Goal: Task Accomplishment & Management: Use online tool/utility

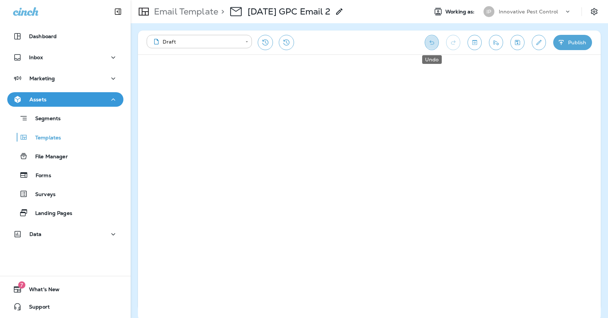
click at [431, 40] on icon "Undo" at bounding box center [432, 42] width 8 height 7
click at [521, 44] on button "Save" at bounding box center [517, 42] width 14 height 15
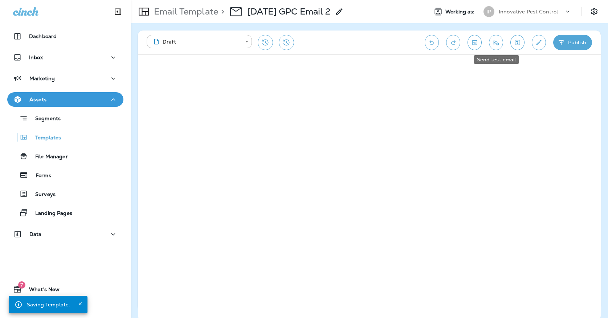
click at [493, 48] on button "Send test email" at bounding box center [496, 42] width 14 height 15
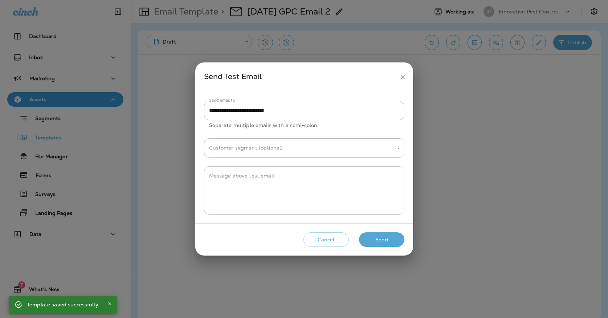
click at [387, 239] on button "Send" at bounding box center [381, 239] width 45 height 15
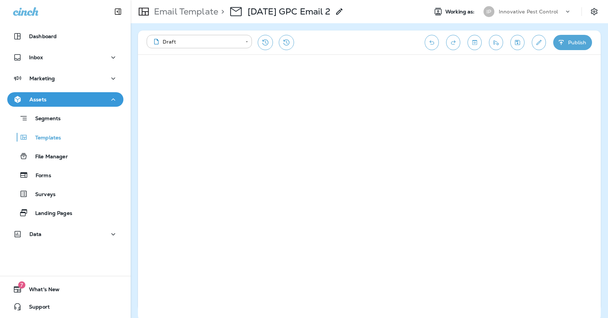
click at [580, 45] on button "Publish" at bounding box center [572, 42] width 39 height 15
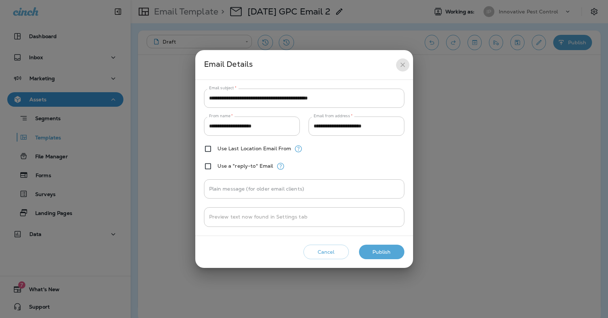
click at [398, 65] on button "close" at bounding box center [402, 64] width 13 height 13
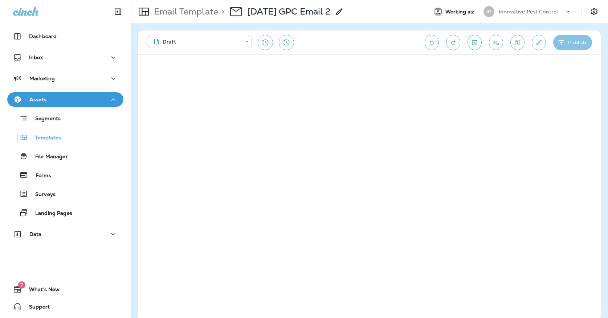
click at [588, 47] on button "Publish" at bounding box center [572, 42] width 39 height 15
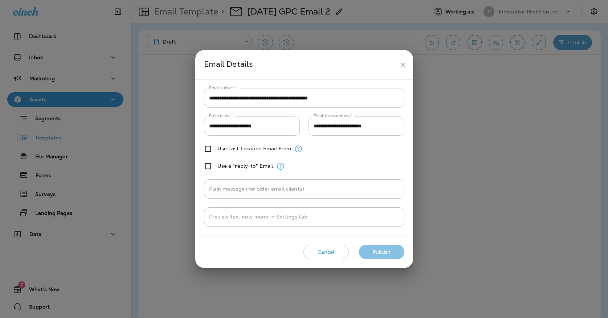
click at [386, 251] on button "Publish" at bounding box center [381, 252] width 45 height 15
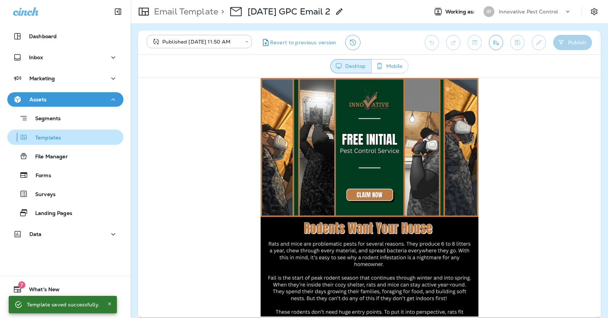
click at [99, 138] on div "Templates" at bounding box center [65, 137] width 110 height 11
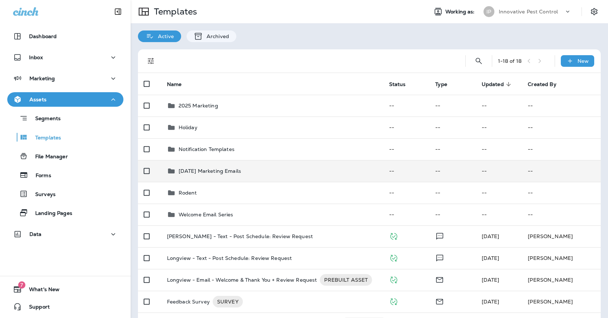
click at [215, 171] on td "[DATE] Marketing Emails" at bounding box center [272, 171] width 222 height 22
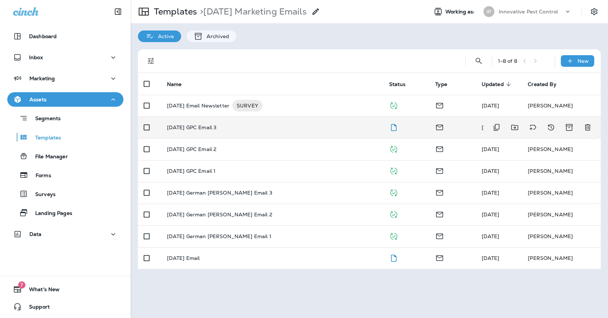
click at [237, 116] on td "[DATE] GPC Email 3" at bounding box center [272, 127] width 222 height 22
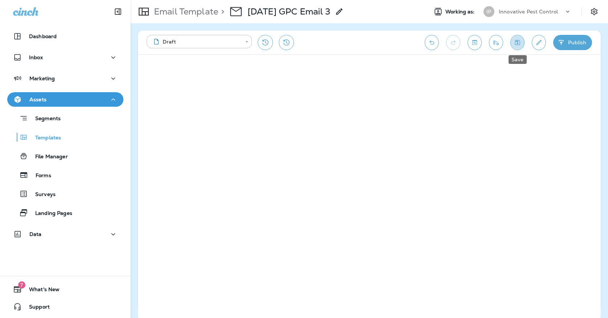
click at [522, 44] on button "Save" at bounding box center [517, 42] width 14 height 15
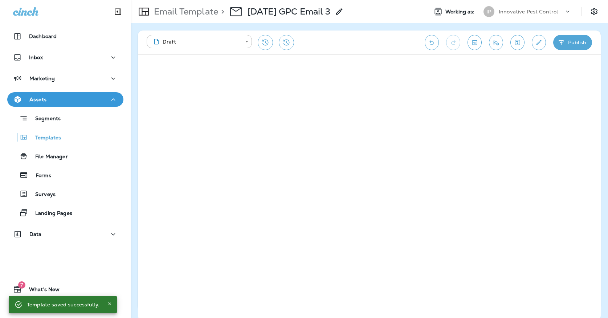
click at [497, 41] on icon "Send test email" at bounding box center [496, 42] width 8 height 7
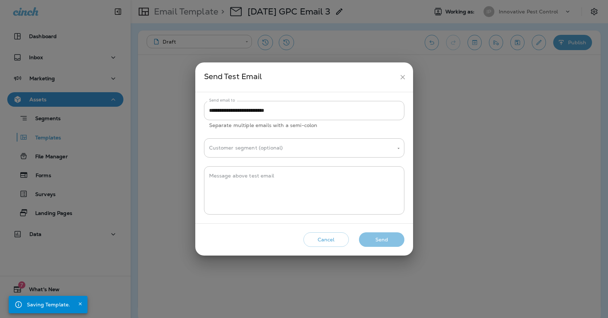
click at [382, 237] on button "Send" at bounding box center [381, 239] width 45 height 15
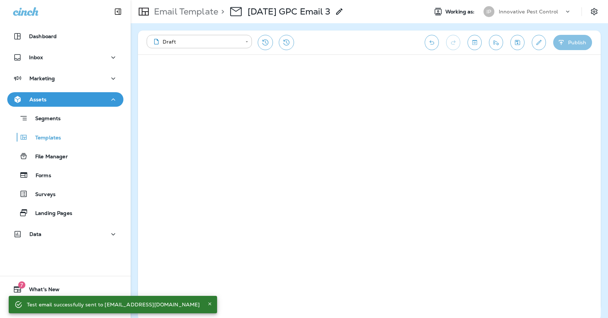
click at [563, 38] on button "Publish" at bounding box center [572, 42] width 39 height 15
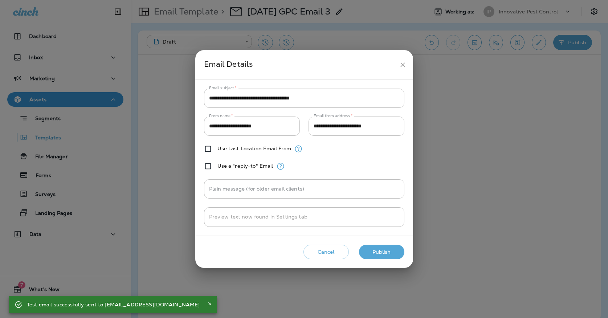
click at [382, 247] on button "Publish" at bounding box center [381, 252] width 45 height 15
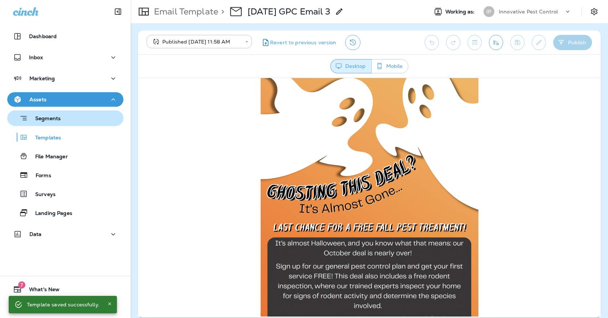
click at [58, 121] on p "Segments" at bounding box center [44, 118] width 33 height 7
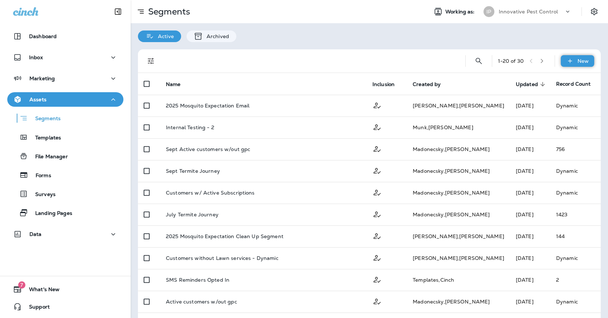
click at [585, 65] on div "New" at bounding box center [577, 61] width 33 height 12
click at [556, 77] on p "New Segment" at bounding box center [568, 78] width 39 height 6
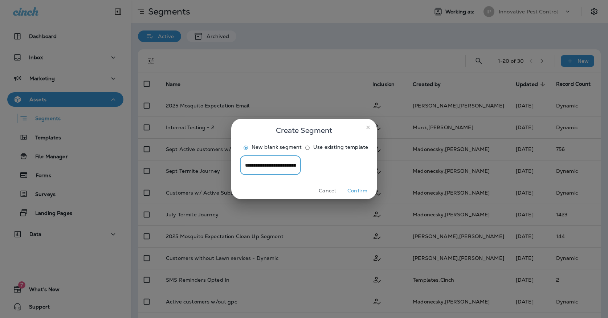
type input "**********"
click at [349, 196] on button "Confirm" at bounding box center [357, 190] width 27 height 11
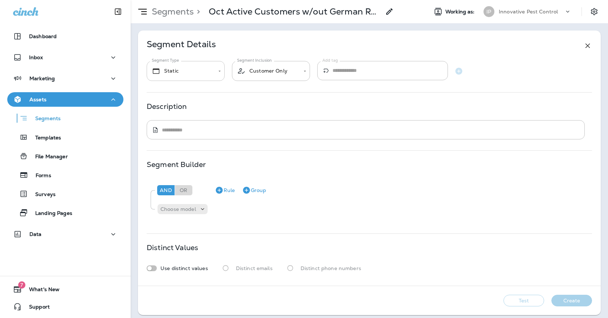
click at [217, 0] on body "**********" at bounding box center [304, 0] width 608 height 0
click at [192, 109] on li "Dynamic" at bounding box center [186, 111] width 78 height 17
type input "*******"
click at [187, 218] on div "And Or Rule Group Choose model" at bounding box center [369, 199] width 445 height 41
click at [187, 216] on div "And Or Rule Group Choose model" at bounding box center [369, 199] width 445 height 41
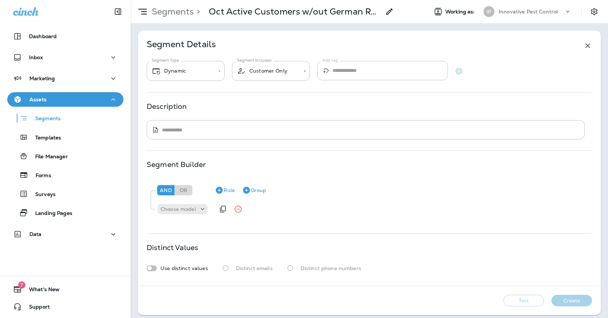
click at [188, 214] on div "Choose model" at bounding box center [186, 209] width 58 height 15
click at [191, 210] on p "Choose model" at bounding box center [178, 209] width 36 height 6
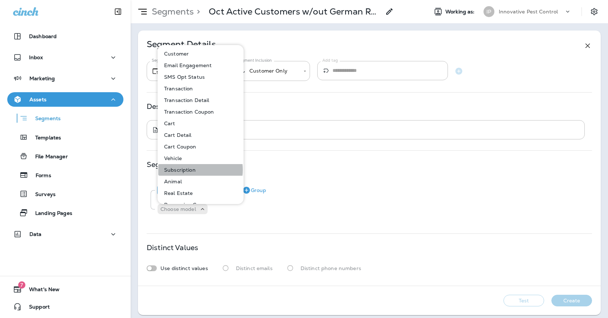
click at [189, 170] on p "Subscription" at bounding box center [178, 170] width 34 height 6
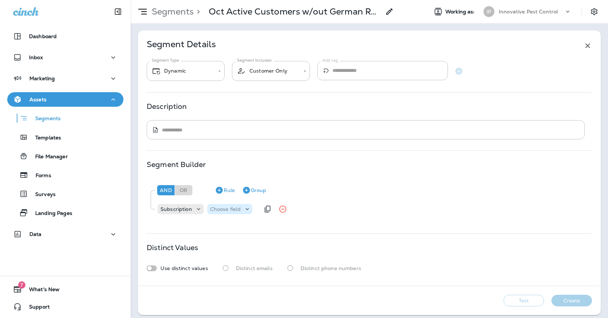
click at [220, 209] on p "Choose field" at bounding box center [225, 209] width 31 height 6
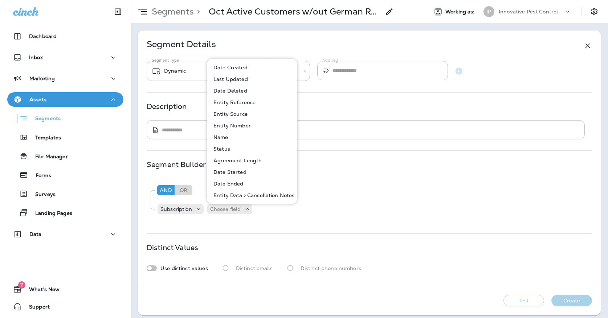
click at [228, 141] on button "Name" at bounding box center [253, 137] width 90 height 12
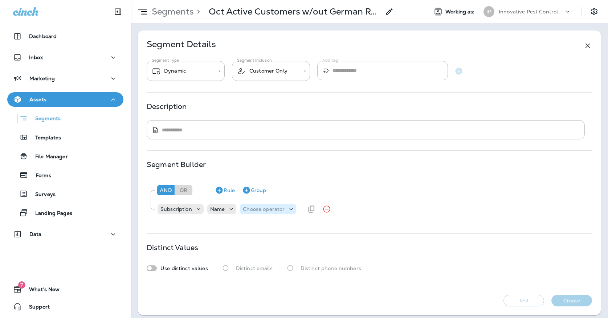
click at [253, 208] on p "Choose operator" at bounding box center [264, 209] width 42 height 6
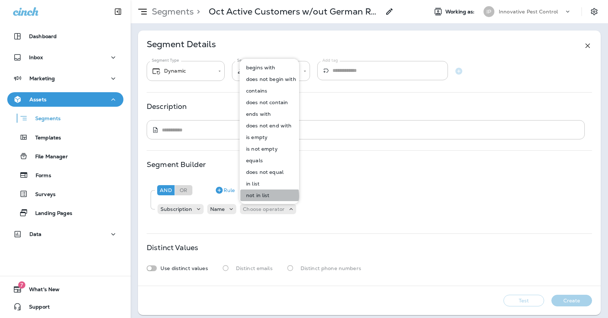
click at [256, 196] on p "not in list" at bounding box center [256, 195] width 26 height 6
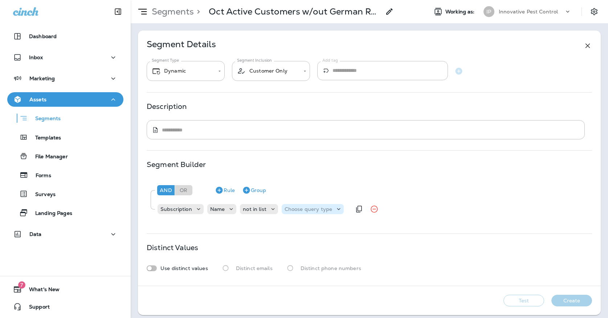
click at [298, 212] on p "Choose query type" at bounding box center [309, 209] width 48 height 6
click at [300, 228] on button "Text" at bounding box center [303, 227] width 42 height 12
click at [341, 214] on div "Select options" at bounding box center [350, 209] width 54 height 10
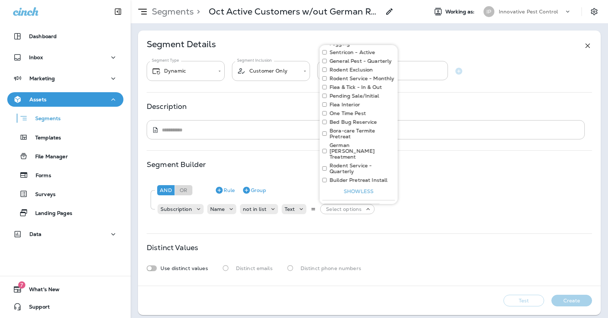
scroll to position [151, 0]
click at [370, 140] on label "German [PERSON_NAME] Treatment" at bounding box center [362, 148] width 65 height 17
click at [339, 201] on input at bounding box center [351, 206] width 58 height 11
type input "**********"
click at [389, 203] on icon "button" at bounding box center [387, 206] width 7 height 7
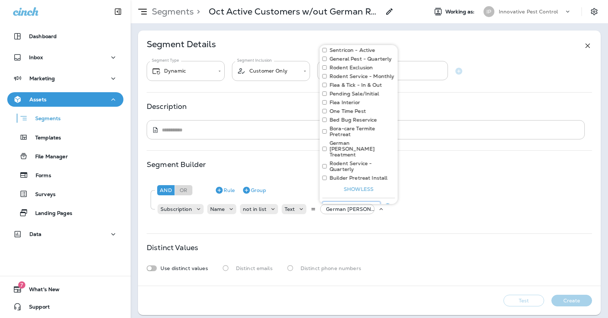
click at [350, 201] on input at bounding box center [351, 206] width 58 height 11
type input "**********"
click at [387, 202] on icon "button" at bounding box center [387, 206] width 9 height 9
click at [341, 201] on input at bounding box center [351, 206] width 58 height 11
type input "**********"
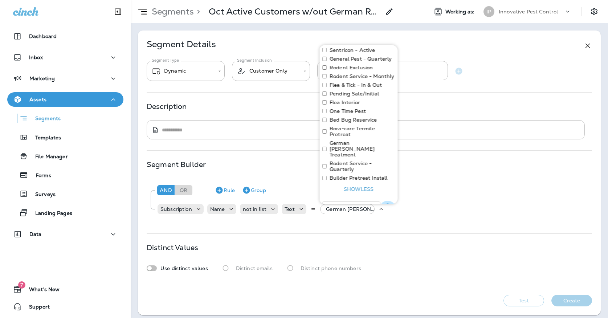
click at [384, 201] on button "button" at bounding box center [387, 207] width 15 height 12
click at [328, 201] on input at bounding box center [351, 206] width 58 height 11
type input "**********"
click at [385, 202] on icon "button" at bounding box center [387, 206] width 9 height 9
click at [335, 201] on input at bounding box center [351, 206] width 58 height 11
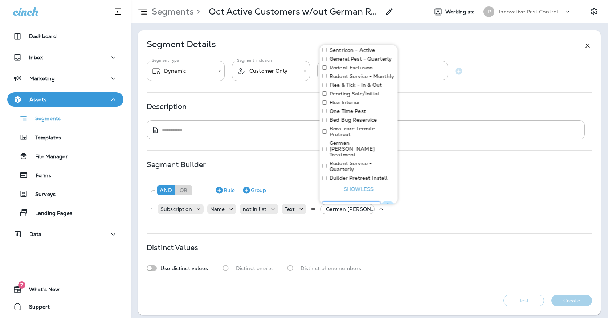
type input "**********"
click at [387, 202] on icon "button" at bounding box center [387, 206] width 9 height 9
click at [335, 201] on input at bounding box center [351, 206] width 58 height 11
type input "**********"
click at [388, 201] on button "button" at bounding box center [387, 207] width 15 height 12
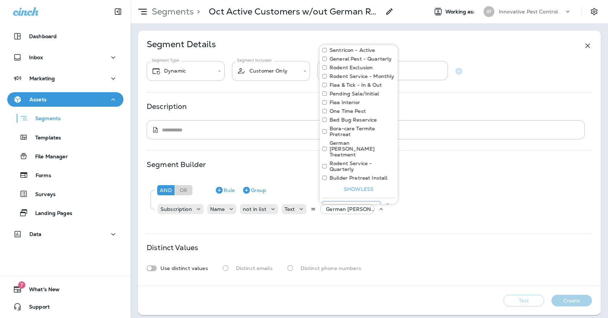
click at [335, 201] on input at bounding box center [351, 206] width 58 height 11
type input "**********"
click at [385, 202] on icon "button" at bounding box center [387, 206] width 9 height 9
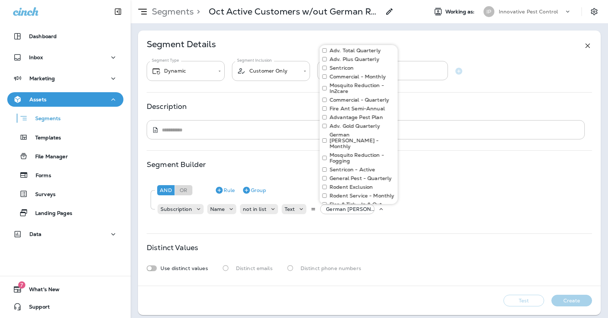
scroll to position [33, 0]
click at [333, 132] on label "German [PERSON_NAME] - Monthly" at bounding box center [362, 139] width 65 height 17
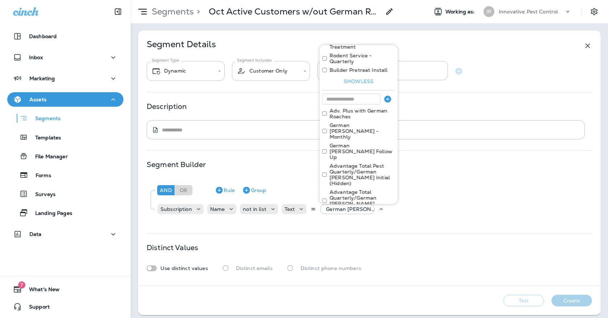
scroll to position [259, 0]
click at [380, 259] on button "Apply" at bounding box center [383, 264] width 23 height 11
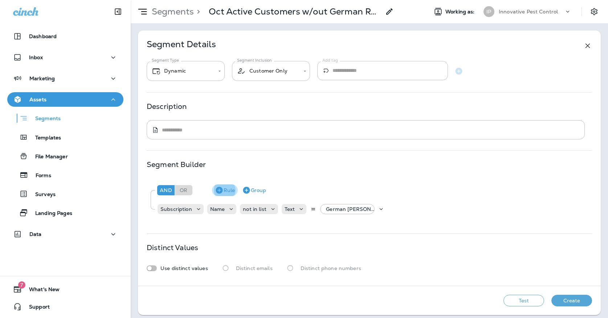
click at [234, 187] on button "Rule" at bounding box center [225, 190] width 26 height 12
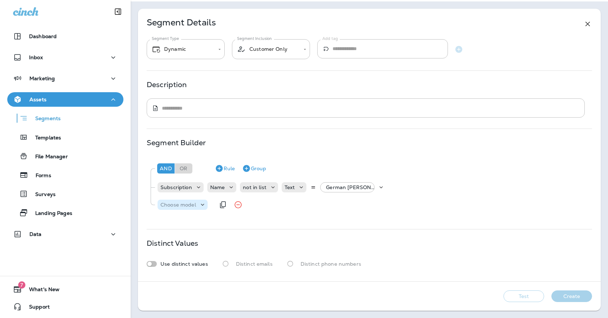
scroll to position [22, 0]
click at [196, 205] on p "Choose model" at bounding box center [178, 205] width 36 height 6
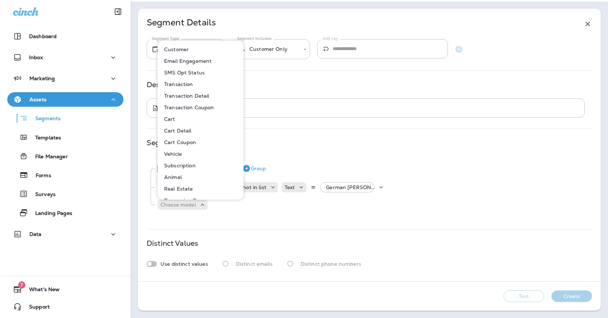
click at [189, 54] on button "Customer" at bounding box center [200, 50] width 85 height 12
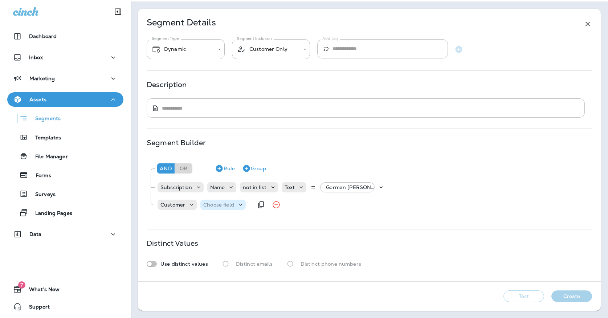
click at [208, 204] on p "Choose field" at bounding box center [218, 205] width 31 height 6
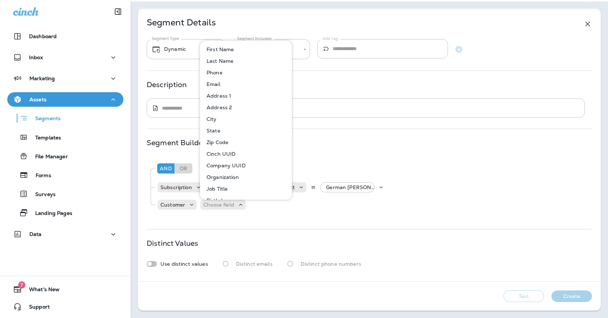
click at [218, 81] on p "Email" at bounding box center [212, 84] width 17 height 6
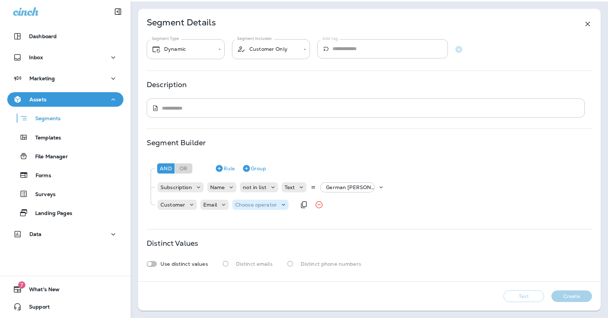
click at [271, 205] on p "Choose operator" at bounding box center [256, 205] width 42 height 6
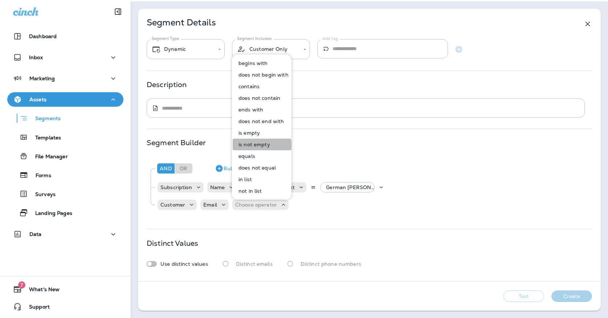
click at [255, 147] on p "is not empty" at bounding box center [253, 145] width 34 height 6
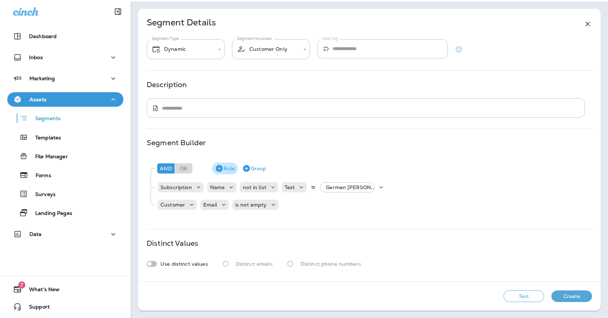
click at [226, 169] on button "Rule" at bounding box center [225, 169] width 26 height 12
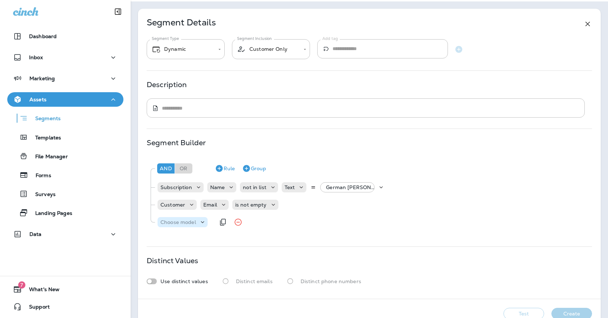
click at [188, 222] on p "Choose model" at bounding box center [178, 222] width 36 height 6
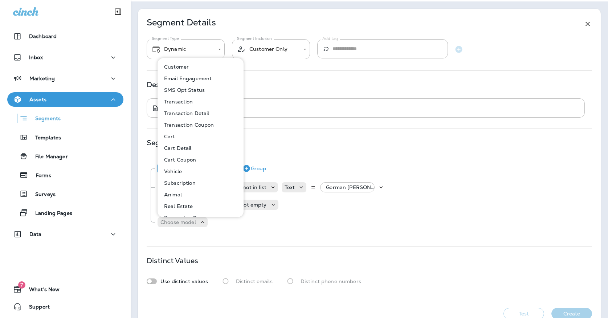
scroll to position [0, 0]
click at [195, 65] on button "Customer" at bounding box center [200, 67] width 85 height 12
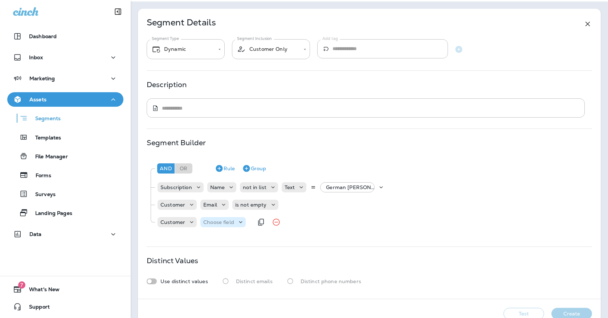
click at [217, 221] on p "Choose field" at bounding box center [218, 222] width 31 height 6
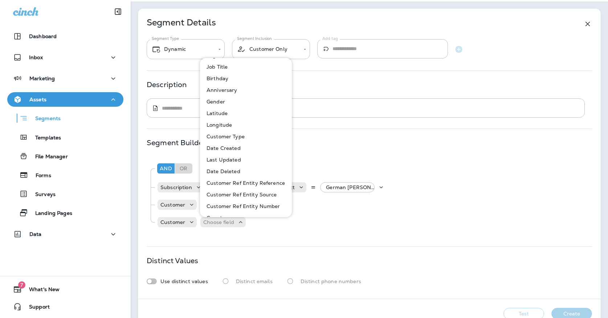
scroll to position [142, 0]
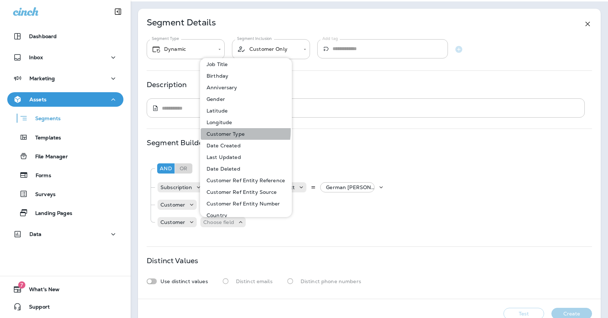
click at [223, 131] on p "Customer Type" at bounding box center [224, 134] width 41 height 6
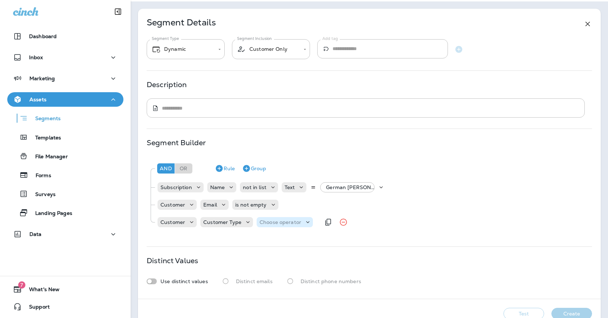
click at [273, 224] on p "Choose operator" at bounding box center [280, 222] width 42 height 6
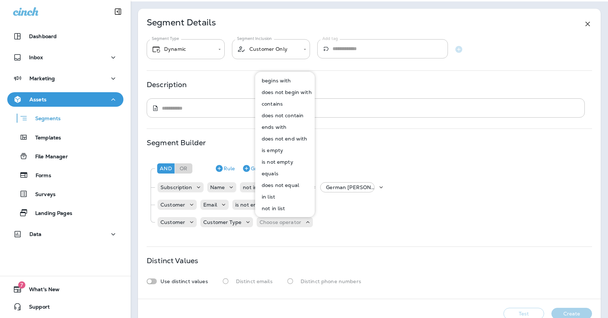
click at [274, 195] on p "in list" at bounding box center [267, 197] width 16 height 6
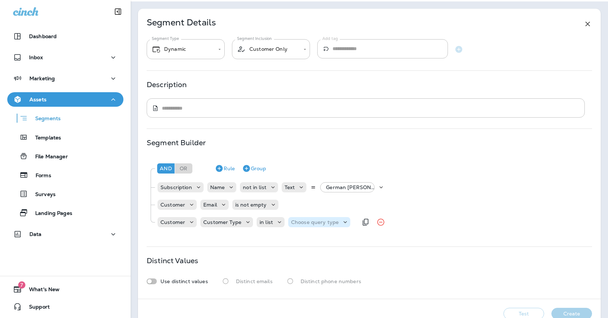
click at [305, 222] on p "Choose query type" at bounding box center [315, 222] width 48 height 6
click at [302, 238] on p "Text" at bounding box center [296, 240] width 13 height 6
click at [336, 224] on p "Select options" at bounding box center [351, 222] width 36 height 6
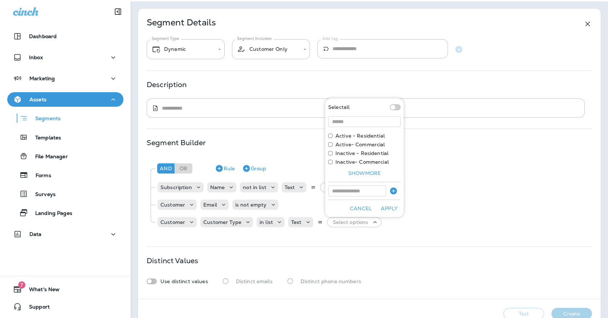
click at [352, 137] on label "Active - Residential" at bounding box center [359, 136] width 49 height 6
click at [385, 204] on button "Apply" at bounding box center [388, 208] width 23 height 11
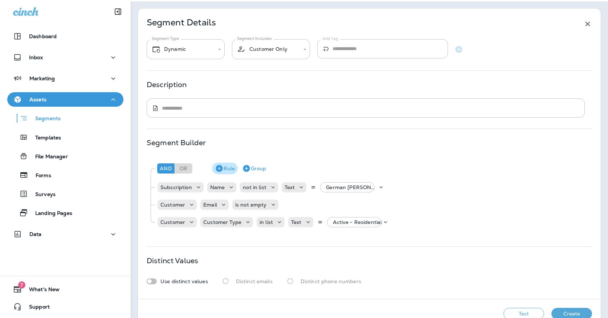
click at [228, 169] on button "Rule" at bounding box center [225, 169] width 26 height 12
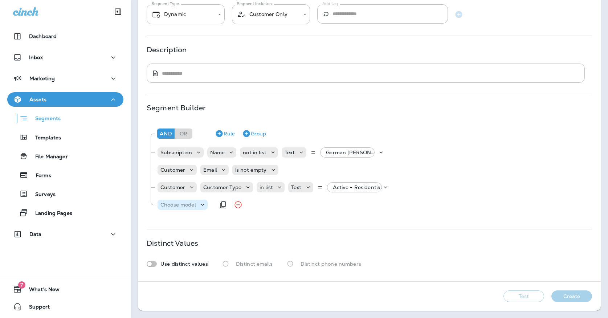
scroll to position [57, 0]
click at [193, 204] on p "Choose model" at bounding box center [178, 205] width 36 height 6
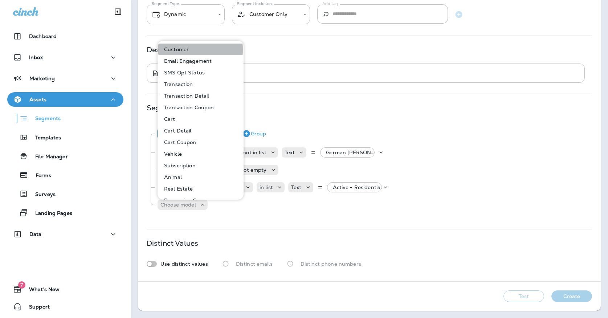
click at [176, 50] on p "Customer" at bounding box center [175, 49] width 28 height 6
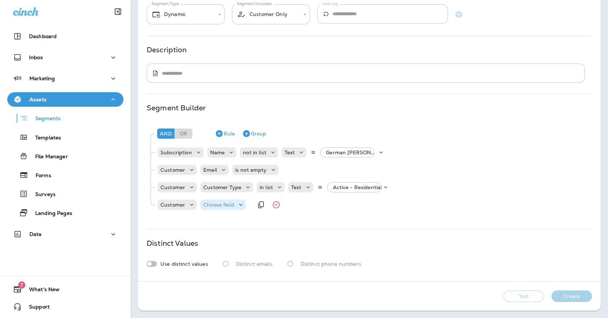
click at [210, 203] on p "Choose field" at bounding box center [218, 205] width 31 height 6
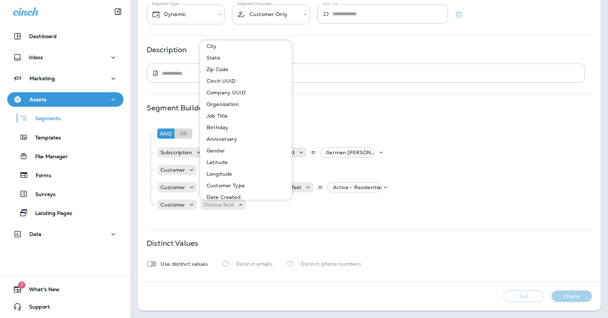
scroll to position [74, 0]
click at [184, 204] on p "Customer" at bounding box center [172, 205] width 25 height 6
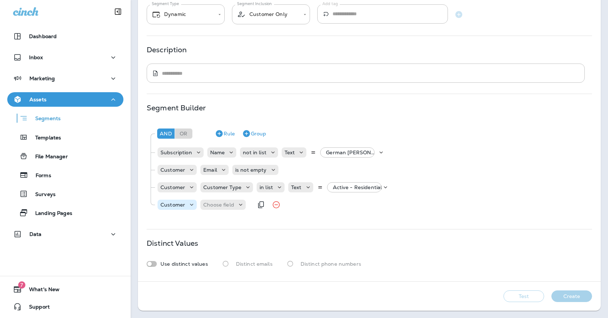
click at [184, 204] on p "Customer" at bounding box center [172, 205] width 25 height 6
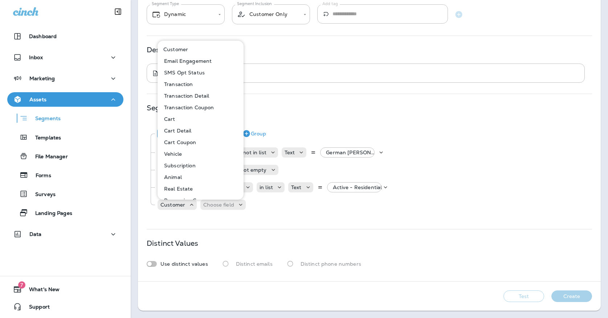
click at [184, 165] on p "Subscription" at bounding box center [178, 166] width 34 height 6
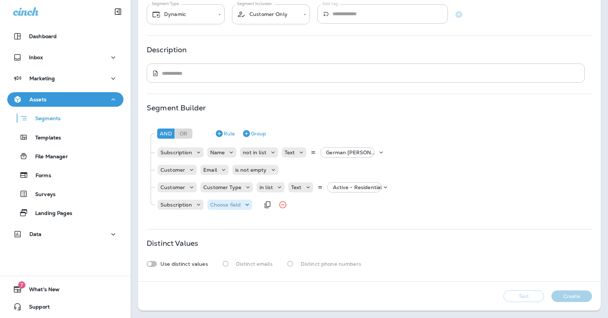
click at [210, 204] on p "Choose field" at bounding box center [225, 205] width 31 height 6
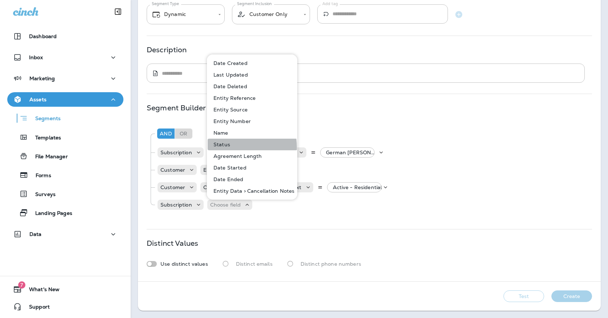
click at [225, 148] on button "Status" at bounding box center [253, 145] width 90 height 12
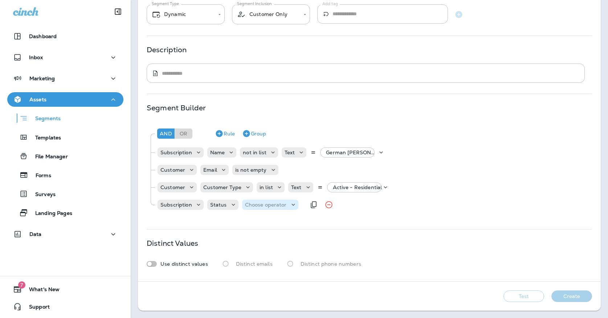
click at [258, 208] on div "Choose operator" at bounding box center [270, 205] width 56 height 10
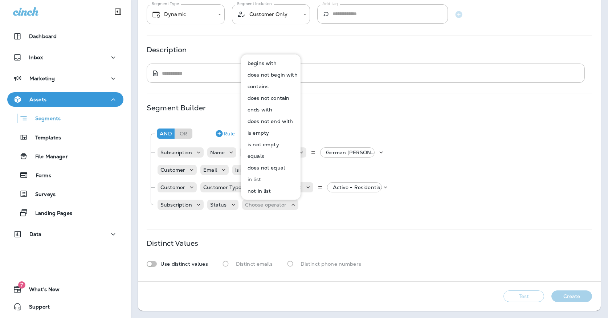
click at [257, 180] on p "in list" at bounding box center [253, 179] width 16 height 6
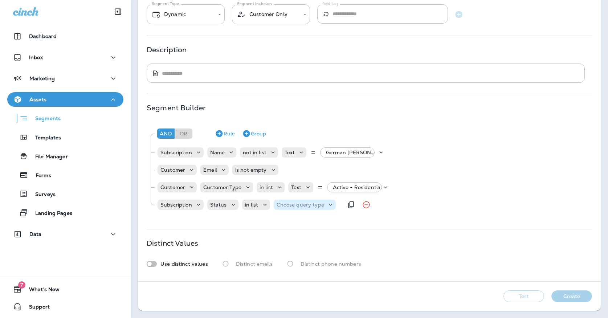
click at [277, 202] on p "Choose query type" at bounding box center [301, 205] width 48 height 6
click at [278, 217] on button "Text" at bounding box center [294, 223] width 42 height 12
click at [312, 205] on div "Select options" at bounding box center [339, 203] width 54 height 6
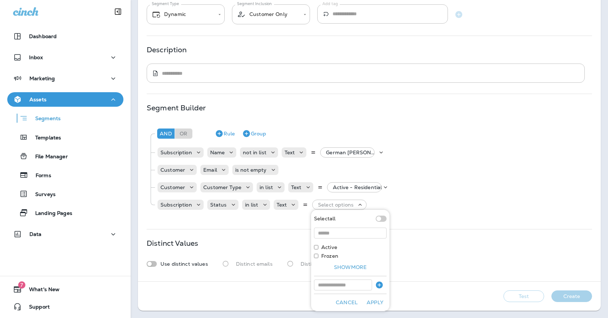
click at [325, 246] on label "Active" at bounding box center [329, 247] width 16 height 6
click at [371, 302] on button "Apply" at bounding box center [374, 302] width 23 height 11
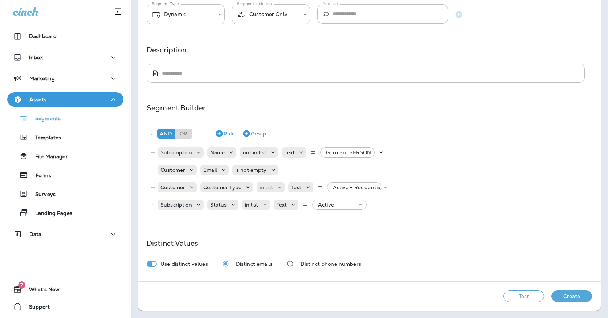
click at [515, 294] on button "Test" at bounding box center [523, 296] width 41 height 12
click at [418, 300] on button "View Sample" at bounding box center [421, 296] width 48 height 12
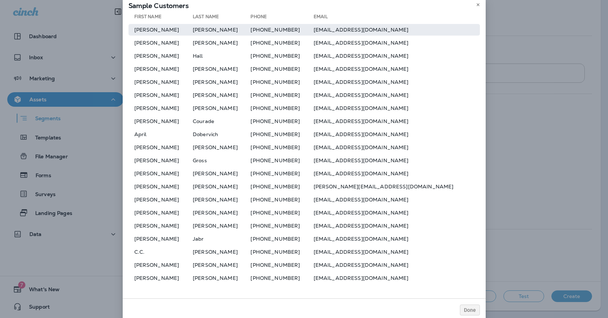
click at [185, 26] on td "[PERSON_NAME]" at bounding box center [160, 30] width 65 height 12
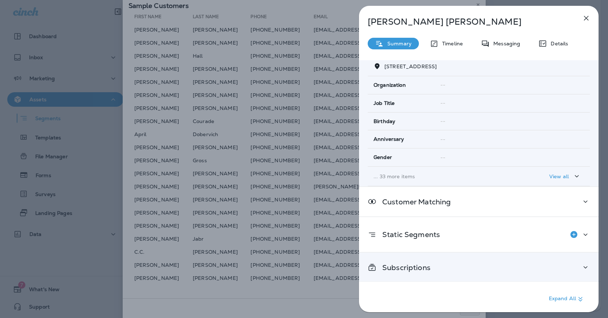
click at [397, 265] on p "Subscriptions" at bounding box center [403, 268] width 54 height 6
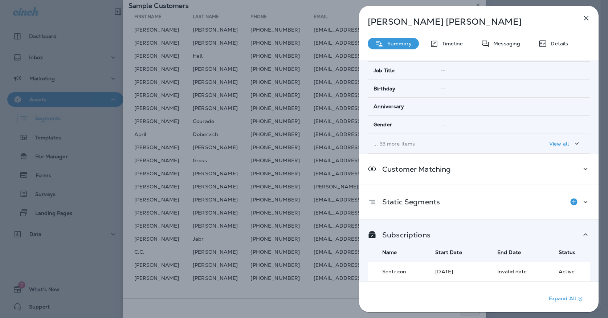
scroll to position [132, 0]
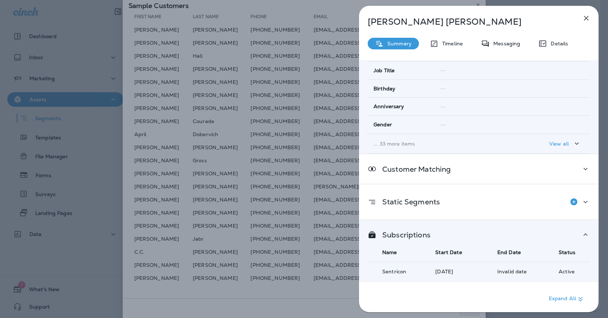
click at [584, 22] on icon "button" at bounding box center [586, 18] width 9 height 9
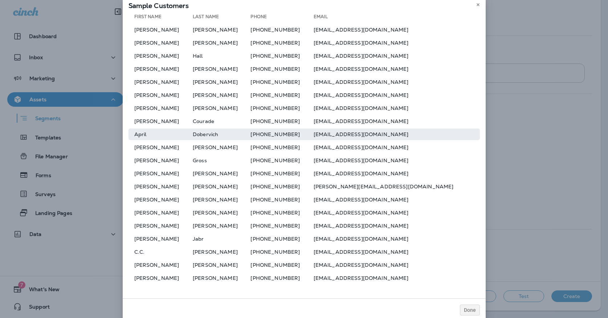
click at [171, 138] on td "April" at bounding box center [160, 134] width 65 height 12
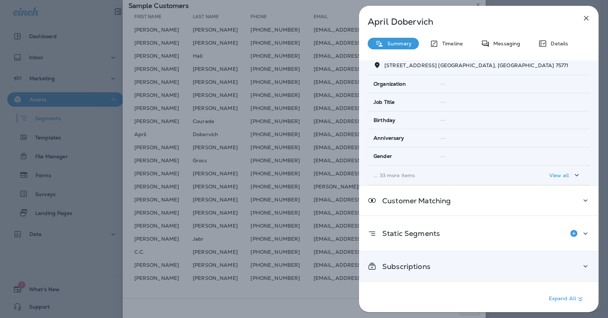
click at [424, 258] on div "Subscriptions" at bounding box center [479, 265] width 240 height 29
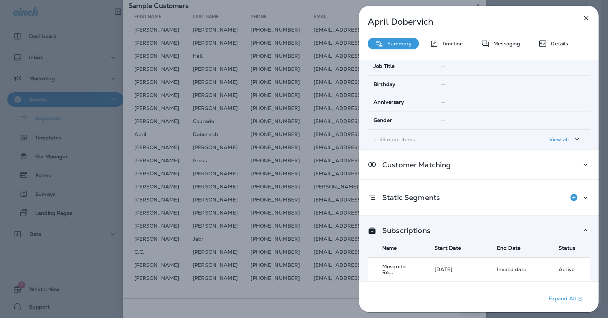
scroll to position [132, 0]
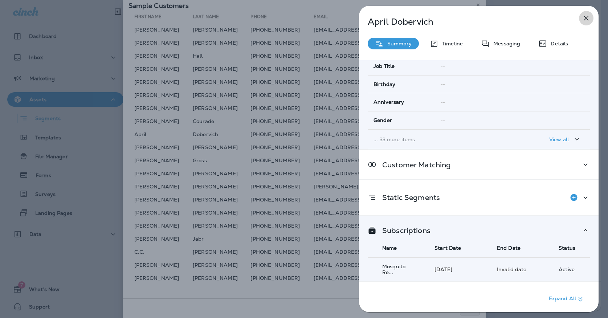
click at [583, 20] on icon "button" at bounding box center [586, 18] width 9 height 9
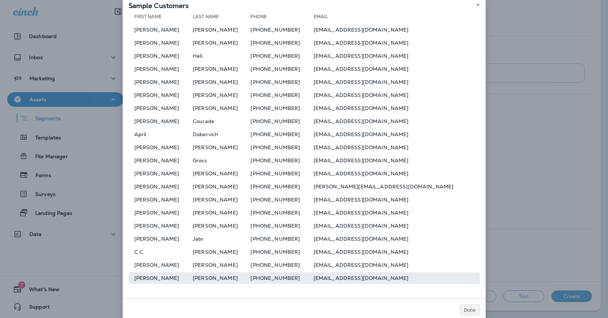
click at [187, 282] on td "[PERSON_NAME]" at bounding box center [160, 278] width 65 height 12
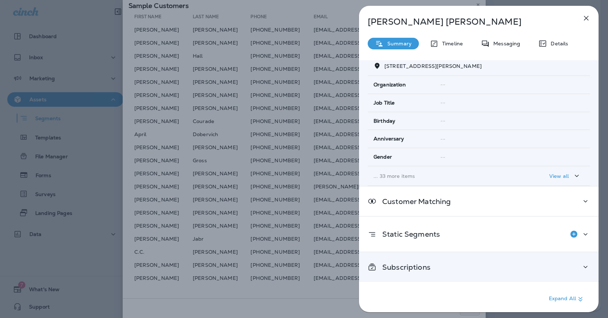
scroll to position [93, 0]
click at [402, 267] on p "Subscriptions" at bounding box center [403, 268] width 54 height 6
click at [558, 265] on div "Subscriptions" at bounding box center [479, 267] width 222 height 9
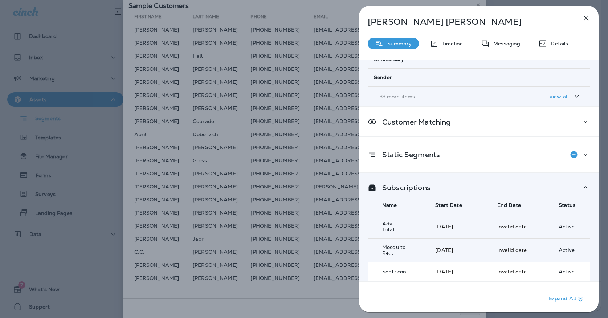
scroll to position [185, 0]
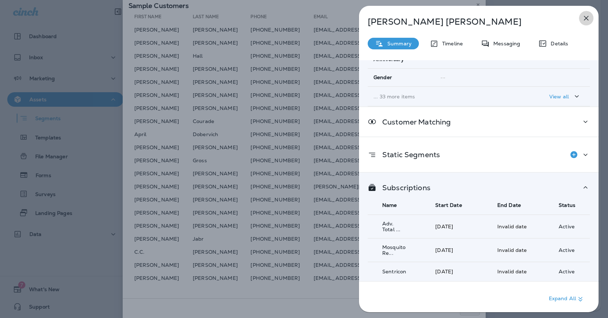
click at [585, 18] on icon "button" at bounding box center [586, 18] width 9 height 9
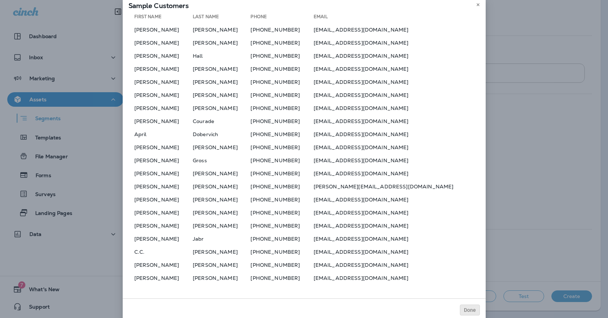
click at [472, 305] on button "Done" at bounding box center [470, 309] width 20 height 11
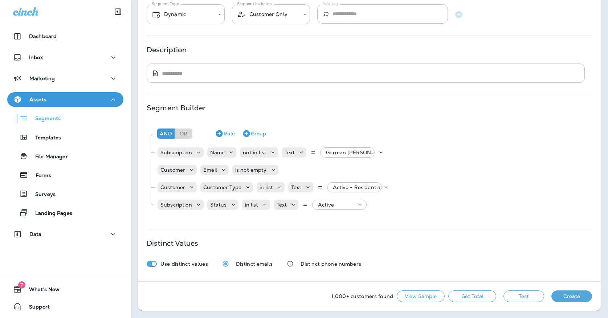
click at [476, 296] on button "Get Total" at bounding box center [472, 296] width 48 height 12
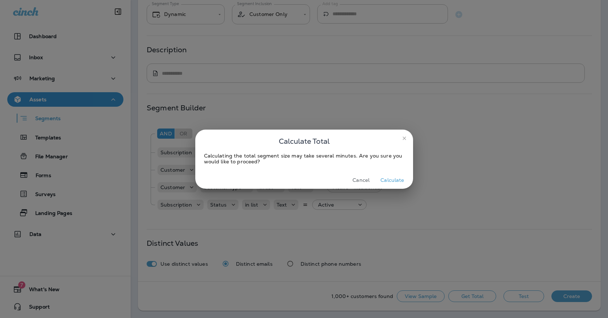
click at [386, 180] on button "Calculate" at bounding box center [391, 180] width 29 height 11
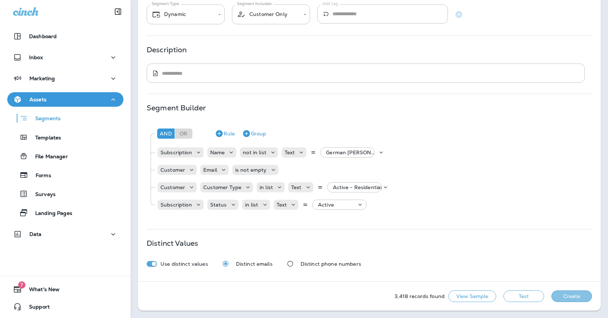
click at [582, 299] on button "Create" at bounding box center [571, 296] width 41 height 12
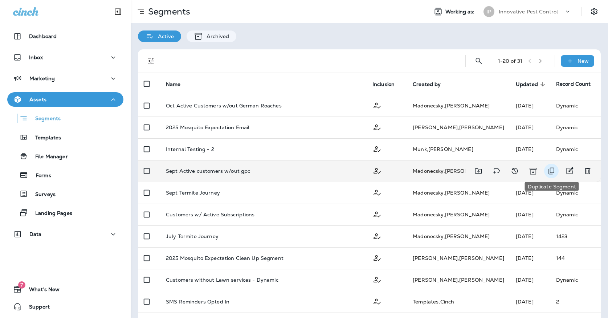
click at [549, 168] on icon "Duplicate Segment" at bounding box center [551, 171] width 6 height 7
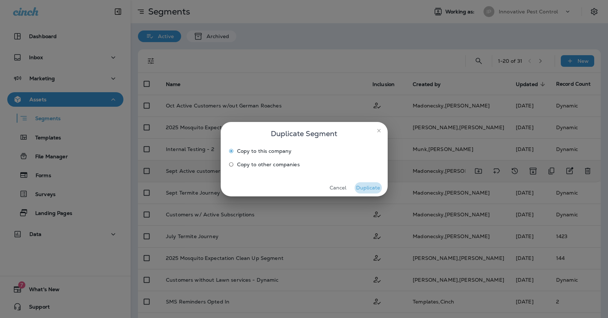
click at [364, 186] on button "Duplicate" at bounding box center [368, 187] width 27 height 11
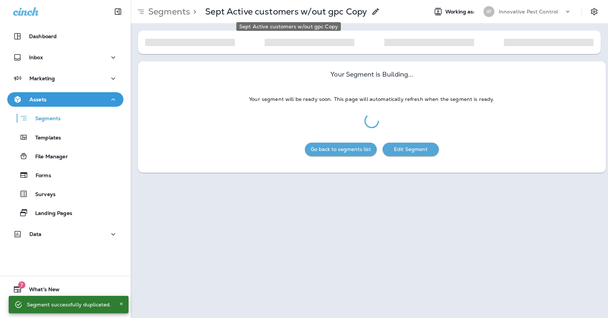
click at [336, 12] on p "Sept Active customers w/out gpc Copy" at bounding box center [286, 11] width 162 height 11
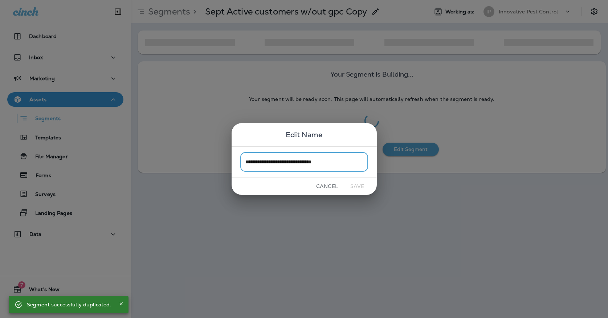
click at [248, 161] on input "**********" at bounding box center [304, 161] width 128 height 19
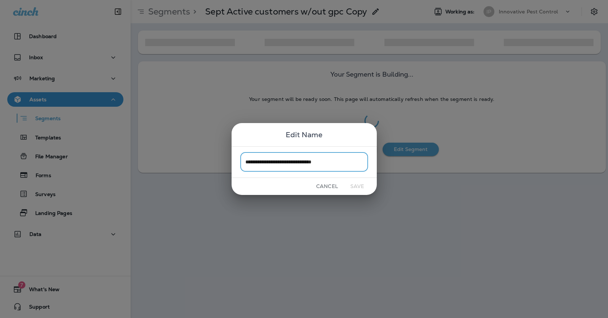
drag, startPoint x: 257, startPoint y: 162, endPoint x: 241, endPoint y: 161, distance: 16.0
click at [241, 161] on input "**********" at bounding box center [304, 161] width 128 height 19
click at [339, 162] on input "**********" at bounding box center [304, 161] width 128 height 19
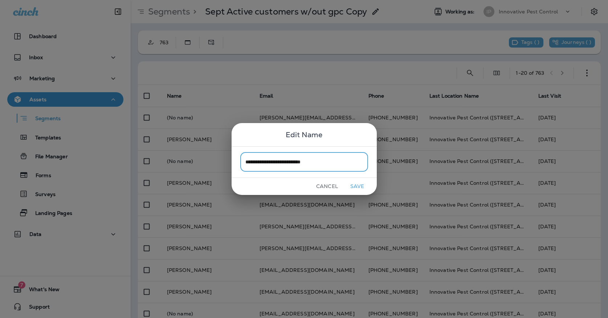
type input "**********"
drag, startPoint x: 357, startPoint y: 175, endPoint x: 362, endPoint y: 188, distance: 13.9
click at [362, 188] on button "Save" at bounding box center [357, 186] width 27 height 11
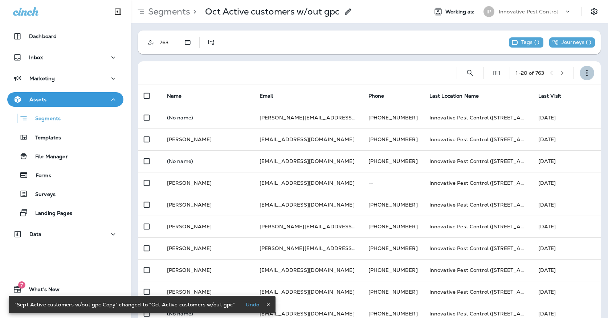
click at [588, 69] on icon "button" at bounding box center [586, 72] width 7 height 7
click at [553, 89] on p "Edit Segment" at bounding box center [538, 92] width 37 height 6
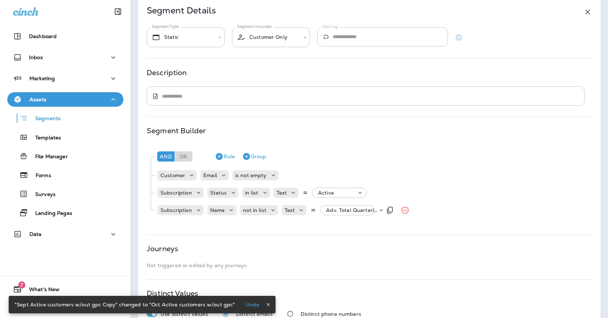
scroll to position [67, 0]
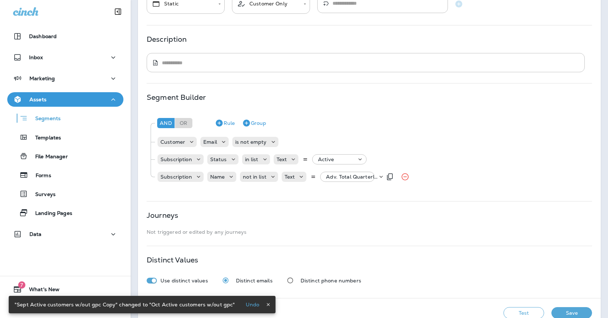
click at [339, 177] on p "Adv. Total Quarterly, +30 more" at bounding box center [352, 177] width 52 height 6
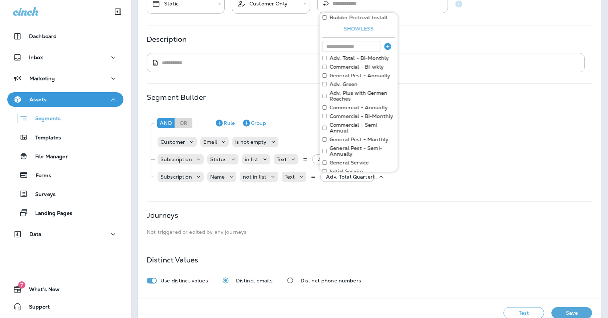
scroll to position [278, 0]
click at [272, 52] on div "Description ​ * ​" at bounding box center [369, 54] width 445 height 36
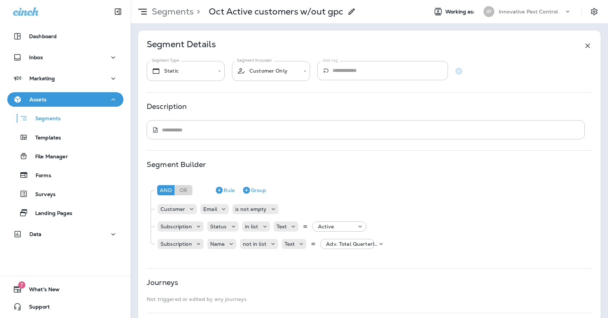
scroll to position [84, 0]
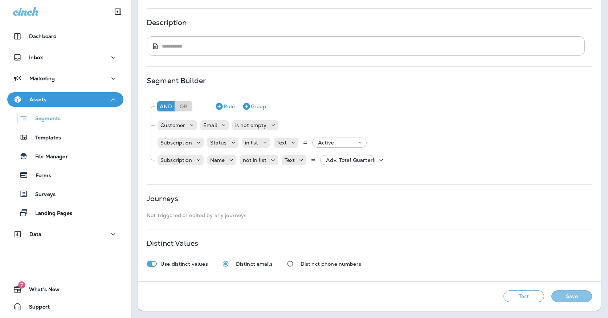
click at [578, 294] on button "Save" at bounding box center [571, 296] width 41 height 12
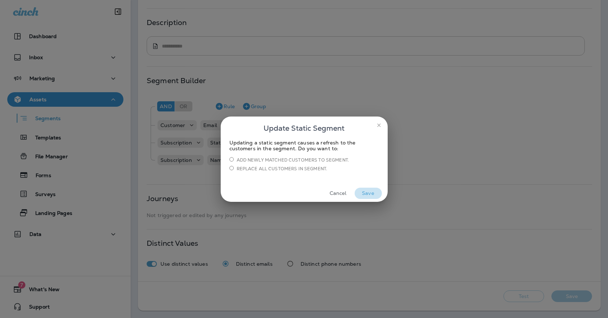
click at [377, 191] on button "Save" at bounding box center [368, 193] width 27 height 11
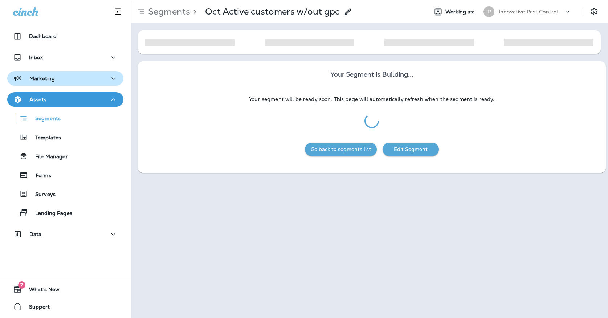
click at [63, 76] on div "Marketing" at bounding box center [65, 78] width 105 height 9
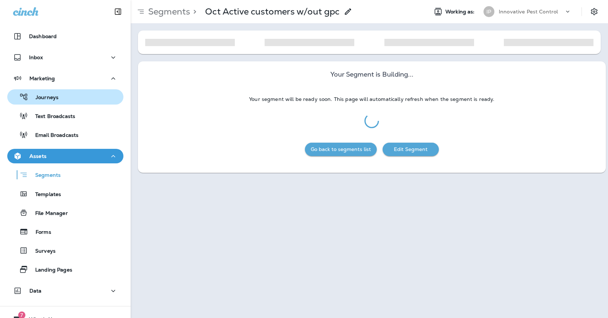
click at [64, 93] on div "Journeys" at bounding box center [65, 96] width 110 height 11
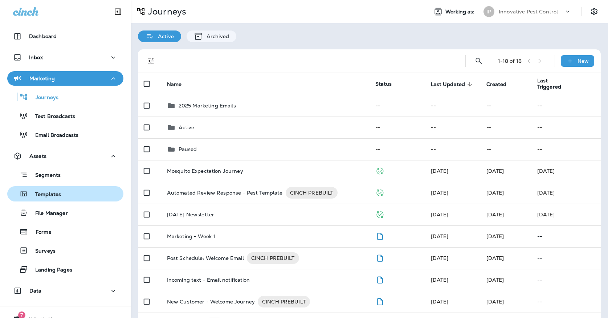
click at [74, 195] on div "Templates" at bounding box center [65, 193] width 110 height 11
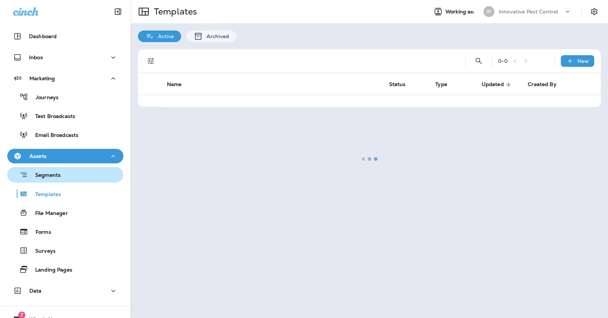
click at [79, 182] on button "Segments" at bounding box center [65, 175] width 116 height 16
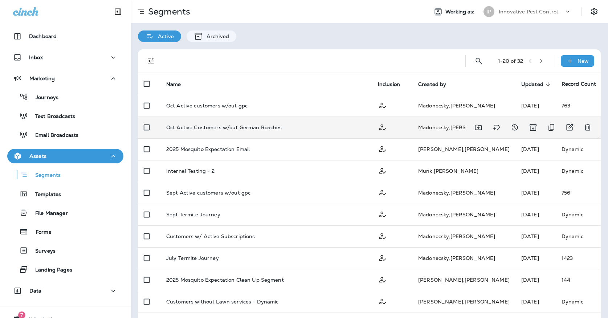
click at [238, 128] on p "Oct Active Customers w/out German Roaches" at bounding box center [224, 127] width 116 height 6
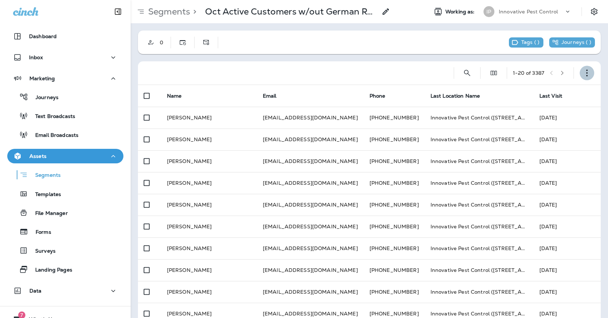
click at [588, 69] on button "button" at bounding box center [587, 73] width 15 height 15
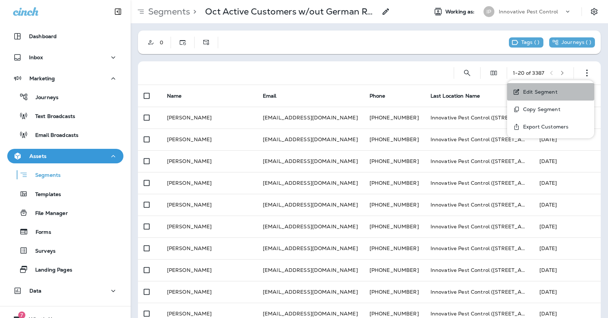
click at [554, 86] on button "Edit Segment" at bounding box center [550, 91] width 87 height 17
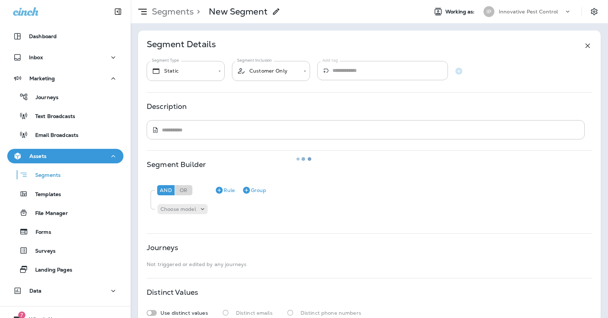
type input "*******"
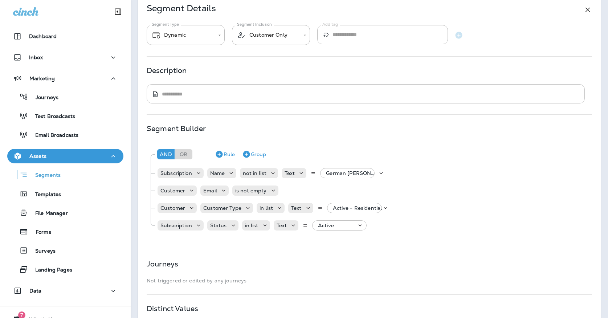
scroll to position [36, 0]
click at [349, 171] on p "German [PERSON_NAME] - Monthly, +7 more" at bounding box center [352, 173] width 52 height 6
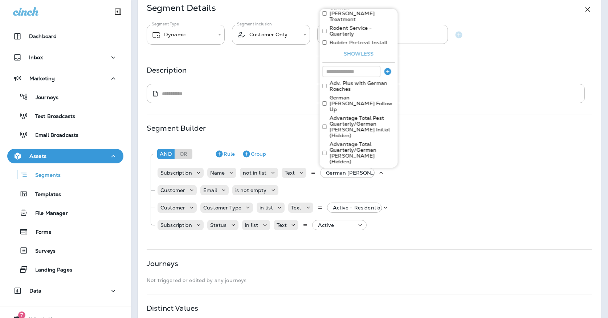
scroll to position [250, 0]
click at [54, 200] on button "Templates" at bounding box center [65, 193] width 116 height 15
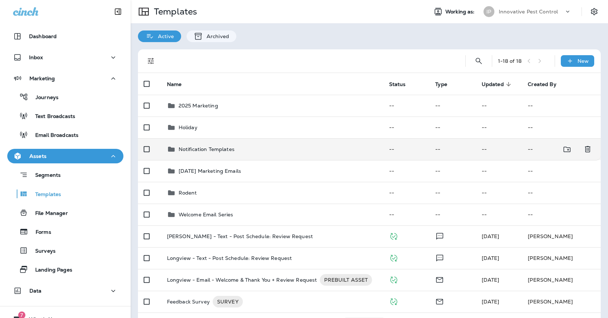
click at [262, 145] on div "Notification Templates" at bounding box center [272, 149] width 210 height 9
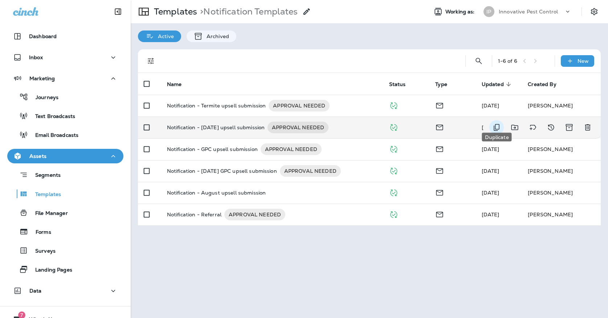
click at [499, 123] on icon "Duplicate" at bounding box center [496, 127] width 9 height 9
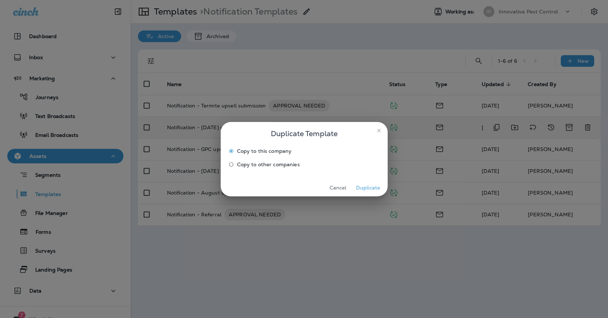
click at [368, 185] on button "Duplicate" at bounding box center [368, 187] width 27 height 11
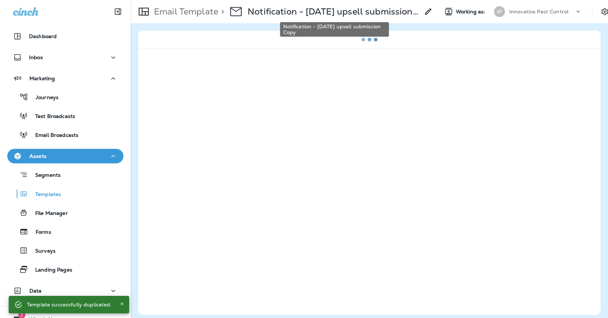
click at [336, 12] on p "Notification - [DATE] upsell submission Copy" at bounding box center [333, 11] width 172 height 11
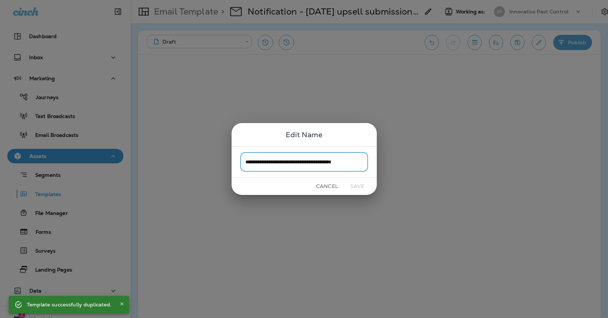
click at [363, 160] on input "**********" at bounding box center [304, 161] width 128 height 19
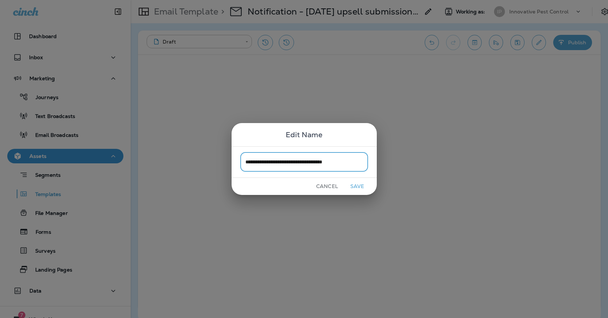
drag, startPoint x: 303, startPoint y: 163, endPoint x: 280, endPoint y: 160, distance: 23.4
click at [279, 161] on input "**********" at bounding box center [304, 161] width 128 height 19
type input "**********"
click at [360, 181] on button "Save" at bounding box center [357, 186] width 27 height 11
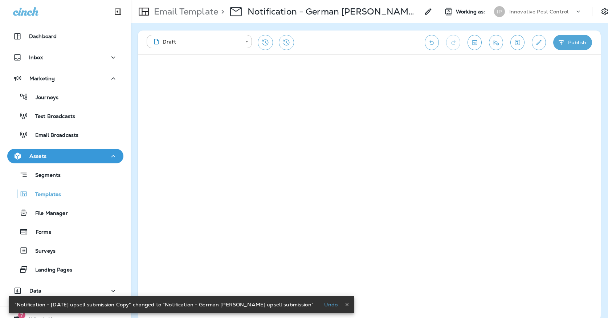
click at [520, 42] on icon "Save" at bounding box center [517, 42] width 8 height 7
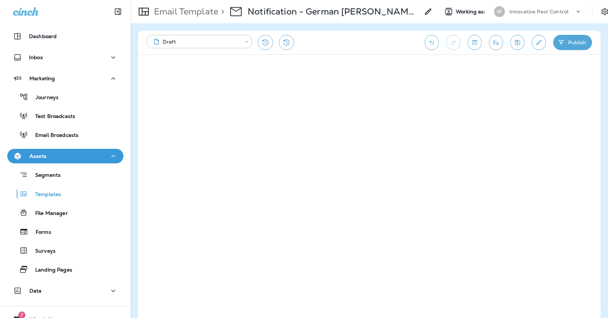
click at [561, 47] on button "Publish" at bounding box center [572, 42] width 39 height 15
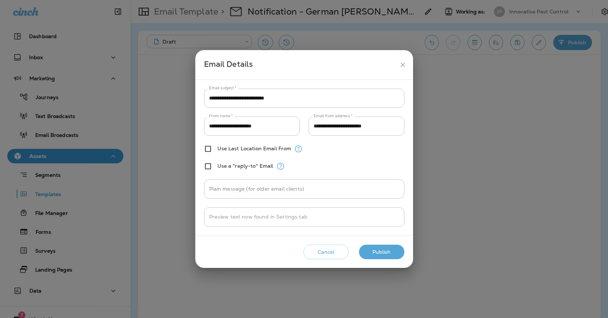
click at [392, 253] on button "Publish" at bounding box center [381, 252] width 45 height 15
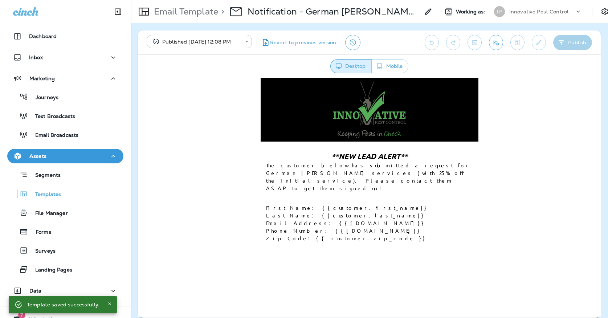
click at [211, 0] on body "**********" at bounding box center [304, 0] width 608 height 0
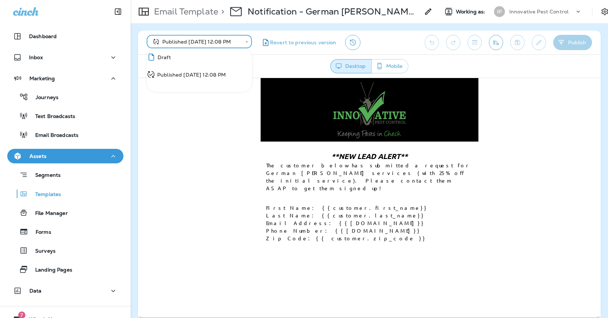
click at [209, 56] on li "Draft" at bounding box center [199, 61] width 105 height 17
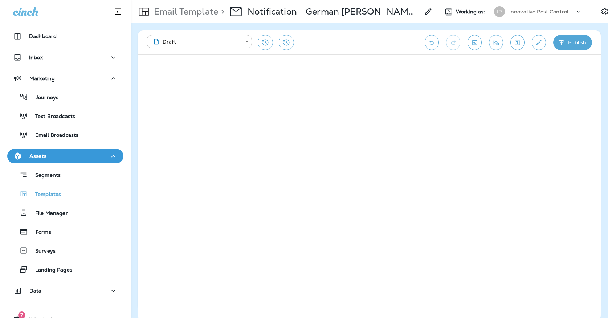
click at [543, 37] on button "Edit details" at bounding box center [539, 42] width 14 height 15
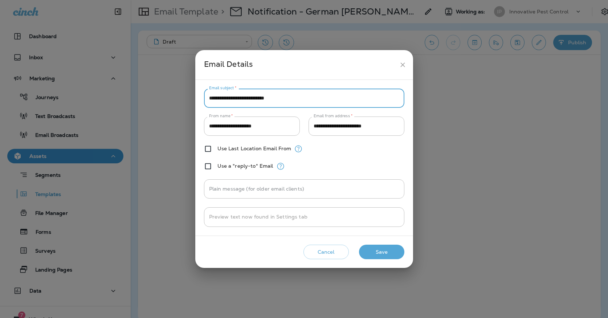
drag, startPoint x: 220, startPoint y: 97, endPoint x: 195, endPoint y: 97, distance: 25.4
type input "**********"
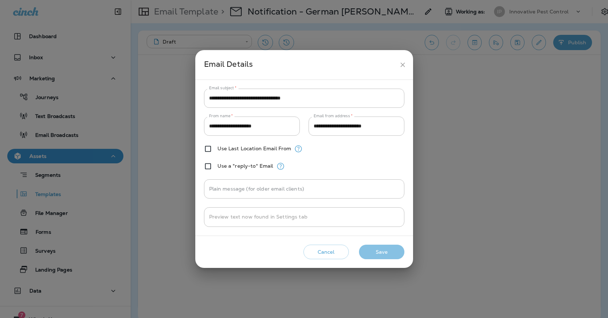
click at [373, 253] on button "Save" at bounding box center [381, 252] width 45 height 15
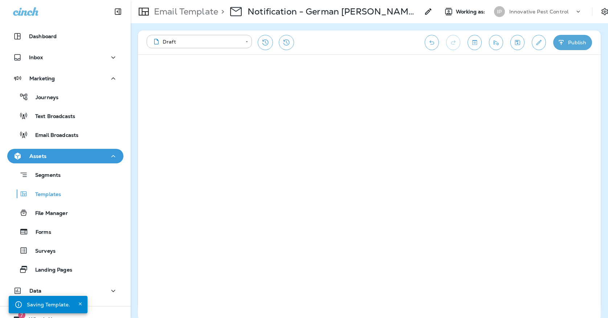
click at [588, 44] on button "Publish" at bounding box center [572, 42] width 39 height 15
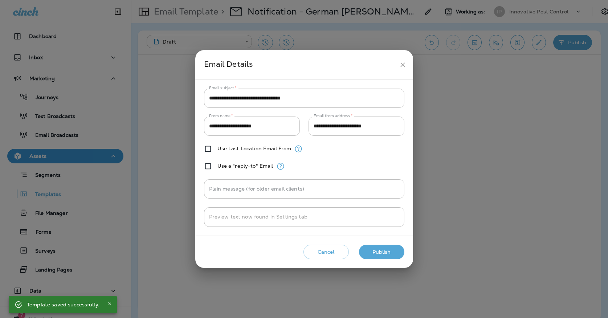
click at [385, 254] on button "Publish" at bounding box center [381, 252] width 45 height 15
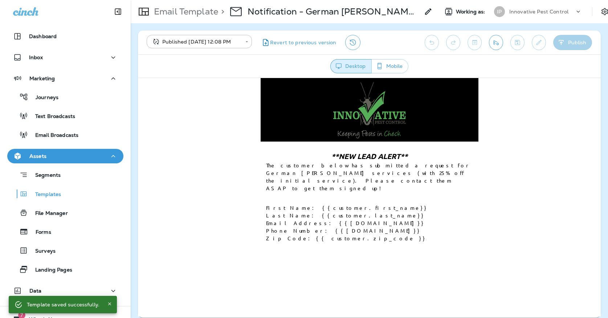
click at [495, 42] on icon "Send test email" at bounding box center [496, 42] width 8 height 7
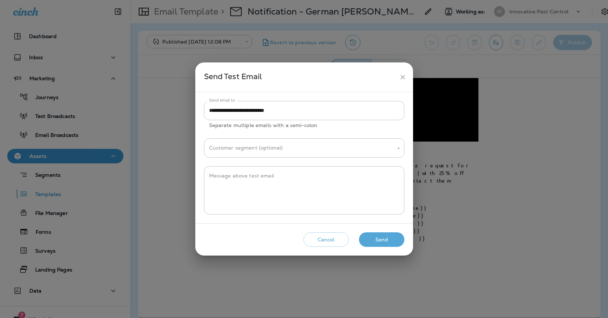
click at [390, 241] on button "Send" at bounding box center [381, 239] width 45 height 15
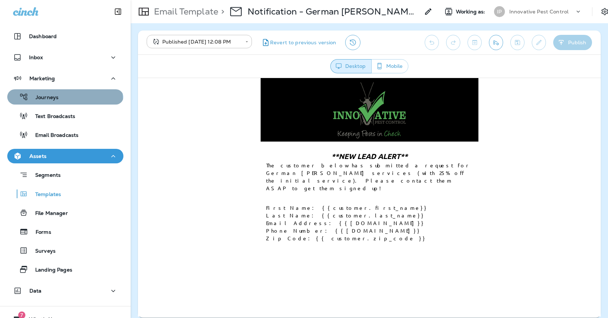
click at [57, 101] on p "Journeys" at bounding box center [43, 97] width 30 height 7
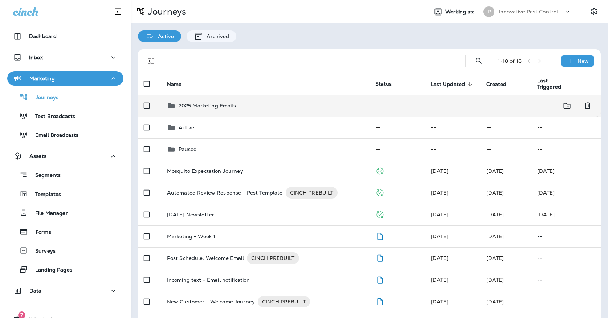
click at [194, 107] on td "2025 Marketing Emails" at bounding box center [265, 106] width 208 height 22
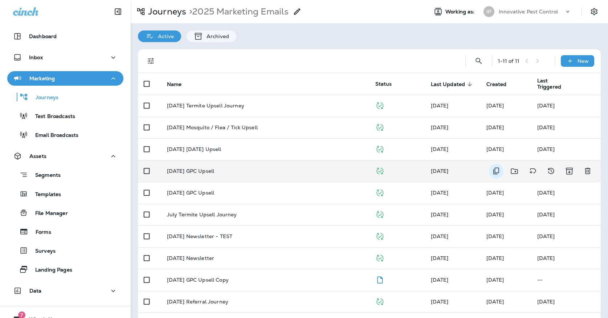
click at [499, 167] on icon "Duplicate" at bounding box center [496, 171] width 9 height 9
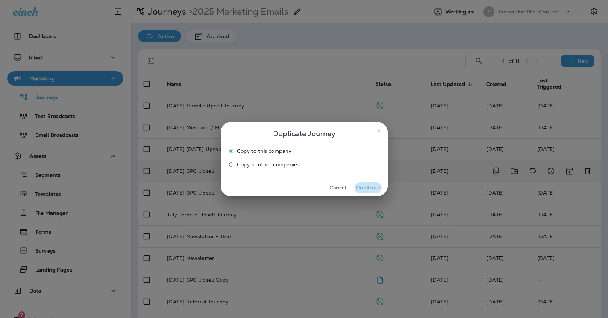
click at [372, 189] on button "Duplicate" at bounding box center [368, 187] width 27 height 11
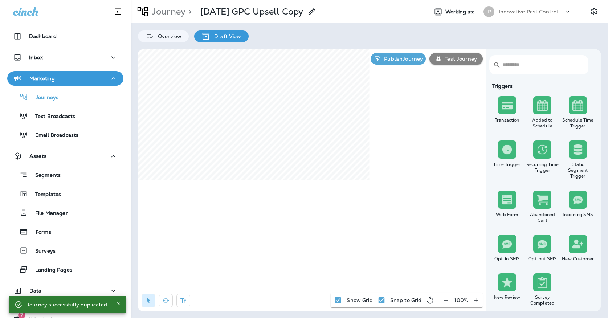
click at [288, 16] on p "[DATE] GPC Upsell Copy" at bounding box center [251, 11] width 103 height 11
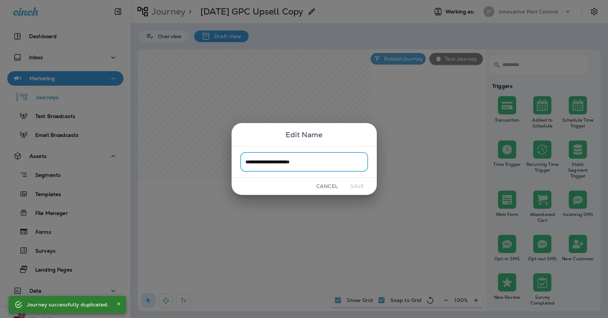
click at [327, 159] on input "**********" at bounding box center [304, 161] width 128 height 19
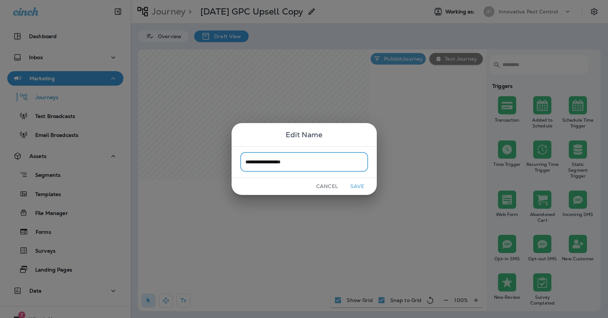
drag, startPoint x: 256, startPoint y: 161, endPoint x: 236, endPoint y: 160, distance: 20.0
click at [236, 160] on div "**********" at bounding box center [304, 162] width 145 height 32
type input "**********"
click at [351, 184] on button "Save" at bounding box center [357, 186] width 27 height 11
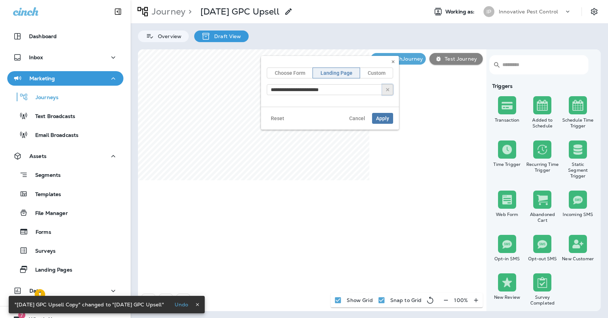
click at [385, 87] on icon "button" at bounding box center [387, 89] width 5 height 5
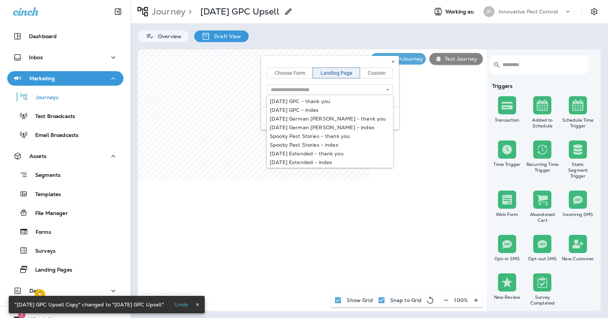
type input "**********"
click at [296, 107] on div "**********" at bounding box center [330, 93] width 138 height 74
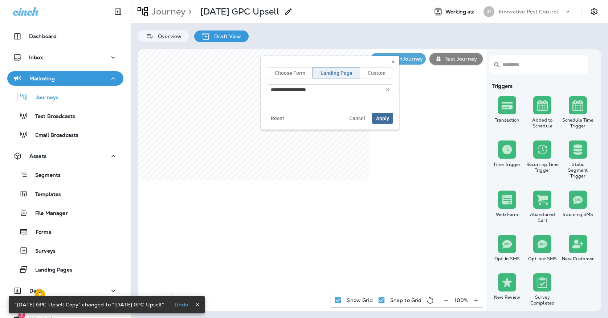
click at [390, 118] on button "Apply" at bounding box center [382, 118] width 21 height 11
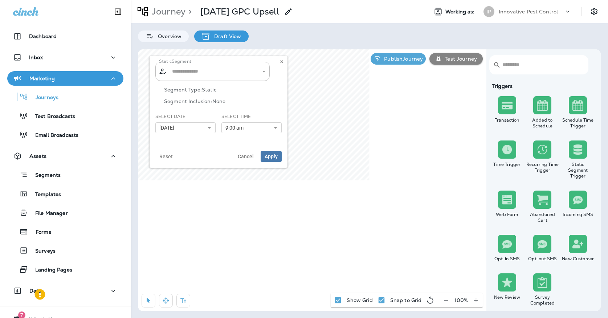
type input "**********"
click at [257, 71] on icon "Clear" at bounding box center [257, 71] width 5 height 5
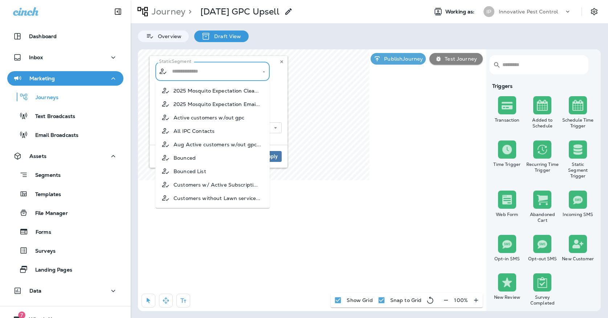
click at [233, 71] on input "text" at bounding box center [212, 71] width 85 height 13
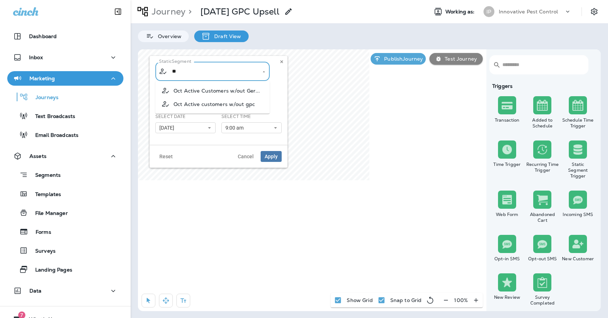
click at [186, 103] on span "Oct Active customers w/out gpc" at bounding box center [213, 104] width 81 height 6
type input "**********"
click at [169, 129] on span "[DATE]" at bounding box center [168, 128] width 18 height 6
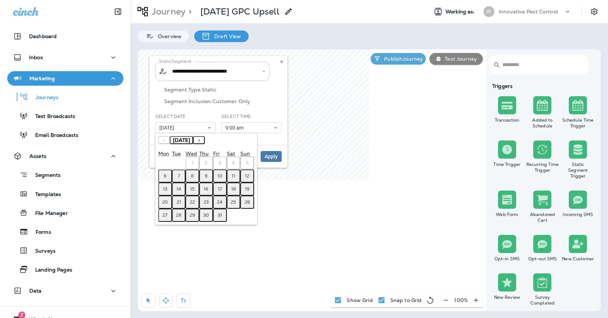
click at [179, 177] on abbr "7" at bounding box center [179, 176] width 2 height 6
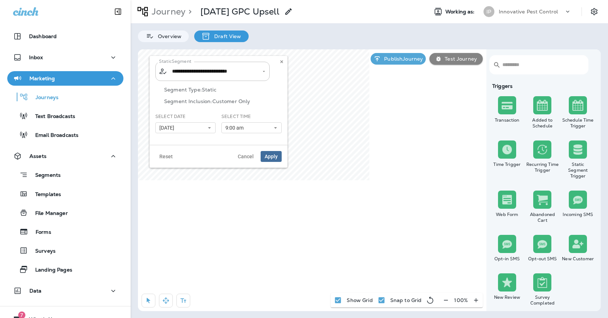
click at [270, 154] on span "Apply" at bounding box center [271, 156] width 13 height 5
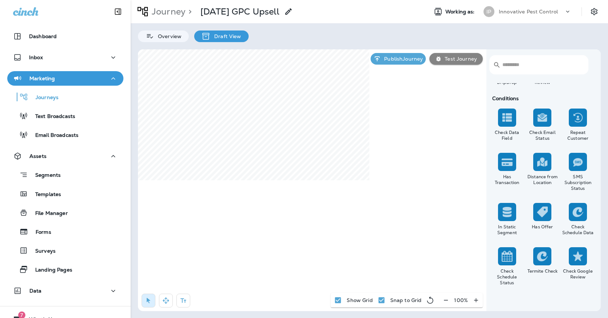
scroll to position [642, 0]
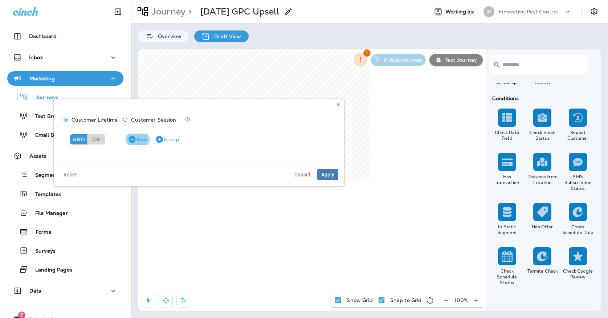
click at [146, 135] on button "Rule" at bounding box center [138, 140] width 26 height 12
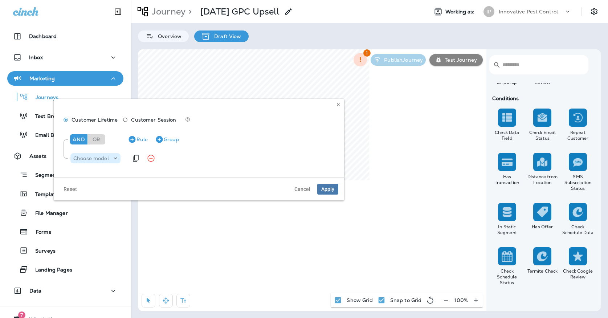
click at [108, 160] on p "Choose model" at bounding box center [91, 158] width 36 height 6
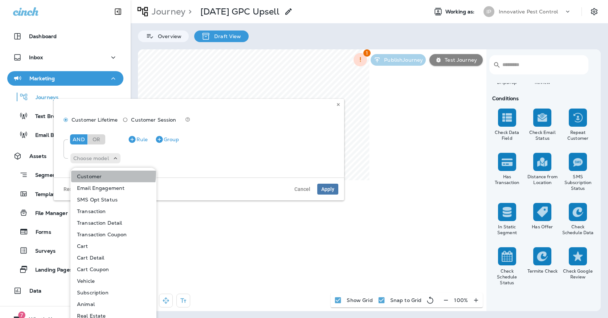
click at [105, 174] on button "Customer" at bounding box center [113, 177] width 85 height 12
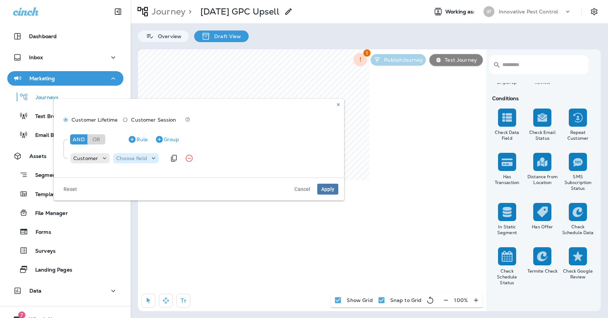
click at [130, 154] on div "Choose field" at bounding box center [135, 158] width 45 height 10
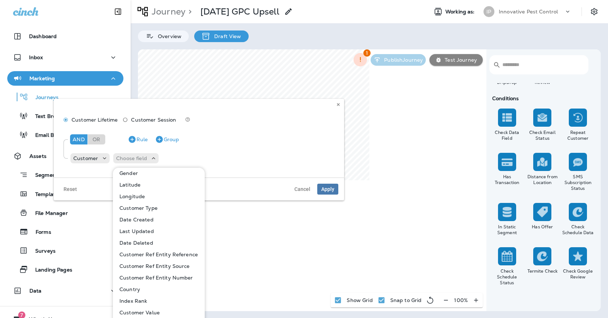
scroll to position [178, 0]
click at [151, 205] on p "Customer Type" at bounding box center [136, 207] width 41 height 6
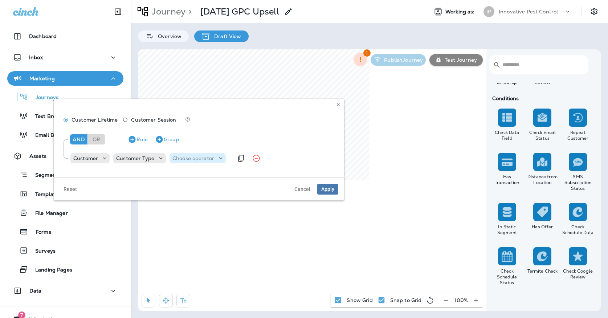
click at [173, 160] on p "Choose operator" at bounding box center [193, 158] width 42 height 6
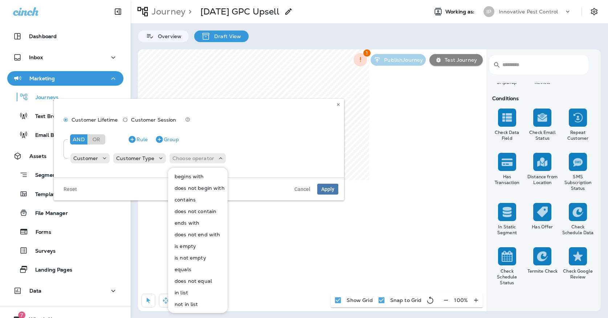
click at [177, 288] on button "in list" at bounding box center [198, 293] width 59 height 12
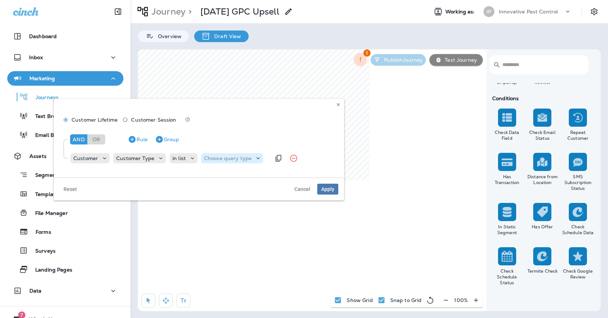
click at [231, 159] on p "Choose query type" at bounding box center [228, 158] width 48 height 6
click at [229, 170] on div "Text Related Field" at bounding box center [221, 182] width 42 height 29
click at [212, 176] on p "Text" at bounding box center [209, 176] width 13 height 6
click at [267, 161] on div "Select options" at bounding box center [270, 158] width 54 height 10
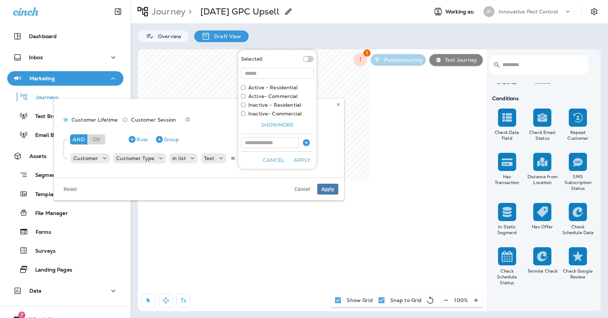
click at [261, 85] on label "Active - Residential" at bounding box center [272, 88] width 49 height 6
click at [303, 159] on button "Apply" at bounding box center [301, 160] width 23 height 11
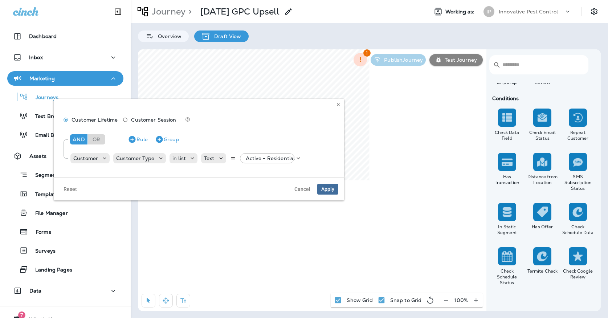
click at [324, 192] on button "Apply" at bounding box center [327, 189] width 21 height 11
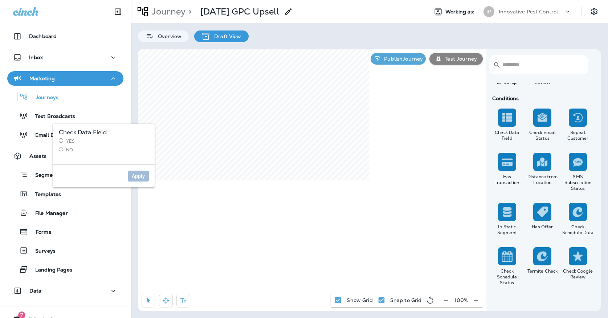
click at [71, 142] on label "Yes" at bounding box center [104, 141] width 90 height 6
click at [136, 177] on span "Apply" at bounding box center [138, 175] width 13 height 5
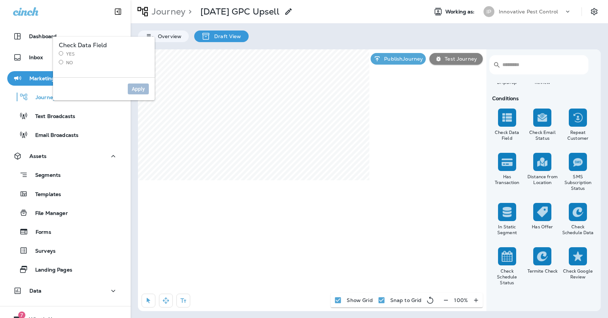
click at [73, 54] on label "Yes" at bounding box center [104, 54] width 90 height 6
click at [140, 92] on button "Apply" at bounding box center [138, 88] width 21 height 11
click at [69, 61] on label "No" at bounding box center [104, 63] width 90 height 6
click at [140, 88] on span "Apply" at bounding box center [138, 88] width 13 height 5
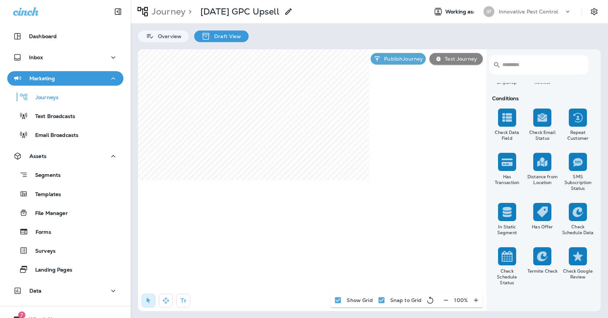
select select "**********"
click at [405, 146] on use at bounding box center [405, 146] width 3 height 3
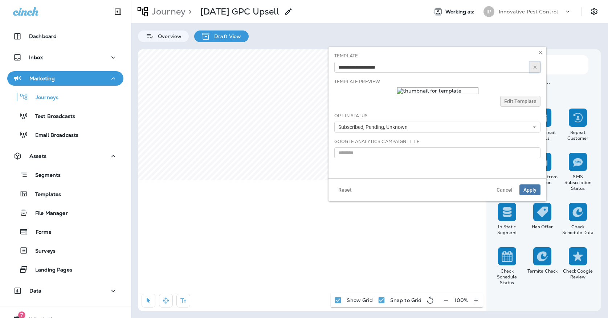
click at [535, 69] on icon "button" at bounding box center [534, 67] width 5 height 5
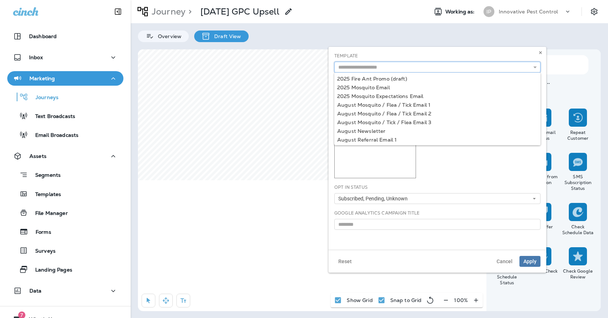
click at [484, 64] on input "text" at bounding box center [437, 67] width 206 height 11
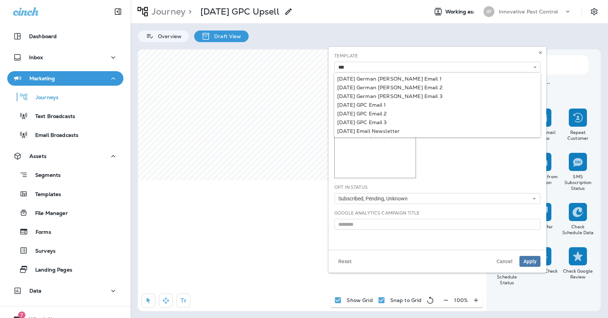
type input "**********"
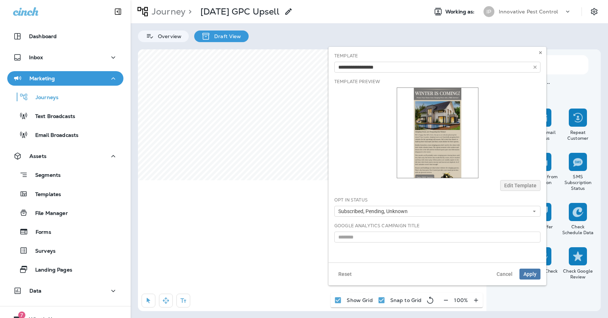
click at [359, 104] on div "**********" at bounding box center [437, 155] width 218 height 216
click at [525, 273] on span "Apply" at bounding box center [529, 273] width 13 height 5
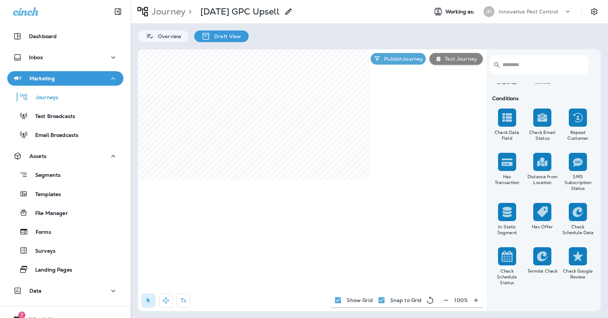
select select "****"
select select "*"
select select "**"
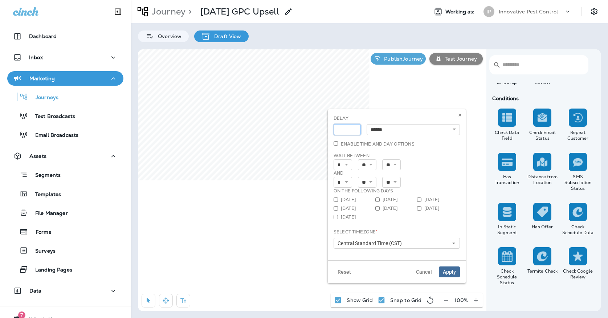
type input "*"
click at [352, 127] on input "*" at bounding box center [346, 129] width 27 height 11
click at [446, 270] on span "Apply" at bounding box center [449, 271] width 13 height 5
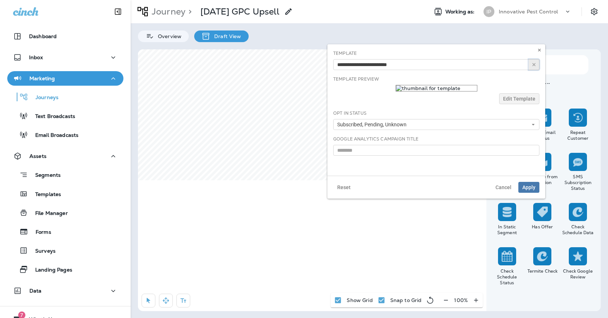
click at [537, 65] on button "button" at bounding box center [533, 64] width 11 height 11
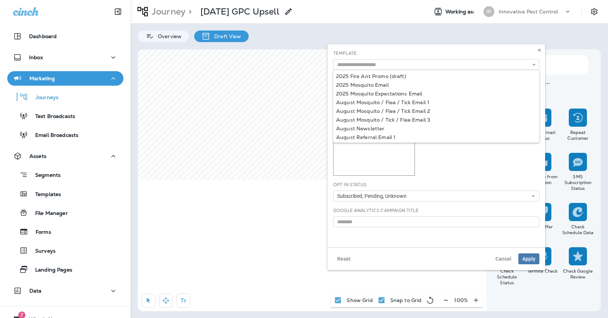
click at [498, 57] on div "Template 2025 Fire Ant Promo (draft) 2025 Mosquito Email 2025 Mosquito Expectat…" at bounding box center [436, 60] width 206 height 20
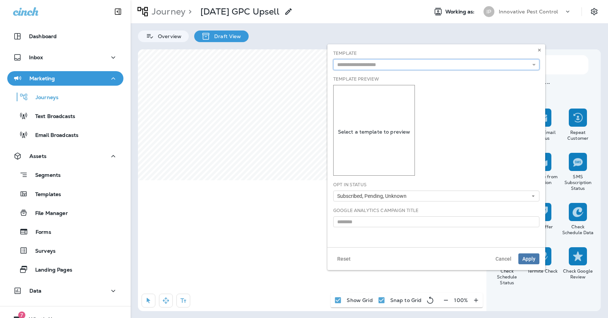
click at [495, 63] on input "text" at bounding box center [436, 64] width 206 height 11
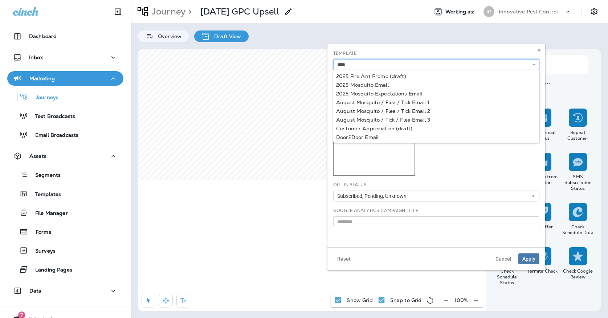
scroll to position [0, 0]
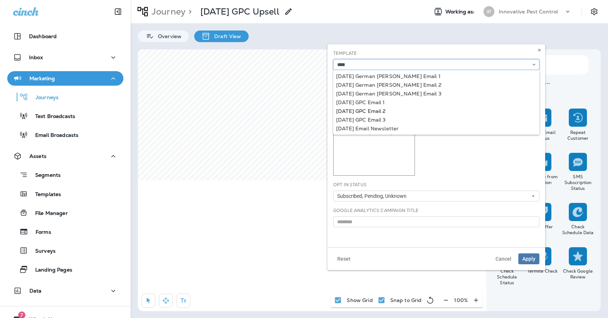
type input "**********"
click at [359, 109] on div "**********" at bounding box center [436, 145] width 218 height 203
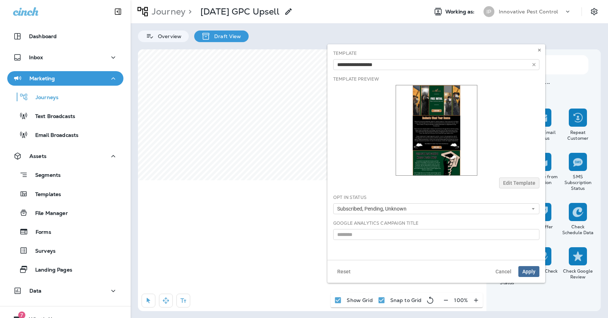
click at [524, 271] on span "Apply" at bounding box center [528, 271] width 13 height 5
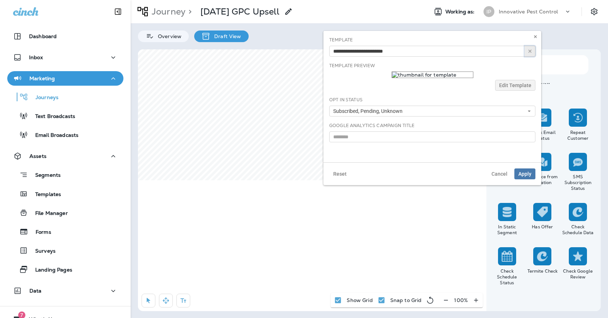
click at [531, 51] on icon "button" at bounding box center [529, 51] width 5 height 5
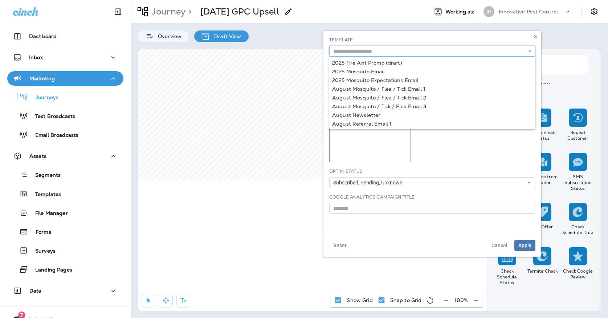
click at [491, 50] on input "text" at bounding box center [432, 51] width 206 height 11
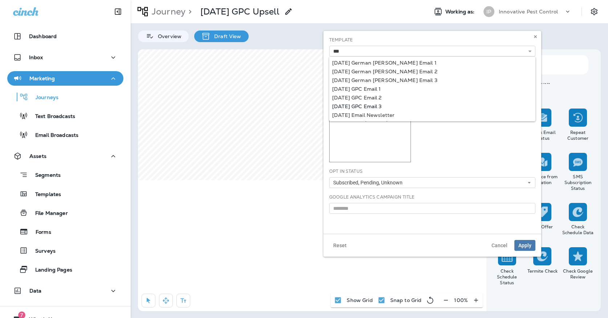
type input "**********"
click at [364, 106] on div "**********" at bounding box center [432, 132] width 218 height 203
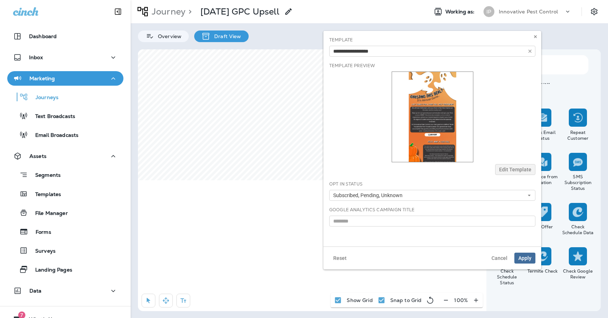
click at [527, 256] on span "Apply" at bounding box center [524, 257] width 13 height 5
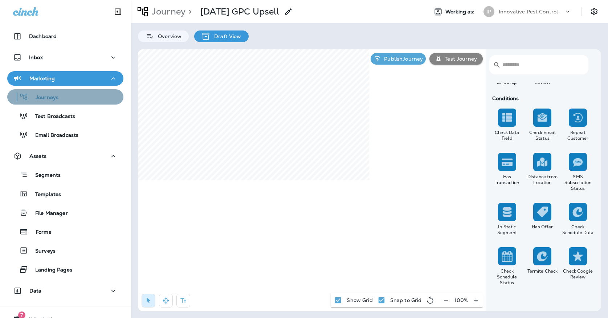
click at [73, 98] on div "Journeys" at bounding box center [65, 96] width 110 height 11
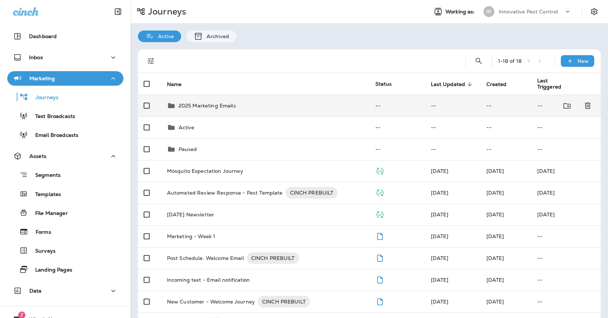
click at [217, 106] on td "2025 Marketing Emails" at bounding box center [265, 106] width 208 height 22
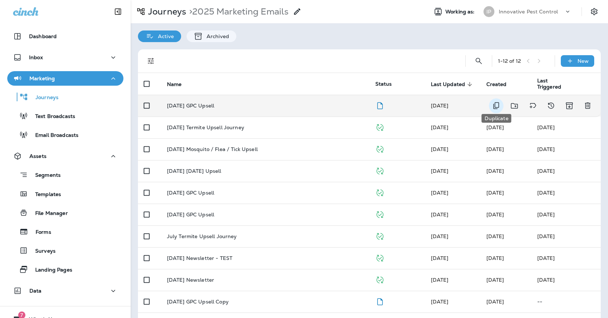
click at [497, 101] on icon "Duplicate" at bounding box center [496, 105] width 9 height 9
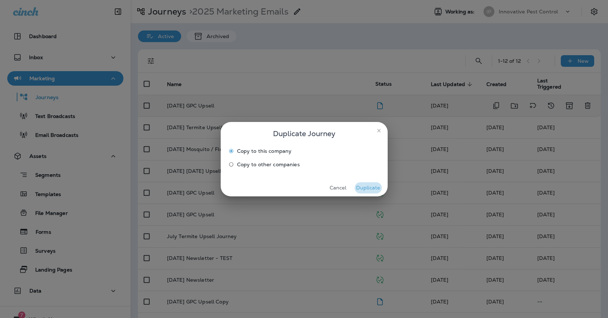
click at [365, 186] on button "Duplicate" at bounding box center [368, 187] width 27 height 11
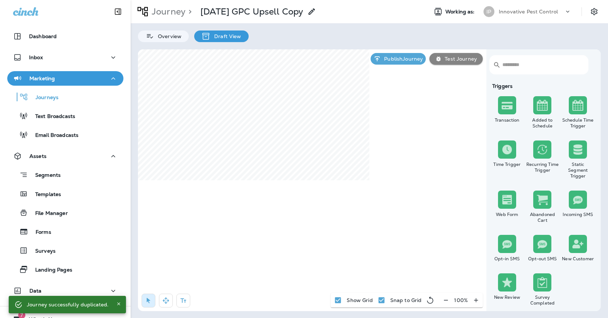
click at [283, 9] on p "[DATE] GPC Upsell Copy" at bounding box center [251, 11] width 103 height 11
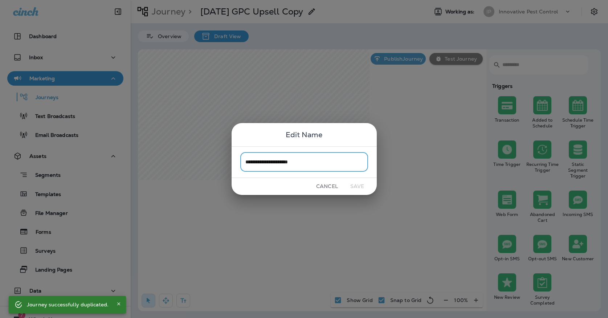
click at [324, 165] on input "**********" at bounding box center [304, 161] width 128 height 19
click at [274, 162] on input "**********" at bounding box center [304, 161] width 128 height 19
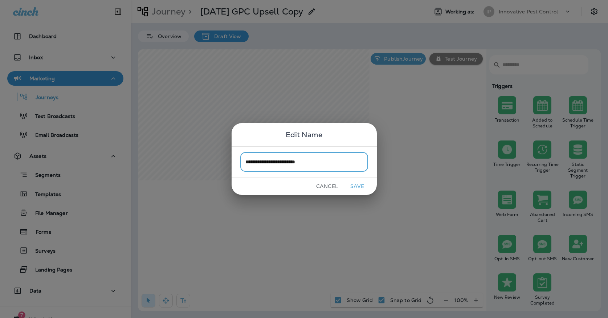
type input "**********"
click at [357, 187] on button "Save" at bounding box center [357, 186] width 27 height 11
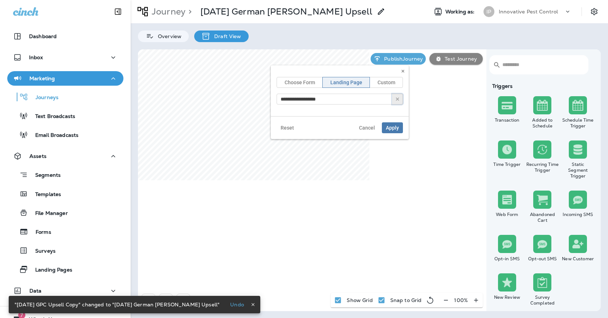
click at [401, 102] on button "button" at bounding box center [397, 99] width 11 height 11
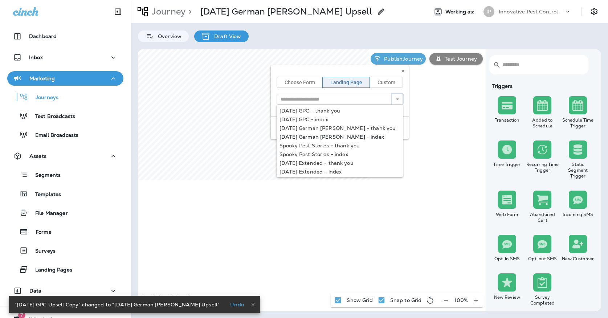
type input "**********"
click at [308, 134] on div "**********" at bounding box center [340, 102] width 138 height 74
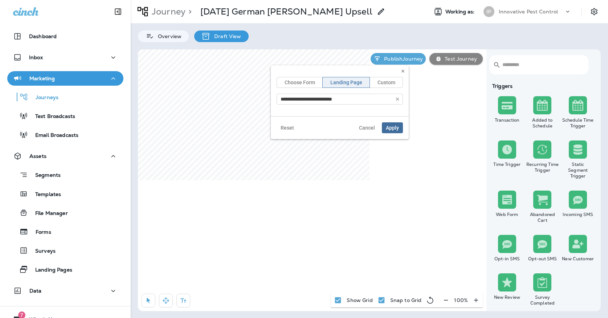
click at [391, 125] on span "Apply" at bounding box center [392, 127] width 13 height 5
select select "*****"
select select "********"
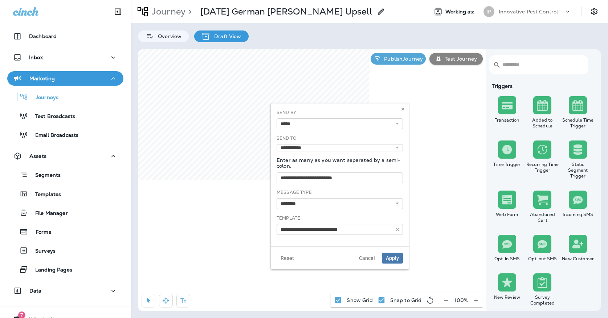
type input "**********"
click at [401, 230] on button "button" at bounding box center [397, 229] width 11 height 11
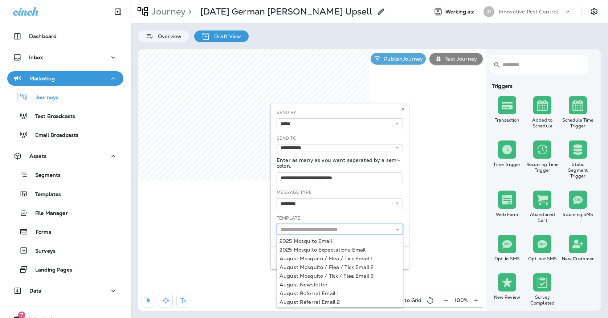
click at [382, 228] on input "text" at bounding box center [340, 229] width 126 height 11
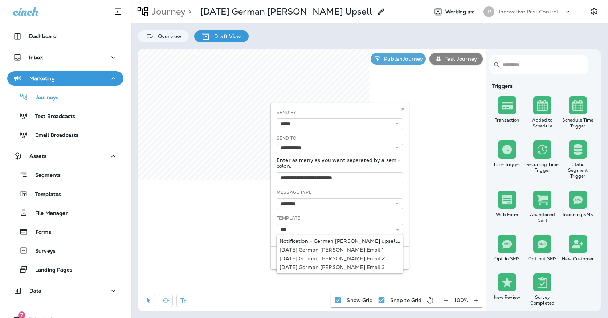
type input "**********"
click at [343, 238] on div "**********" at bounding box center [340, 174] width 138 height 143
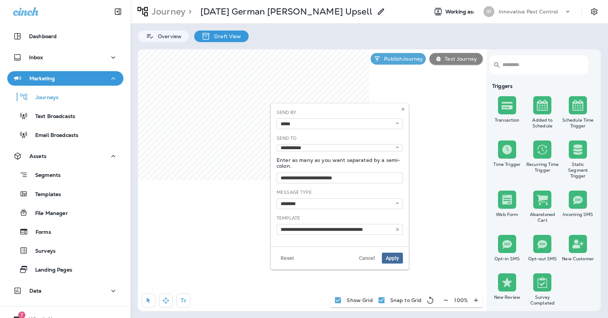
click at [394, 255] on button "Apply" at bounding box center [392, 258] width 21 height 11
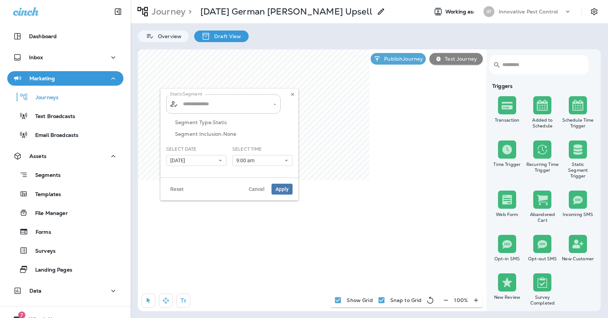
type input "**********"
click at [266, 104] on icon "Clear" at bounding box center [268, 104] width 5 height 5
click at [253, 104] on input "text" at bounding box center [223, 104] width 85 height 13
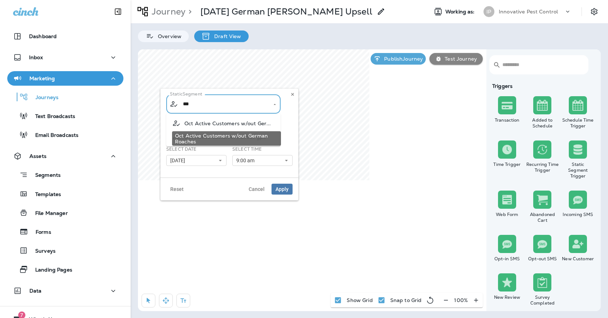
click at [250, 120] on span "Oct Active Customers w/out Ger..." at bounding box center [227, 123] width 87 height 6
type input "**********"
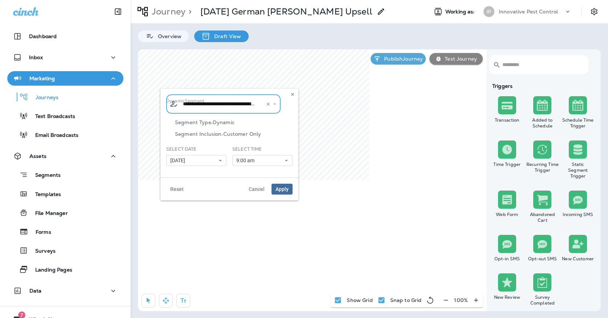
click at [286, 189] on span "Apply" at bounding box center [281, 189] width 13 height 5
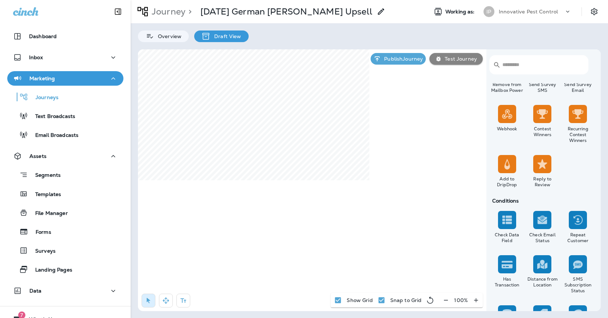
scroll to position [567, 0]
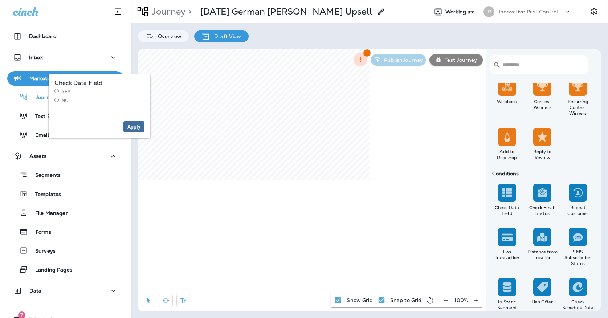
click at [128, 125] on span "Apply" at bounding box center [133, 126] width 13 height 5
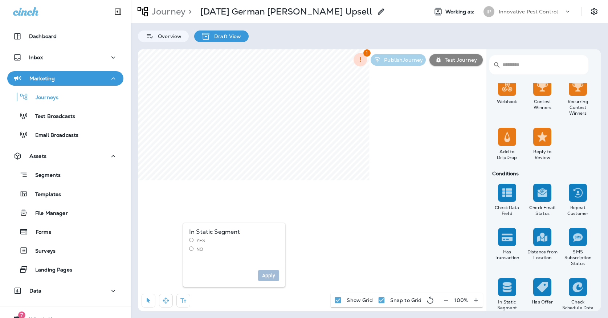
click at [202, 241] on label "Yes" at bounding box center [234, 241] width 90 height 6
click at [263, 255] on span "Apply" at bounding box center [268, 257] width 13 height 5
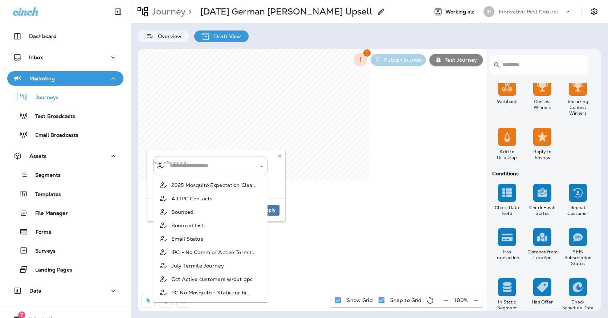
click at [256, 168] on div "​ ​" at bounding box center [210, 165] width 114 height 19
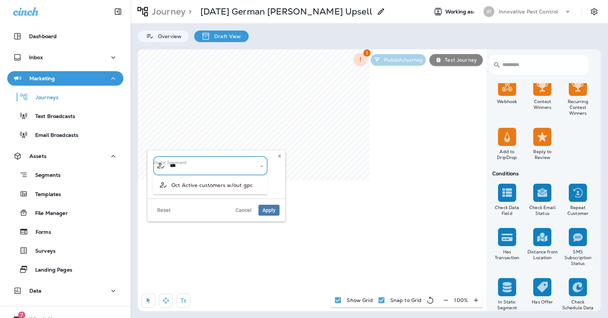
click at [242, 184] on span "Oct Active customers w/out gpc" at bounding box center [211, 185] width 81 height 6
type input "**********"
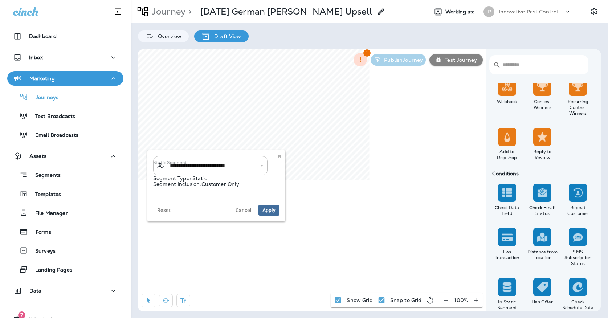
click at [267, 216] on button "Apply" at bounding box center [268, 210] width 21 height 11
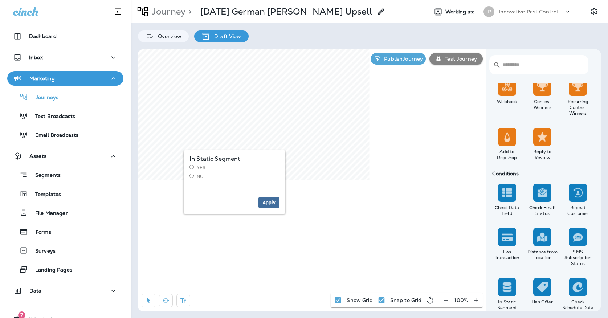
click at [266, 202] on span "Apply" at bounding box center [268, 202] width 13 height 5
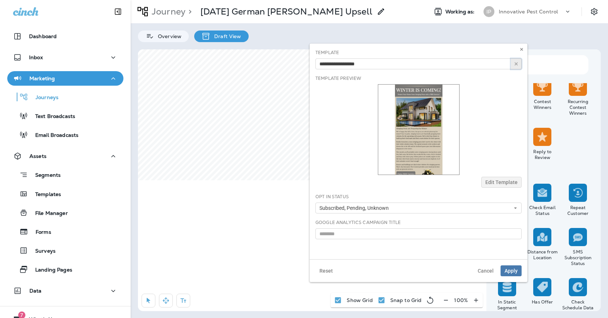
click at [518, 67] on button "button" at bounding box center [516, 63] width 11 height 11
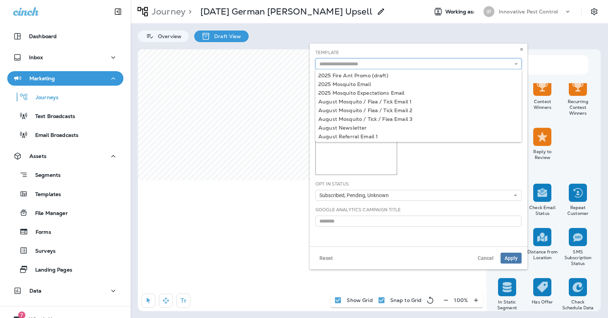
click at [504, 60] on input "text" at bounding box center [418, 63] width 206 height 11
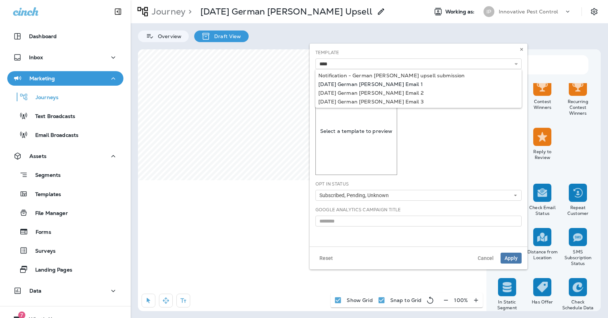
type input "**********"
click at [405, 69] on div "**********" at bounding box center [418, 63] width 206 height 11
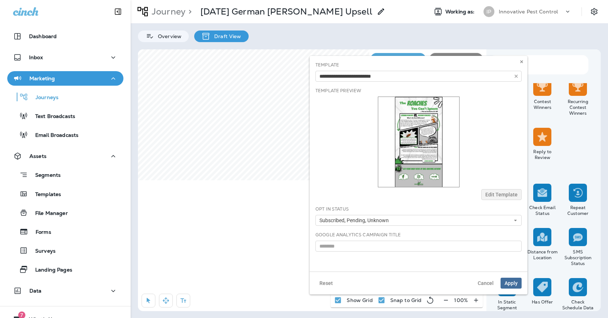
click at [513, 279] on button "Apply" at bounding box center [510, 283] width 21 height 11
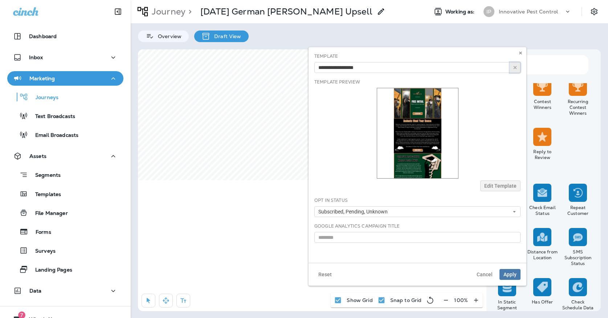
click at [518, 70] on button "button" at bounding box center [514, 67] width 11 height 11
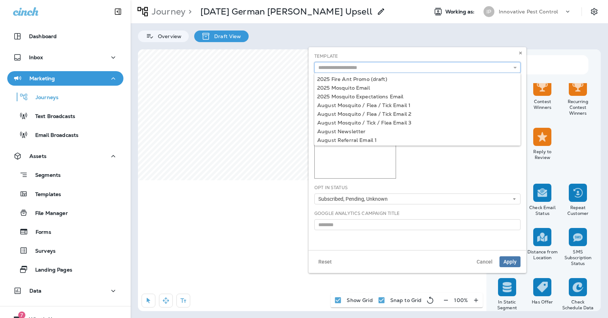
click at [478, 66] on input "text" at bounding box center [417, 67] width 206 height 11
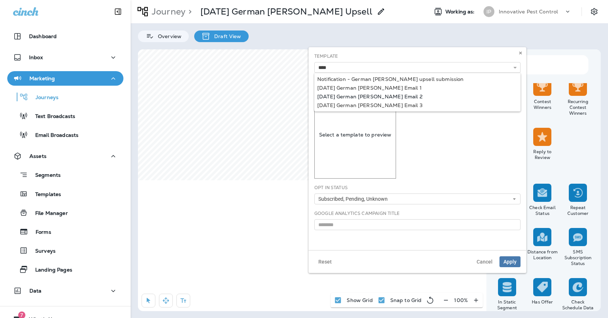
type input "**********"
click at [378, 95] on div "**********" at bounding box center [417, 148] width 218 height 203
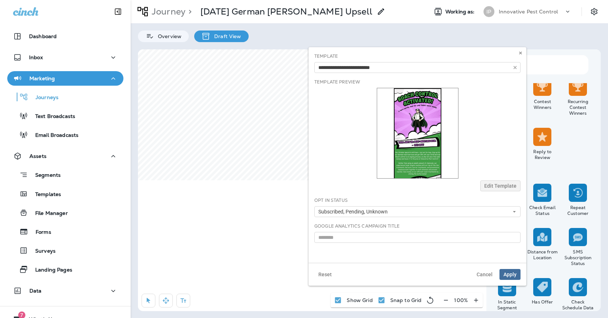
click at [511, 275] on span "Apply" at bounding box center [509, 274] width 13 height 5
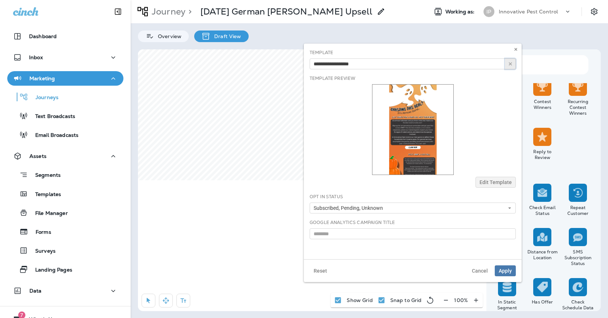
click at [514, 69] on button "button" at bounding box center [510, 63] width 11 height 11
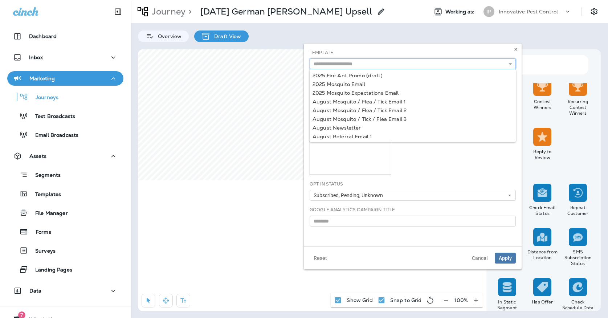
click at [497, 66] on input "text" at bounding box center [413, 63] width 206 height 11
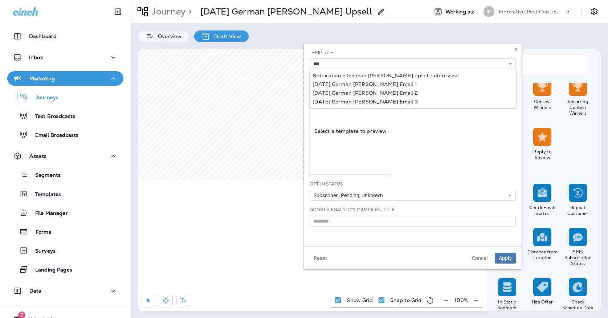
type input "**********"
click at [377, 101] on div "**********" at bounding box center [413, 145] width 218 height 203
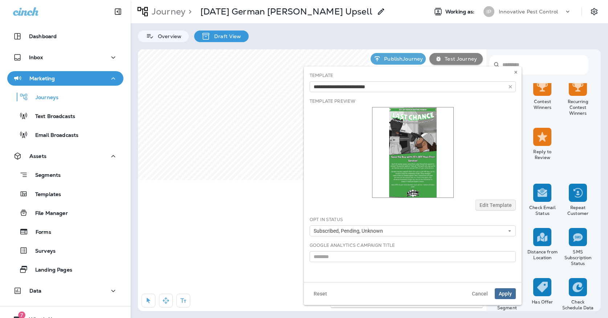
click at [510, 298] on button "Apply" at bounding box center [505, 293] width 21 height 11
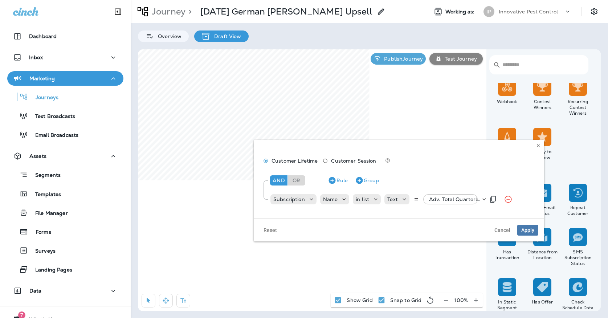
click at [429, 195] on div "Adv. Total Quarterly, +31 more" at bounding box center [453, 199] width 54 height 10
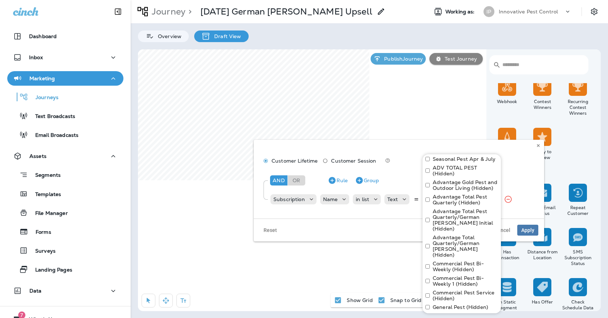
scroll to position [450, 0]
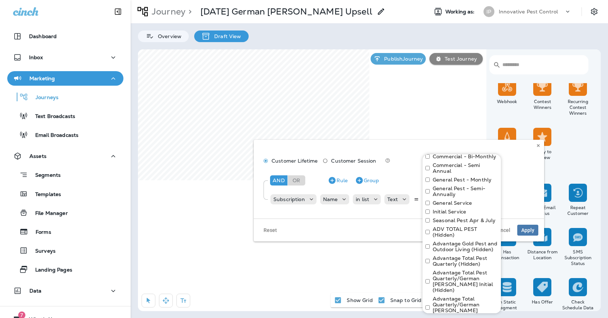
click at [427, 296] on div "Advantage Total Quarterly/German [PERSON_NAME] (Hidden)" at bounding box center [461, 307] width 73 height 23
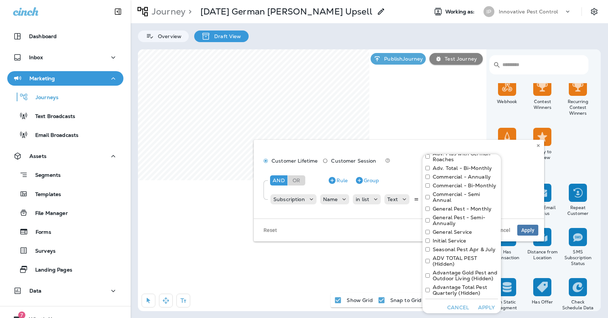
scroll to position [340, 0]
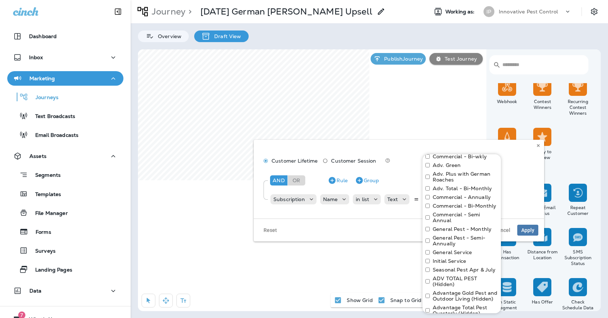
click at [428, 304] on div "Advantage Total Pest Quarterly (Hidden)" at bounding box center [461, 310] width 73 height 12
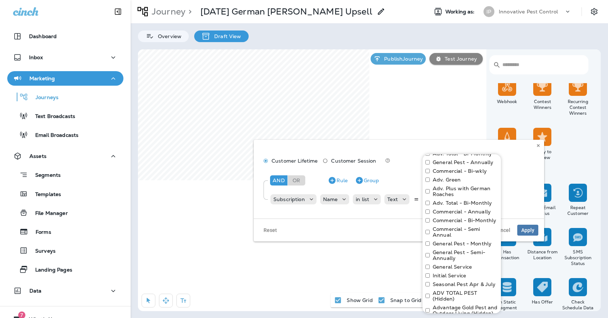
click at [428, 304] on div "Advantage Gold Pest and Outdoor Living (Hidden)" at bounding box center [461, 310] width 73 height 12
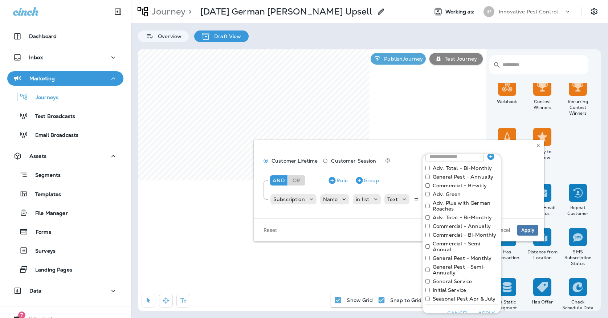
scroll to position [296, 0]
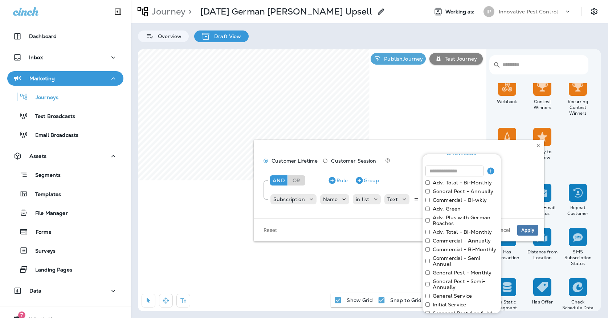
click at [428, 285] on div "Select all Adv. Total Quarterly Adv. Plus Quarterly Sentricon Commercial - Mont…" at bounding box center [461, 97] width 78 height 479
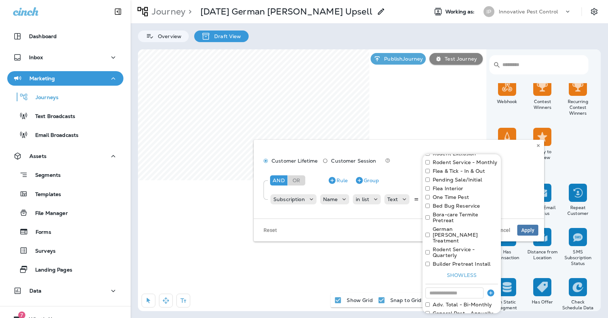
scroll to position [166, 0]
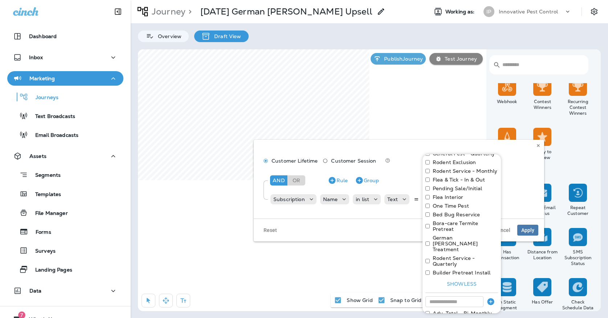
click at [430, 310] on div "Adv. Total - Bi-Monthly" at bounding box center [461, 313] width 73 height 6
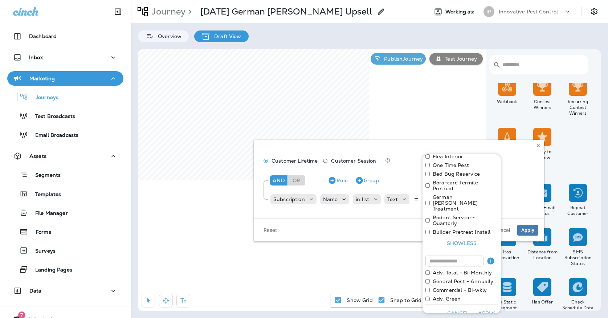
scroll to position [192, 0]
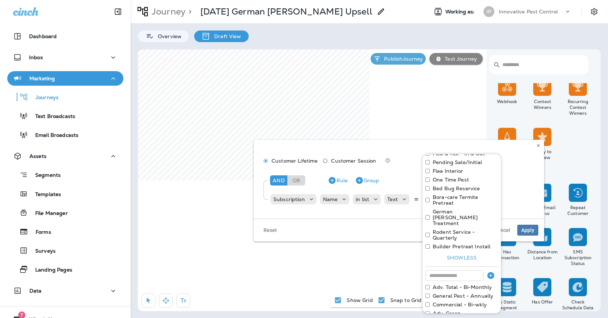
click at [429, 310] on div "Adv. Green" at bounding box center [461, 313] width 73 height 6
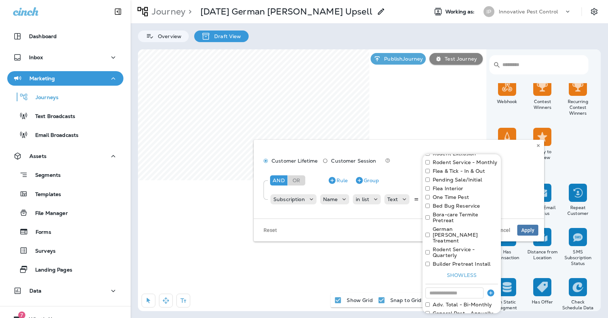
scroll to position [166, 0]
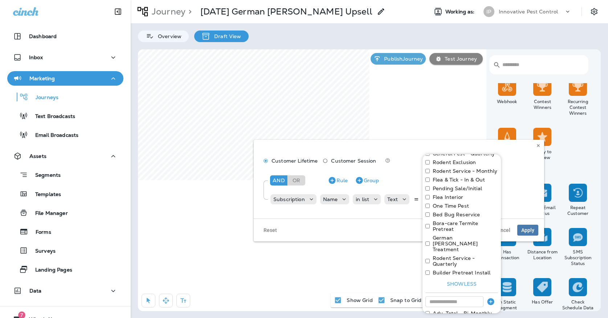
click at [517, 155] on div "Customer Lifetime Customer Session" at bounding box center [398, 161] width 279 height 13
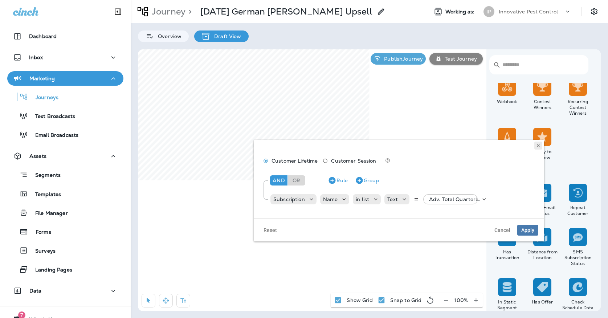
click at [539, 149] on button at bounding box center [538, 146] width 8 height 8
click at [539, 144] on use at bounding box center [538, 145] width 3 height 3
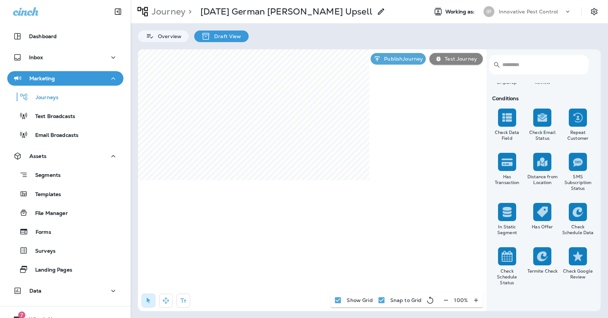
scroll to position [642, 0]
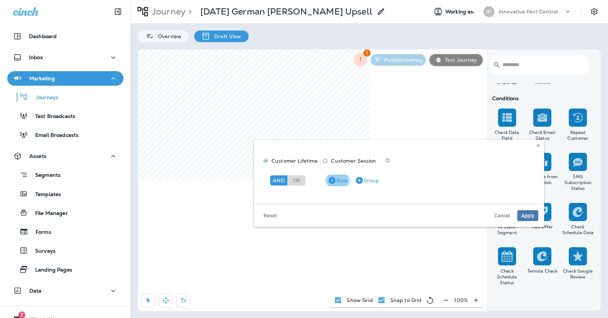
click at [343, 179] on button "Rule" at bounding box center [338, 181] width 26 height 12
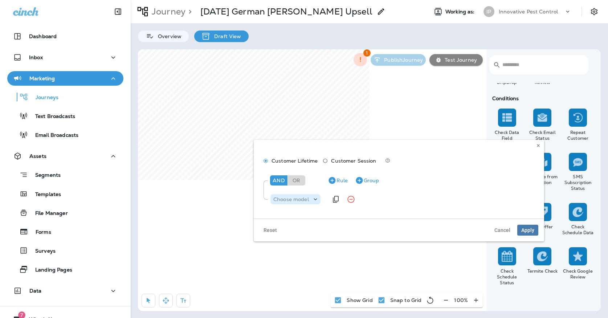
click at [309, 200] on div "Choose model" at bounding box center [290, 199] width 41 height 6
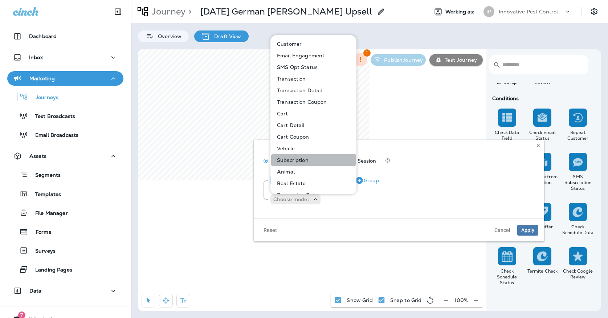
click at [303, 158] on p "Subscription" at bounding box center [291, 160] width 34 height 6
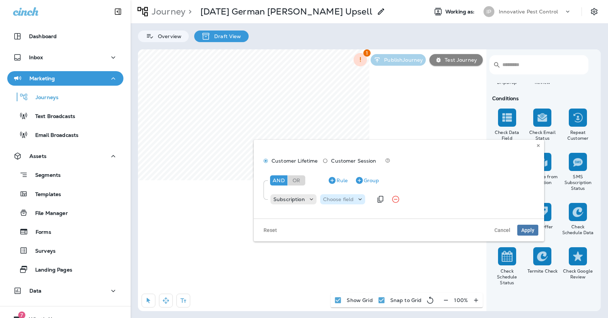
click at [336, 195] on div "Choose field" at bounding box center [342, 199] width 45 height 10
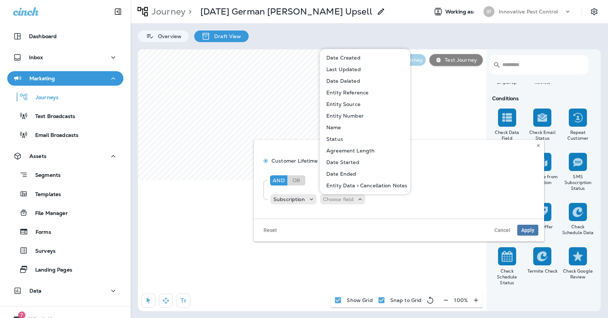
click at [331, 129] on p "Name" at bounding box center [332, 127] width 18 height 6
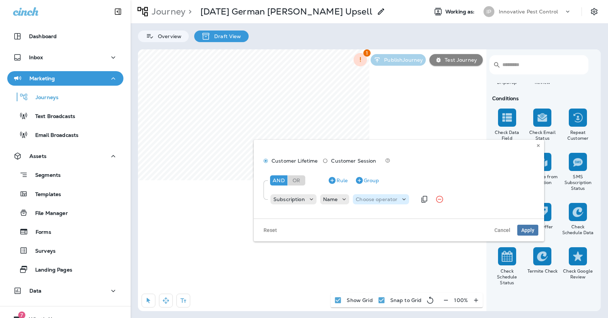
click at [378, 200] on p "Choose operator" at bounding box center [377, 199] width 42 height 6
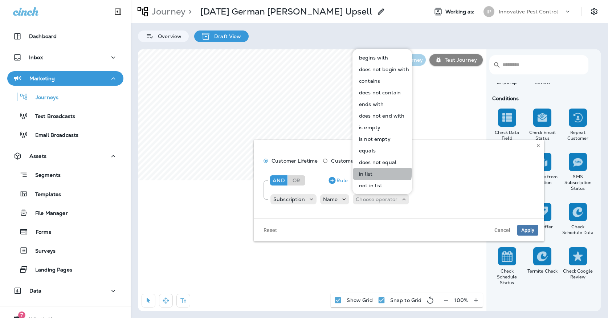
click at [367, 171] on p "in list" at bounding box center [364, 174] width 16 height 6
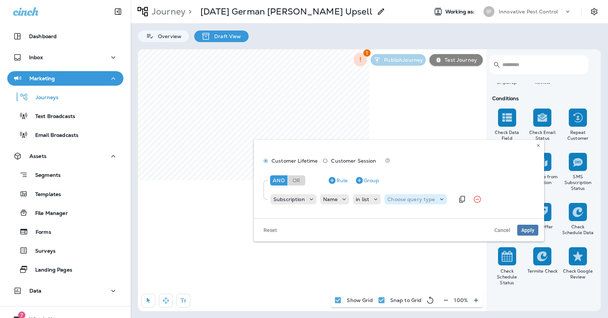
click at [405, 198] on p "Choose query type" at bounding box center [411, 199] width 48 height 6
click at [401, 211] on div "Text Related Field" at bounding box center [405, 223] width 42 height 29
click at [400, 218] on p "Text" at bounding box center [394, 217] width 13 height 6
click at [428, 203] on div "Select options" at bounding box center [453, 199] width 54 height 10
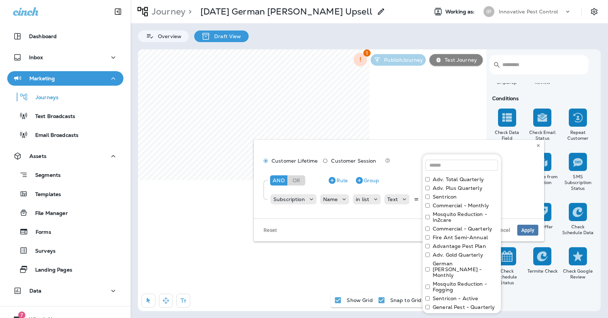
scroll to position [8, 0]
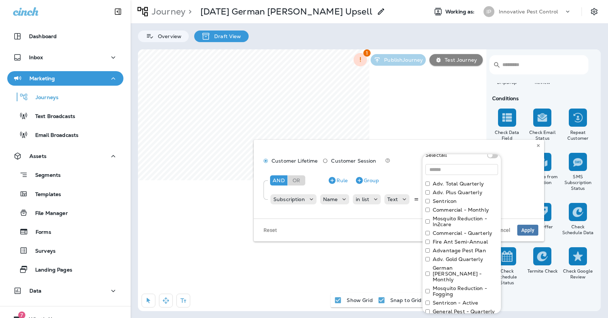
click at [436, 270] on label "German [PERSON_NAME] - Monthly" at bounding box center [465, 273] width 65 height 17
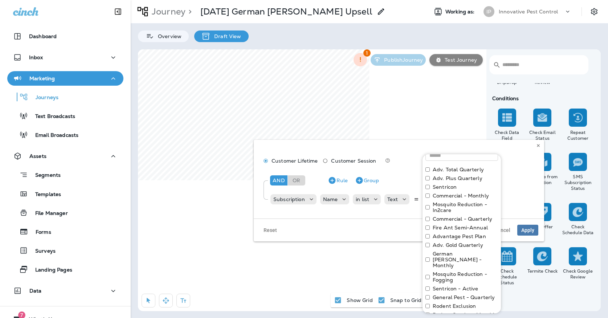
scroll to position [47, 0]
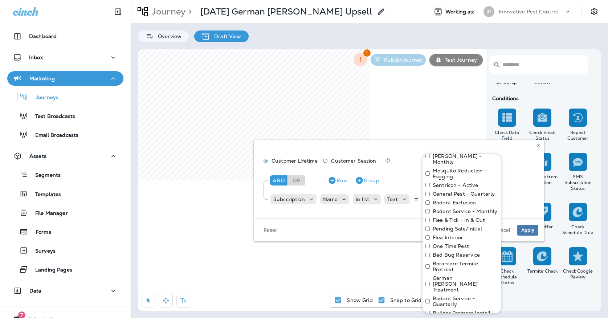
click at [439, 275] on label "German [PERSON_NAME] Treatment" at bounding box center [465, 283] width 65 height 17
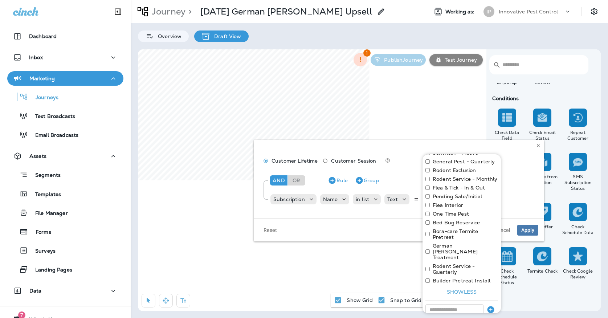
scroll to position [157, 0]
click at [439, 305] on input at bounding box center [454, 310] width 58 height 11
type input "**********"
click at [489, 307] on icon "button" at bounding box center [490, 310] width 7 height 7
click at [470, 305] on input at bounding box center [454, 310] width 58 height 11
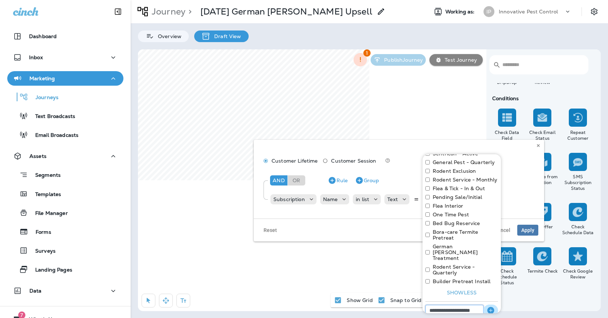
type input "**********"
click at [495, 304] on button "button" at bounding box center [490, 310] width 15 height 12
click at [479, 305] on input at bounding box center [454, 310] width 58 height 11
type input "**********"
click at [494, 306] on icon "button" at bounding box center [490, 310] width 9 height 9
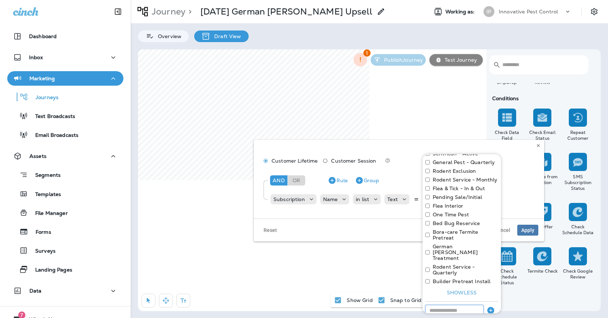
click at [472, 305] on input at bounding box center [454, 310] width 58 height 11
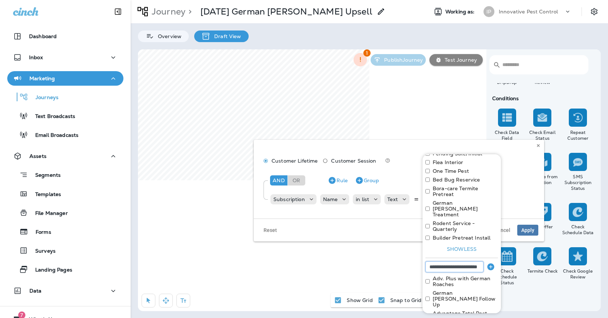
scroll to position [192, 0]
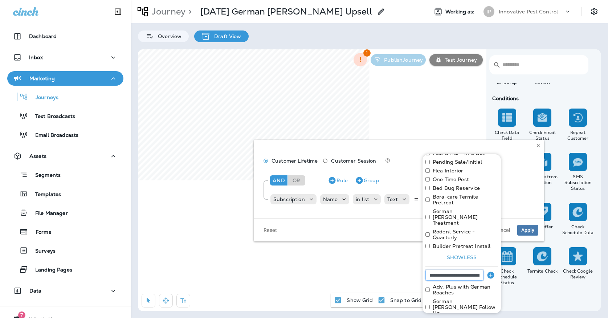
click at [444, 270] on input "**********" at bounding box center [454, 275] width 58 height 11
click at [478, 270] on input "**********" at bounding box center [454, 275] width 58 height 11
type input "**********"
click at [494, 271] on icon "button" at bounding box center [490, 274] width 7 height 7
click at [477, 270] on input at bounding box center [454, 275] width 58 height 11
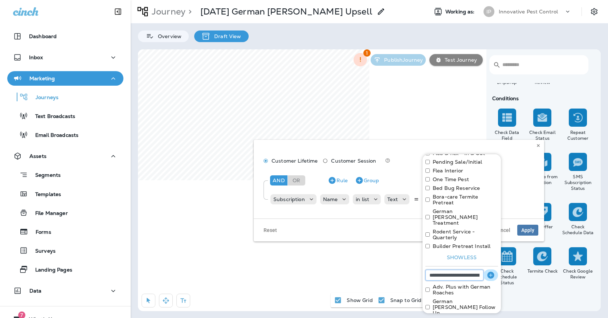
type input "**********"
click at [491, 271] on icon "button" at bounding box center [490, 274] width 7 height 7
click at [474, 270] on input at bounding box center [454, 275] width 58 height 11
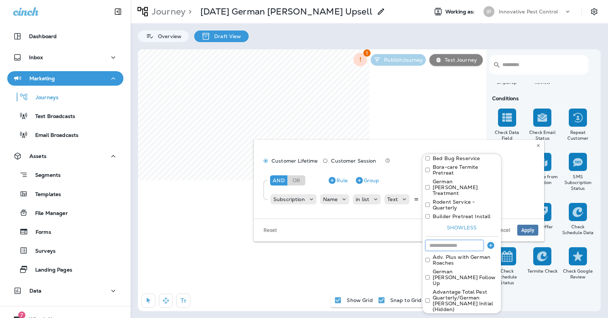
scroll to position [220, 0]
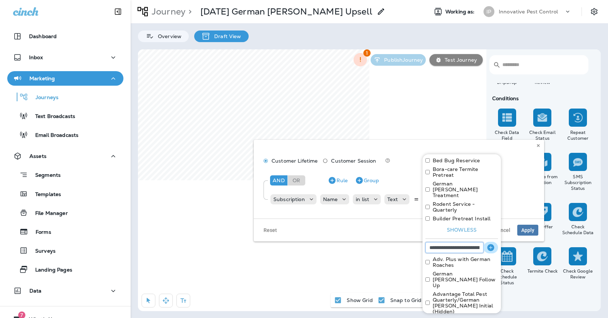
type input "**********"
click at [489, 243] on icon "button" at bounding box center [490, 247] width 9 height 9
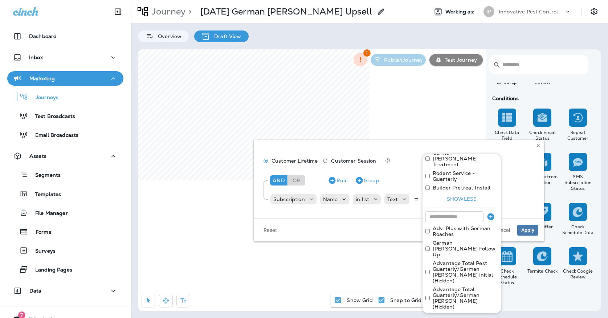
scroll to position [250, 0]
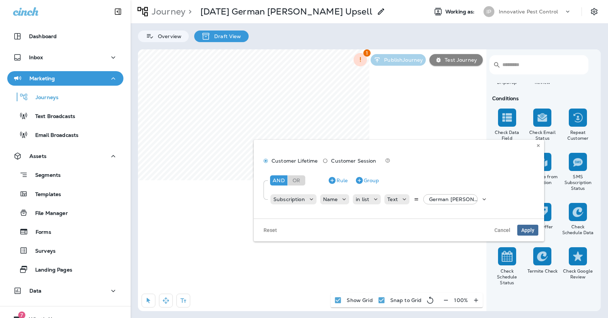
click at [526, 232] on span "Apply" at bounding box center [527, 230] width 13 height 5
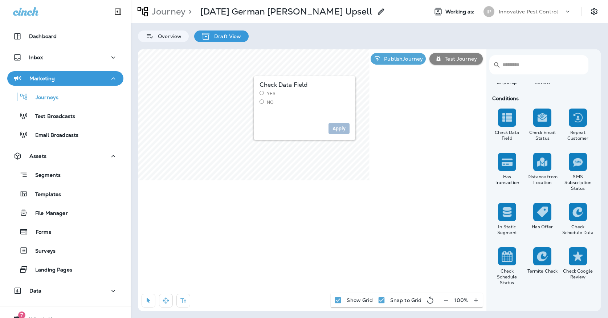
click at [272, 100] on label "No" at bounding box center [304, 102] width 90 height 6
click at [272, 99] on div "Yes No" at bounding box center [304, 98] width 90 height 15
click at [271, 93] on label "Yes" at bounding box center [304, 94] width 90 height 6
click at [335, 126] on span "Apply" at bounding box center [338, 128] width 13 height 5
click at [273, 159] on label "Yes" at bounding box center [304, 157] width 90 height 6
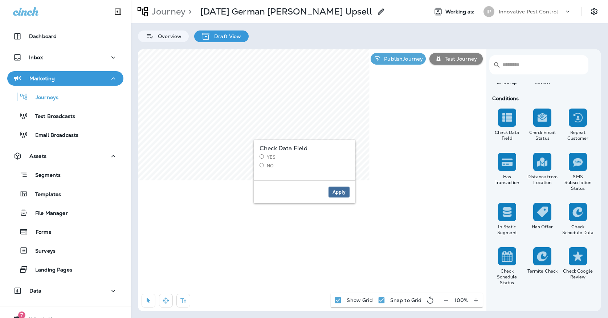
click at [339, 191] on span "Apply" at bounding box center [338, 191] width 13 height 5
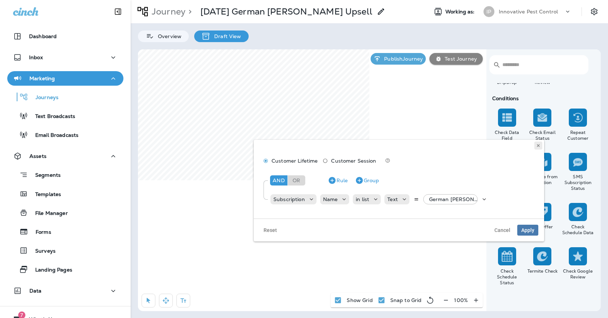
click at [538, 145] on use at bounding box center [538, 145] width 3 height 3
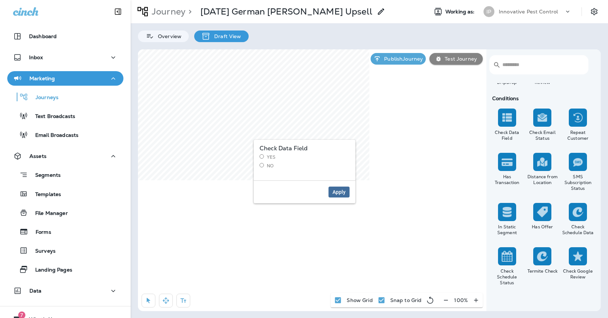
click at [330, 190] on button "Apply" at bounding box center [338, 192] width 21 height 11
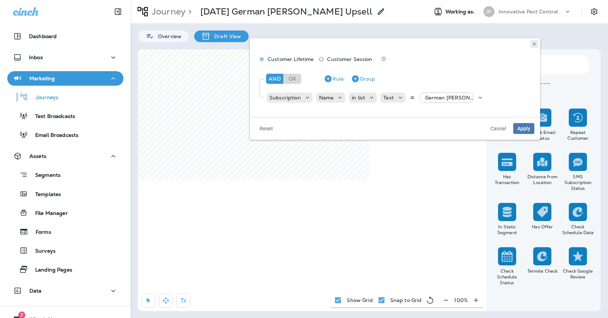
click at [536, 42] on button at bounding box center [534, 44] width 8 height 8
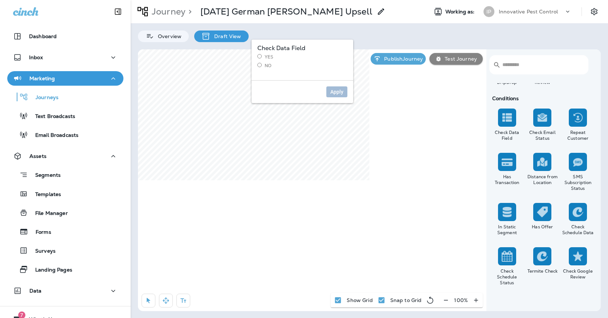
click at [267, 50] on h3 "Check Data Field" at bounding box center [302, 48] width 90 height 6
click at [264, 57] on label "Yes" at bounding box center [302, 57] width 90 height 6
click at [333, 89] on span "Apply" at bounding box center [336, 91] width 13 height 5
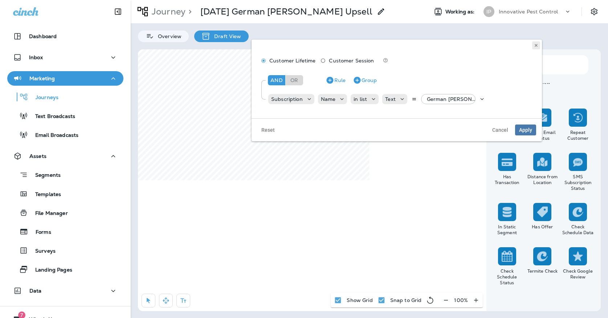
click at [536, 45] on use at bounding box center [536, 45] width 3 height 3
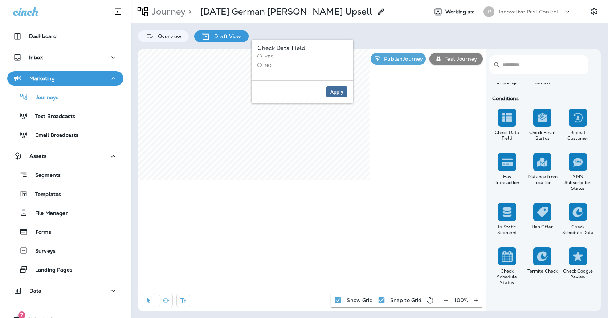
click at [340, 90] on span "Apply" at bounding box center [336, 91] width 13 height 5
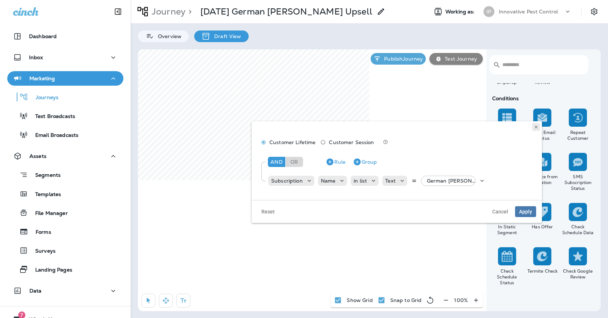
click at [537, 126] on icon at bounding box center [536, 127] width 4 height 4
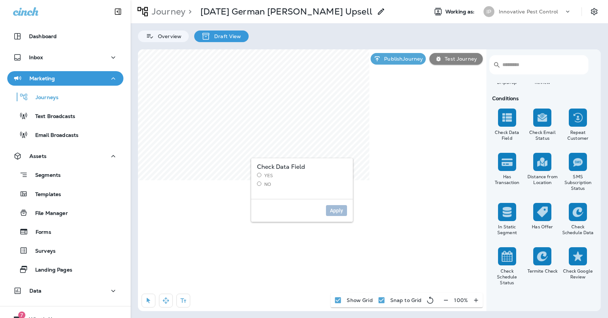
click at [255, 174] on div "Check Data Field Yes No" at bounding box center [302, 178] width 102 height 41
click at [262, 175] on label "Yes" at bounding box center [302, 176] width 90 height 6
click at [331, 205] on button "Apply" at bounding box center [336, 210] width 21 height 11
click at [269, 184] on label "No" at bounding box center [302, 184] width 90 height 6
click at [340, 209] on span "Apply" at bounding box center [336, 210] width 13 height 5
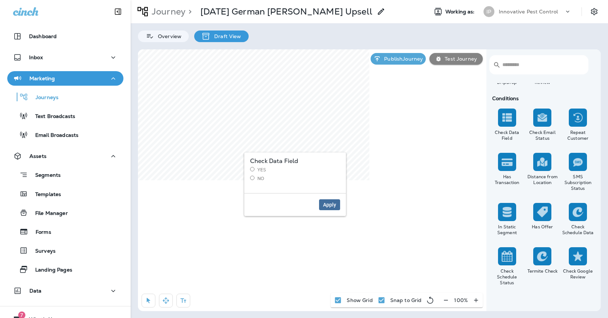
click at [325, 207] on span "Apply" at bounding box center [329, 204] width 13 height 5
click at [323, 200] on button "Apply" at bounding box center [329, 204] width 21 height 11
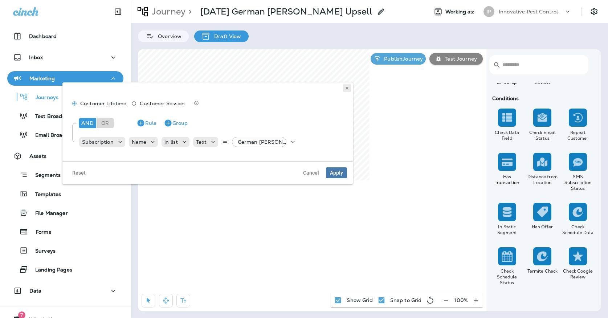
click at [348, 88] on icon at bounding box center [347, 88] width 4 height 4
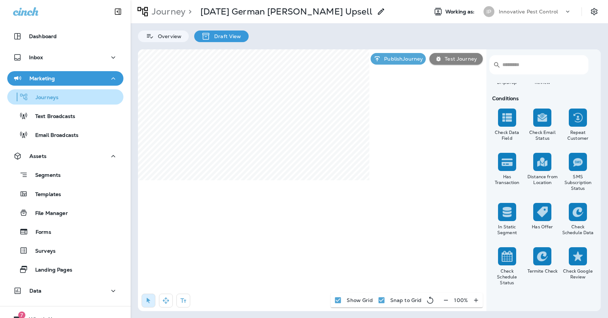
click at [66, 101] on div "Journeys" at bounding box center [65, 96] width 110 height 11
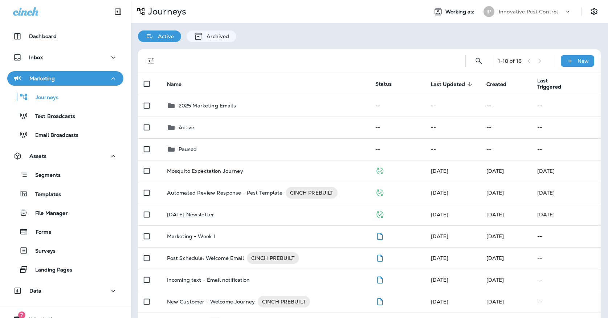
click at [558, 4] on div "Journeys Working as: IP Innovative Pest Control" at bounding box center [369, 11] width 477 height 23
click at [513, 17] on div "IP Innovative Pest Control" at bounding box center [527, 11] width 97 height 15
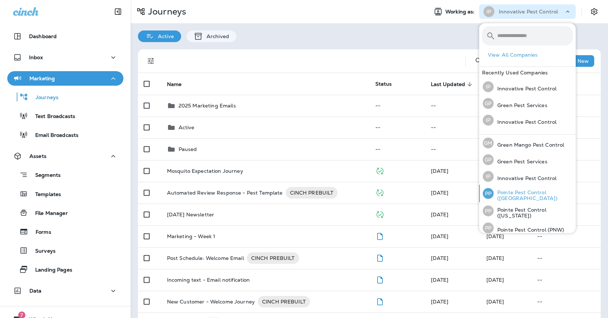
click at [521, 193] on p "Pointe Pest Control ([GEOGRAPHIC_DATA])" at bounding box center [533, 195] width 79 height 12
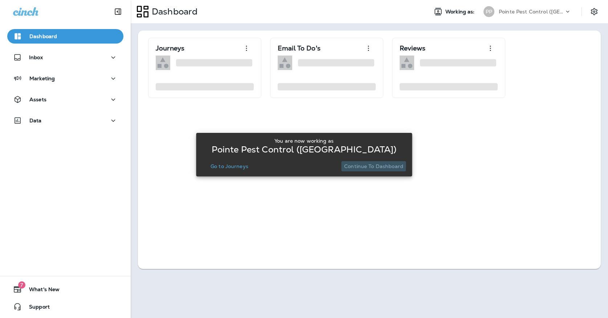
click at [345, 166] on p "Continue to Dashboard" at bounding box center [373, 166] width 59 height 6
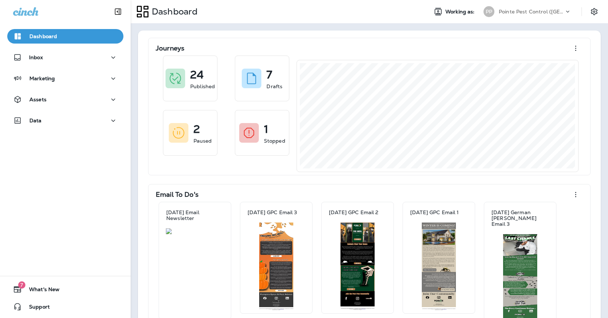
click at [7, 98] on div "Assets" at bounding box center [65, 101] width 131 height 18
click at [19, 98] on icon "button" at bounding box center [18, 99] width 6 height 7
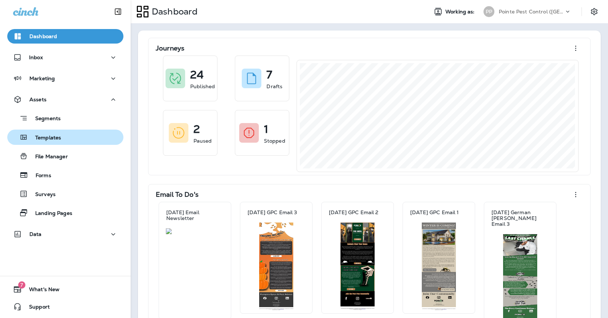
click at [38, 135] on p "Templates" at bounding box center [44, 138] width 33 height 7
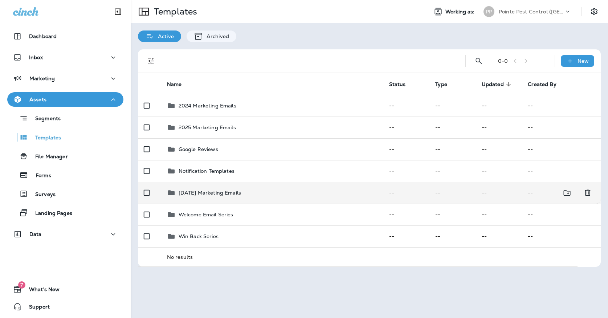
click at [210, 190] on p "[DATE] Marketing Emails" at bounding box center [210, 193] width 62 height 6
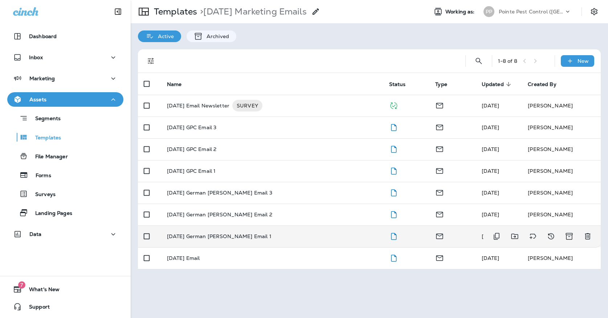
click at [240, 233] on p "[DATE] German [PERSON_NAME] Email 1" at bounding box center [219, 236] width 105 height 6
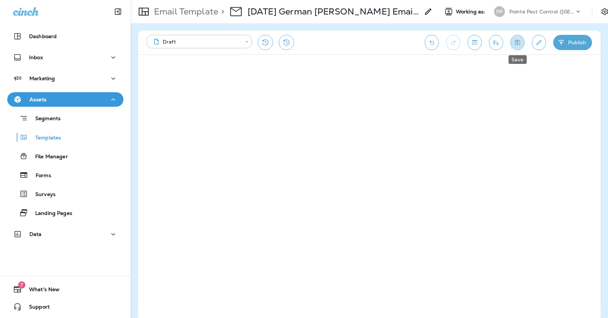
click at [518, 41] on icon "Save" at bounding box center [517, 42] width 5 height 5
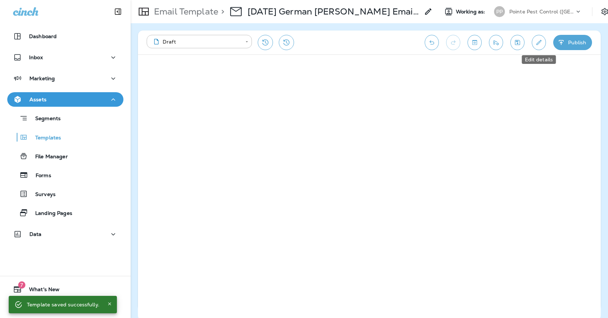
click at [536, 43] on icon "Edit details" at bounding box center [539, 42] width 8 height 7
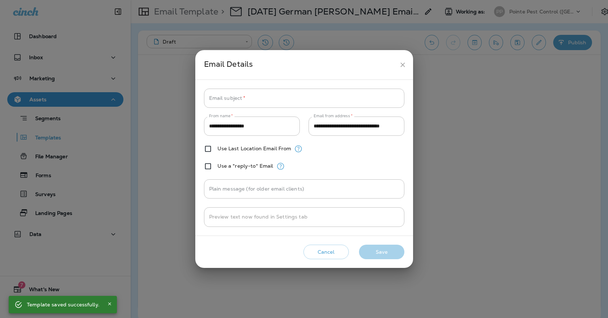
click at [402, 64] on icon "close" at bounding box center [403, 65] width 8 height 8
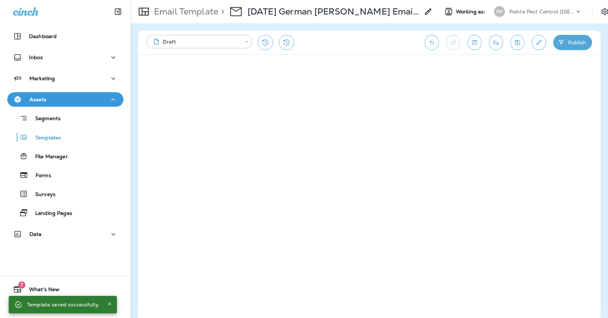
click at [537, 45] on icon "Edit details" at bounding box center [539, 42] width 8 height 7
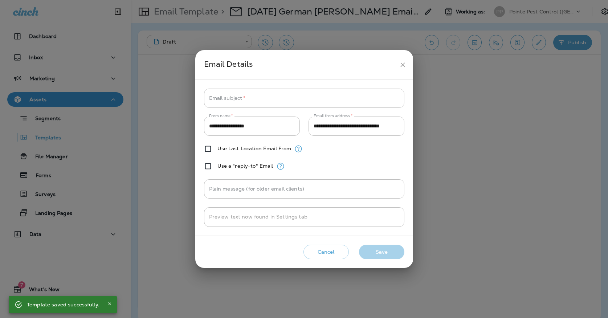
click at [287, 94] on input "Email subject   *" at bounding box center [304, 98] width 200 height 19
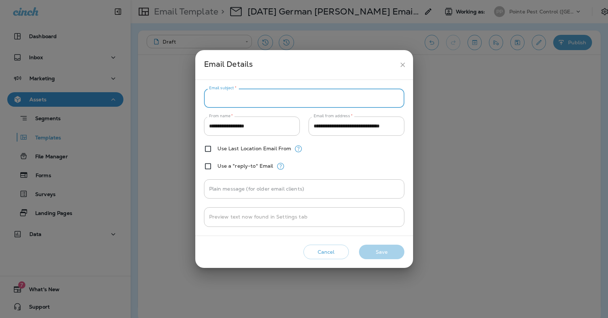
paste input "**********"
type input "**********"
click at [379, 257] on button "Save" at bounding box center [381, 252] width 45 height 15
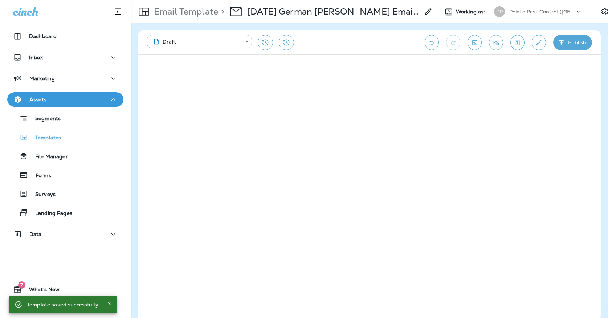
click at [516, 44] on icon "Save" at bounding box center [517, 42] width 8 height 7
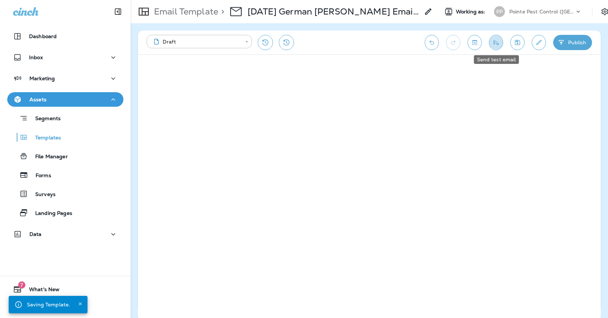
click at [494, 39] on icon "Send test email" at bounding box center [496, 42] width 8 height 7
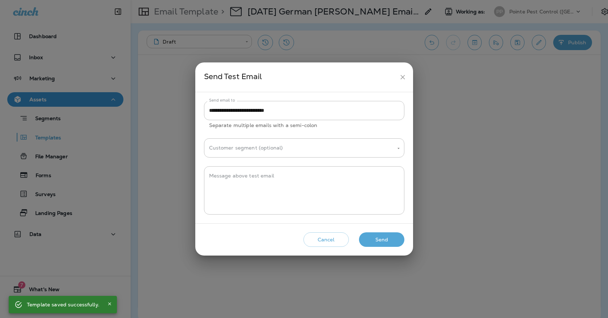
click at [387, 243] on button "Send" at bounding box center [381, 239] width 45 height 15
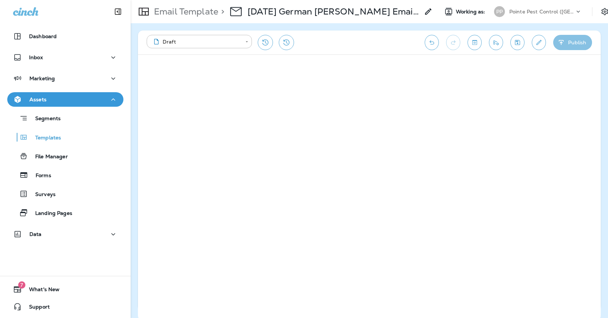
click at [568, 39] on button "Publish" at bounding box center [572, 42] width 39 height 15
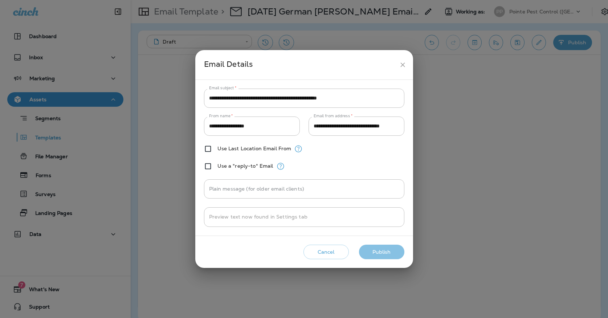
click at [386, 250] on button "Publish" at bounding box center [381, 252] width 45 height 15
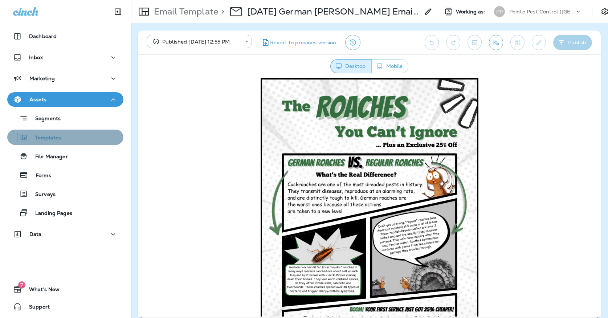
click at [51, 144] on button "Templates" at bounding box center [65, 137] width 116 height 15
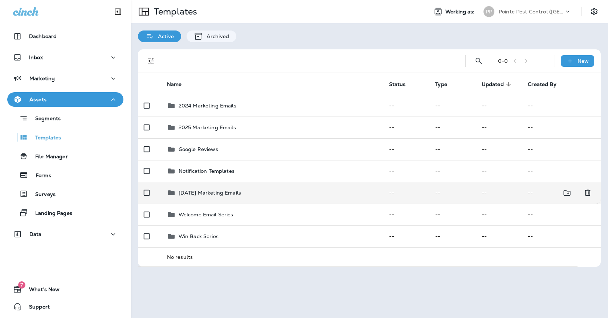
click at [229, 190] on td "[DATE] Marketing Emails" at bounding box center [272, 193] width 222 height 22
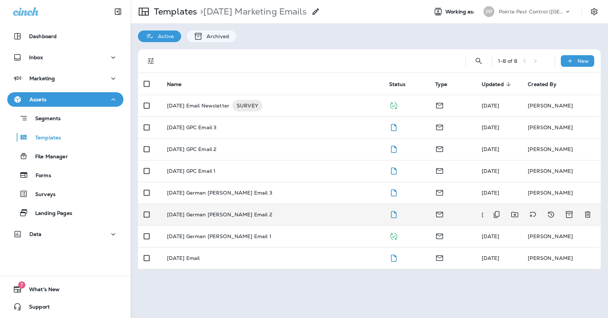
click at [246, 212] on td "[DATE] German [PERSON_NAME] Email 2" at bounding box center [272, 215] width 222 height 22
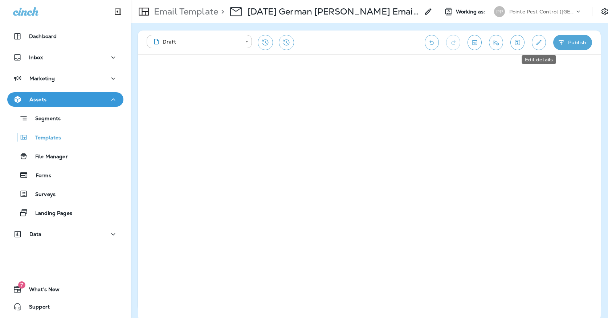
click at [540, 42] on icon "Edit details" at bounding box center [538, 42] width 5 height 5
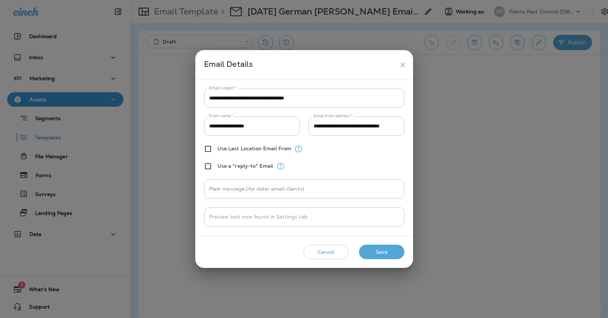
click at [399, 68] on icon "close" at bounding box center [403, 65] width 8 height 8
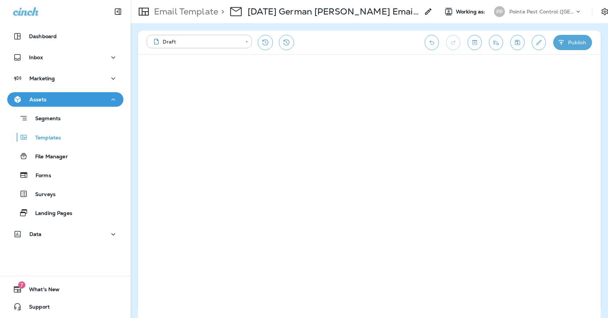
click at [517, 43] on icon "Save" at bounding box center [517, 42] width 5 height 5
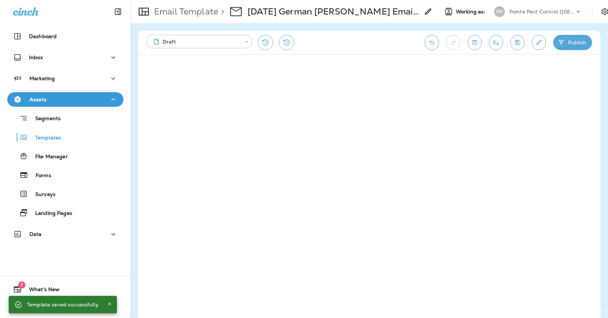
click at [490, 46] on button "Send test email" at bounding box center [496, 42] width 14 height 15
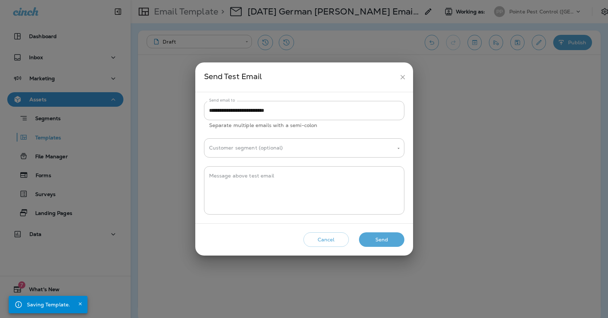
click at [368, 244] on button "Send" at bounding box center [381, 239] width 45 height 15
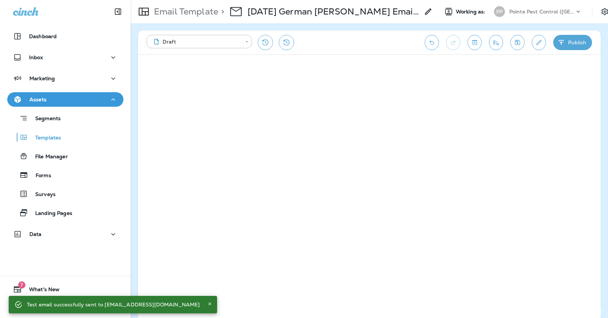
click at [570, 45] on button "Publish" at bounding box center [572, 42] width 39 height 15
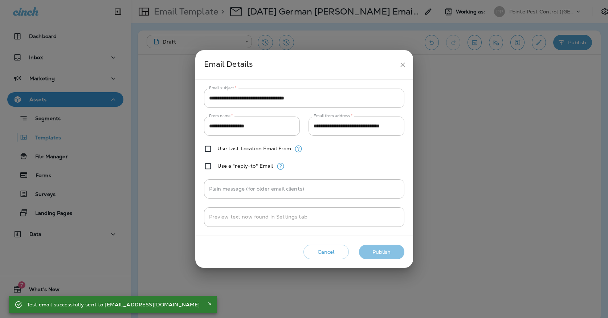
click at [384, 249] on button "Publish" at bounding box center [381, 252] width 45 height 15
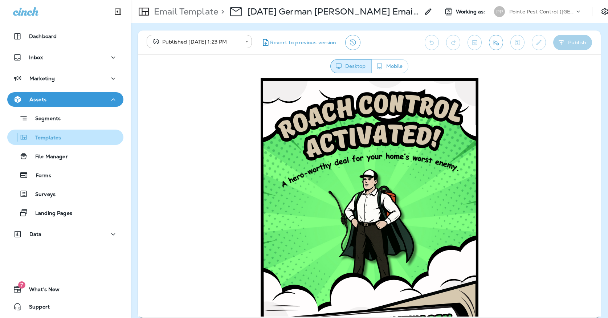
click at [77, 134] on div "Templates" at bounding box center [65, 137] width 110 height 11
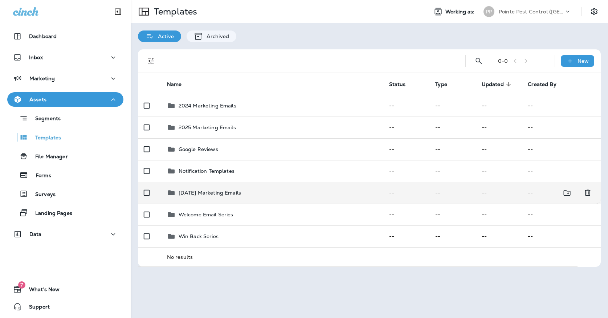
click at [225, 193] on td "[DATE] Marketing Emails" at bounding box center [272, 193] width 222 height 22
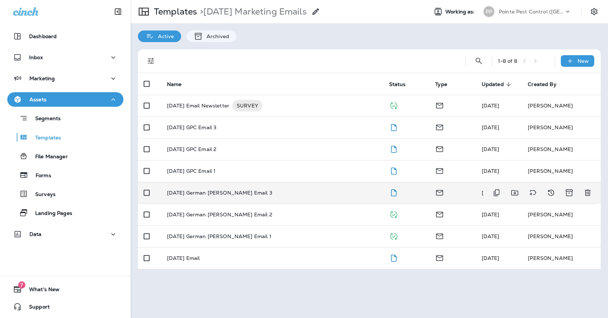
click at [241, 190] on p "[DATE] German [PERSON_NAME] Email 3" at bounding box center [219, 193] width 105 height 6
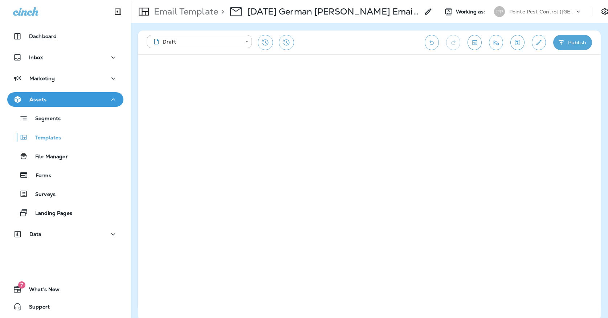
click at [517, 45] on icon "Save" at bounding box center [517, 42] width 5 height 5
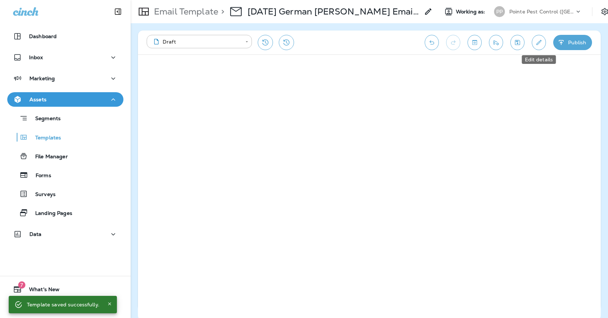
click at [539, 38] on button "Edit details" at bounding box center [539, 42] width 14 height 15
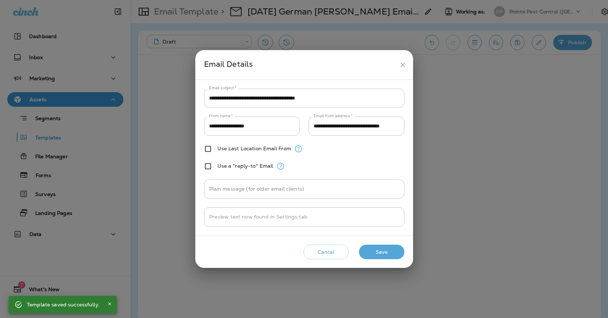
click at [401, 67] on icon "close" at bounding box center [403, 65] width 8 height 8
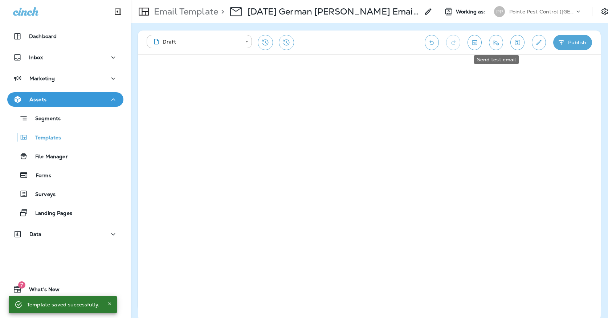
click at [496, 42] on icon "Send test email" at bounding box center [496, 42] width 8 height 7
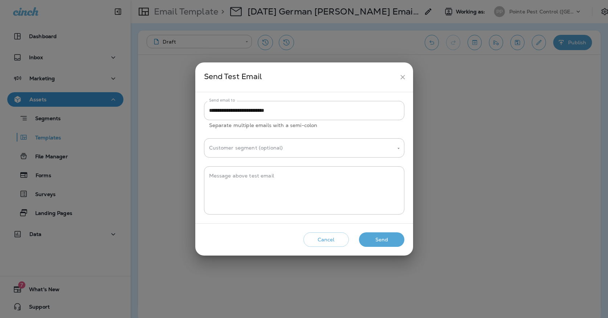
click at [375, 237] on button "Send" at bounding box center [381, 239] width 45 height 15
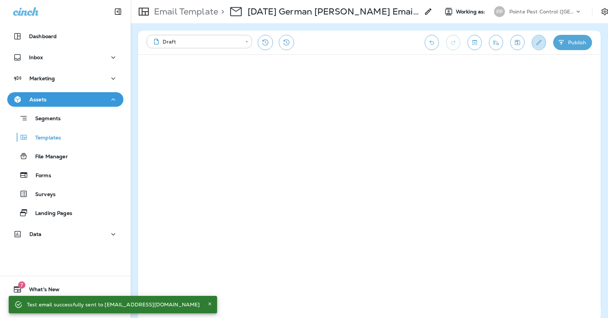
click at [534, 44] on button "Edit details" at bounding box center [539, 42] width 14 height 15
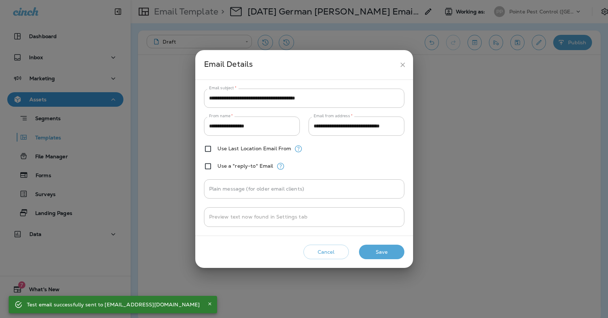
click at [404, 63] on icon "close" at bounding box center [403, 65] width 8 height 8
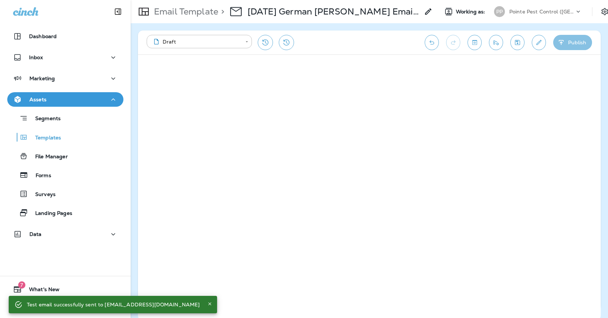
click at [571, 48] on button "Publish" at bounding box center [572, 42] width 39 height 15
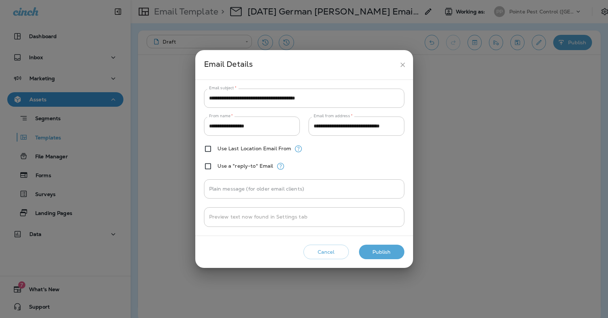
click at [390, 248] on button "Publish" at bounding box center [381, 252] width 45 height 15
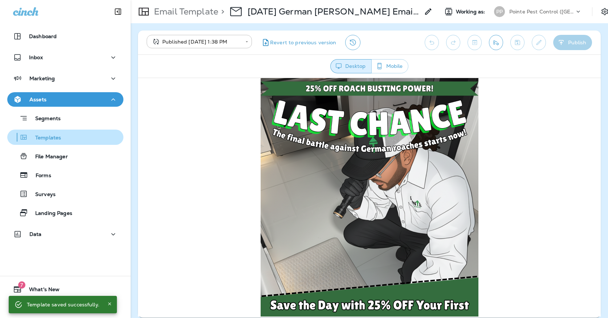
click at [76, 134] on div "Templates" at bounding box center [65, 137] width 110 height 11
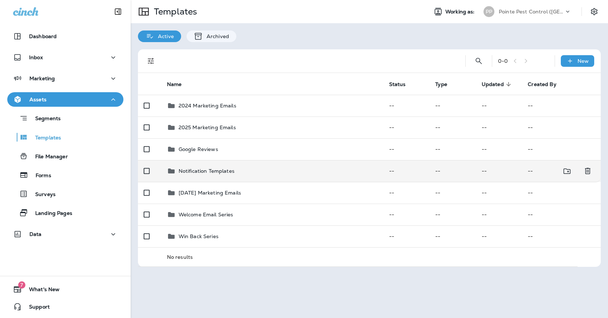
click at [229, 160] on td "Notification Templates" at bounding box center [272, 171] width 222 height 22
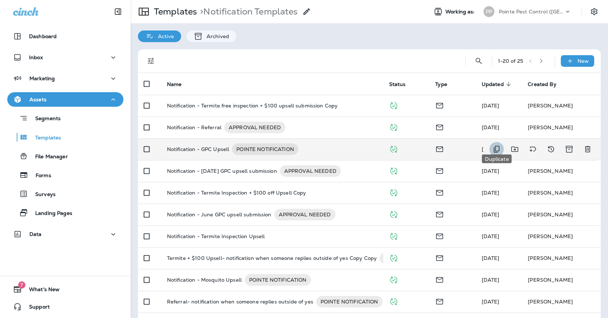
click at [494, 145] on icon "Duplicate" at bounding box center [496, 149] width 9 height 9
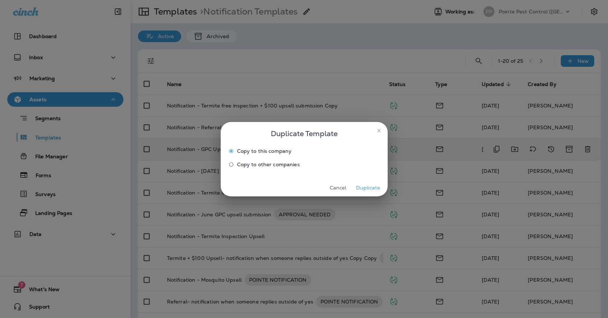
click at [369, 187] on button "Duplicate" at bounding box center [368, 187] width 27 height 11
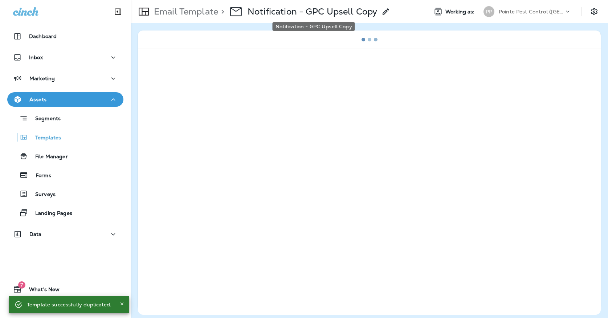
click at [358, 16] on p "Notification - GPC Upsell Copy" at bounding box center [312, 11] width 130 height 11
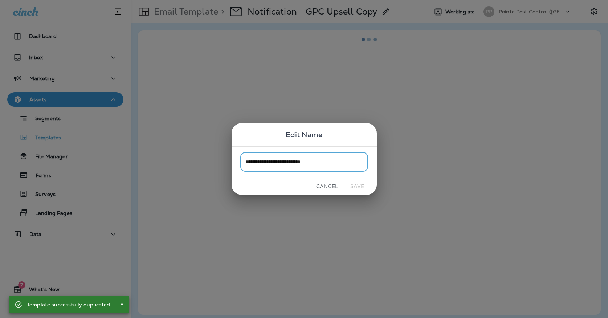
click at [350, 165] on input "**********" at bounding box center [304, 161] width 128 height 19
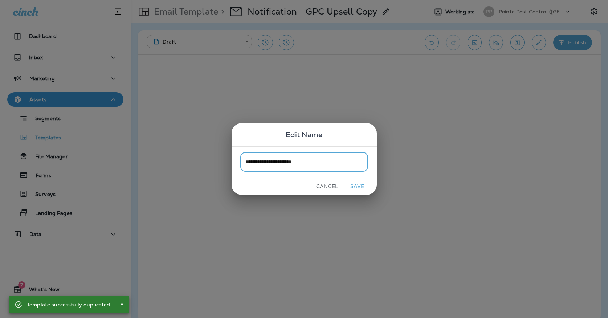
click at [289, 160] on input "**********" at bounding box center [304, 161] width 128 height 19
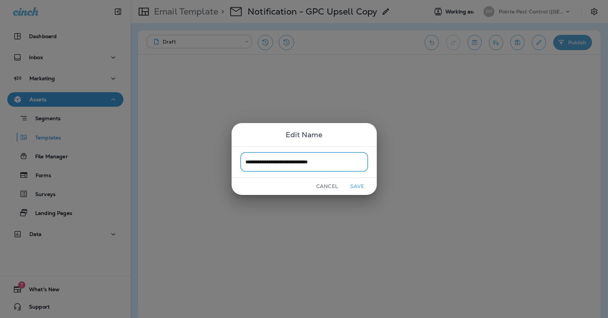
type input "**********"
click at [359, 188] on button "Save" at bounding box center [357, 186] width 27 height 11
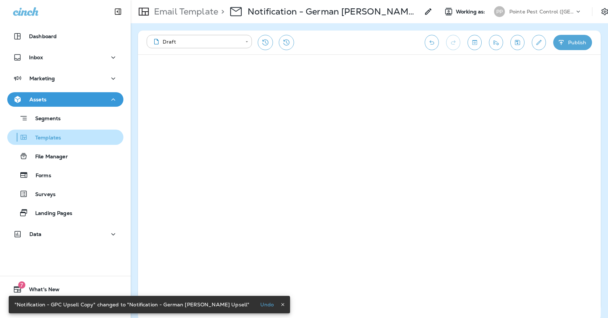
click at [108, 138] on div "Templates" at bounding box center [65, 137] width 110 height 11
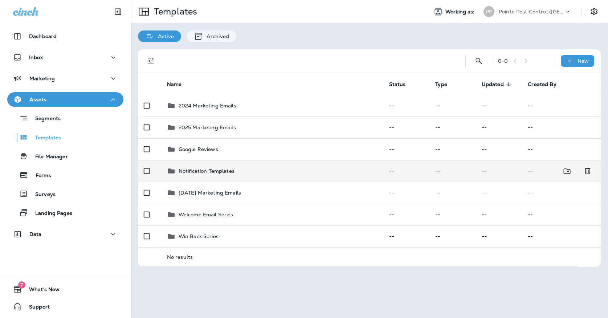
click at [206, 168] on p "Notification Templates" at bounding box center [207, 171] width 56 height 6
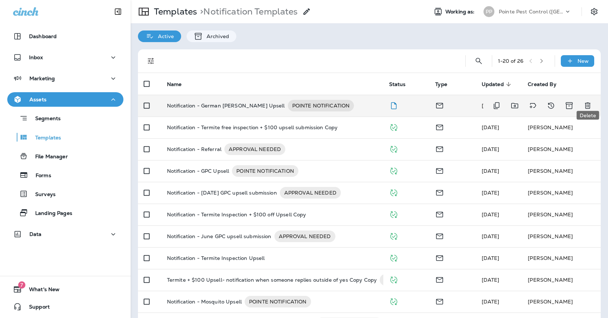
click at [589, 101] on icon "Delete" at bounding box center [587, 105] width 9 height 9
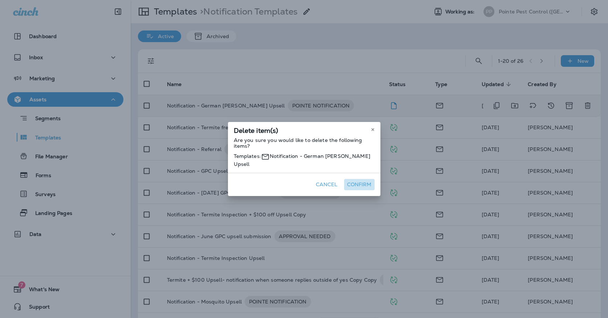
click at [355, 190] on button "Confirm" at bounding box center [359, 184] width 30 height 11
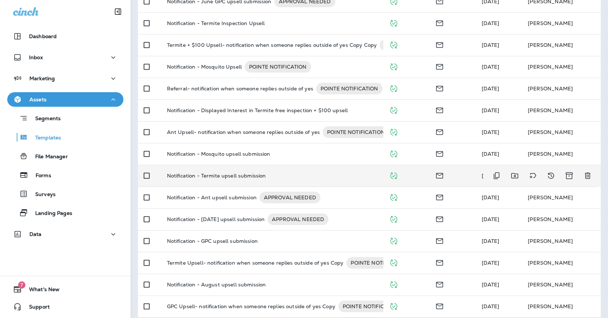
scroll to position [213, 0]
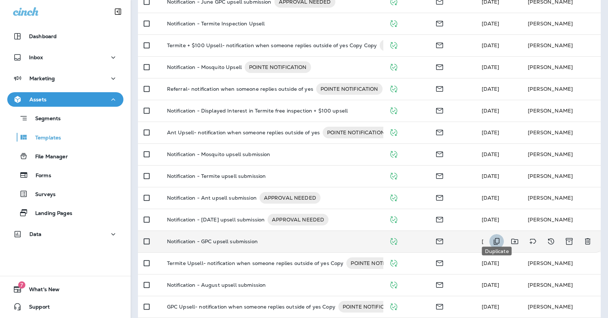
click at [498, 237] on icon "Duplicate" at bounding box center [496, 241] width 9 height 9
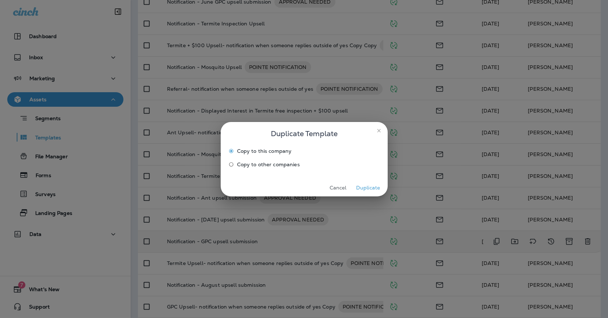
click at [369, 187] on button "Duplicate" at bounding box center [368, 187] width 27 height 11
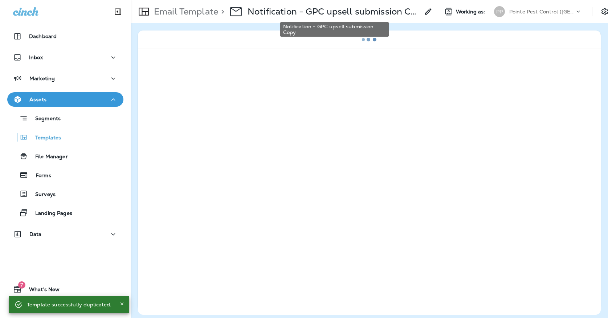
click at [343, 12] on p "Notification - GPC upsell submission Copy" at bounding box center [333, 11] width 172 height 11
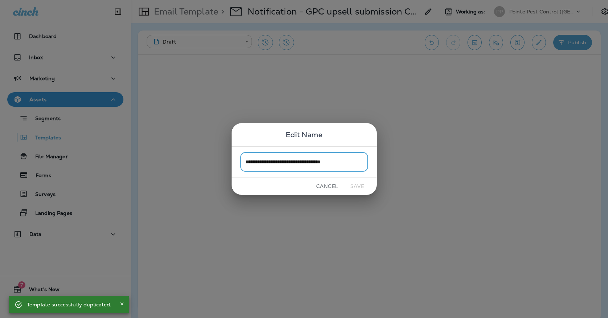
click at [357, 164] on input "**********" at bounding box center [304, 161] width 128 height 19
click at [291, 163] on input "**********" at bounding box center [304, 161] width 128 height 19
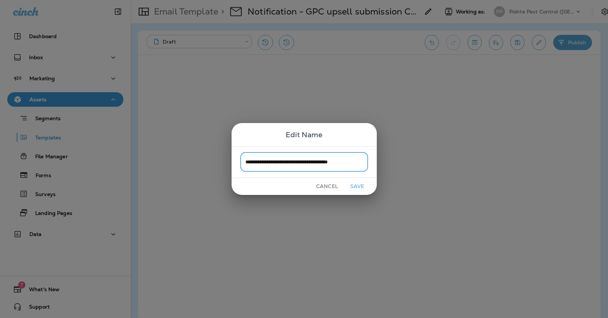
type input "**********"
click at [363, 190] on button "Save" at bounding box center [357, 186] width 27 height 11
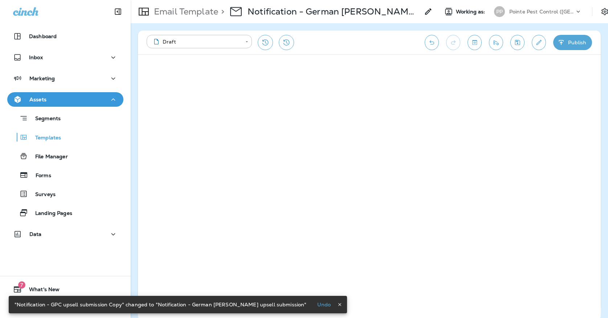
click at [541, 42] on icon "Edit details" at bounding box center [539, 42] width 8 height 7
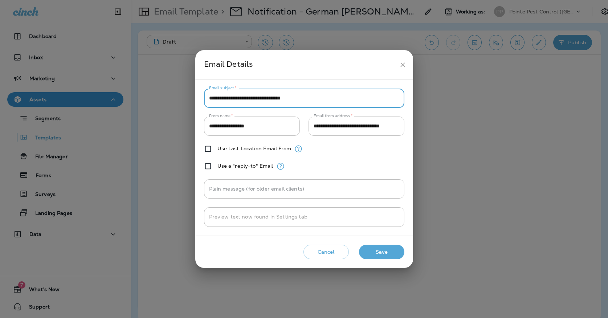
type input "**********"
click at [368, 248] on button "Save" at bounding box center [381, 252] width 45 height 15
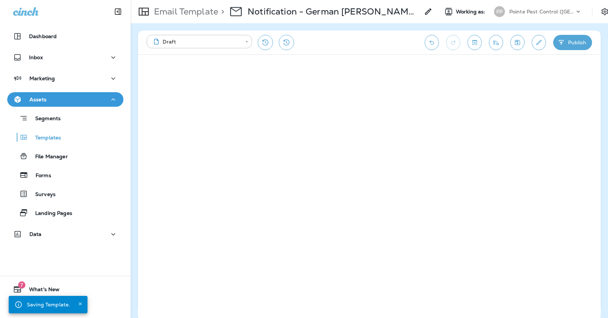
click at [573, 42] on button "Publish" at bounding box center [572, 42] width 39 height 15
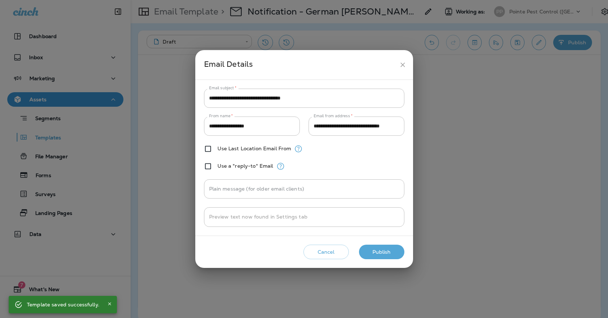
click at [394, 248] on button "Publish" at bounding box center [381, 252] width 45 height 15
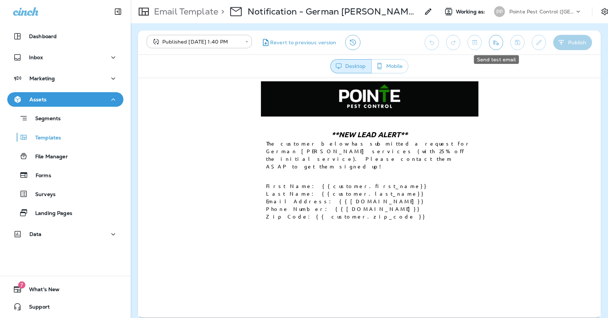
click at [498, 38] on button "Send test email" at bounding box center [496, 42] width 14 height 15
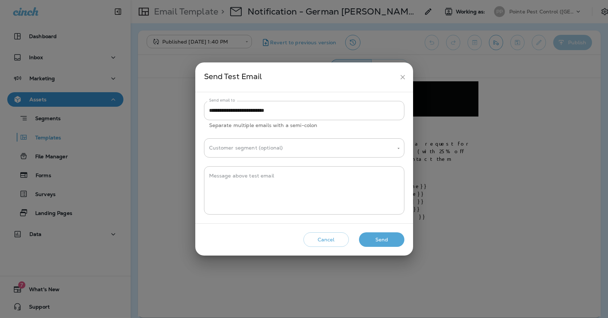
click at [382, 241] on button "Send" at bounding box center [381, 239] width 45 height 15
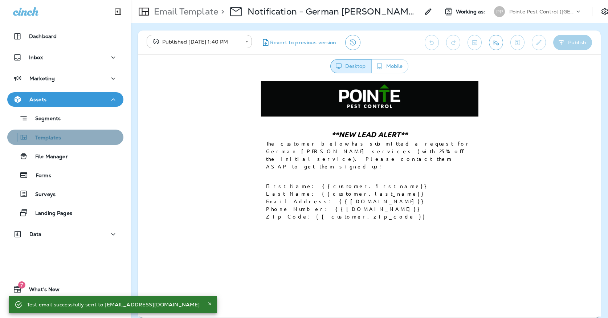
click at [110, 142] on div "Templates" at bounding box center [65, 137] width 110 height 11
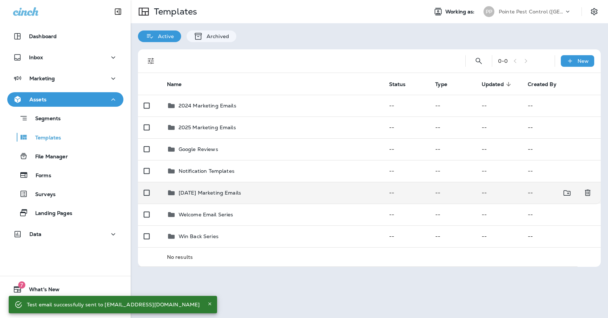
click at [197, 189] on td "[DATE] Marketing Emails" at bounding box center [272, 193] width 222 height 22
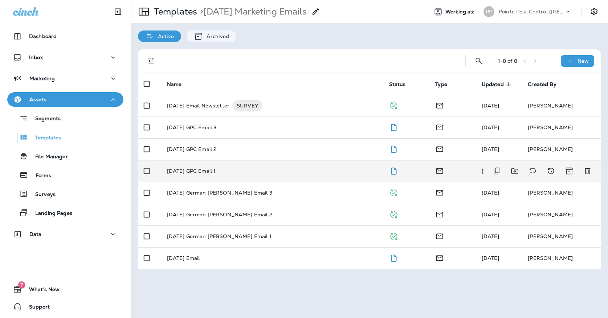
click at [259, 168] on div "[DATE] GPC Email 1" at bounding box center [272, 171] width 210 height 6
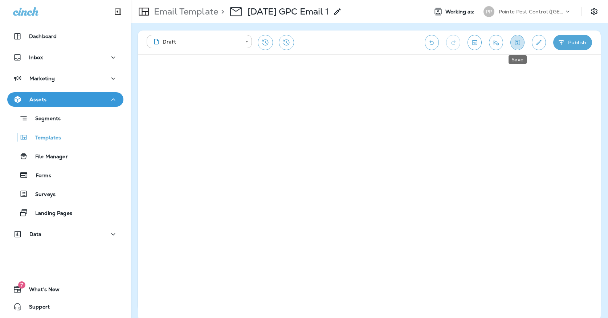
click at [521, 48] on button "Save" at bounding box center [517, 42] width 14 height 15
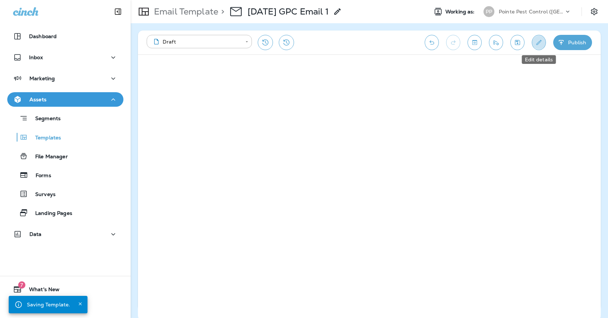
click at [532, 40] on button "Edit details" at bounding box center [539, 42] width 14 height 15
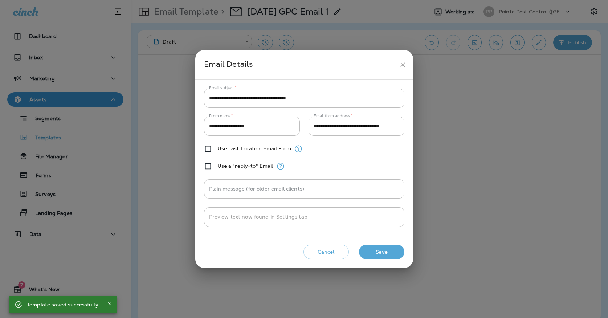
click at [402, 65] on icon "close" at bounding box center [402, 64] width 4 height 4
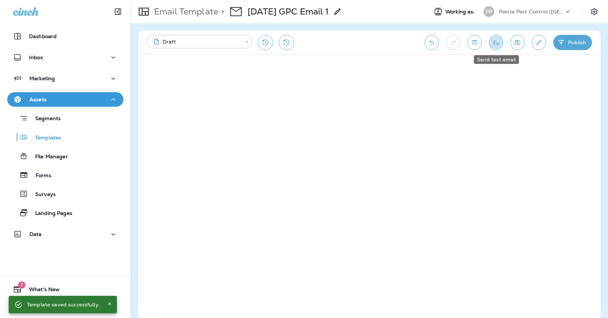
click at [497, 40] on icon "Send test email" at bounding box center [496, 42] width 8 height 7
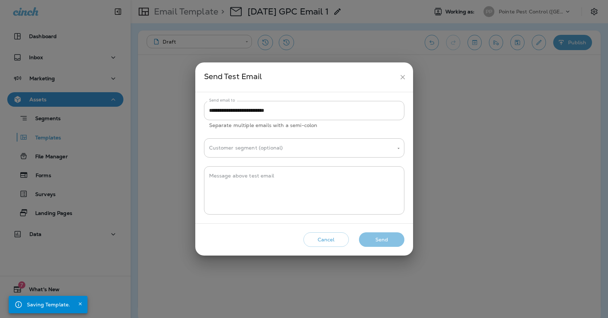
click at [374, 241] on button "Send" at bounding box center [381, 239] width 45 height 15
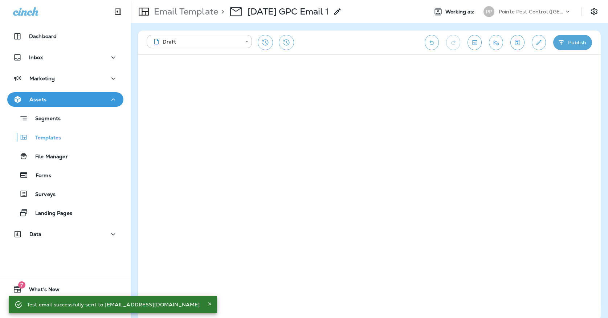
click at [544, 48] on div "**********" at bounding box center [369, 42] width 463 height 24
click at [537, 41] on icon "Edit details" at bounding box center [539, 42] width 8 height 7
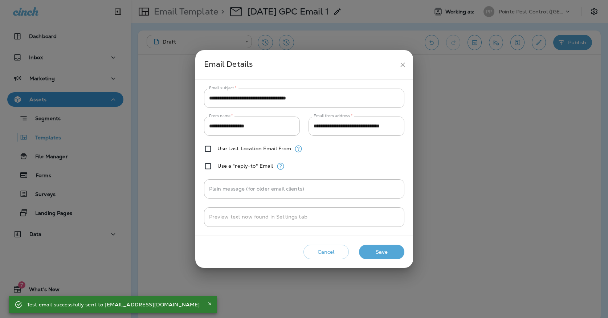
click at [402, 63] on icon "close" at bounding box center [403, 65] width 8 height 8
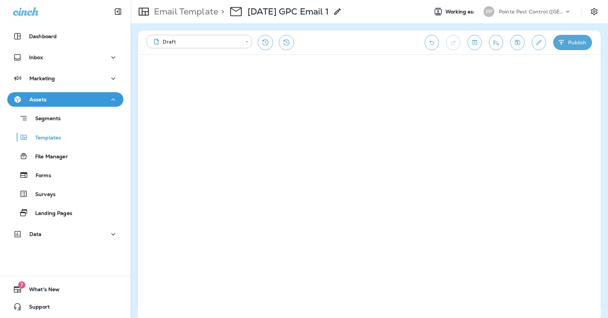
click at [582, 44] on button "Publish" at bounding box center [572, 42] width 39 height 15
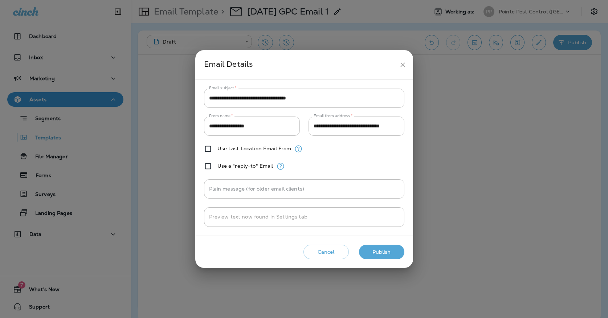
click at [369, 249] on button "Publish" at bounding box center [381, 252] width 45 height 15
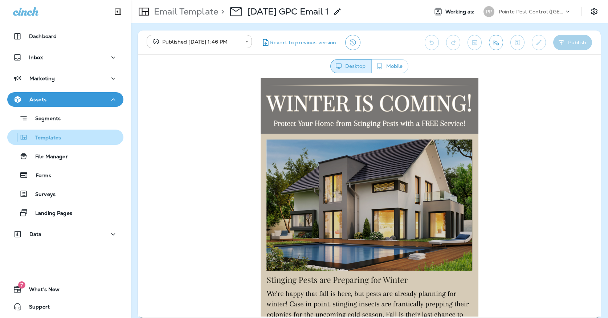
click at [92, 138] on div "Templates" at bounding box center [65, 137] width 110 height 11
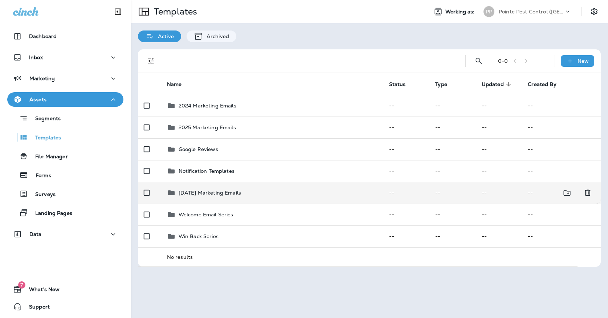
click at [265, 188] on div "[DATE] Marketing Emails" at bounding box center [272, 192] width 210 height 9
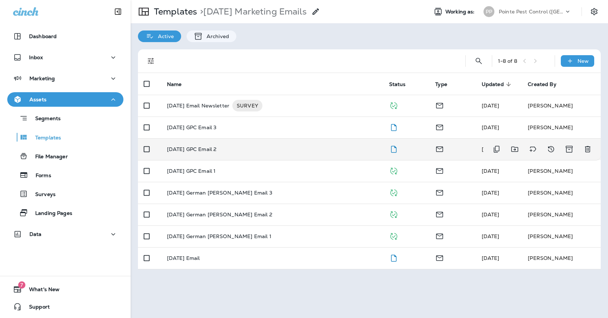
click at [241, 147] on td "[DATE] GPC Email 2" at bounding box center [272, 149] width 222 height 22
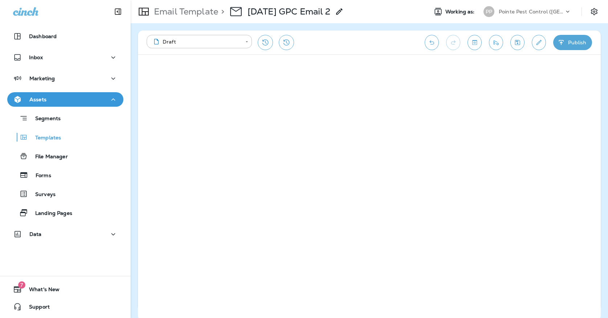
click at [515, 45] on icon "Save" at bounding box center [517, 42] width 5 height 5
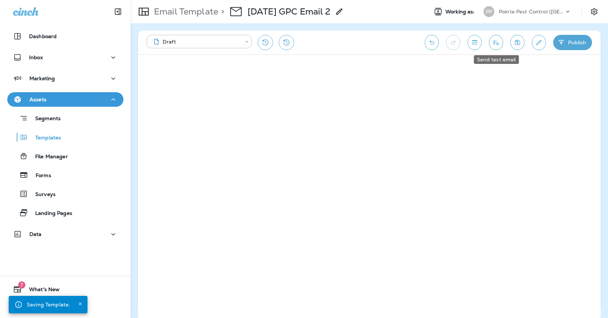
click at [493, 42] on icon "Send test email" at bounding box center [496, 42] width 8 height 7
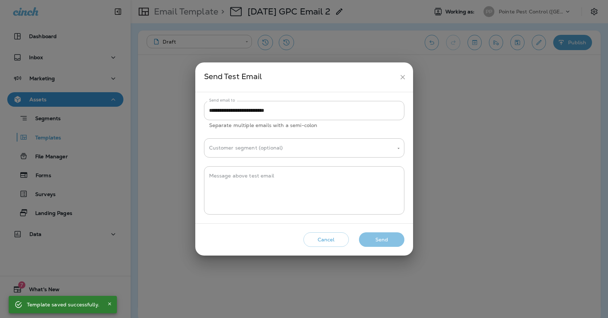
click at [379, 239] on button "Send" at bounding box center [381, 239] width 45 height 15
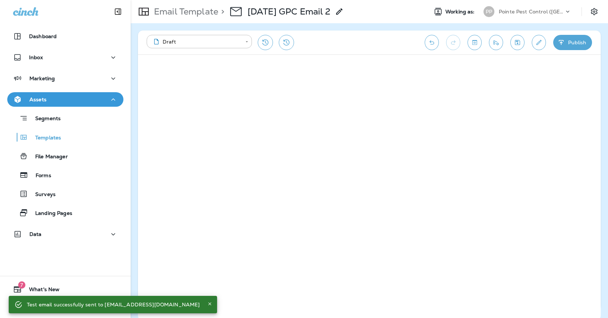
click at [537, 34] on div "**********" at bounding box center [369, 42] width 463 height 24
click at [537, 38] on button "Edit details" at bounding box center [539, 42] width 14 height 15
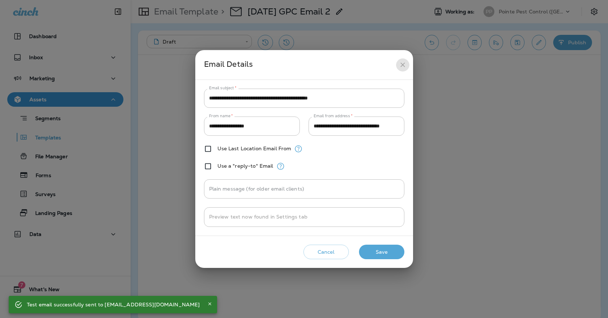
click at [401, 69] on button "close" at bounding box center [402, 64] width 13 height 13
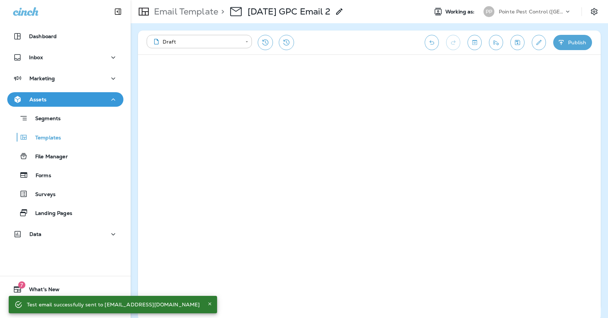
click at [571, 45] on button "Publish" at bounding box center [572, 42] width 39 height 15
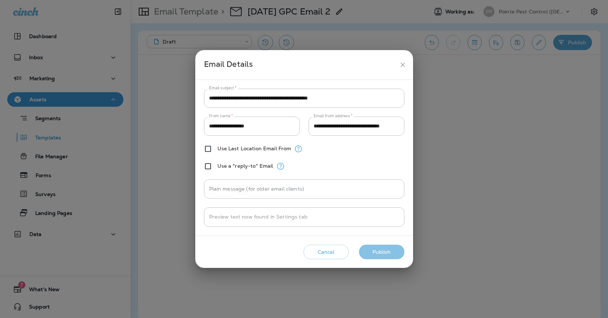
click at [368, 247] on button "Publish" at bounding box center [381, 252] width 45 height 15
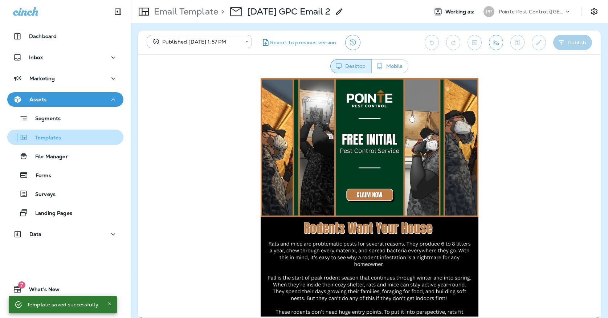
click at [92, 141] on div "Templates" at bounding box center [65, 137] width 110 height 11
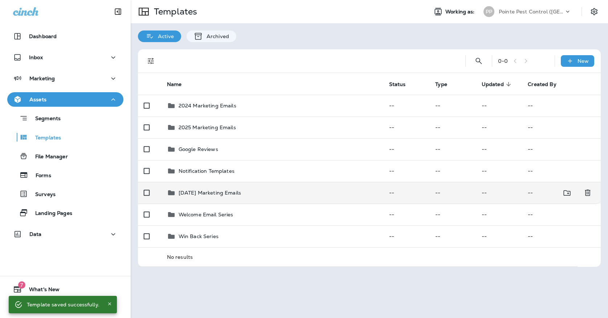
click at [270, 188] on div "[DATE] Marketing Emails" at bounding box center [272, 192] width 210 height 9
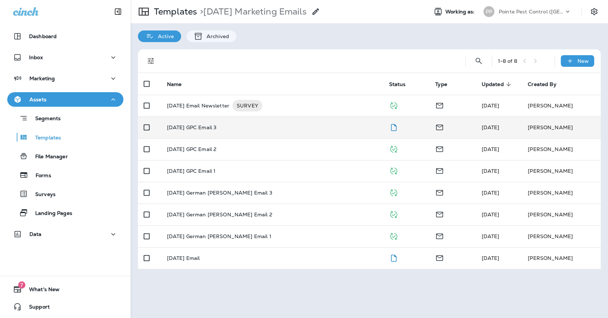
click at [287, 128] on td "[DATE] GPC Email 3" at bounding box center [272, 127] width 222 height 22
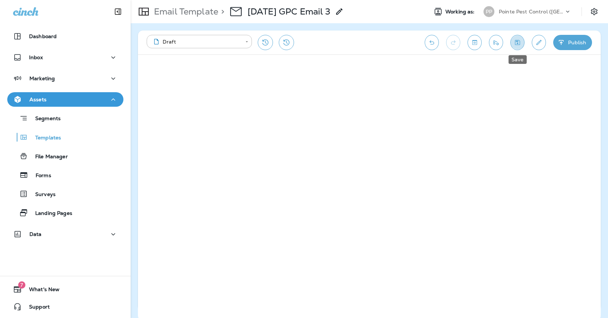
click at [520, 45] on icon "Save" at bounding box center [517, 42] width 8 height 7
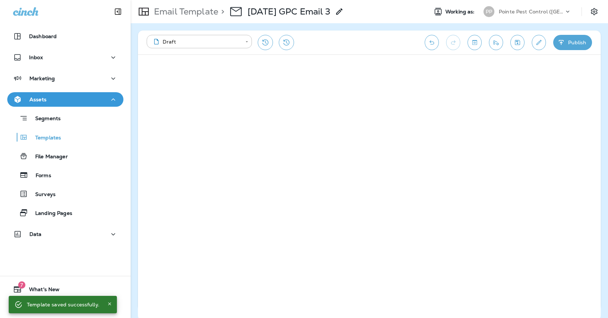
click at [513, 38] on button "Save" at bounding box center [517, 42] width 14 height 15
click at [498, 42] on icon "Send test email" at bounding box center [496, 42] width 8 height 7
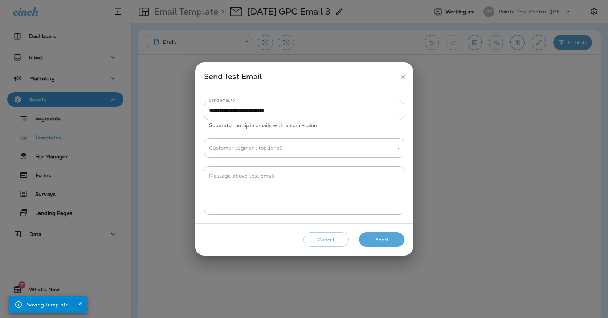
click at [379, 238] on button "Send" at bounding box center [381, 239] width 45 height 15
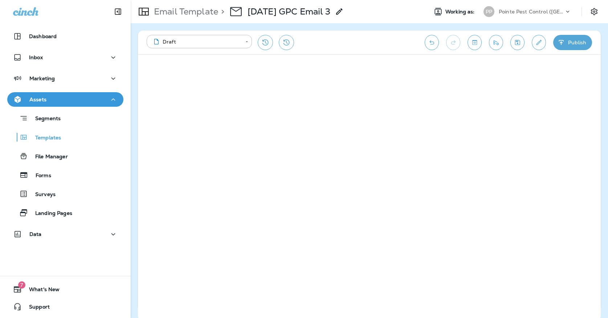
click at [567, 48] on button "Publish" at bounding box center [572, 42] width 39 height 15
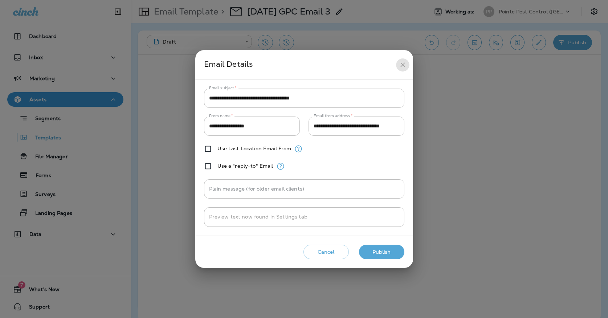
click at [402, 67] on icon "close" at bounding box center [403, 65] width 8 height 8
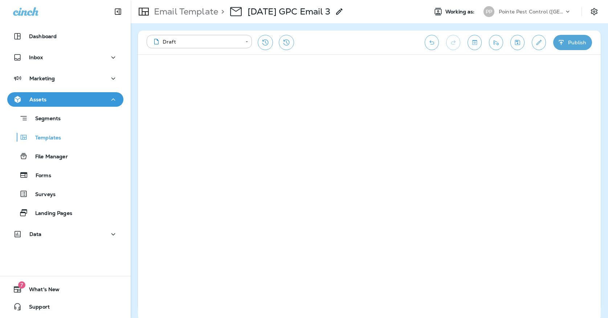
click at [581, 42] on button "Publish" at bounding box center [572, 42] width 39 height 15
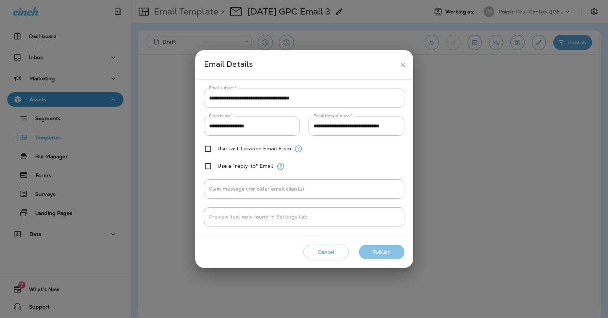
click at [368, 255] on button "Publish" at bounding box center [381, 252] width 45 height 15
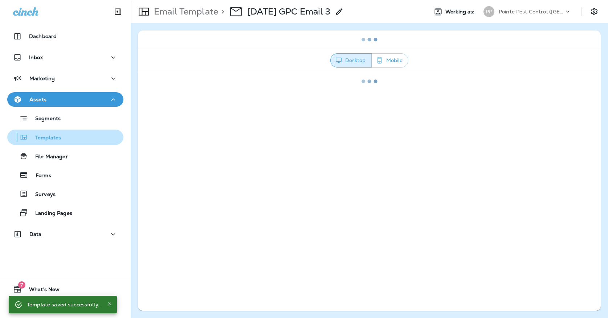
click at [70, 136] on div "Templates" at bounding box center [65, 137] width 110 height 11
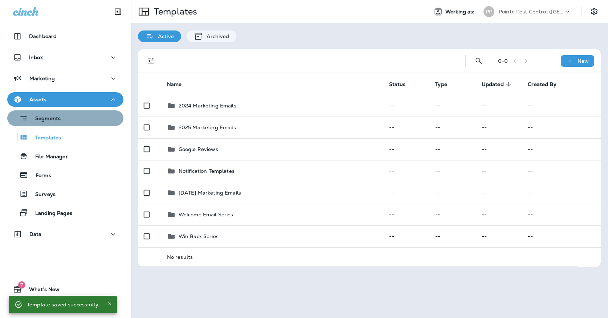
click at [86, 114] on div "Segments" at bounding box center [65, 117] width 110 height 11
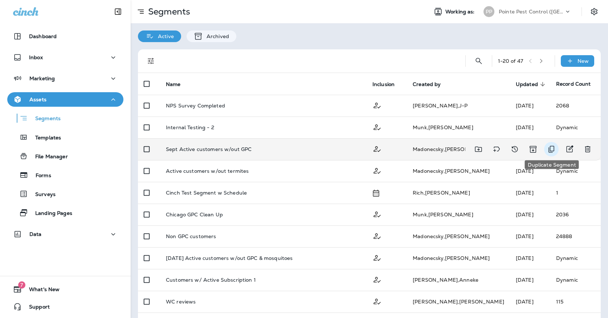
click at [548, 148] on icon "Duplicate Segment" at bounding box center [551, 149] width 9 height 9
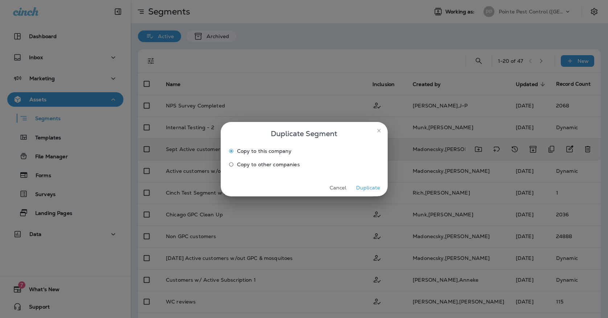
click at [357, 189] on button "Duplicate" at bounding box center [368, 187] width 27 height 11
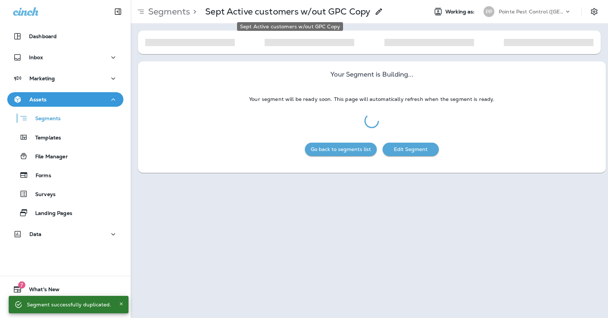
click at [343, 13] on p "Sept Active customers w/out GPC Copy" at bounding box center [287, 11] width 165 height 11
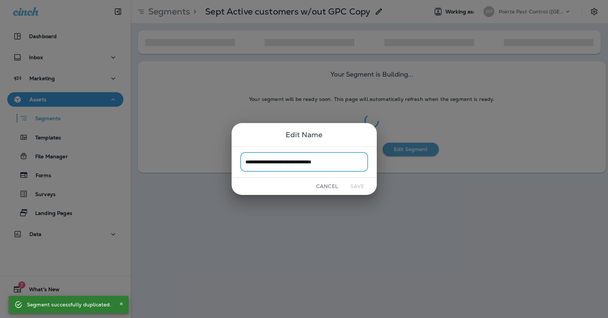
click at [345, 162] on input "**********" at bounding box center [304, 161] width 128 height 19
drag, startPoint x: 256, startPoint y: 163, endPoint x: 213, endPoint y: 163, distance: 43.2
click at [213, 163] on div "**********" at bounding box center [304, 159] width 608 height 318
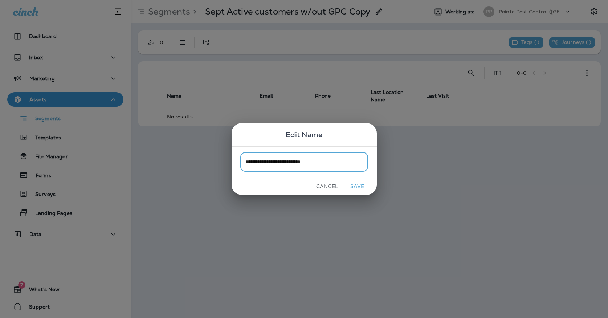
type input "**********"
click at [363, 184] on button "Save" at bounding box center [357, 186] width 27 height 11
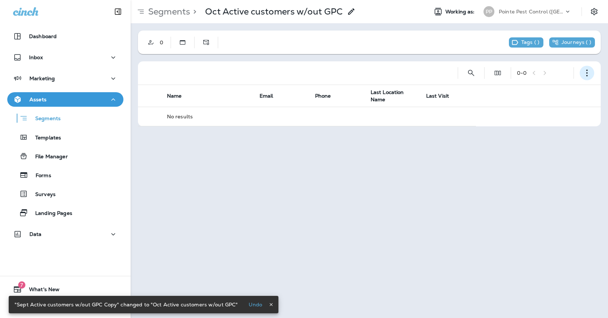
click at [586, 75] on icon "button" at bounding box center [586, 72] width 7 height 7
click at [543, 89] on p "Edit Segment" at bounding box center [538, 92] width 37 height 6
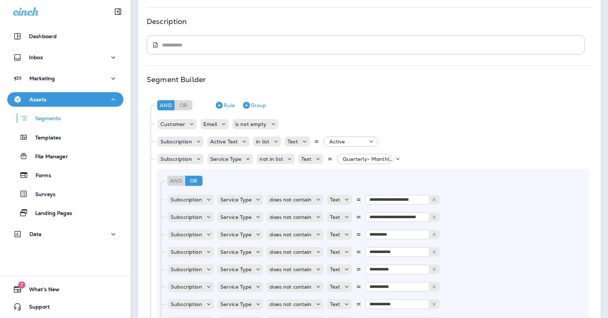
scroll to position [27, 0]
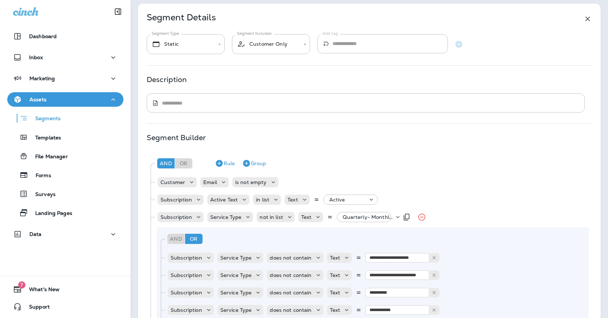
click at [370, 214] on p "Quarterly- Monthly Billing, +18 more" at bounding box center [369, 217] width 52 height 6
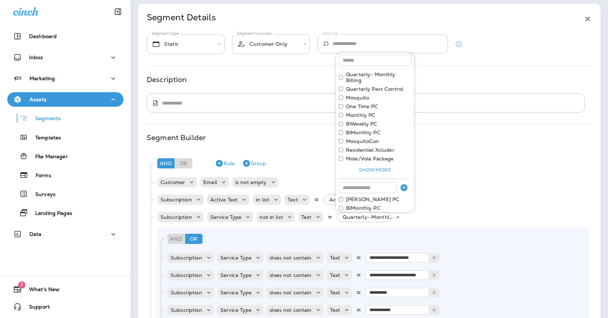
scroll to position [20, 0]
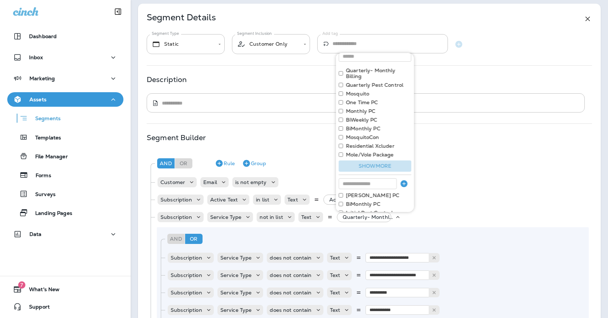
click at [365, 169] on button "Show more" at bounding box center [375, 165] width 73 height 11
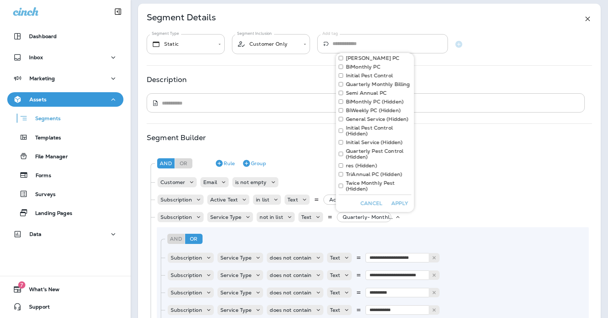
scroll to position [157, 0]
click at [296, 80] on div "Description" at bounding box center [369, 80] width 445 height 6
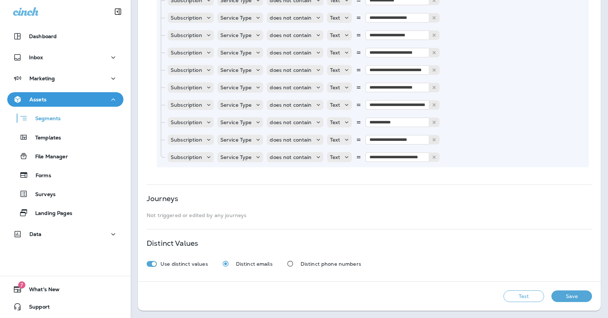
scroll to position [493, 0]
click at [560, 296] on button "Save" at bounding box center [571, 296] width 41 height 12
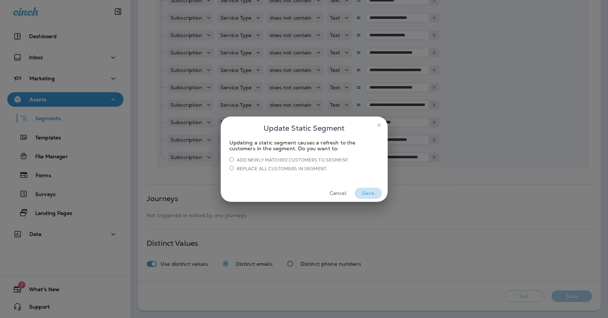
click at [368, 192] on button "Save" at bounding box center [368, 193] width 27 height 11
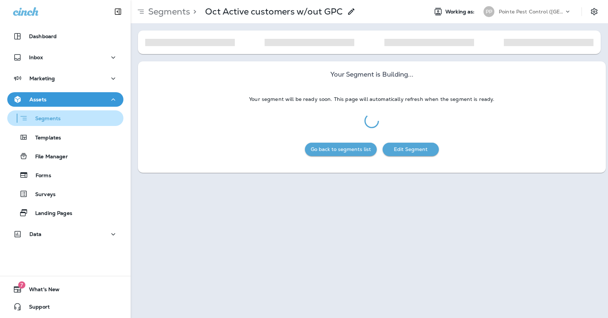
click at [91, 121] on div "Segments" at bounding box center [65, 117] width 110 height 11
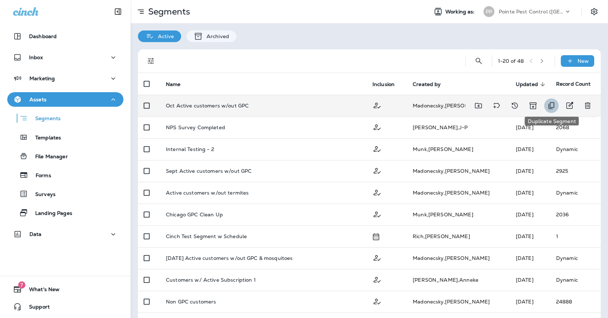
click at [554, 101] on icon "Duplicate Segment" at bounding box center [551, 105] width 9 height 9
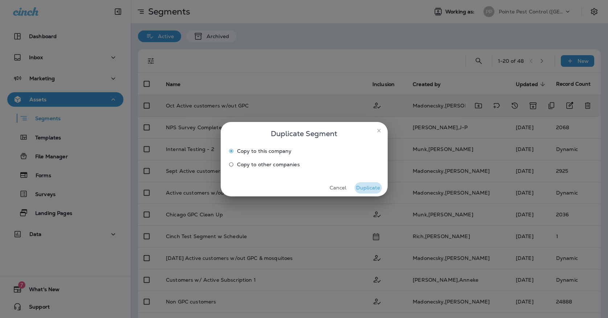
click at [360, 187] on button "Duplicate" at bounding box center [368, 187] width 27 height 11
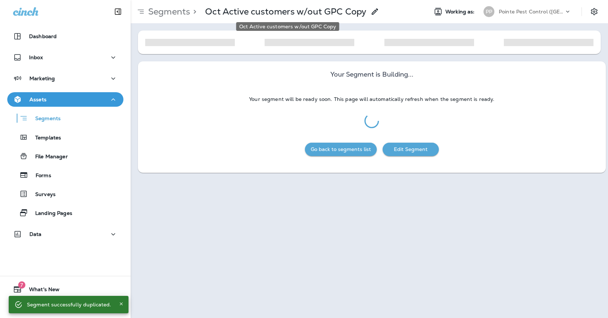
click at [358, 15] on p "Oct Active customers w/out GPC Copy" at bounding box center [285, 11] width 161 height 11
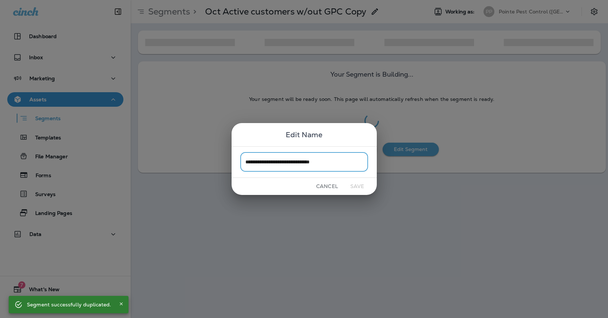
click at [351, 158] on input "**********" at bounding box center [304, 161] width 128 height 19
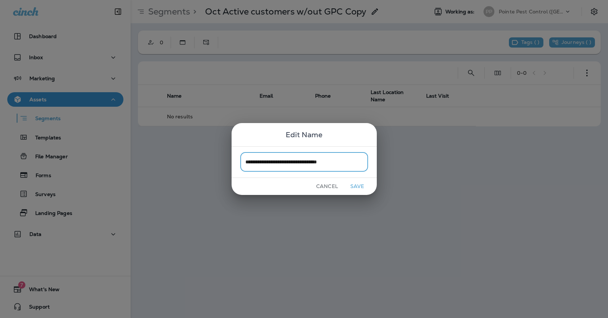
type input "**********"
click at [358, 188] on button "Save" at bounding box center [357, 186] width 27 height 11
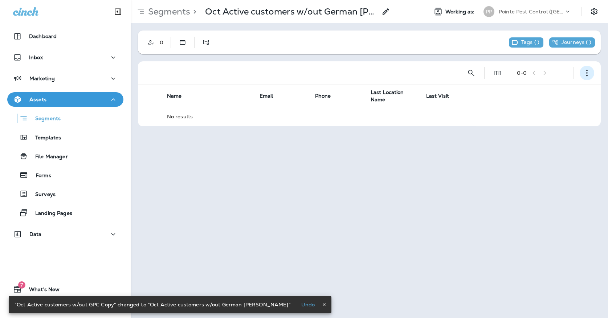
click at [582, 71] on button "button" at bounding box center [587, 73] width 15 height 15
click at [567, 87] on button "Edit Segment" at bounding box center [550, 91] width 87 height 17
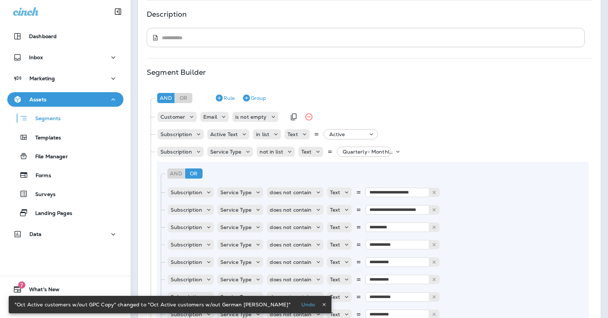
scroll to position [111, 0]
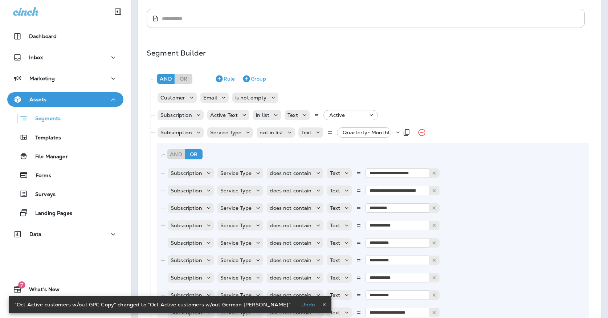
click at [362, 127] on div "Subscription Service Type not in list Text Quarterly- Monthly Billing, +18 more" at bounding box center [278, 132] width 242 height 15
click at [358, 136] on div "Quarterly- Monthly Billing, +18 more" at bounding box center [367, 132] width 54 height 10
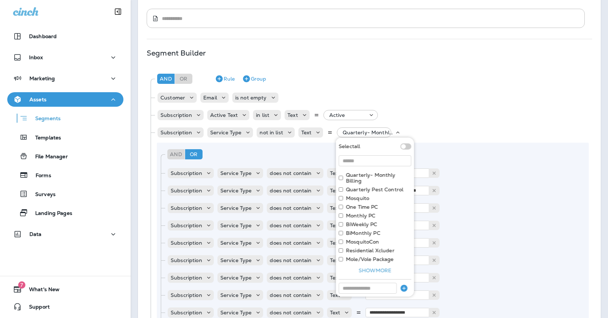
click at [354, 216] on label "Monthly PC" at bounding box center [360, 216] width 29 height 6
click at [352, 225] on label "BiWeekly PC" at bounding box center [362, 224] width 32 height 6
click at [351, 235] on label "BiMonthly PC" at bounding box center [363, 233] width 34 height 6
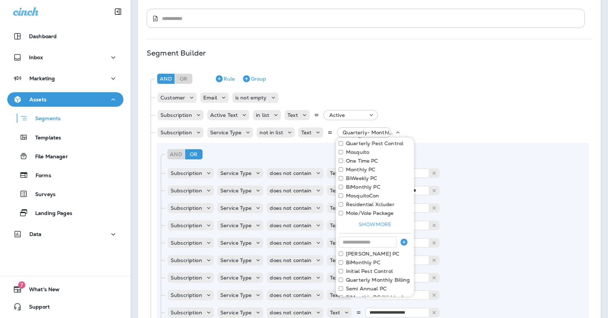
scroll to position [53, 0]
click at [364, 217] on button "Show more" at bounding box center [375, 217] width 73 height 11
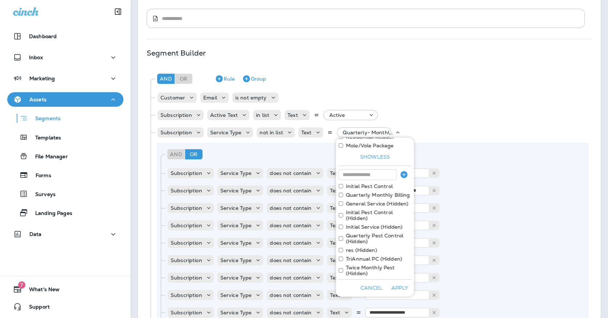
scroll to position [105, 0]
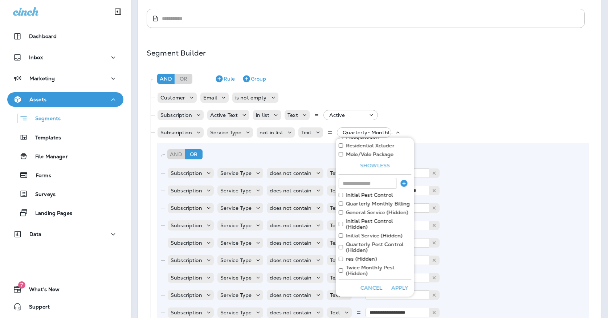
click at [390, 286] on button "Apply" at bounding box center [399, 287] width 23 height 11
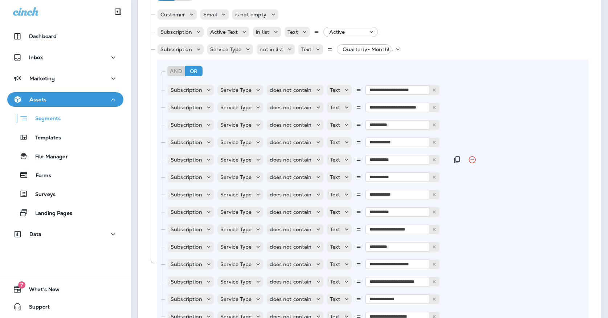
scroll to position [198, 0]
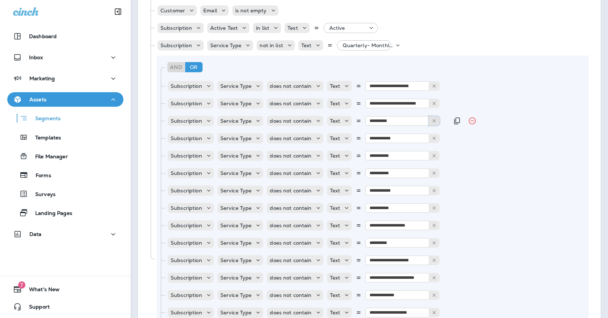
click at [435, 122] on icon at bounding box center [433, 120] width 5 height 5
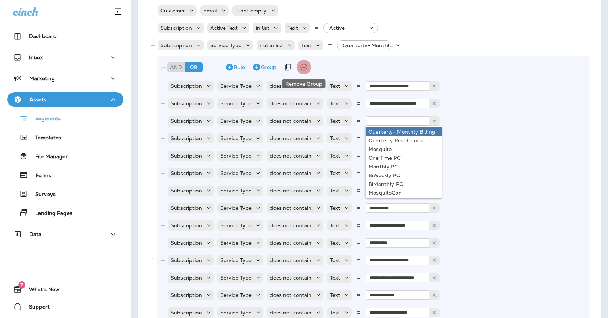
click at [301, 66] on icon "Remove Group" at bounding box center [303, 67] width 9 height 9
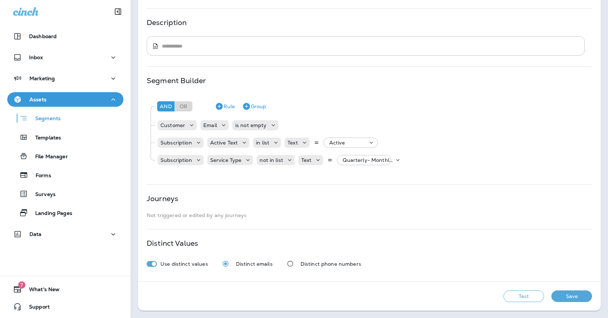
click at [530, 299] on button "Test" at bounding box center [523, 296] width 41 height 12
click at [230, 106] on button "Rule" at bounding box center [225, 107] width 26 height 12
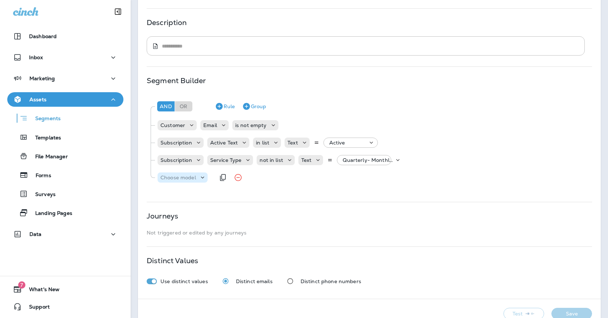
click at [188, 180] on p "Choose model" at bounding box center [178, 178] width 36 height 6
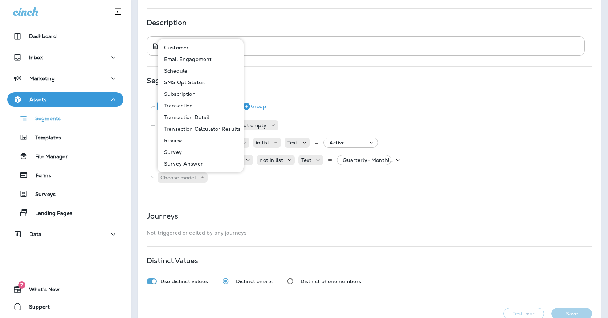
click at [188, 48] on p "Customer" at bounding box center [175, 48] width 28 height 6
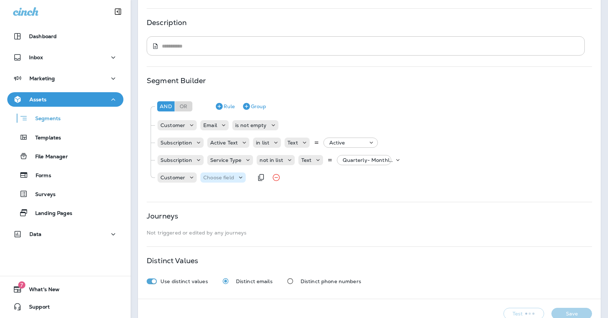
click at [218, 182] on div "Choose field" at bounding box center [222, 177] width 45 height 10
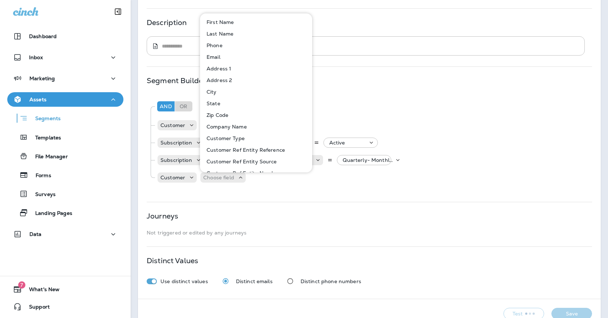
scroll to position [0, 0]
click at [222, 135] on p "Customer Type" at bounding box center [224, 138] width 41 height 6
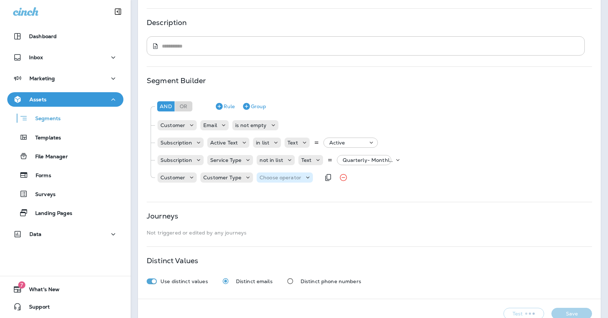
click at [265, 175] on p "Choose operator" at bounding box center [280, 178] width 42 height 6
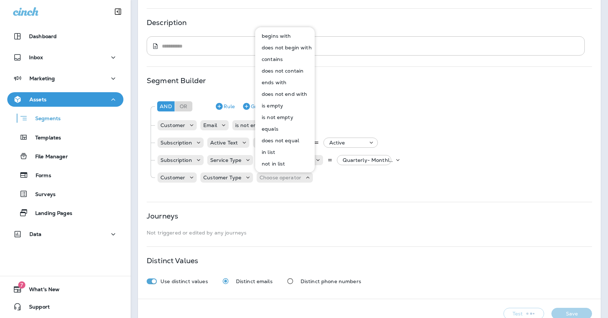
click at [272, 151] on p "in list" at bounding box center [267, 152] width 16 height 6
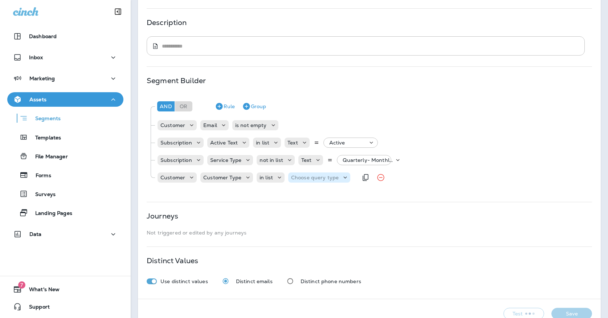
click at [312, 173] on div "Choose query type" at bounding box center [319, 177] width 62 height 10
click at [308, 191] on button "Text" at bounding box center [308, 196] width 42 height 12
click at [349, 177] on p "Select options" at bounding box center [351, 178] width 36 height 6
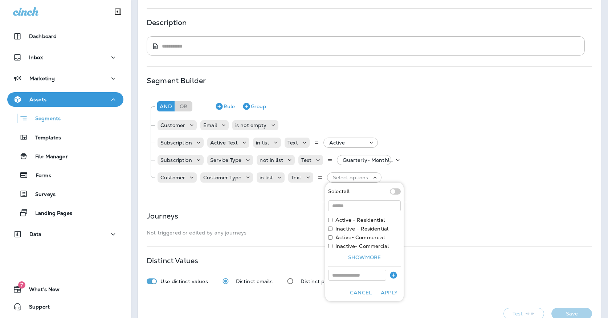
click at [340, 217] on label "Active - Residential" at bounding box center [359, 220] width 49 height 6
click at [384, 293] on button "Apply" at bounding box center [388, 292] width 23 height 11
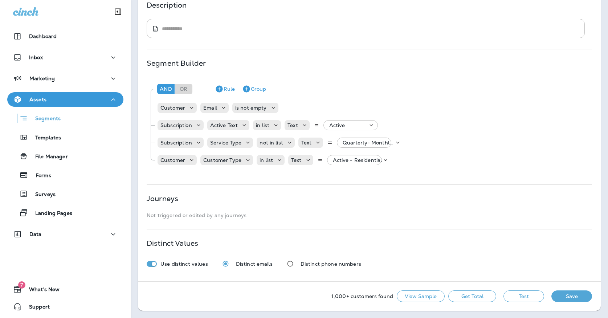
scroll to position [101, 0]
click at [515, 300] on button "Test" at bounding box center [523, 296] width 41 height 12
click at [414, 291] on button "View Sample" at bounding box center [421, 296] width 48 height 12
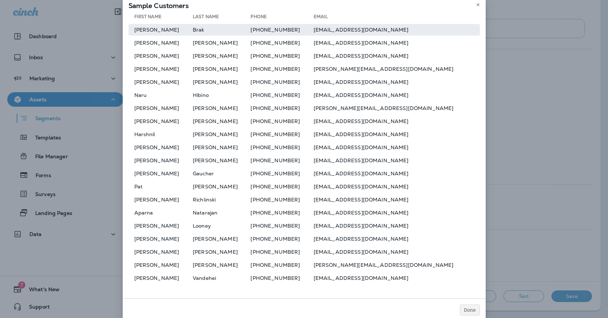
click at [206, 26] on td "Brak" at bounding box center [222, 30] width 58 height 12
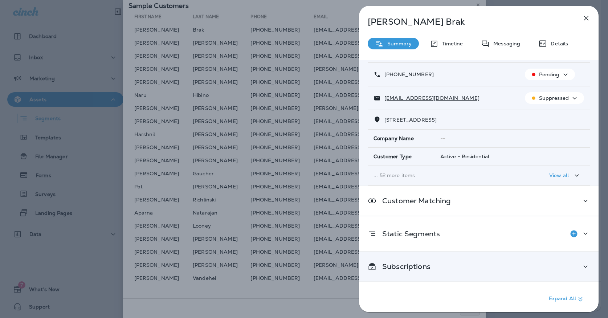
click at [418, 263] on p "Subscriptions" at bounding box center [403, 266] width 54 height 6
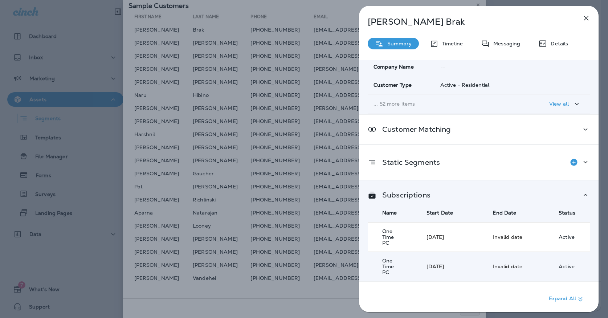
scroll to position [111, 0]
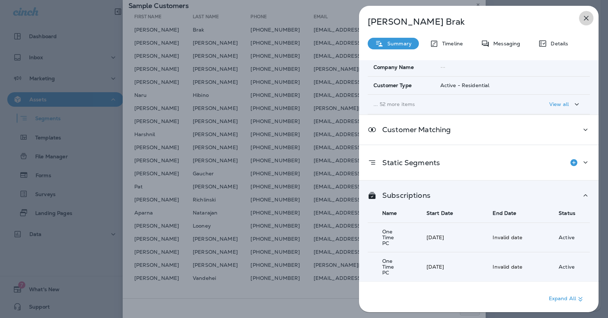
click at [587, 17] on icon "button" at bounding box center [586, 18] width 9 height 9
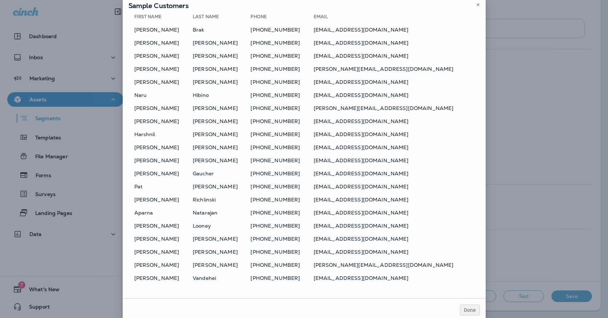
click at [206, 129] on div at bounding box center [304, 159] width 608 height 318
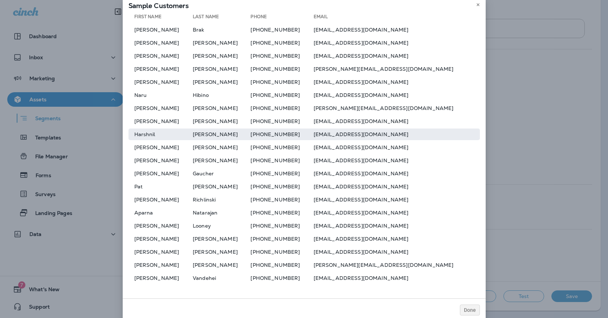
click at [205, 131] on td "[PERSON_NAME]" at bounding box center [222, 134] width 58 height 12
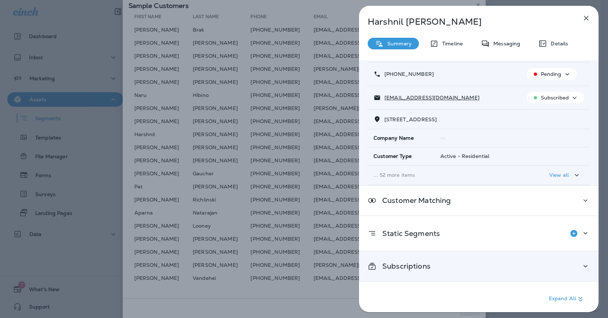
click at [418, 263] on p "Subscriptions" at bounding box center [403, 266] width 54 height 6
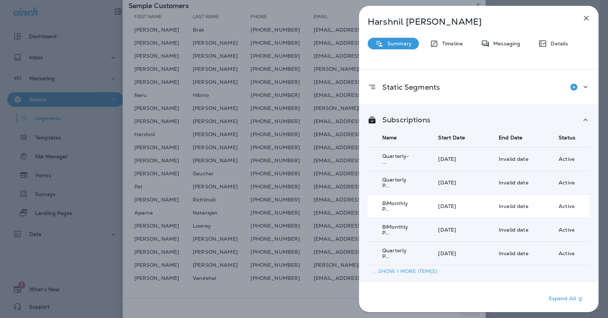
scroll to position [197, 0]
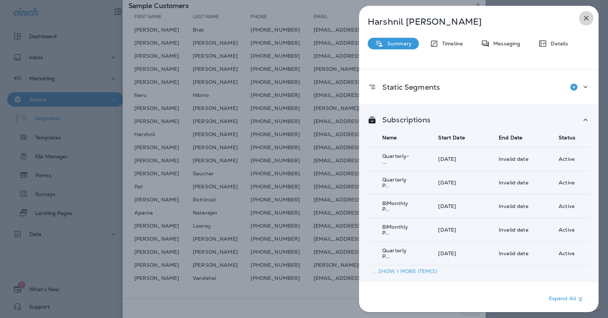
click at [587, 20] on icon "button" at bounding box center [586, 18] width 9 height 9
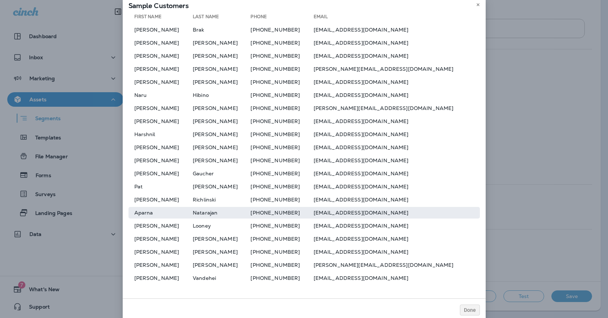
click at [184, 207] on td "Aparna" at bounding box center [160, 213] width 65 height 12
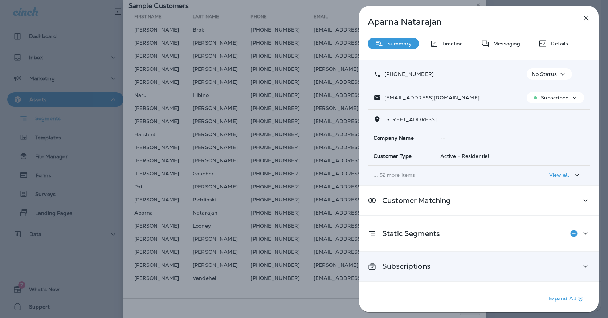
click at [423, 258] on div "Subscriptions" at bounding box center [479, 265] width 240 height 29
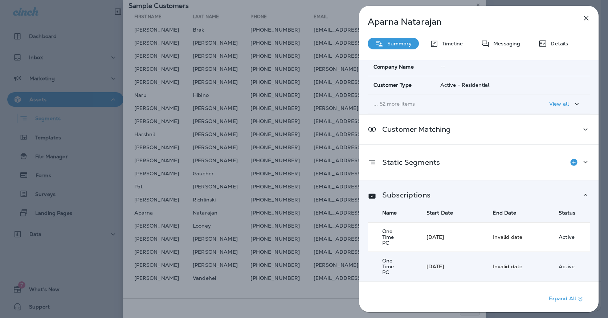
scroll to position [111, 0]
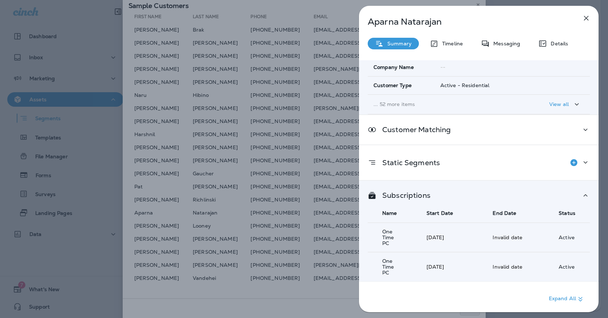
click at [586, 25] on button "button" at bounding box center [586, 18] width 15 height 15
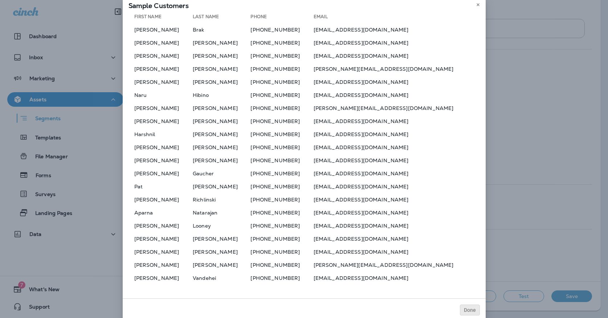
click at [465, 308] on span "Done" at bounding box center [470, 309] width 12 height 5
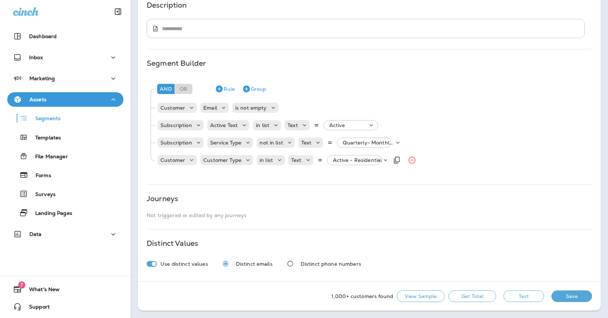
click at [364, 157] on div "Active - Residential" at bounding box center [357, 160] width 54 height 10
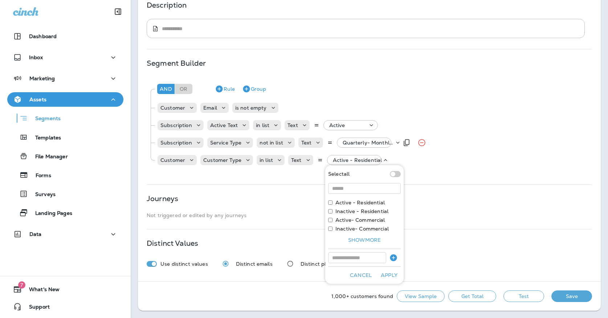
click at [366, 146] on div "Quarterly- Monthly Billing, +9 more" at bounding box center [367, 143] width 54 height 10
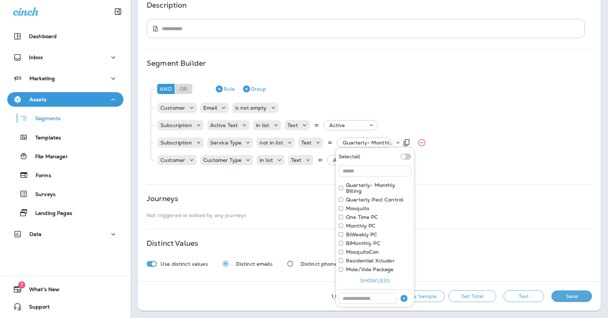
click at [366, 146] on div "Quarterly- Monthly Billing, +9 more" at bounding box center [367, 143] width 54 height 10
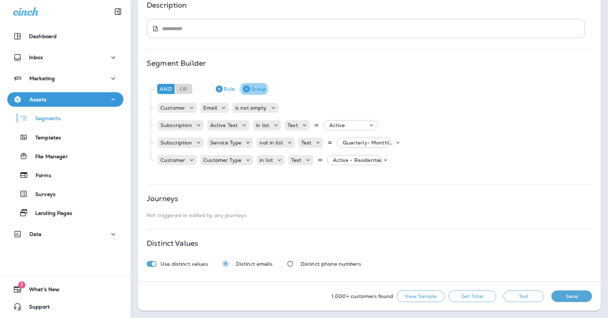
click at [253, 90] on button "Group" at bounding box center [254, 89] width 30 height 12
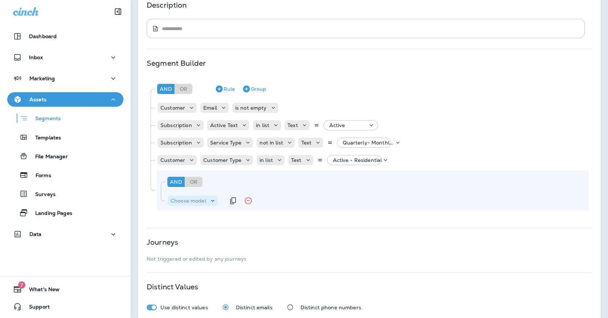
click at [184, 201] on p "Choose model" at bounding box center [189, 201] width 36 height 6
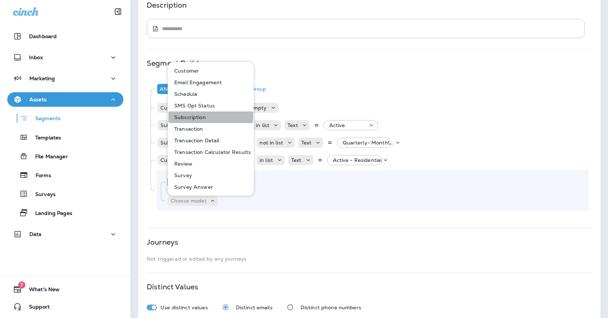
click at [204, 115] on p "Subscription" at bounding box center [188, 117] width 34 height 6
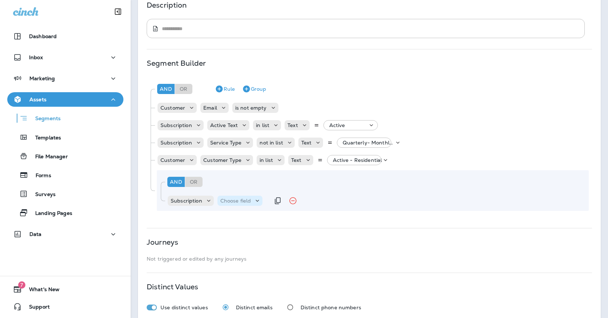
click at [238, 201] on p "Choose field" at bounding box center [235, 201] width 31 height 6
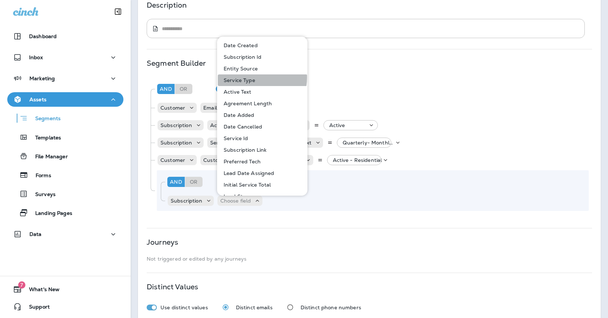
click at [250, 77] on p "Service Type" at bounding box center [238, 80] width 34 height 6
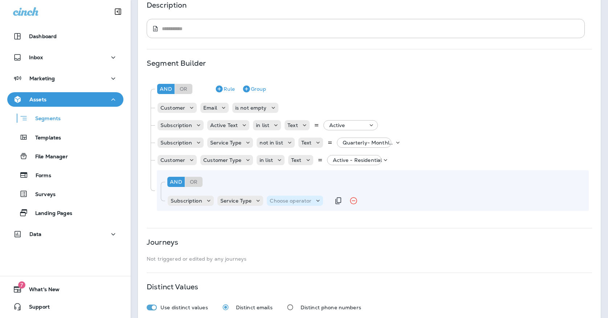
click at [277, 202] on p "Choose operator" at bounding box center [291, 201] width 42 height 6
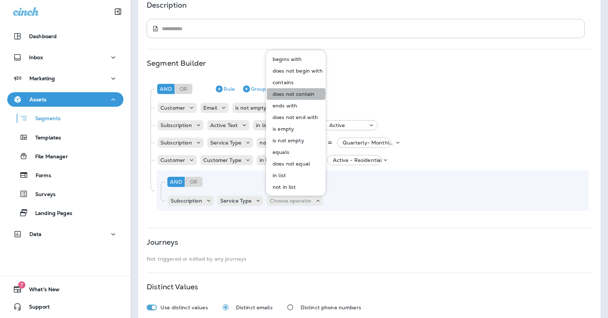
click at [295, 93] on p "does not contain" at bounding box center [292, 94] width 45 height 6
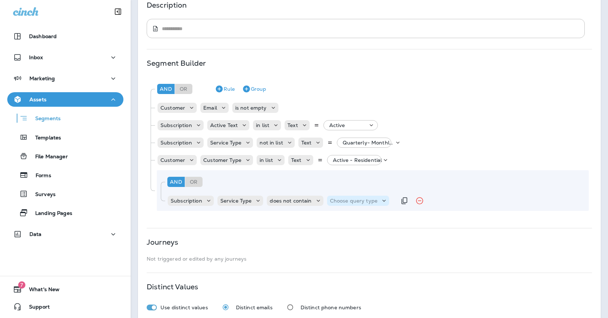
click at [364, 200] on p "Choose query type" at bounding box center [354, 201] width 48 height 6
click at [357, 222] on button "Text" at bounding box center [347, 219] width 42 height 12
click at [391, 203] on input "text" at bounding box center [401, 200] width 73 height 9
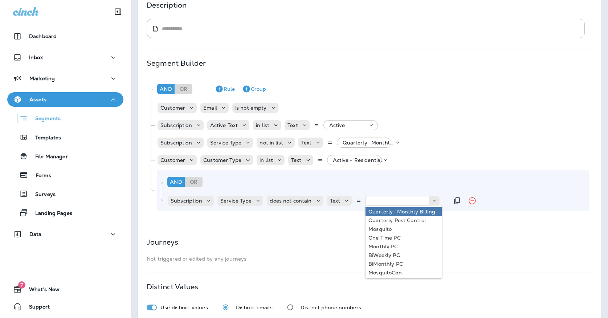
type input "**********"
click at [389, 210] on div "**********" at bounding box center [373, 190] width 432 height 41
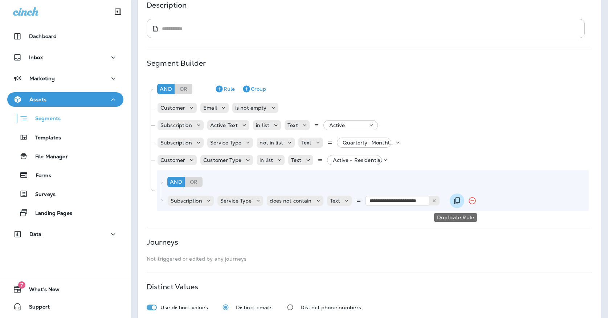
click at [450, 200] on button "Duplicate Rule" at bounding box center [457, 200] width 15 height 15
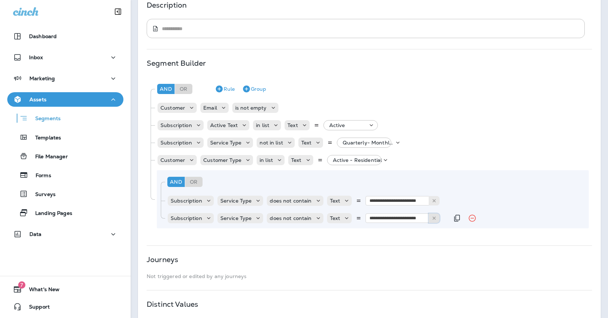
click at [429, 217] on button at bounding box center [434, 217] width 11 height 9
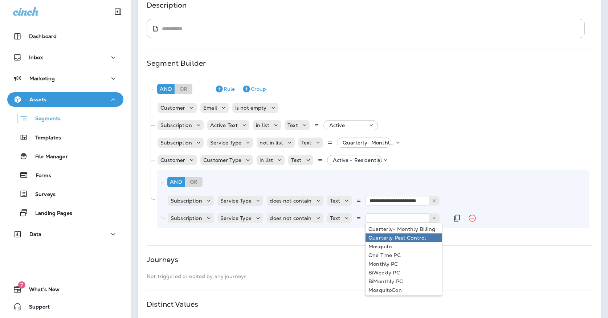
type input "**********"
click at [410, 237] on div "**********" at bounding box center [369, 135] width 463 height 413
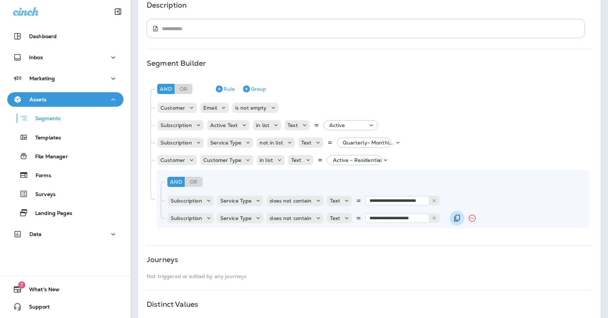
click at [457, 218] on icon "Duplicate Rule" at bounding box center [457, 218] width 9 height 9
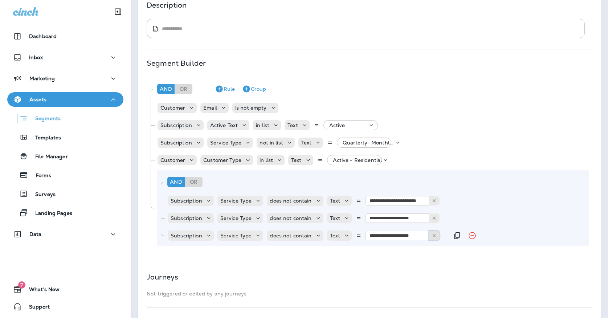
click at [433, 236] on use at bounding box center [434, 235] width 3 height 3
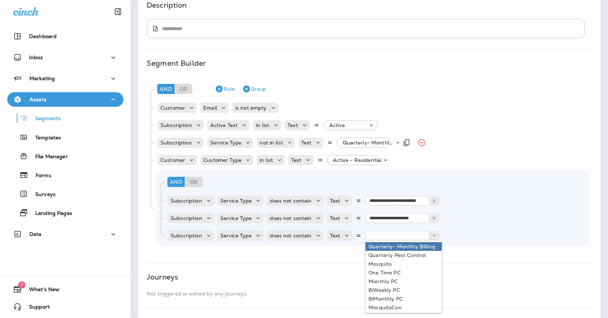
click at [362, 144] on p "Quarterly- Monthly Billing, +9 more" at bounding box center [369, 143] width 52 height 6
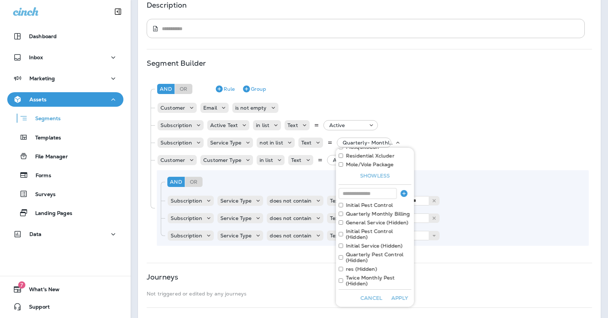
scroll to position [105, 0]
drag, startPoint x: 407, startPoint y: 214, endPoint x: 346, endPoint y: 213, distance: 61.0
click at [346, 213] on label "Quarterly Monthly Billing" at bounding box center [378, 214] width 64 height 6
copy label "Quarterly Monthly Billing"
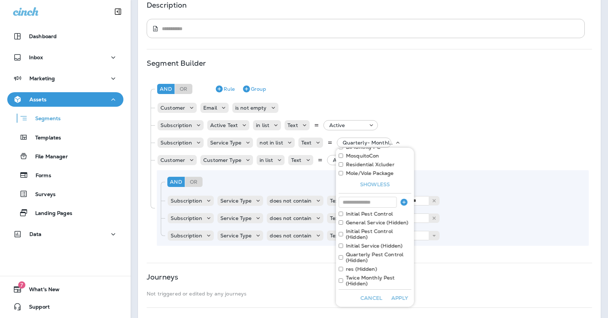
click at [369, 295] on button "Cancel" at bounding box center [371, 297] width 28 height 11
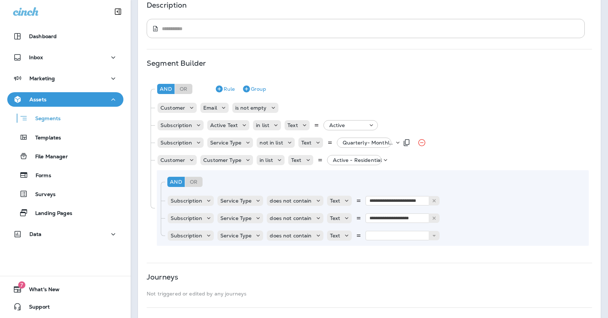
click at [369, 145] on p "Quarterly- Monthly Billing, +9 more" at bounding box center [369, 143] width 52 height 6
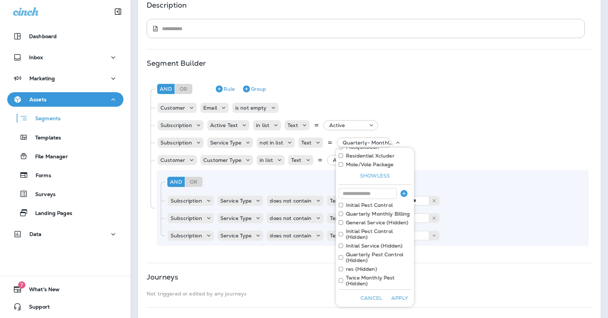
scroll to position [105, 0]
click at [365, 60] on div "**********" at bounding box center [369, 144] width 463 height 430
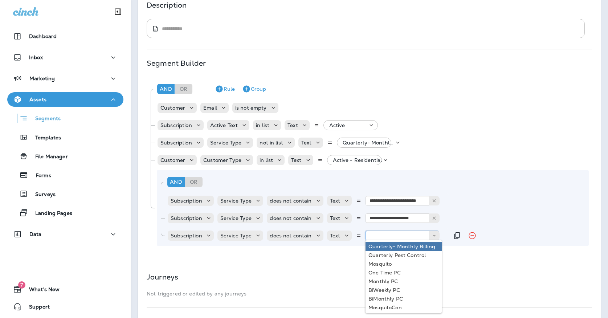
click at [377, 239] on input "text" at bounding box center [401, 235] width 73 height 9
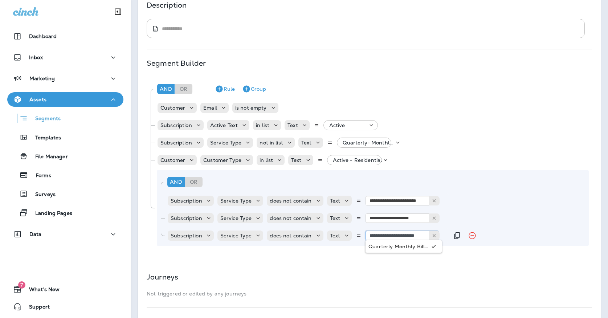
type input "**********"
click at [394, 250] on div "**********" at bounding box center [369, 164] width 445 height 175
click at [372, 147] on div "Quarterly- Monthly Billing, +9 more" at bounding box center [367, 143] width 54 height 10
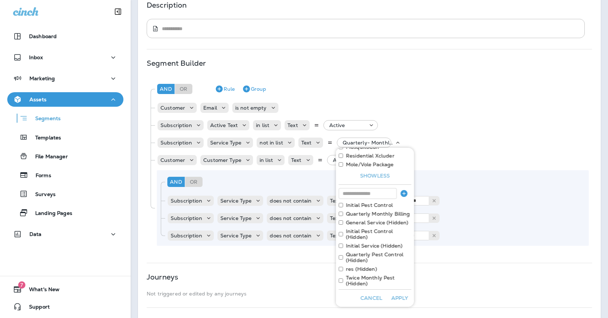
click at [294, 271] on div "**********" at bounding box center [369, 144] width 463 height 430
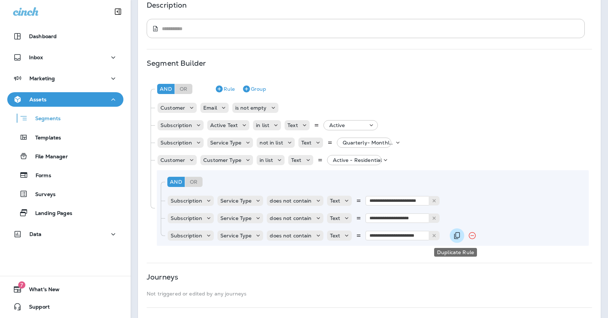
click at [454, 237] on icon "Duplicate Rule" at bounding box center [457, 235] width 6 height 7
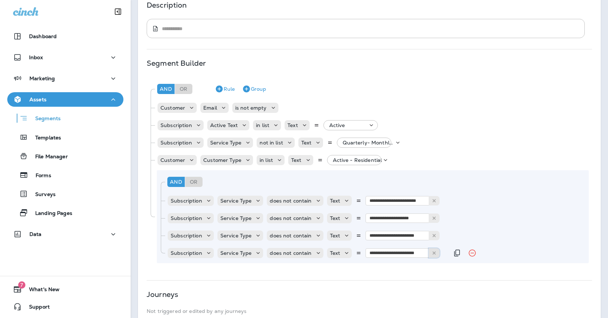
click at [432, 254] on icon at bounding box center [433, 252] width 5 height 5
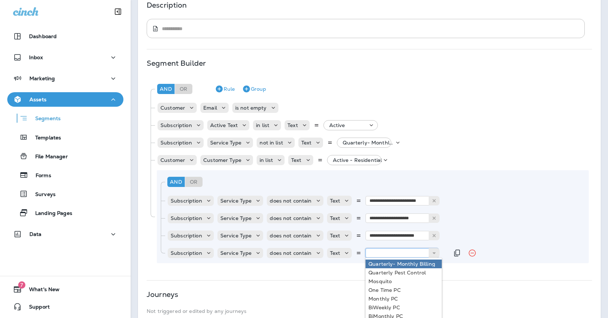
click at [408, 254] on input "text" at bounding box center [401, 252] width 73 height 9
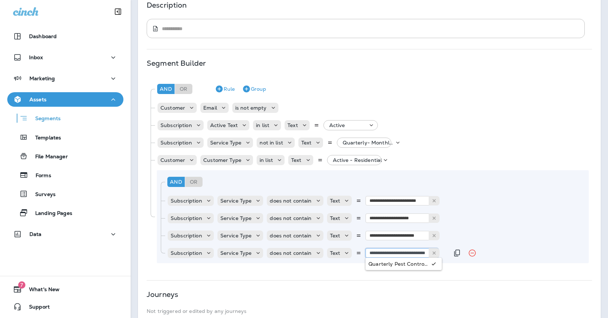
type input "**********"
click at [404, 267] on div "**********" at bounding box center [369, 173] width 445 height 192
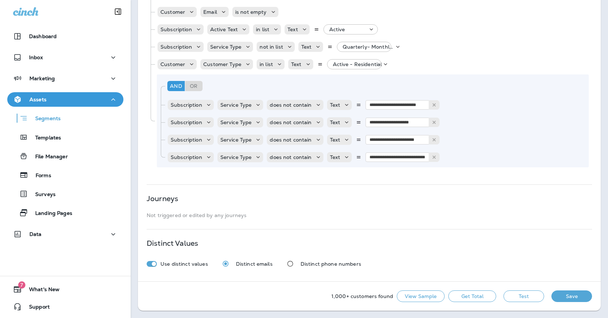
click at [529, 298] on button "Test" at bounding box center [523, 296] width 41 height 12
click at [407, 297] on button "View Sample" at bounding box center [421, 296] width 48 height 12
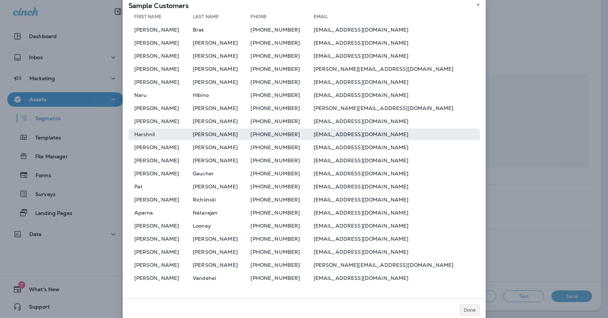
click at [171, 136] on td "Harshnil" at bounding box center [160, 134] width 65 height 12
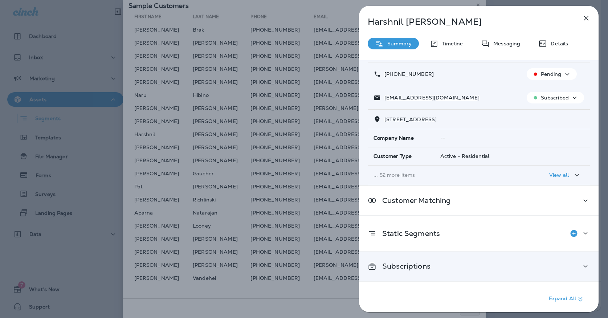
click at [404, 258] on div "Subscriptions" at bounding box center [479, 265] width 240 height 29
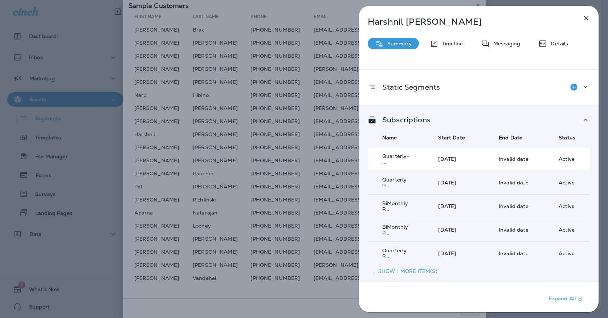
scroll to position [197, 0]
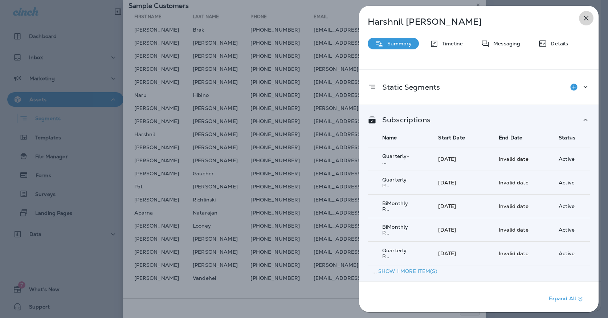
click at [589, 12] on button "button" at bounding box center [586, 18] width 15 height 15
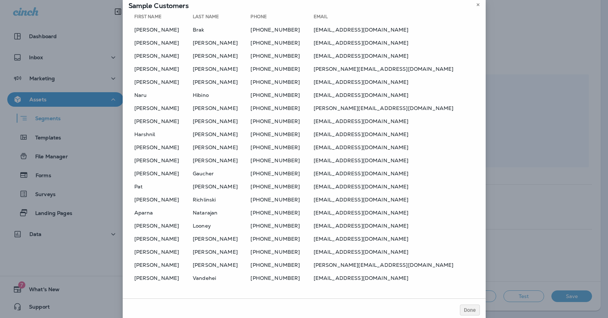
click at [478, 7] on div at bounding box center [304, 159] width 608 height 318
click at [478, 5] on icon at bounding box center [478, 5] width 4 height 4
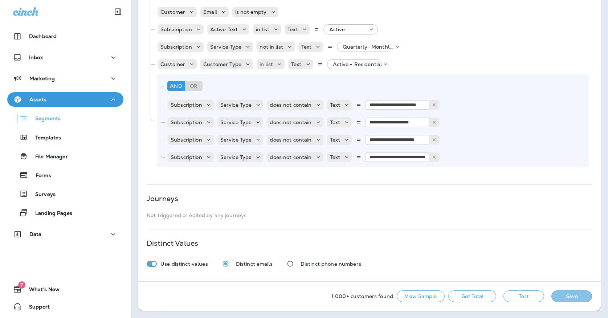
click at [568, 300] on button "Save" at bounding box center [571, 296] width 41 height 12
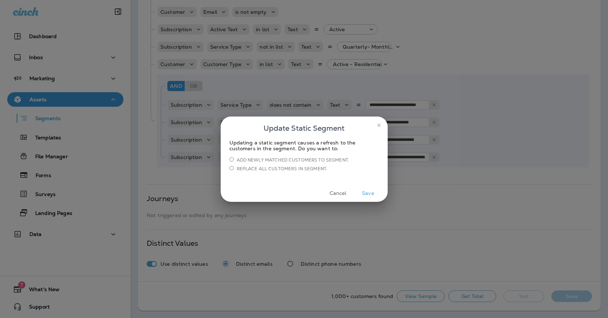
click at [367, 190] on button "Save" at bounding box center [368, 193] width 27 height 11
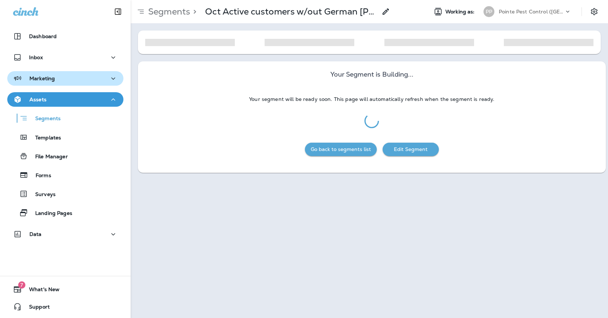
click at [110, 81] on icon "button" at bounding box center [113, 78] width 9 height 9
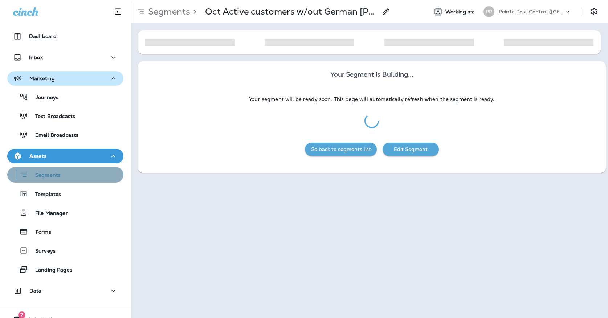
click at [64, 179] on div "Segments" at bounding box center [65, 174] width 110 height 11
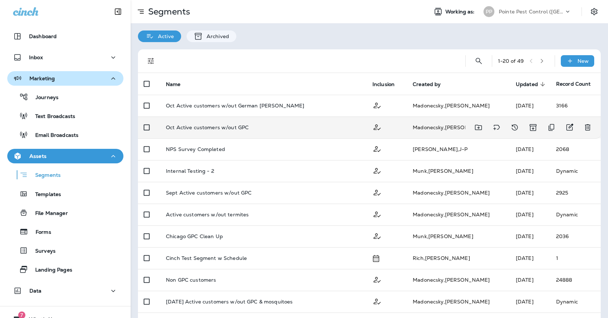
click at [183, 126] on p "Oct Active customers w/out GPC" at bounding box center [207, 127] width 83 height 6
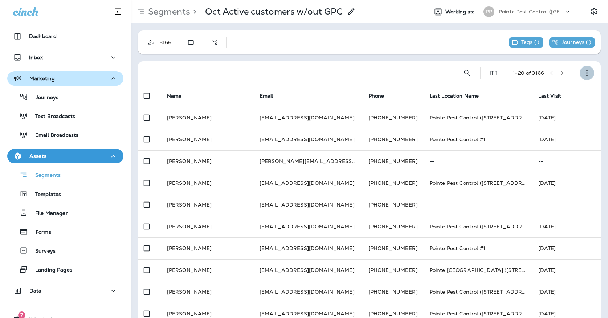
click at [582, 77] on button "button" at bounding box center [587, 73] width 15 height 15
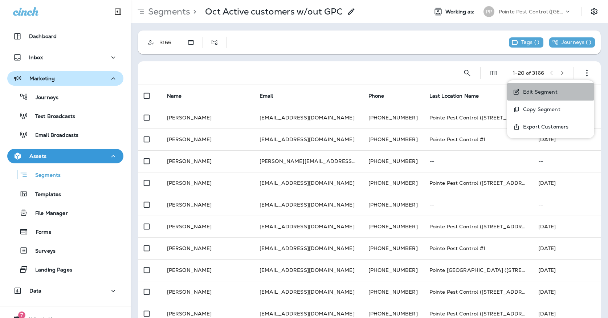
click at [558, 88] on button "Edit Segment" at bounding box center [550, 91] width 87 height 17
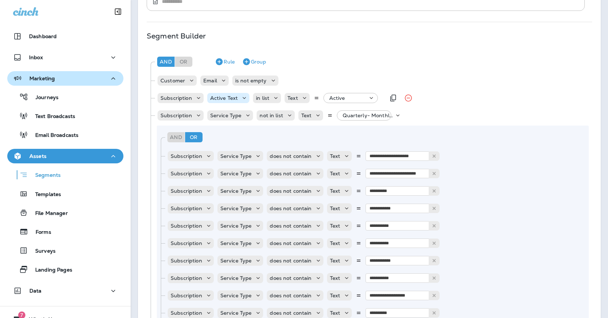
scroll to position [120, 0]
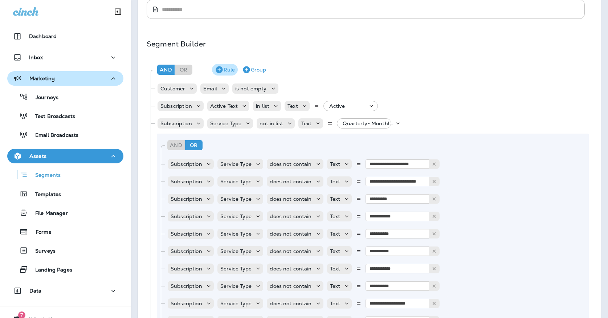
click at [220, 68] on icon "button" at bounding box center [219, 69] width 7 height 7
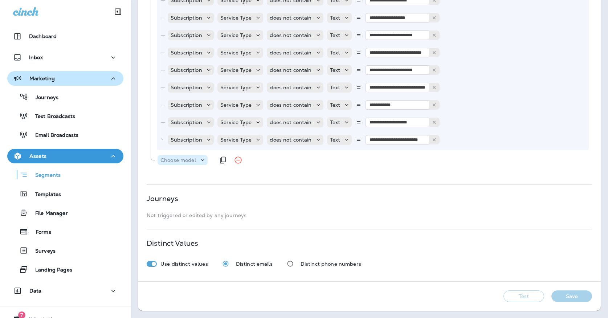
click at [187, 163] on p "Choose model" at bounding box center [178, 160] width 36 height 6
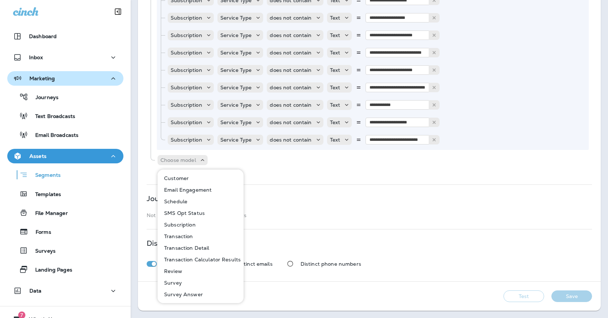
click at [180, 172] on button "Customer" at bounding box center [200, 178] width 85 height 12
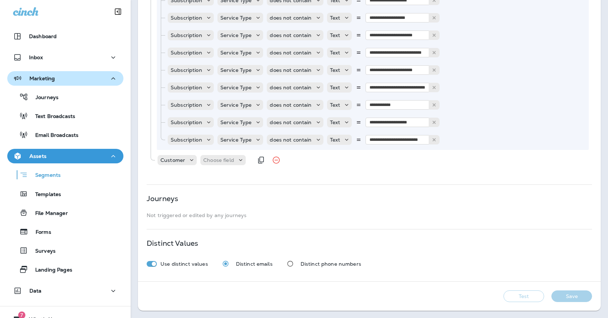
click at [219, 154] on div "Customer Choose field" at bounding box center [205, 160] width 96 height 15
click at [218, 159] on p "Choose field" at bounding box center [218, 160] width 31 height 6
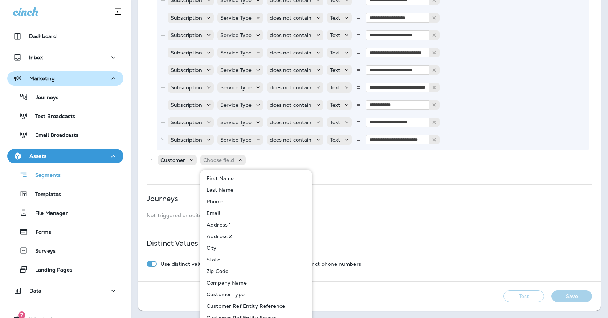
click at [220, 294] on p "Customer Type" at bounding box center [224, 294] width 41 height 6
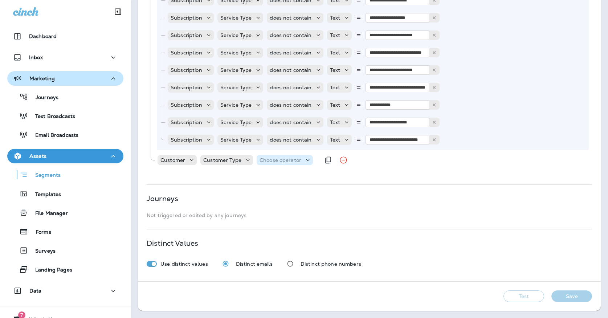
click at [270, 159] on p "Choose operator" at bounding box center [280, 160] width 42 height 6
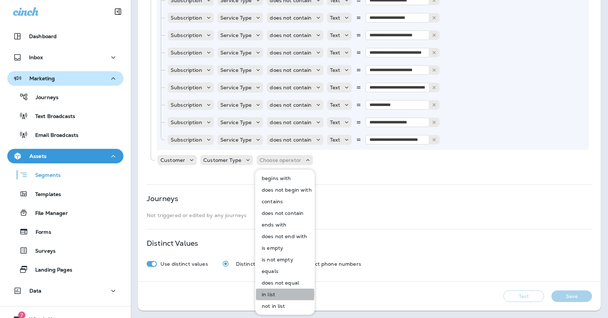
click at [265, 294] on p "in list" at bounding box center [267, 294] width 16 height 6
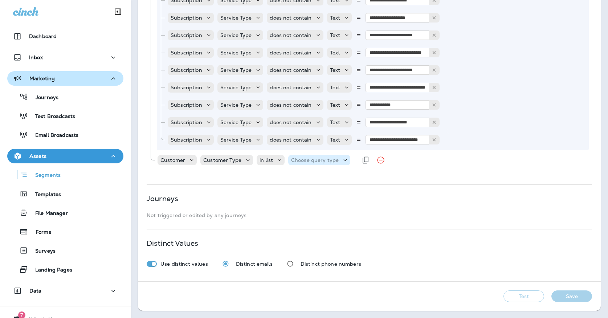
click at [307, 161] on p "Choose query type" at bounding box center [315, 160] width 48 height 6
click at [303, 181] on p "Text" at bounding box center [296, 178] width 13 height 6
click at [344, 157] on p "Select options" at bounding box center [351, 160] width 36 height 6
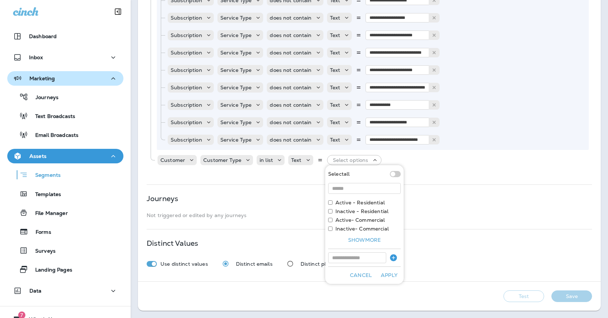
click at [338, 205] on label "Active - Residential" at bounding box center [359, 203] width 49 height 6
click at [381, 271] on button "Apply" at bounding box center [388, 275] width 23 height 11
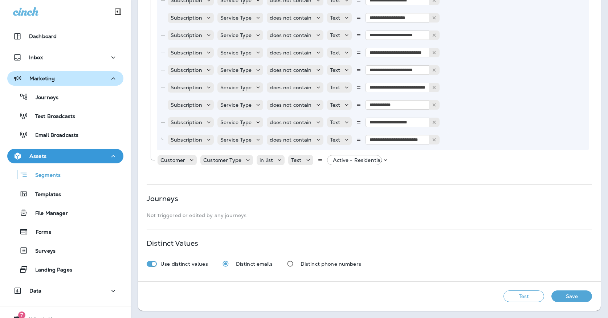
click at [561, 298] on button "Save" at bounding box center [571, 296] width 41 height 12
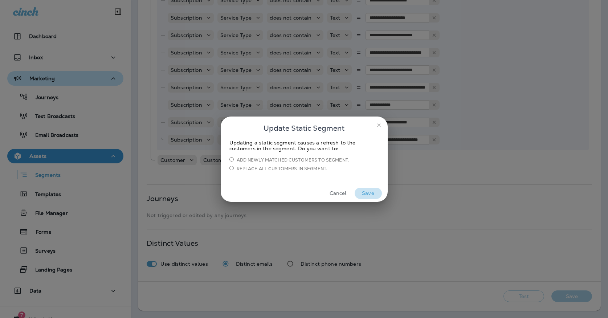
click at [367, 189] on button "Save" at bounding box center [368, 193] width 27 height 11
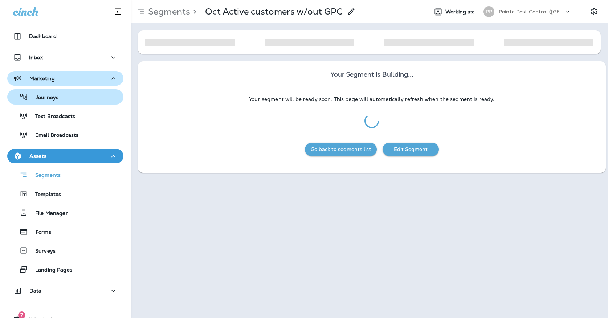
click at [37, 100] on p "Journeys" at bounding box center [43, 97] width 30 height 7
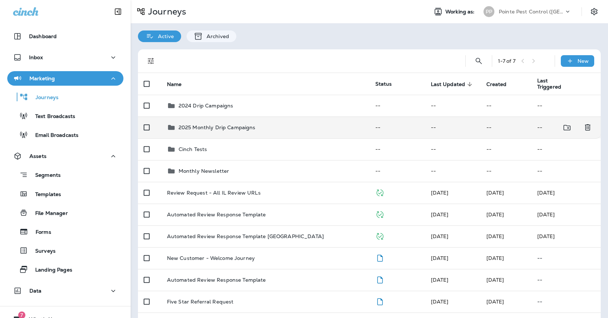
click at [193, 126] on p "2025 Monthly Drip Campaigns" at bounding box center [217, 127] width 77 height 6
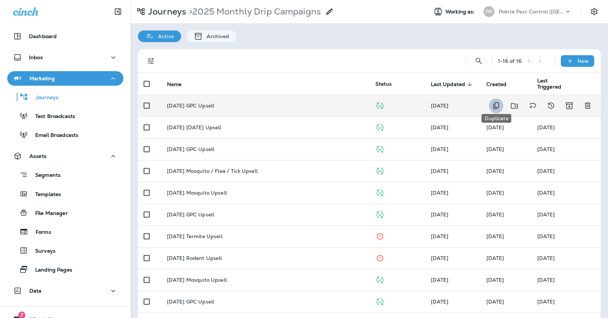
click at [495, 101] on icon "Duplicate" at bounding box center [496, 105] width 9 height 9
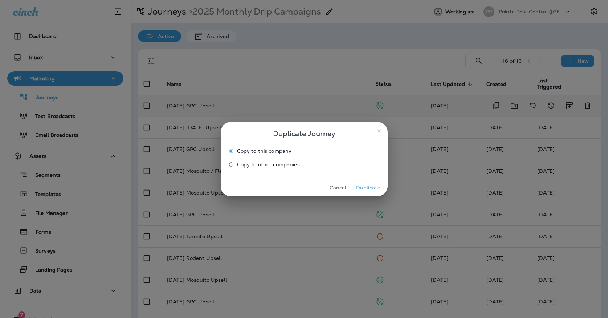
click at [369, 191] on button "Duplicate" at bounding box center [368, 187] width 27 height 11
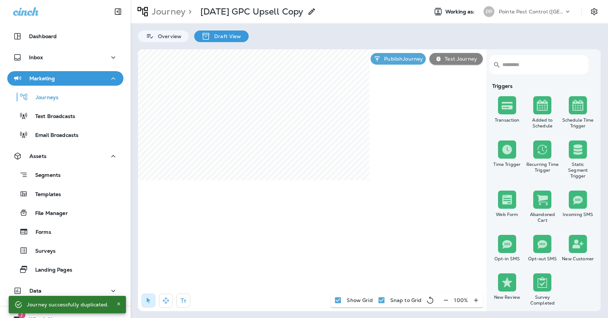
click at [275, 16] on p "[DATE] GPC Upsell Copy" at bounding box center [251, 11] width 103 height 11
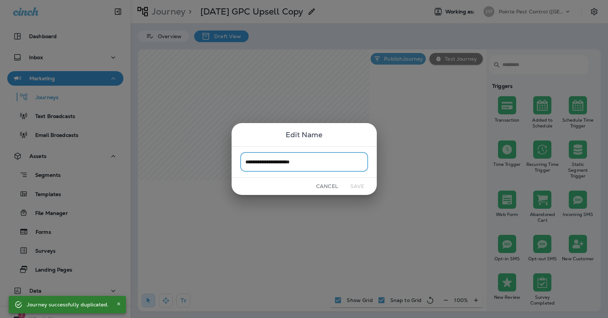
click at [318, 165] on input "**********" at bounding box center [304, 161] width 128 height 19
drag, startPoint x: 256, startPoint y: 160, endPoint x: 230, endPoint y: 159, distance: 25.8
click at [230, 160] on div "**********" at bounding box center [304, 159] width 608 height 318
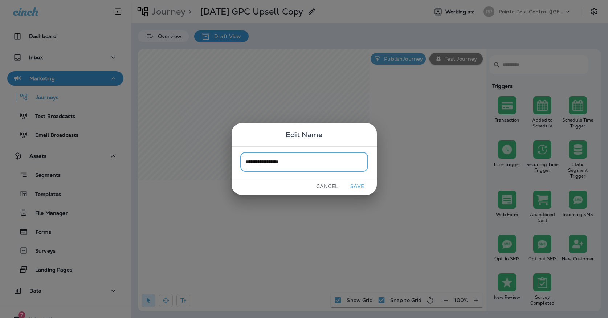
type input "**********"
click at [356, 185] on button "Save" at bounding box center [357, 186] width 27 height 11
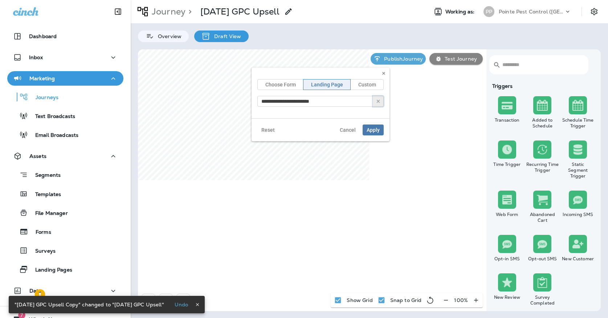
click at [383, 106] on button "button" at bounding box center [378, 101] width 11 height 11
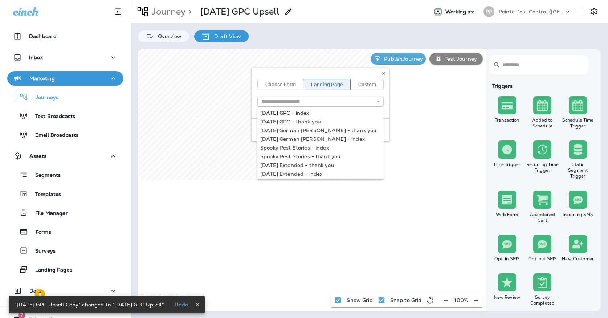
type input "**********"
click at [305, 112] on div "**********" at bounding box center [320, 92] width 138 height 51
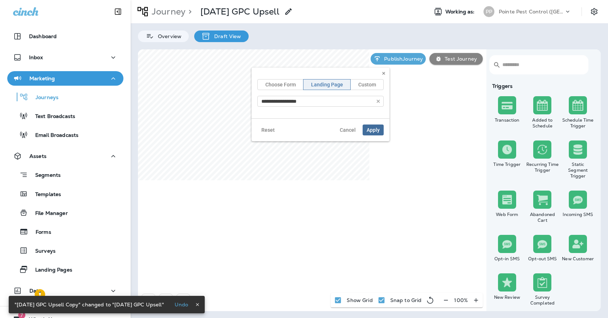
click at [369, 130] on span "Apply" at bounding box center [373, 129] width 13 height 5
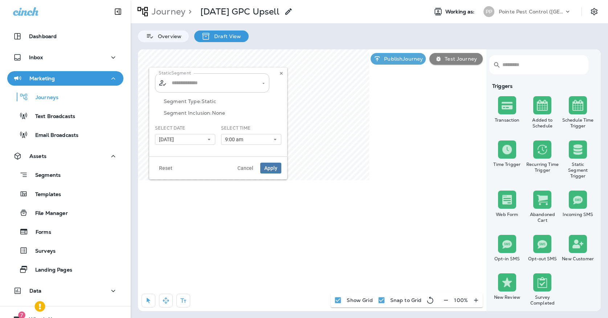
type input "**********"
click at [255, 85] on icon "Clear" at bounding box center [256, 83] width 5 height 5
click at [236, 84] on input "text" at bounding box center [212, 83] width 85 height 13
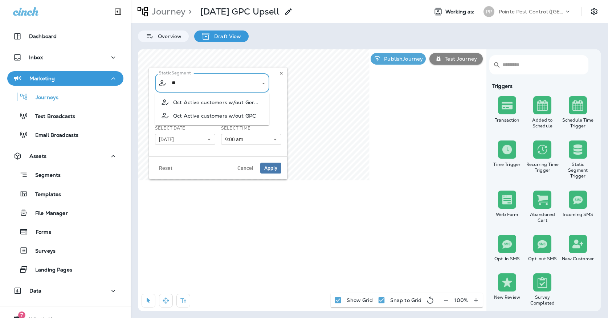
click at [182, 116] on span "Oct Active customers w/out GPC" at bounding box center [214, 116] width 83 height 6
type input "**********"
click at [175, 142] on span "[DATE]" at bounding box center [168, 139] width 18 height 6
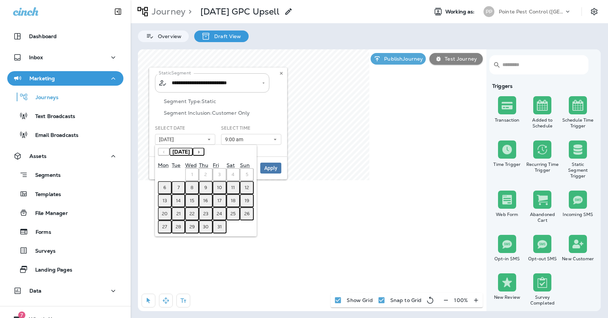
click at [179, 187] on abbr "7" at bounding box center [178, 188] width 2 height 6
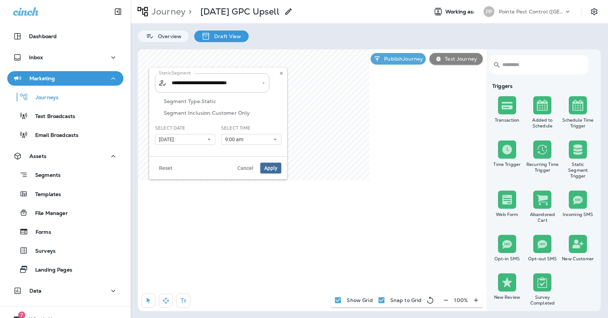
click at [271, 165] on span "Apply" at bounding box center [270, 167] width 13 height 5
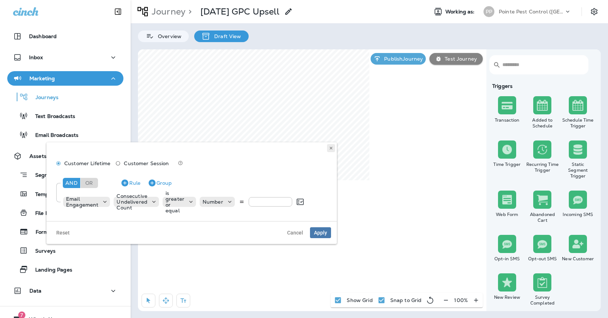
click at [329, 146] on icon at bounding box center [331, 148] width 4 height 4
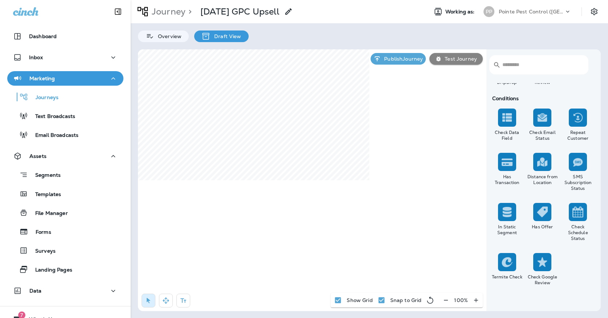
scroll to position [642, 0]
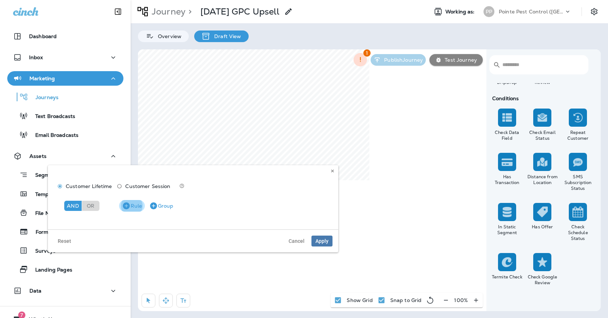
click at [131, 204] on button "Rule" at bounding box center [132, 206] width 26 height 12
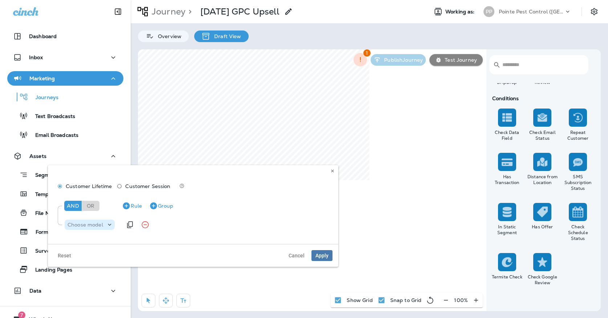
click at [104, 224] on div "Choose model" at bounding box center [85, 225] width 41 height 6
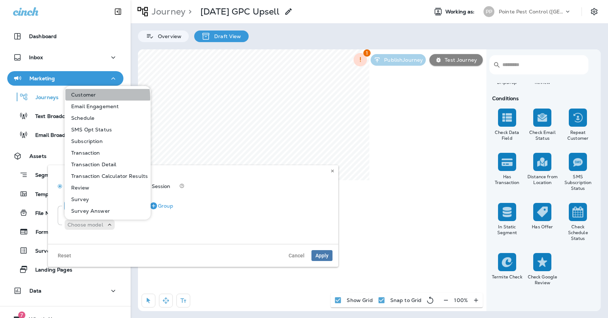
click at [95, 98] on button "Customer" at bounding box center [107, 95] width 85 height 12
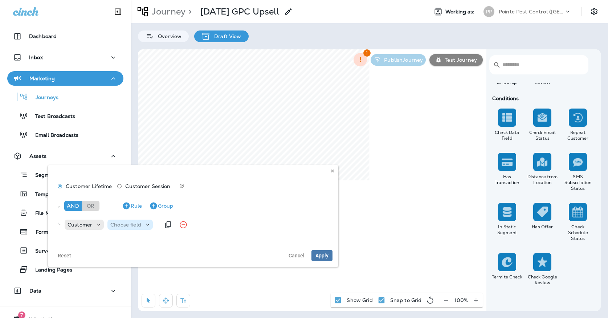
click at [123, 223] on p "Choose field" at bounding box center [125, 225] width 31 height 6
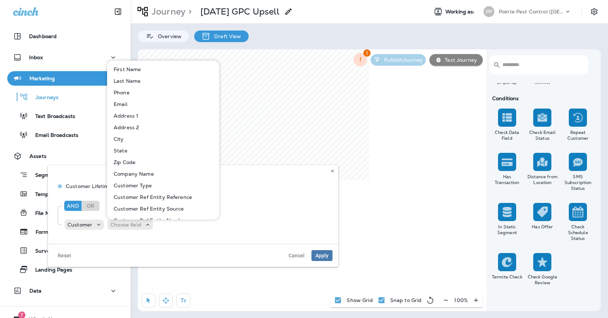
click at [127, 187] on p "Customer Type" at bounding box center [131, 186] width 41 height 6
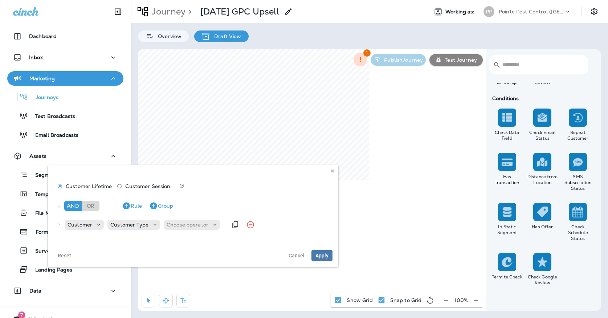
click at [179, 231] on div "Customer Customer Type Choose operator" at bounding box center [145, 224] width 163 height 15
click at [174, 227] on p "Choose operator" at bounding box center [188, 225] width 42 height 6
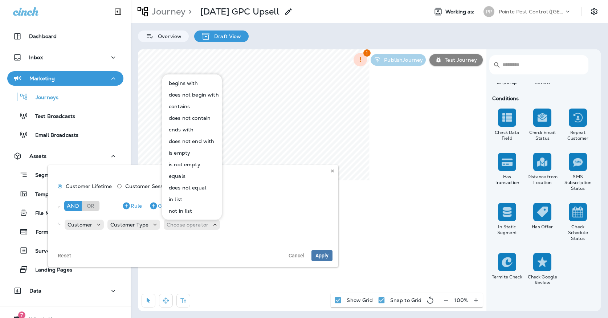
click at [179, 197] on p "in list" at bounding box center [174, 199] width 16 height 6
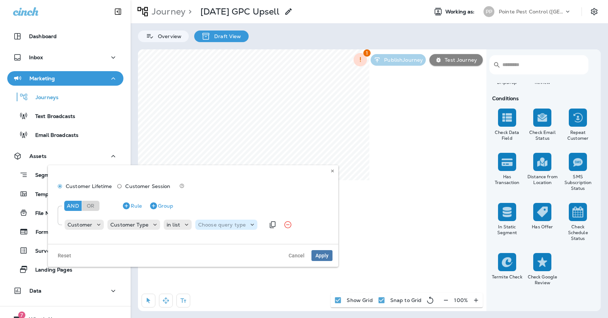
click at [224, 224] on p "Choose query type" at bounding box center [222, 225] width 48 height 6
click at [205, 243] on p "Text" at bounding box center [203, 243] width 13 height 6
click at [243, 228] on div "Select options" at bounding box center [264, 225] width 54 height 10
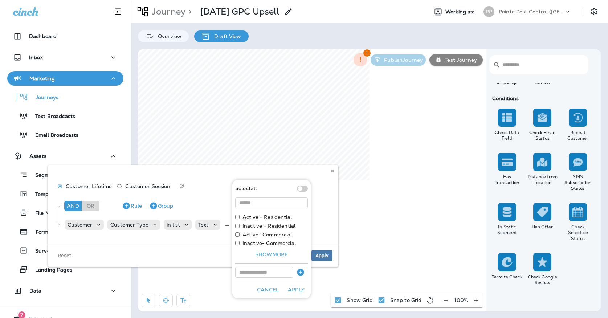
click at [246, 220] on label "Active - Residential" at bounding box center [266, 217] width 49 height 6
click at [296, 290] on button "Apply" at bounding box center [296, 289] width 23 height 11
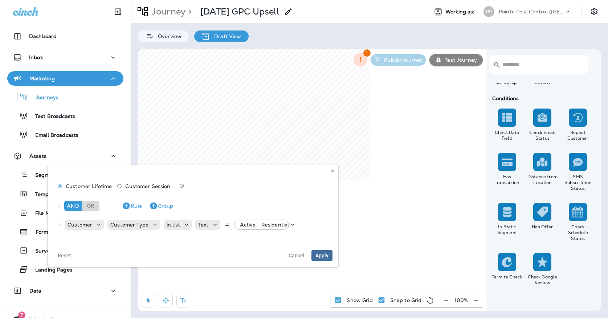
click at [321, 253] on span "Apply" at bounding box center [321, 255] width 13 height 5
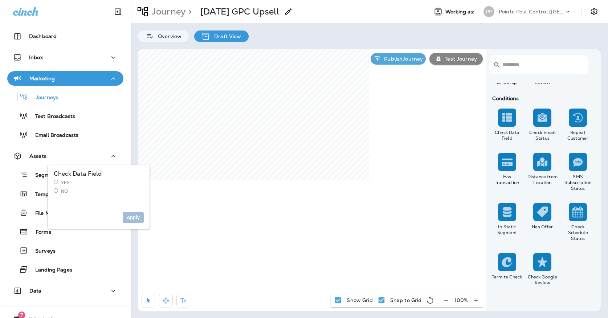
click at [62, 181] on label "Yes" at bounding box center [99, 183] width 90 height 6
click at [134, 219] on span "Apply" at bounding box center [133, 217] width 13 height 5
click at [64, 192] on label "No" at bounding box center [99, 191] width 90 height 6
click at [133, 218] on span "Apply" at bounding box center [133, 217] width 13 height 5
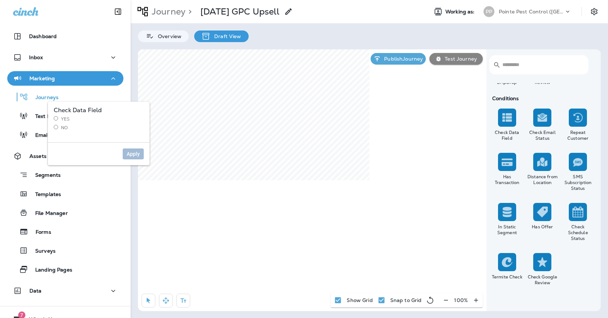
click at [62, 120] on label "Yes" at bounding box center [99, 119] width 90 height 6
click at [133, 153] on span "Apply" at bounding box center [133, 153] width 13 height 5
select select "**********"
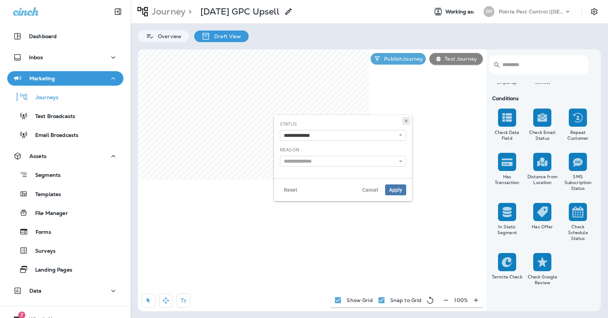
click at [407, 122] on use at bounding box center [406, 120] width 3 height 3
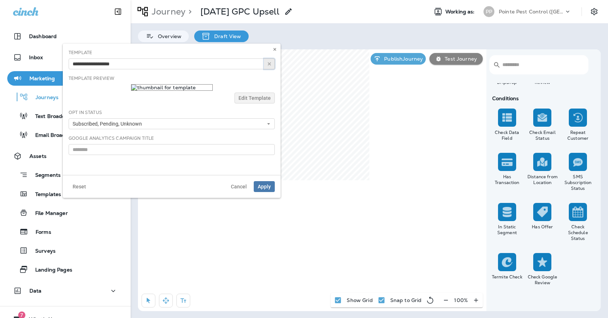
click at [270, 66] on icon "button" at bounding box center [269, 63] width 5 height 5
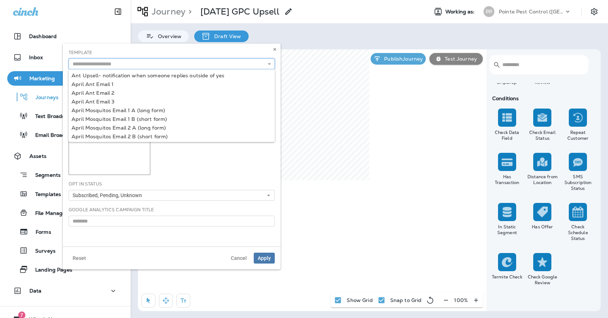
click at [244, 65] on input "text" at bounding box center [172, 63] width 206 height 11
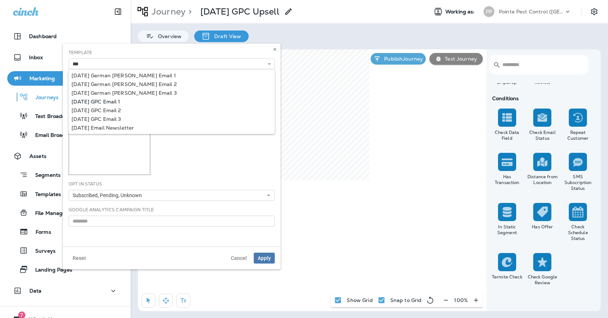
type input "**********"
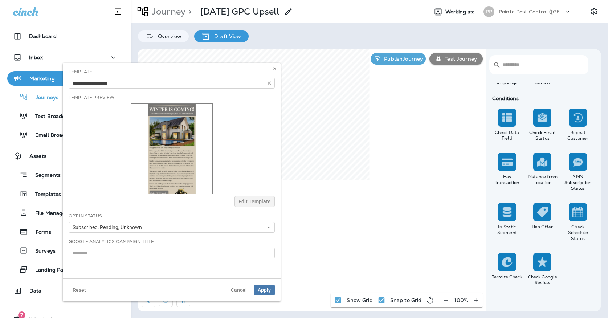
click at [115, 100] on div "**********" at bounding box center [172, 171] width 218 height 216
click at [264, 290] on span "Apply" at bounding box center [264, 289] width 13 height 5
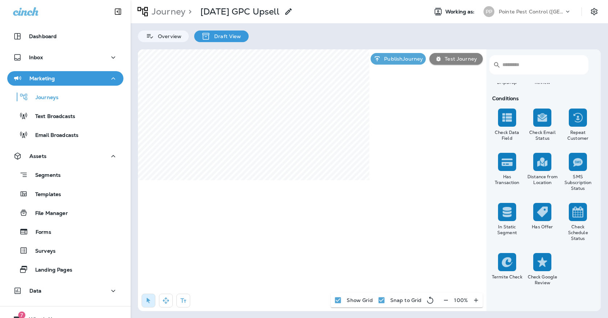
select select "****"
select select "*"
select select "**"
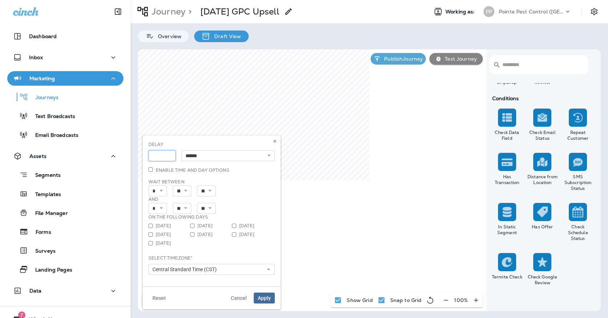
type input "*"
click at [169, 155] on input "*" at bounding box center [161, 155] width 27 height 11
click at [259, 300] on span "Apply" at bounding box center [264, 297] width 13 height 5
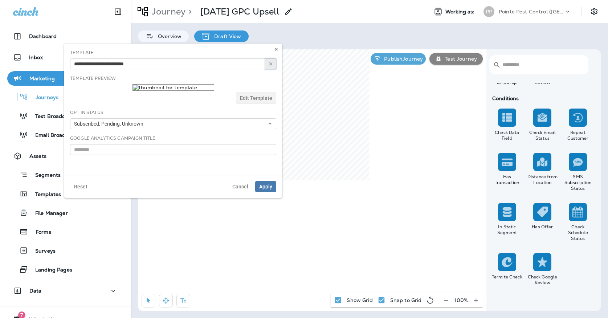
click at [270, 64] on use "button" at bounding box center [270, 63] width 3 height 3
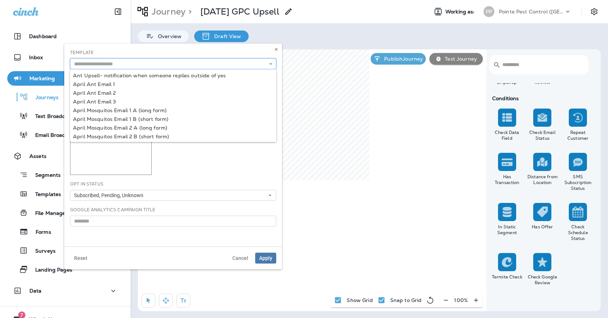
click at [261, 63] on input "text" at bounding box center [173, 63] width 206 height 11
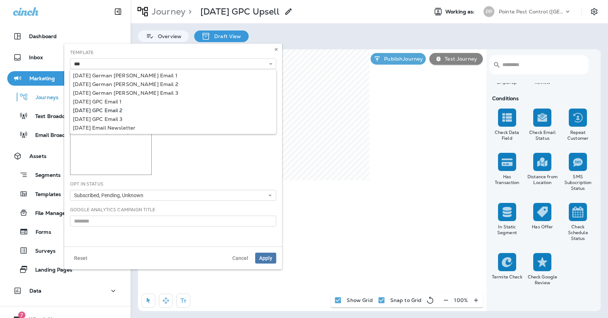
type input "**********"
click at [118, 110] on div "**********" at bounding box center [173, 145] width 218 height 203
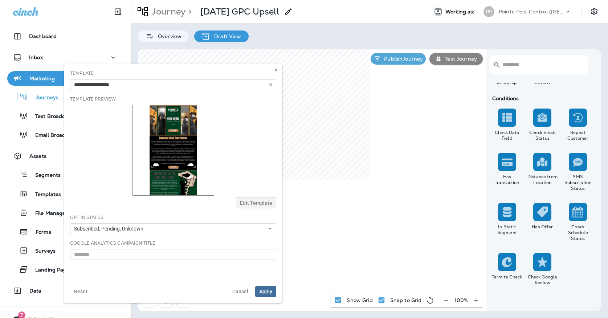
click at [262, 289] on span "Apply" at bounding box center [265, 291] width 13 height 5
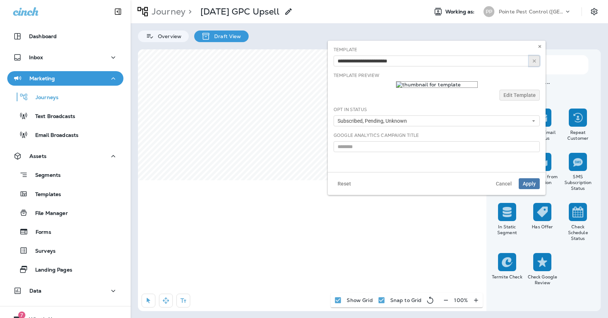
click at [537, 65] on button "button" at bounding box center [534, 61] width 11 height 11
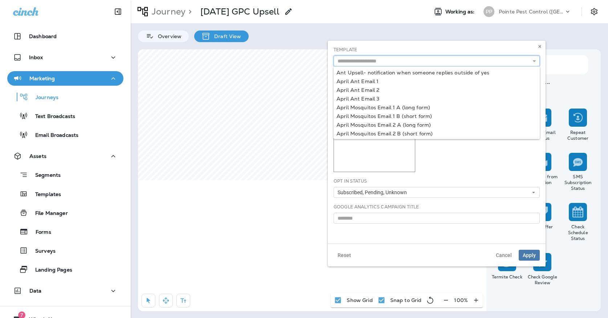
click at [485, 64] on input "text" at bounding box center [436, 61] width 206 height 11
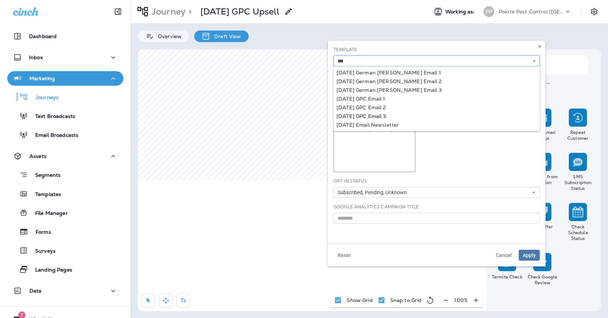
type input "**********"
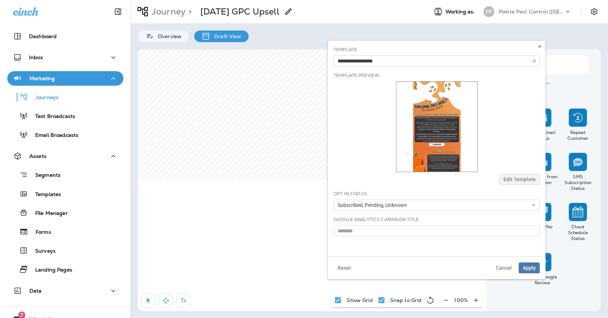
click at [376, 114] on div "**********" at bounding box center [437, 149] width 218 height 216
click at [528, 266] on span "Apply" at bounding box center [529, 267] width 13 height 5
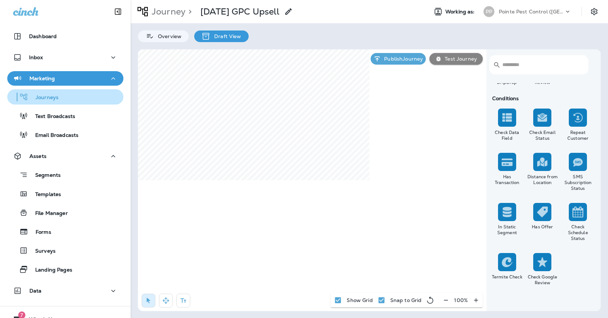
click at [81, 98] on div "Journeys" at bounding box center [65, 96] width 110 height 11
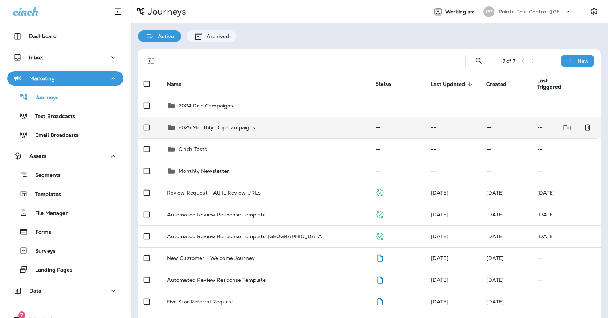
click at [383, 129] on td "--" at bounding box center [397, 127] width 56 height 22
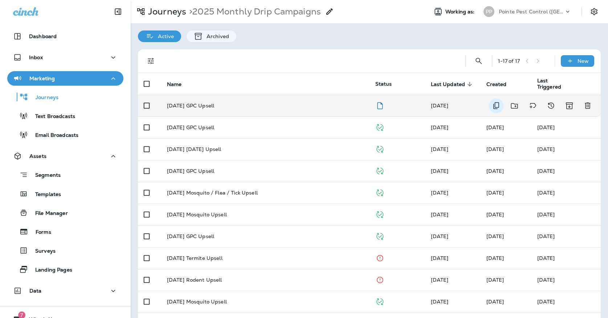
click at [502, 100] on button "Duplicate" at bounding box center [496, 105] width 15 height 15
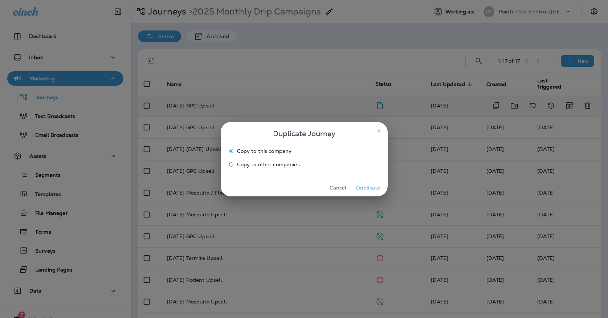
click at [368, 185] on button "Duplicate" at bounding box center [368, 187] width 27 height 11
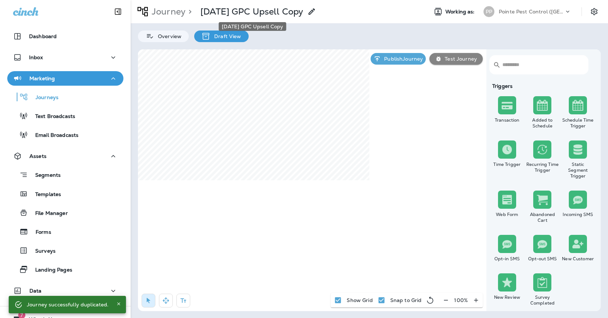
click at [251, 13] on p "[DATE] GPC Upsell Copy" at bounding box center [251, 11] width 103 height 11
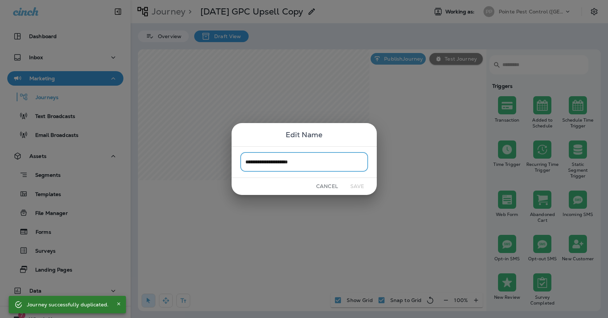
click at [305, 160] on input "**********" at bounding box center [304, 161] width 128 height 19
click at [274, 164] on input "**********" at bounding box center [304, 161] width 128 height 19
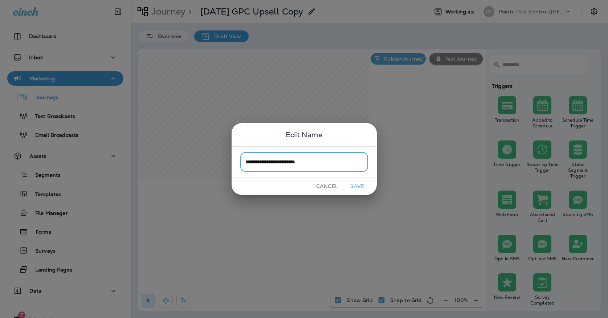
type input "**********"
click at [359, 189] on button "Save" at bounding box center [357, 186] width 27 height 11
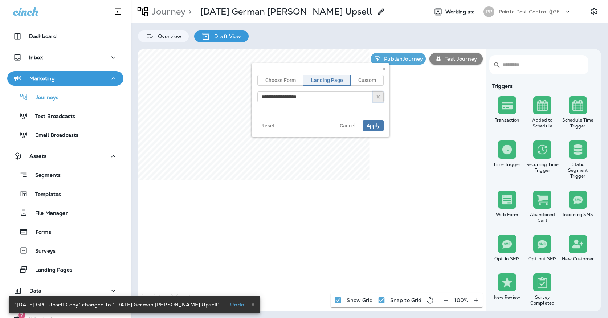
click at [379, 99] on button "button" at bounding box center [378, 96] width 11 height 11
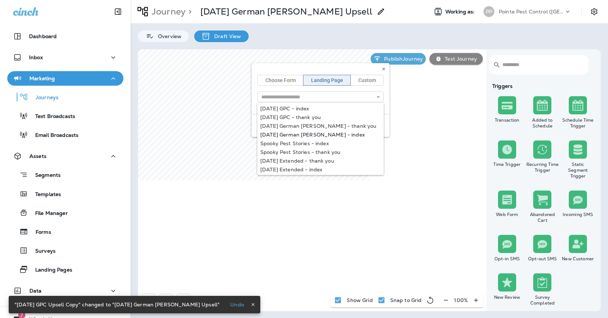
type input "**********"
click at [301, 134] on div "**********" at bounding box center [320, 100] width 138 height 74
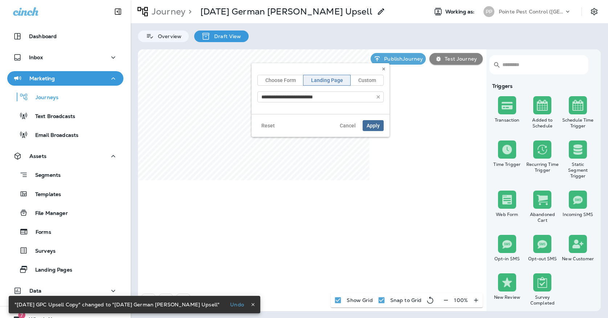
click at [372, 126] on span "Apply" at bounding box center [373, 125] width 13 height 5
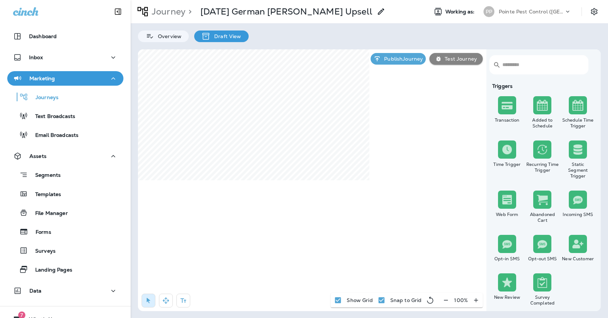
select select "*****"
select select "********"
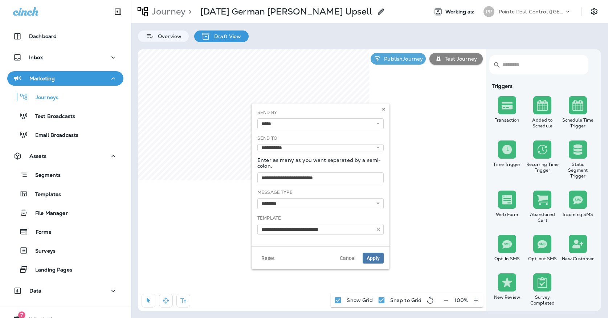
type input "**********"
click at [375, 230] on button "button" at bounding box center [378, 229] width 11 height 11
click at [364, 230] on input "text" at bounding box center [320, 229] width 126 height 11
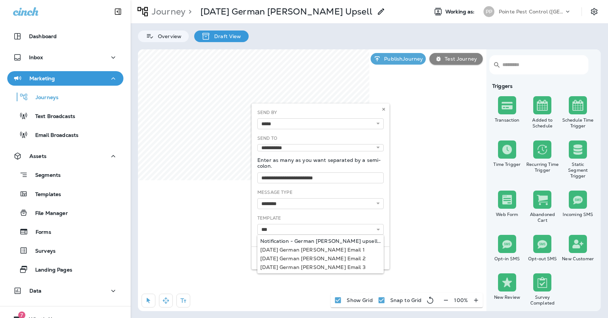
type input "**********"
click at [328, 240] on div "**********" at bounding box center [320, 174] width 138 height 143
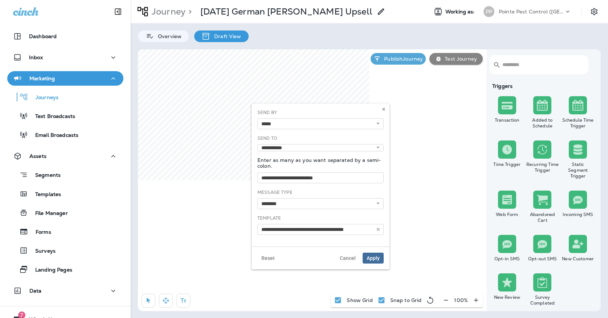
click at [375, 261] on span "Apply" at bounding box center [373, 257] width 13 height 5
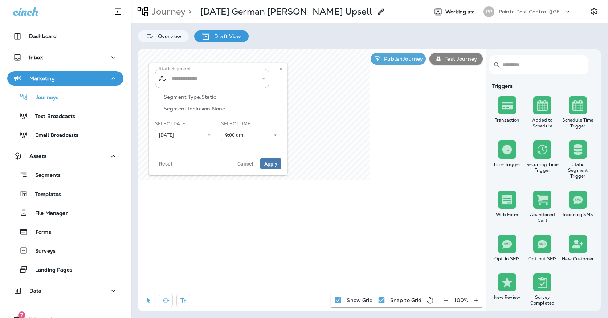
type input "**********"
click at [258, 78] on icon "Clear" at bounding box center [256, 78] width 5 height 5
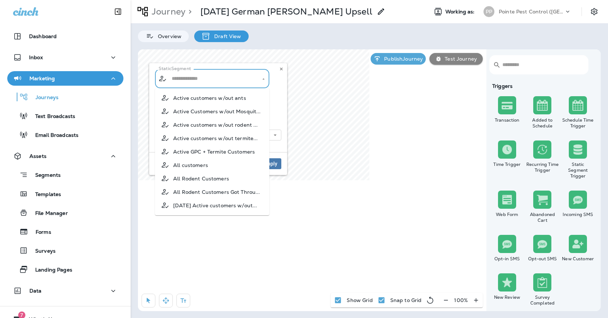
click at [253, 78] on input "text" at bounding box center [212, 78] width 85 height 13
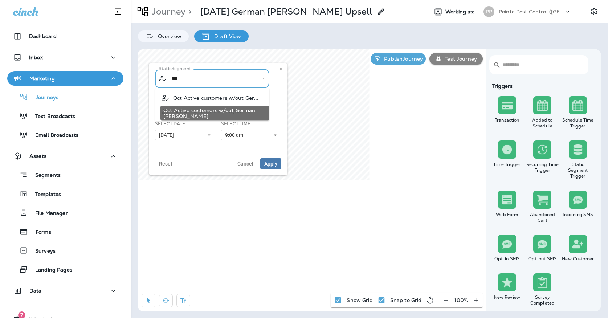
click at [230, 99] on span "Oct Active customers w/out Ger..." at bounding box center [216, 98] width 86 height 6
type input "**********"
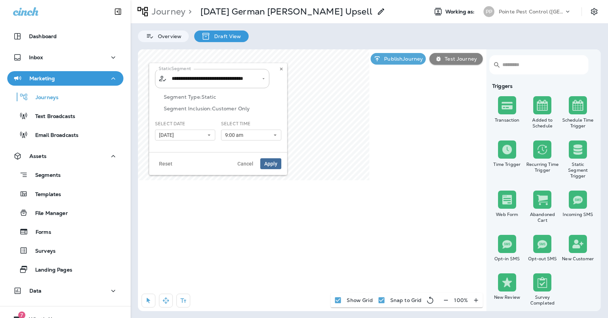
click at [266, 165] on span "Apply" at bounding box center [270, 163] width 13 height 5
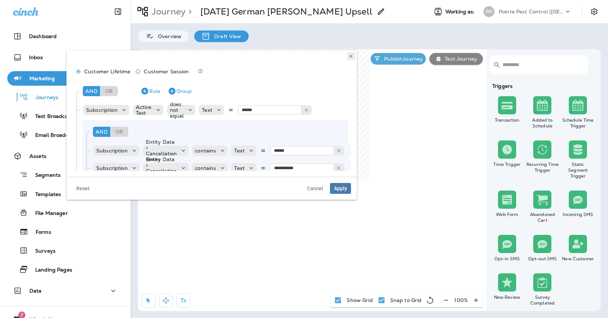
click at [352, 59] on button at bounding box center [351, 56] width 8 height 8
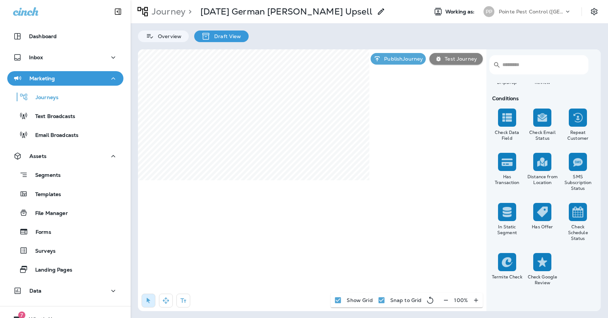
scroll to position [642, 0]
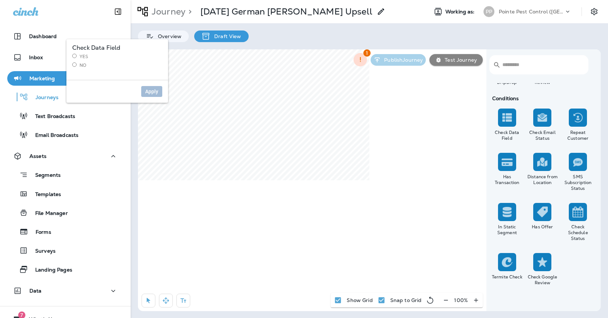
click at [77, 63] on label "No" at bounding box center [117, 65] width 90 height 6
click at [150, 91] on span "Apply" at bounding box center [151, 91] width 13 height 5
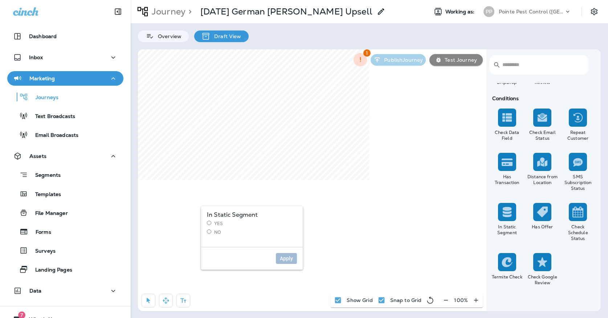
click at [214, 221] on label "Yes" at bounding box center [252, 224] width 90 height 6
click at [284, 256] on span "Apply" at bounding box center [286, 258] width 13 height 5
click at [211, 233] on label "No" at bounding box center [252, 232] width 90 height 6
click at [284, 259] on span "Apply" at bounding box center [286, 258] width 13 height 5
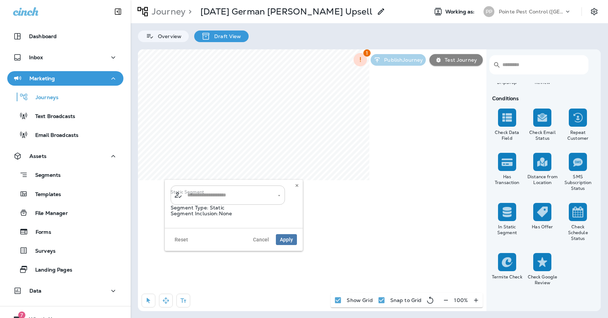
click at [223, 193] on input "text" at bounding box center [227, 195] width 85 height 13
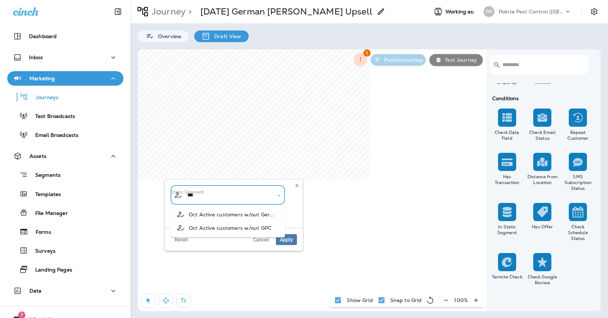
click at [201, 229] on span "Oct Active customers w/out GPC" at bounding box center [230, 228] width 83 height 6
type input "**********"
click at [283, 242] on span "Apply" at bounding box center [286, 239] width 13 height 5
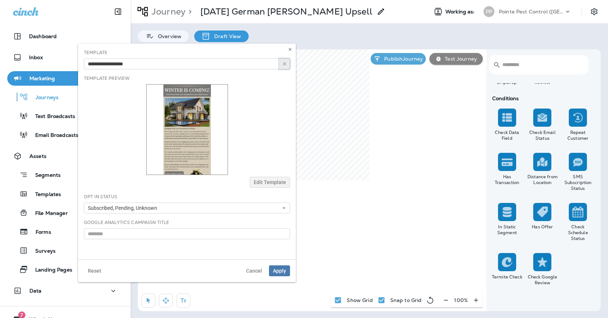
click at [286, 65] on use "button" at bounding box center [284, 63] width 3 height 3
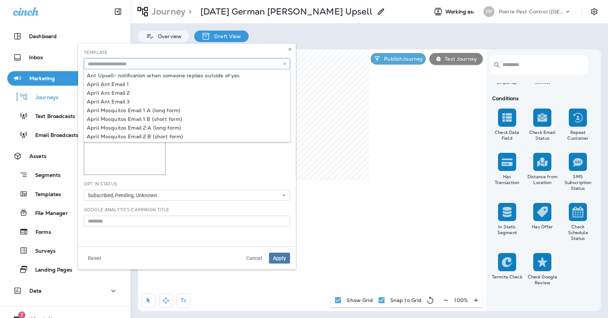
click at [269, 65] on input "text" at bounding box center [187, 63] width 206 height 11
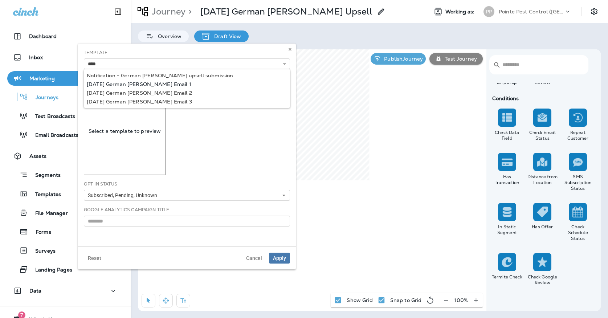
type input "**********"
click at [156, 82] on div "**********" at bounding box center [187, 145] width 218 height 203
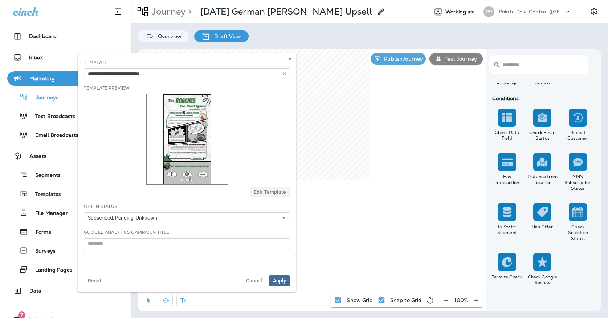
click at [274, 281] on span "Apply" at bounding box center [279, 280] width 13 height 5
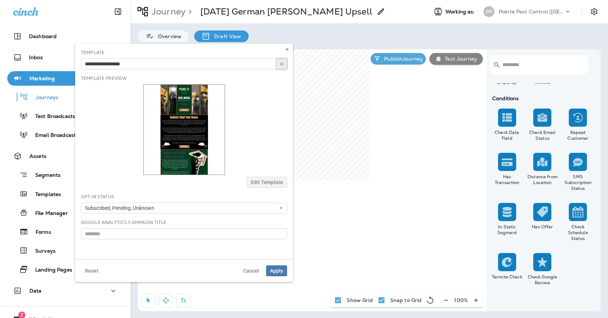
click at [283, 67] on button "button" at bounding box center [281, 63] width 11 height 11
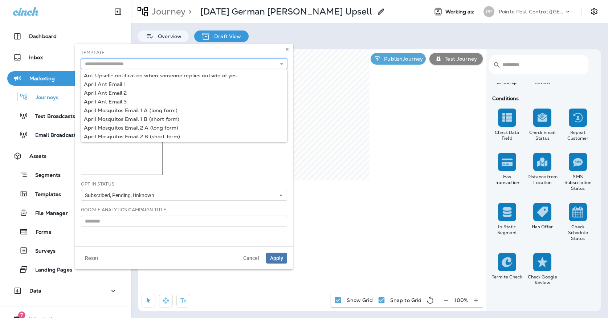
click at [262, 65] on input "text" at bounding box center [184, 63] width 206 height 11
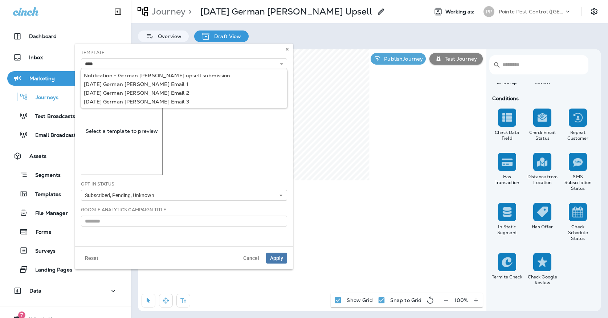
type input "**********"
click at [156, 92] on div "**********" at bounding box center [184, 145] width 218 height 203
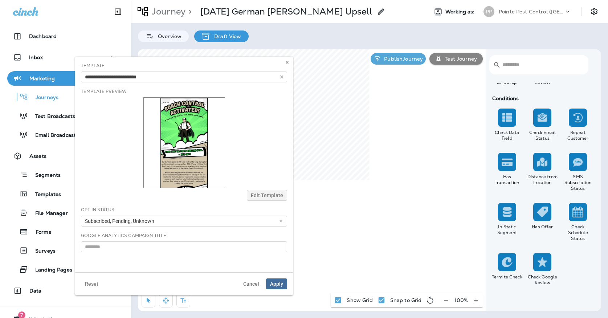
click at [272, 281] on span "Apply" at bounding box center [276, 283] width 13 height 5
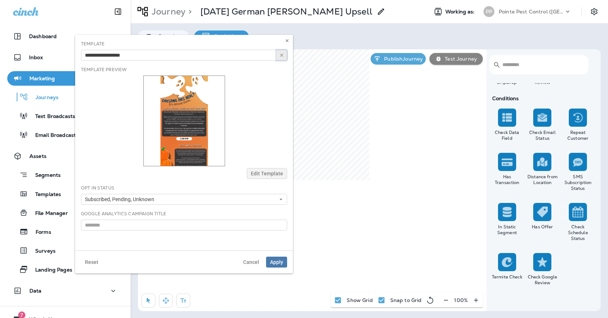
click at [281, 57] on icon "button" at bounding box center [281, 55] width 5 height 5
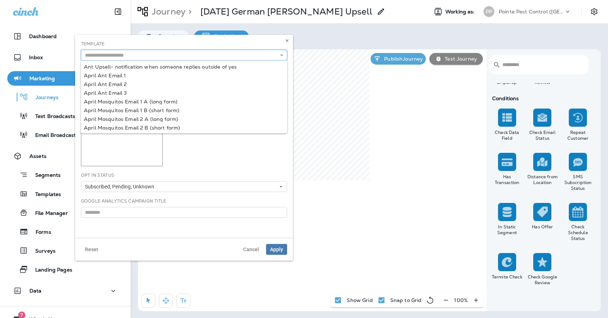
click at [258, 57] on input "text" at bounding box center [184, 55] width 206 height 11
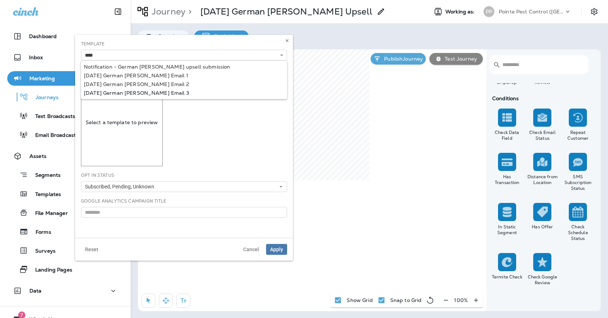
type input "**********"
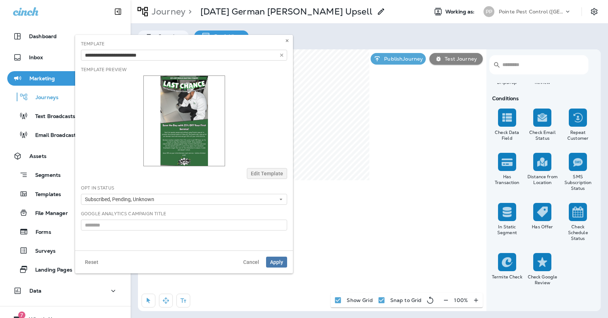
click at [188, 91] on div "**********" at bounding box center [184, 143] width 218 height 216
click at [274, 262] on span "Apply" at bounding box center [276, 261] width 13 height 5
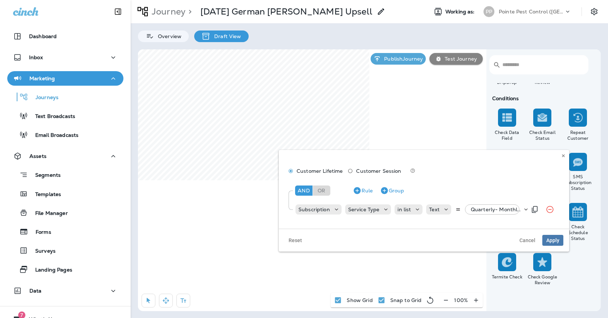
click at [487, 204] on div "Subscription Service Type in list Text Quarterly- Monthly Billing, +18 more" at bounding box center [411, 209] width 232 height 15
click at [486, 207] on p "Quarterly- Monthly Billing, +18 more" at bounding box center [497, 209] width 52 height 6
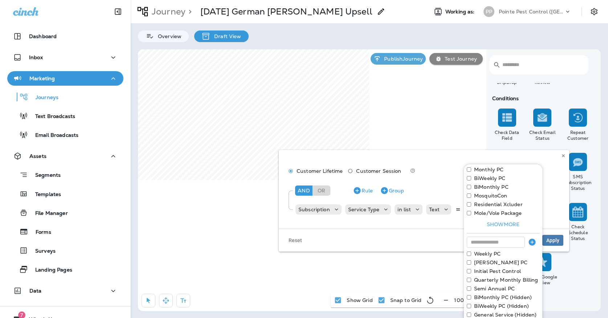
scroll to position [82, 0]
click at [489, 216] on button "Show more" at bounding box center [503, 214] width 73 height 11
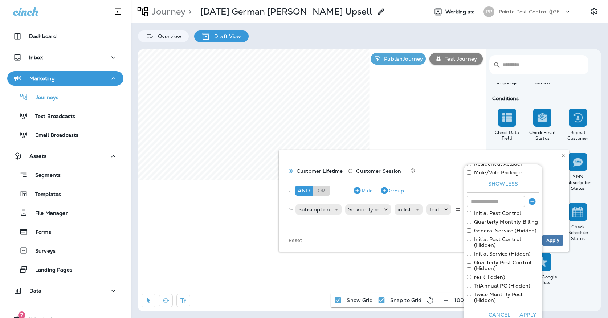
scroll to position [105, 0]
click at [471, 285] on div "TriAnnual PC (Hidden)" at bounding box center [503, 286] width 73 height 6
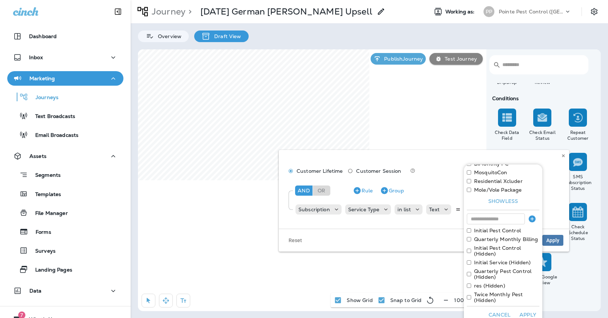
scroll to position [82, 0]
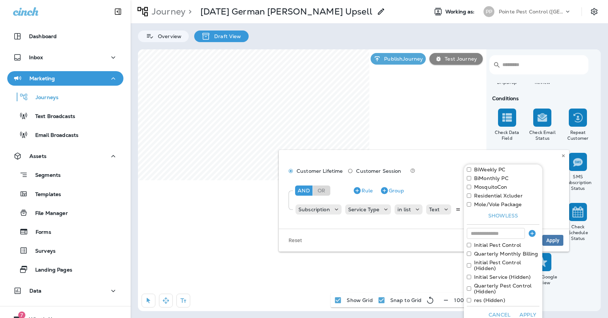
click at [525, 311] on button "Apply" at bounding box center [527, 314] width 23 height 11
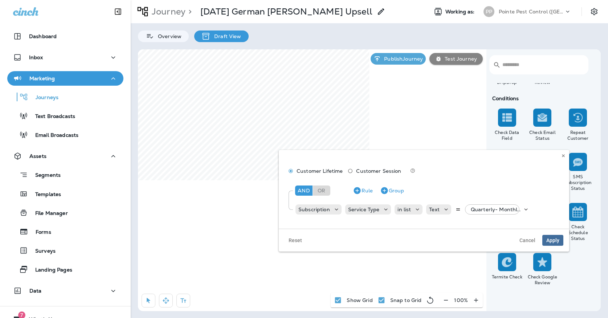
click at [552, 239] on span "Apply" at bounding box center [552, 240] width 13 height 5
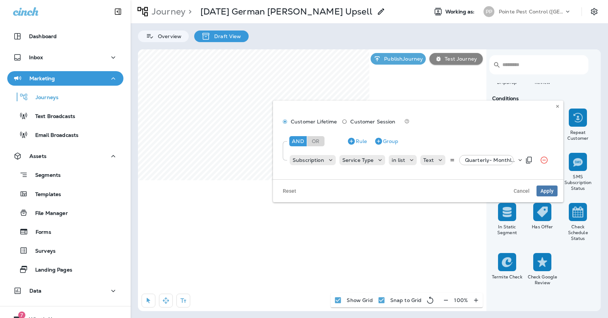
click at [472, 160] on p "Quarterly- Monthly Billing, +18 more" at bounding box center [491, 160] width 52 height 6
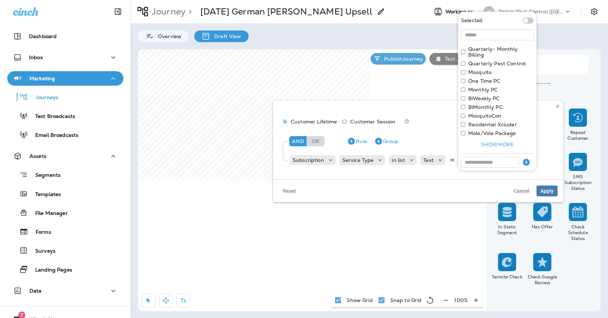
click at [463, 104] on div "Select all Quarterly- Monthly Billing Quarterly Pest Control Mosquito One Time …" at bounding box center [497, 170] width 78 height 316
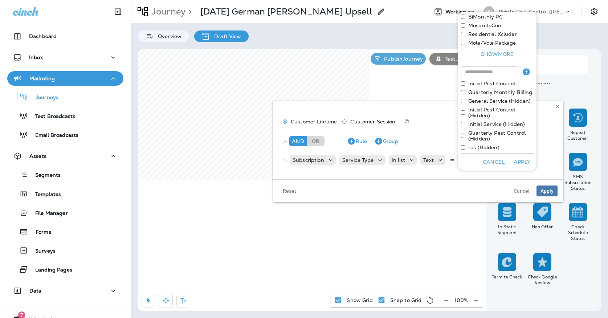
scroll to position [90, 0]
click at [524, 156] on button "Apply" at bounding box center [521, 161] width 23 height 11
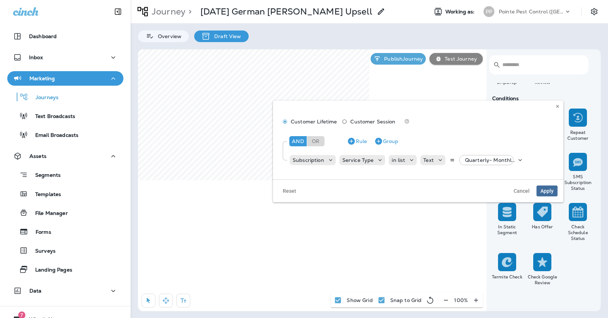
click at [548, 191] on span "Apply" at bounding box center [546, 190] width 13 height 5
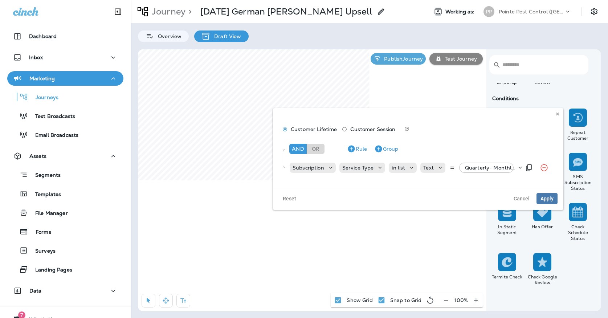
click at [473, 172] on div "Quarterly- Monthly Billing, +18 more" at bounding box center [489, 168] width 54 height 10
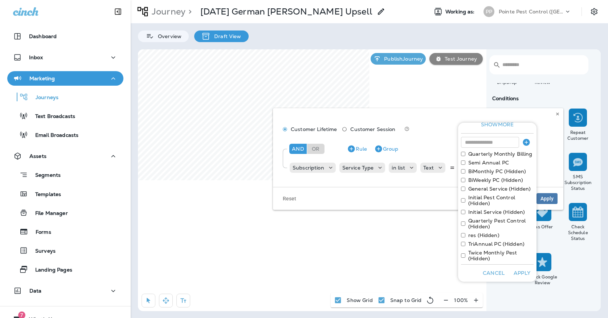
scroll to position [131, 0]
click at [487, 274] on button "Cancel" at bounding box center [494, 272] width 28 height 11
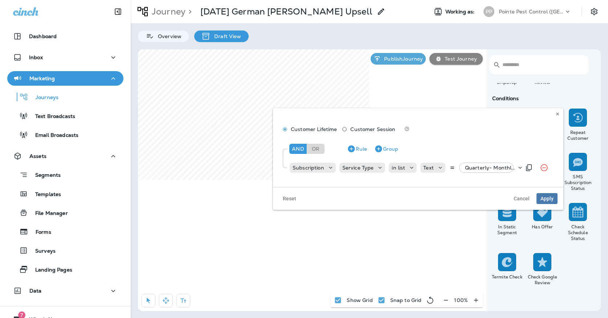
click at [474, 170] on p "Quarterly- Monthly Billing, +18 more" at bounding box center [491, 168] width 52 height 6
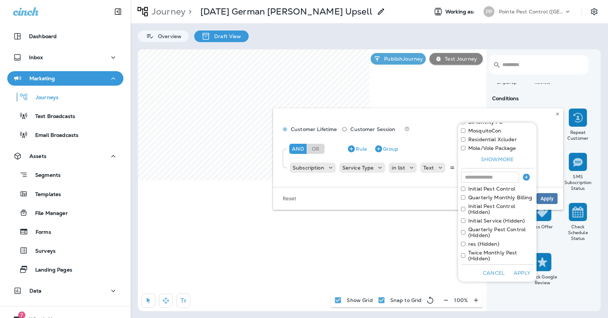
scroll to position [82, 0]
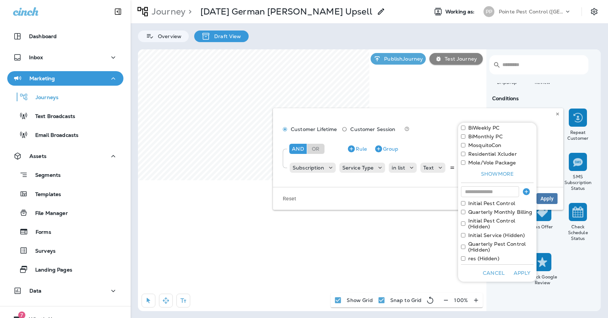
click at [520, 271] on button "Apply" at bounding box center [521, 272] width 23 height 11
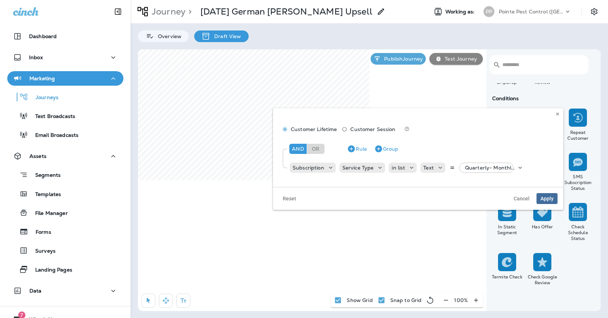
click at [543, 196] on span "Apply" at bounding box center [546, 198] width 13 height 5
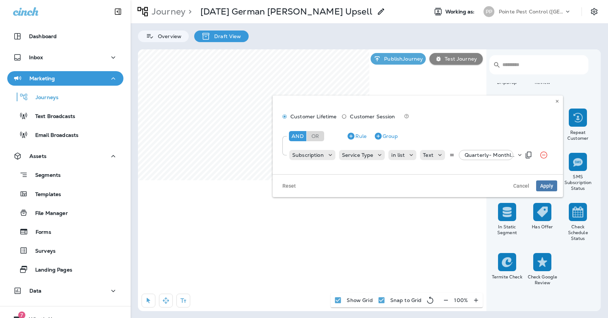
click at [470, 154] on p "Quarterly- Monthly Billing, +18 more" at bounding box center [490, 155] width 52 height 6
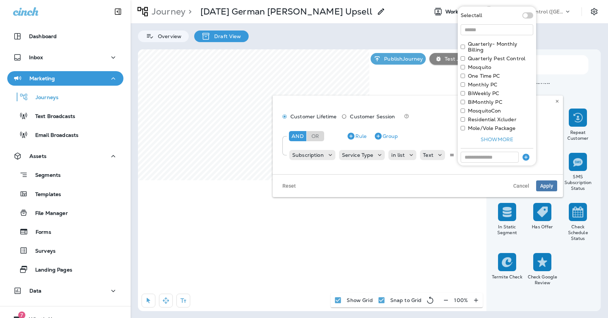
click at [466, 86] on div "Monthly PC" at bounding box center [497, 85] width 73 height 6
click at [459, 82] on div "Select all Quarterly- Monthly Billing Quarterly Pest Control Mosquito One Time …" at bounding box center [497, 165] width 78 height 316
click at [460, 83] on div "Select all Quarterly- Monthly Billing Quarterly Pest Control Mosquito One Time …" at bounding box center [497, 165] width 78 height 316
click at [464, 87] on div "Monthly PC" at bounding box center [497, 85] width 73 height 6
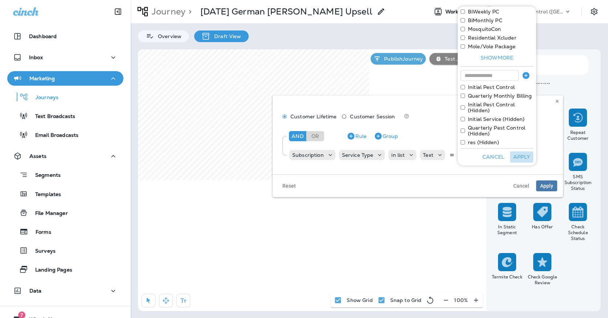
click at [522, 161] on button "Apply" at bounding box center [521, 156] width 23 height 11
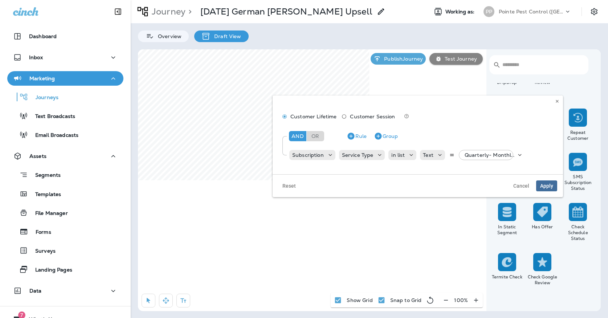
click at [542, 186] on span "Apply" at bounding box center [546, 185] width 13 height 5
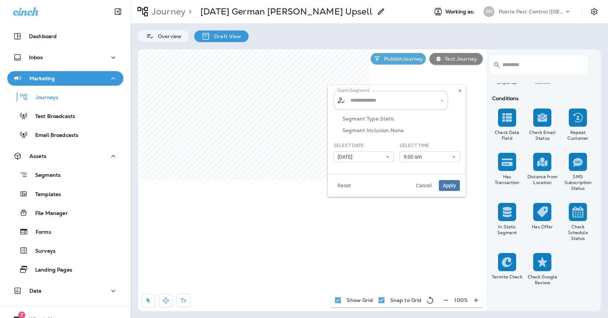
type input "**********"
click at [460, 88] on button at bounding box center [460, 91] width 8 height 8
click at [505, 20] on div "Journey > [DATE] German [PERSON_NAME] Upsell Working as: PP Pointe Pest Control…" at bounding box center [369, 11] width 477 height 23
click at [506, 17] on div "PP Pointe Pest Control ([GEOGRAPHIC_DATA])" at bounding box center [527, 11] width 97 height 15
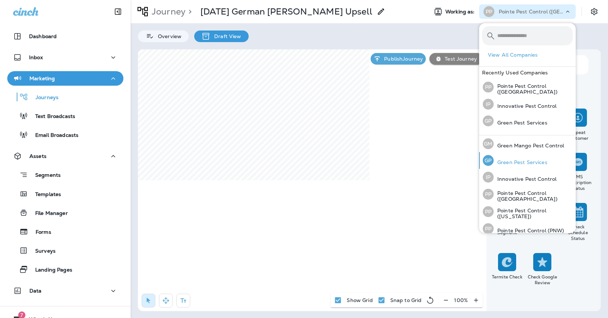
click at [506, 158] on div "[PERSON_NAME] Pest Services" at bounding box center [515, 160] width 70 height 17
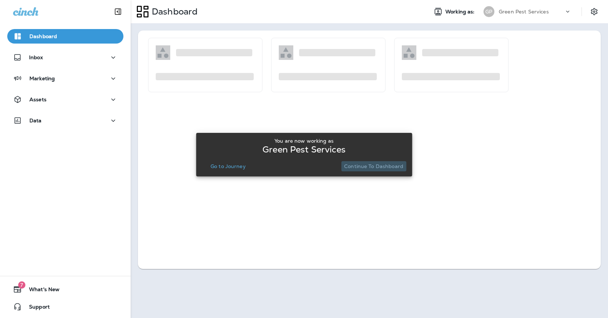
click at [377, 163] on button "Continue to Dashboard" at bounding box center [373, 166] width 65 height 10
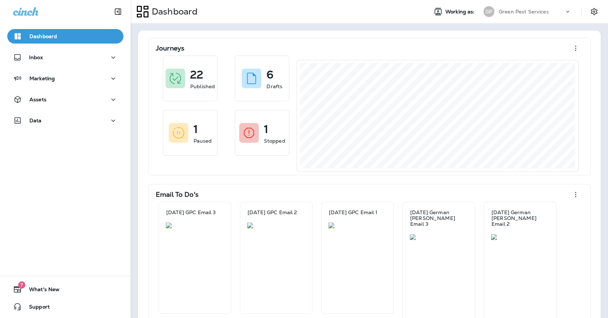
click at [73, 107] on div "Assets" at bounding box center [65, 101] width 131 height 18
click at [73, 98] on div "Assets" at bounding box center [65, 99] width 105 height 9
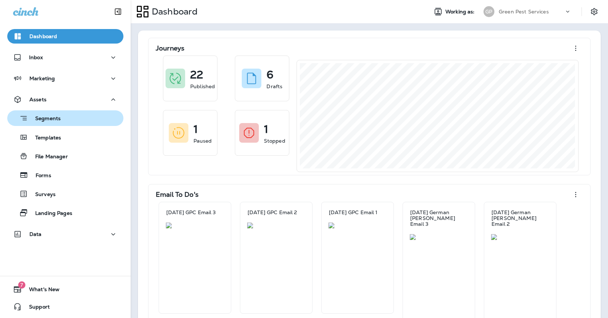
click at [70, 118] on div "Segments" at bounding box center [65, 117] width 110 height 11
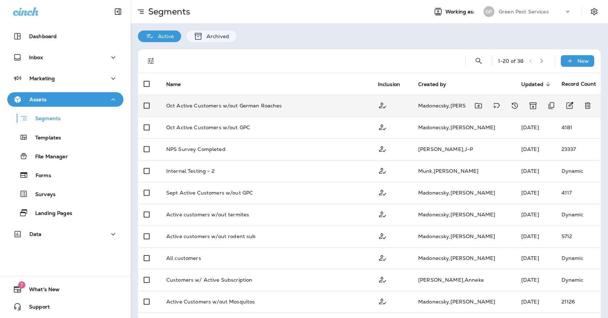
click at [313, 111] on td "Oct Active Customers w/out German Roaches" at bounding box center [266, 106] width 212 height 22
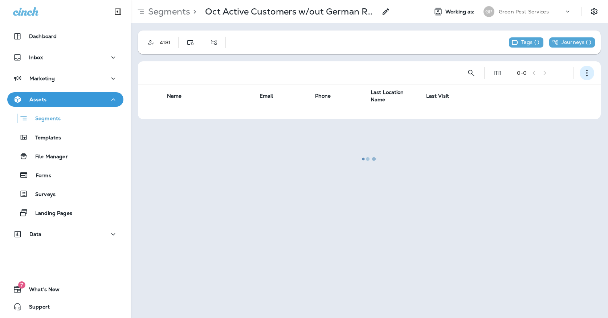
click at [582, 73] on button "button" at bounding box center [587, 73] width 15 height 15
click at [551, 95] on button "Edit Segment" at bounding box center [550, 91] width 87 height 17
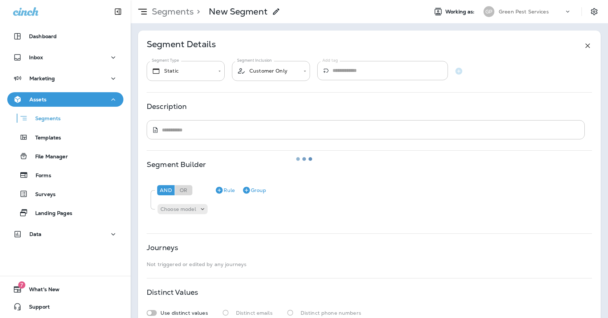
type input "*******"
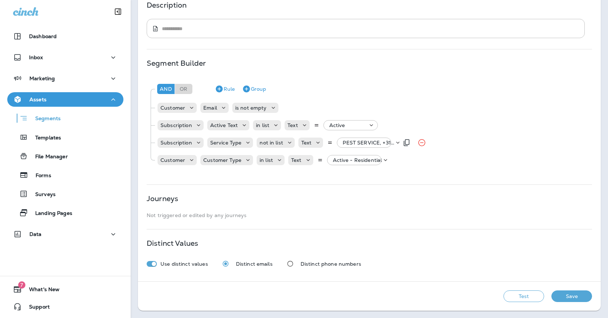
scroll to position [101, 0]
click at [352, 142] on p "PEST SERVICE, +31 more" at bounding box center [369, 143] width 52 height 6
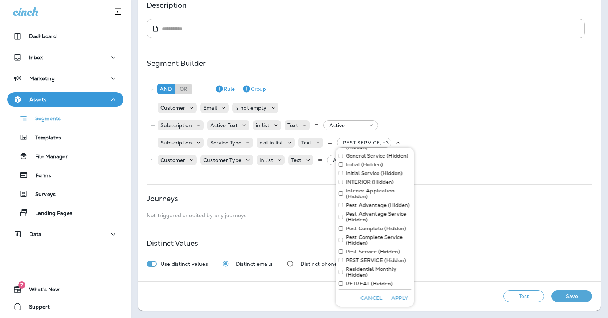
scroll to position [346, 0]
click at [367, 269] on label "Residential Monthly (Hidden)" at bounding box center [378, 272] width 65 height 12
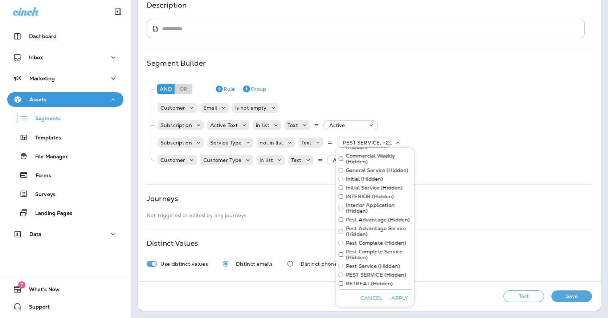
scroll to position [331, 0]
click at [392, 302] on button "Apply" at bounding box center [399, 297] width 23 height 11
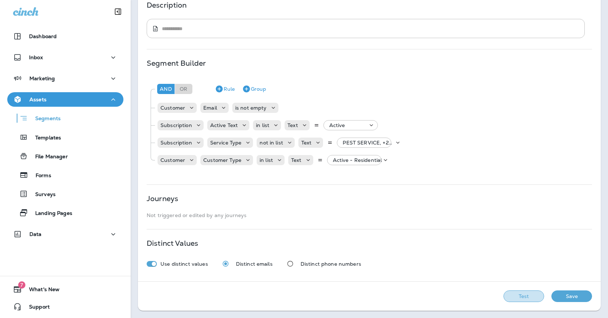
click at [529, 295] on button "Test" at bounding box center [523, 296] width 41 height 12
click at [415, 298] on button "View Sample" at bounding box center [421, 296] width 48 height 12
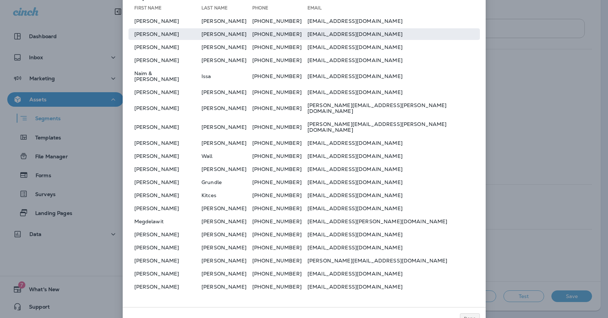
click at [238, 37] on td "[PERSON_NAME]" at bounding box center [226, 34] width 51 height 12
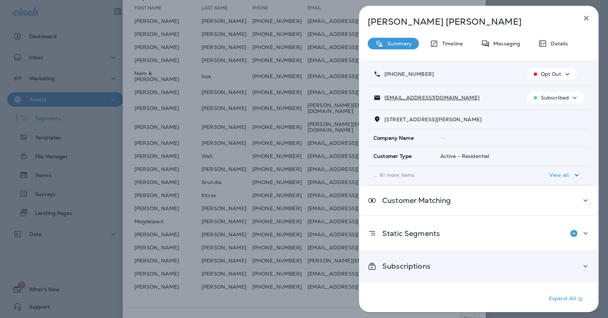
click at [404, 263] on p "Subscriptions" at bounding box center [403, 266] width 54 height 6
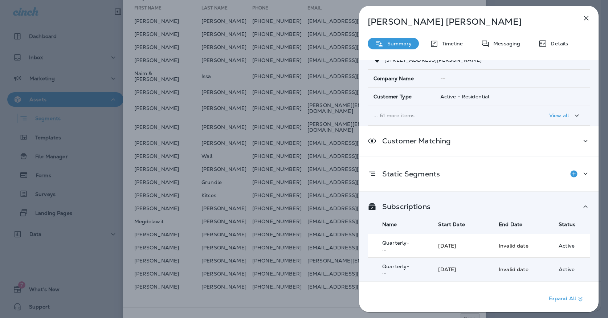
scroll to position [105, 0]
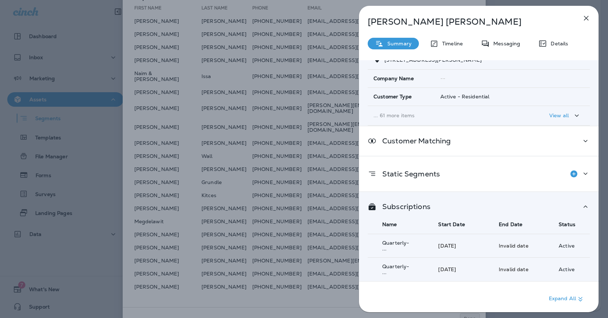
click at [592, 20] on button "button" at bounding box center [586, 18] width 15 height 15
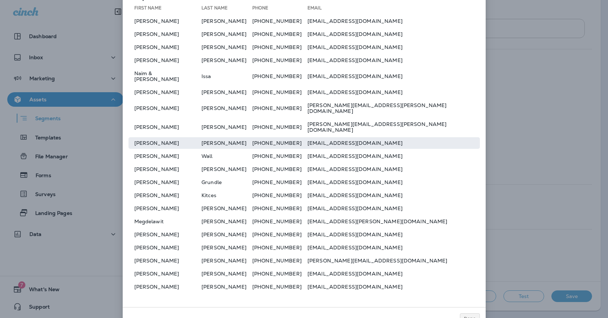
click at [181, 139] on td "[PERSON_NAME]" at bounding box center [164, 143] width 73 height 12
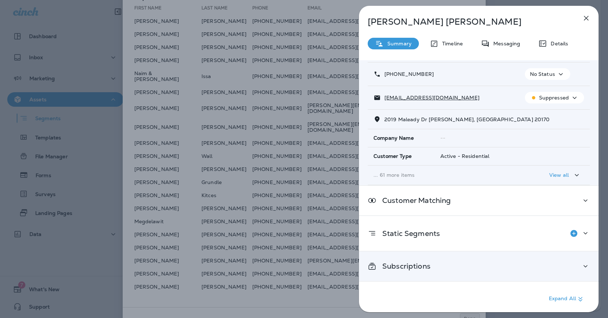
click at [436, 266] on div "Subscriptions" at bounding box center [479, 266] width 222 height 9
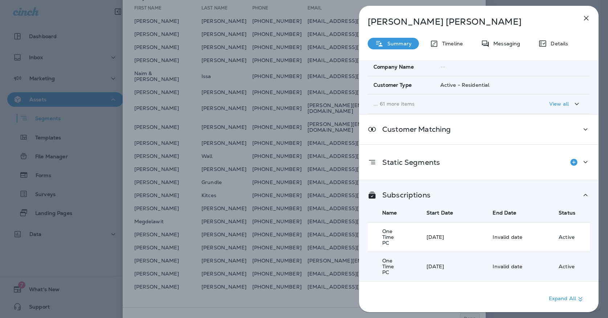
scroll to position [111, 0]
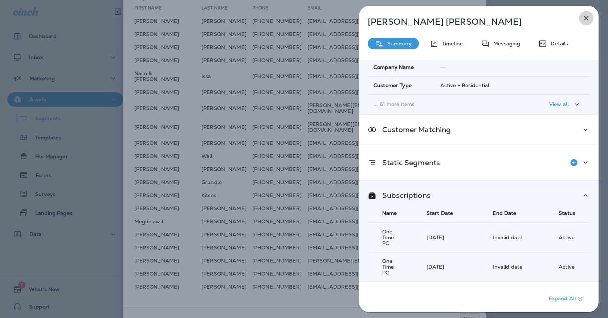
click at [586, 16] on icon "button" at bounding box center [586, 18] width 9 height 9
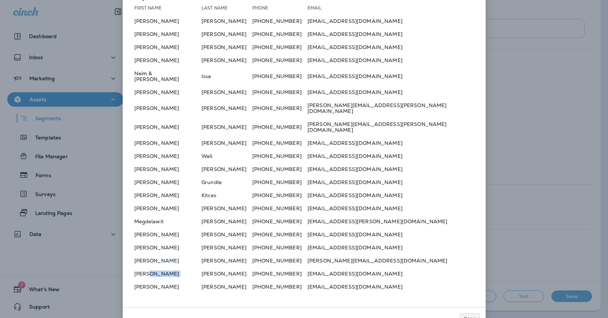
click at [170, 268] on td "[PERSON_NAME]" at bounding box center [164, 274] width 73 height 12
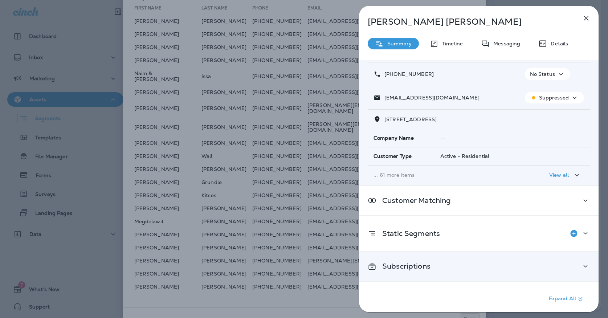
click at [431, 275] on div "Subscriptions" at bounding box center [479, 265] width 240 height 29
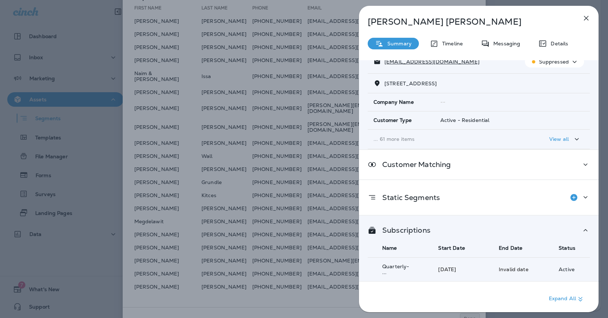
scroll to position [78, 0]
click at [585, 18] on icon "button" at bounding box center [586, 18] width 9 height 9
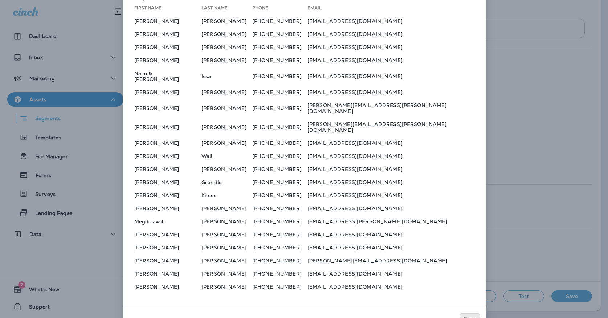
click at [469, 313] on button "Done" at bounding box center [470, 318] width 20 height 11
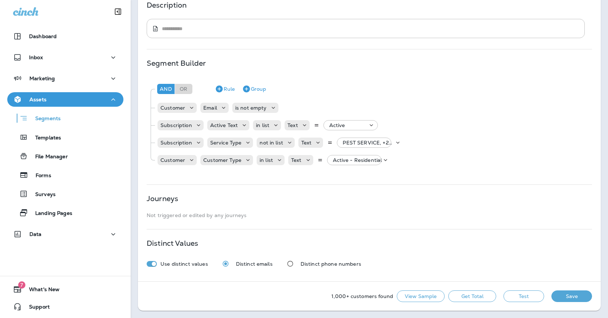
click at [564, 298] on button "Save" at bounding box center [571, 296] width 41 height 12
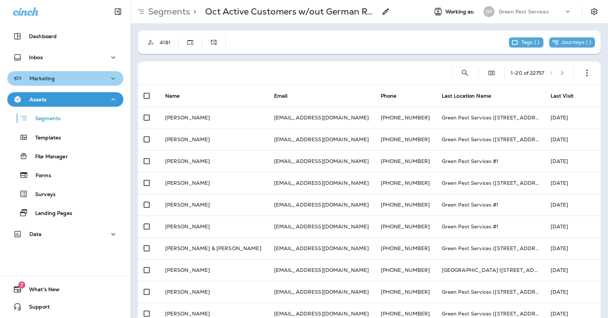
click at [74, 75] on div "Marketing" at bounding box center [65, 78] width 105 height 9
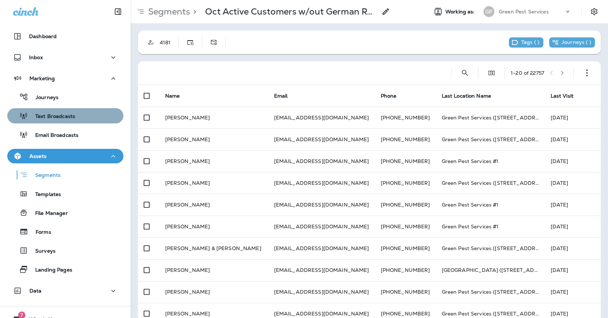
click at [66, 109] on button "Text Broadcasts" at bounding box center [65, 115] width 116 height 15
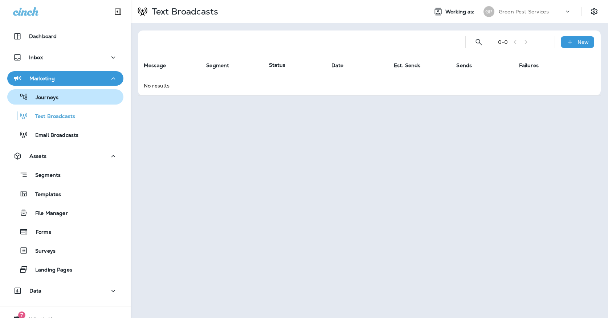
click at [65, 101] on div "Journeys" at bounding box center [65, 96] width 110 height 11
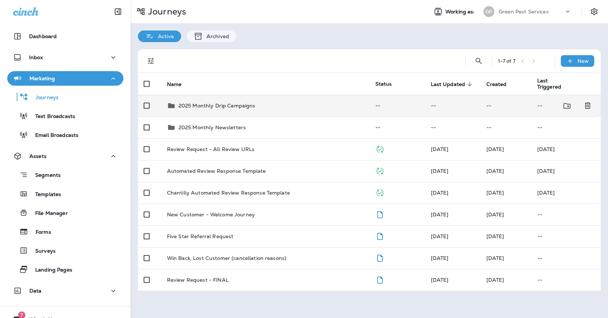
click at [239, 95] on td "2025 Monthly Drip Campaigns" at bounding box center [265, 106] width 208 height 22
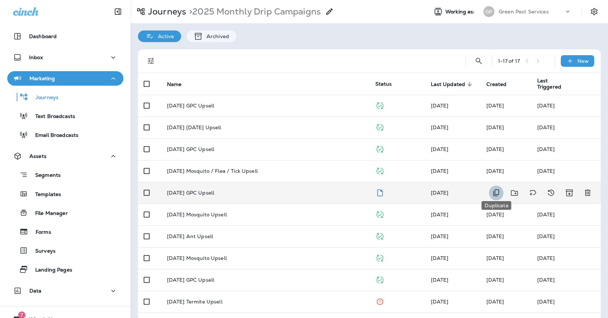
click at [496, 188] on icon "Duplicate" at bounding box center [496, 192] width 9 height 9
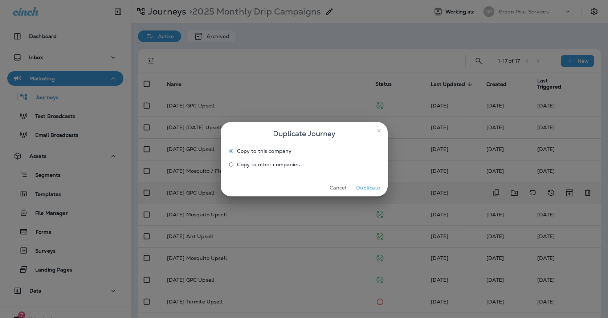
click at [372, 182] on button "Duplicate" at bounding box center [368, 187] width 27 height 11
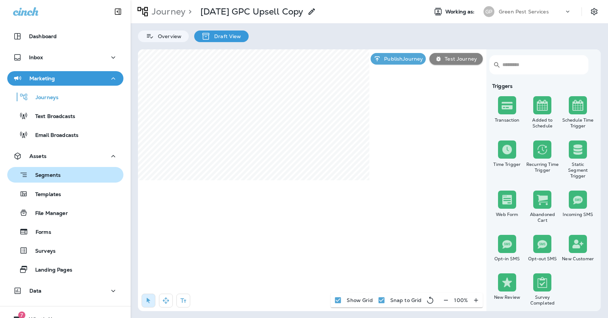
click at [70, 169] on div "Segments" at bounding box center [65, 174] width 110 height 11
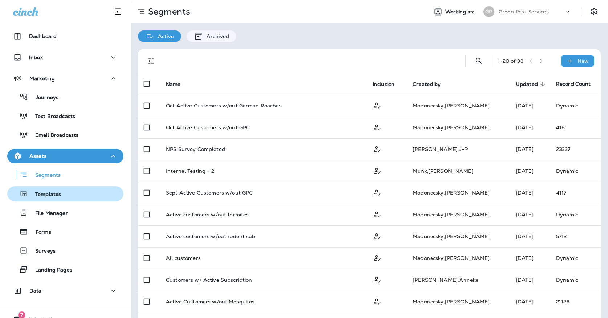
click at [57, 194] on p "Templates" at bounding box center [44, 194] width 33 height 7
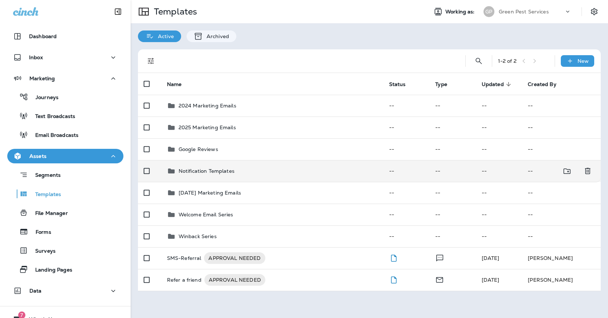
click at [188, 168] on p "Notification Templates" at bounding box center [207, 171] width 56 height 6
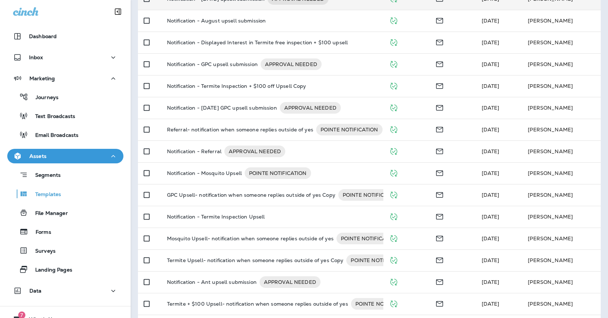
scroll to position [212, 0]
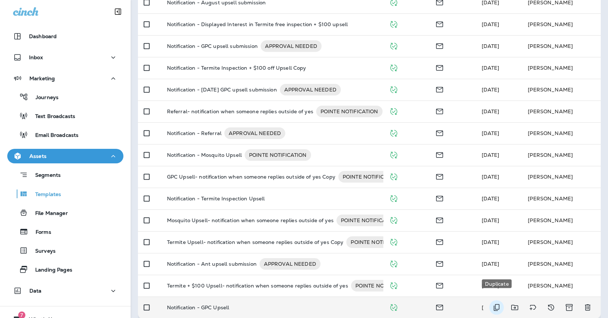
click at [493, 303] on icon "Duplicate" at bounding box center [496, 307] width 9 height 9
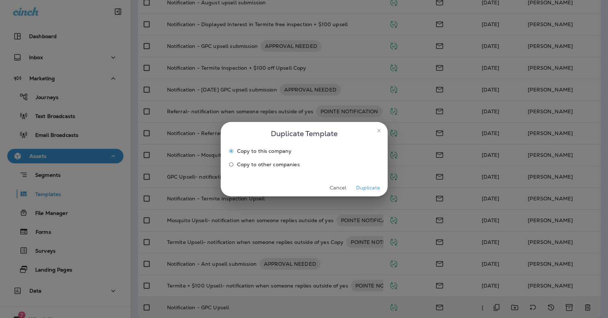
click at [368, 190] on button "Duplicate" at bounding box center [368, 187] width 27 height 11
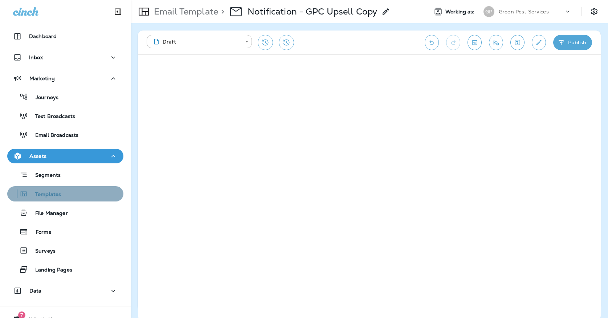
click at [106, 188] on button "Templates" at bounding box center [65, 193] width 116 height 15
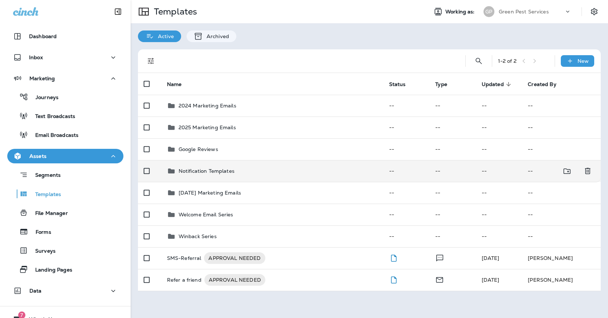
click at [202, 168] on p "Notification Templates" at bounding box center [207, 171] width 56 height 6
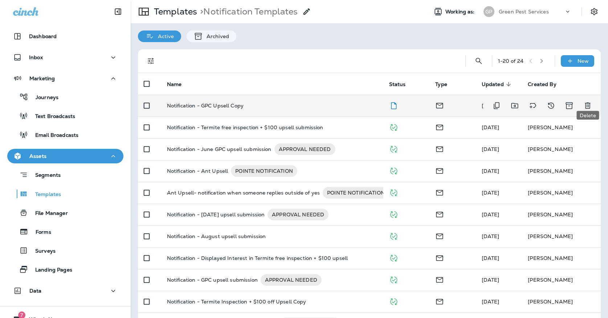
click at [582, 103] on button "Delete" at bounding box center [587, 105] width 15 height 15
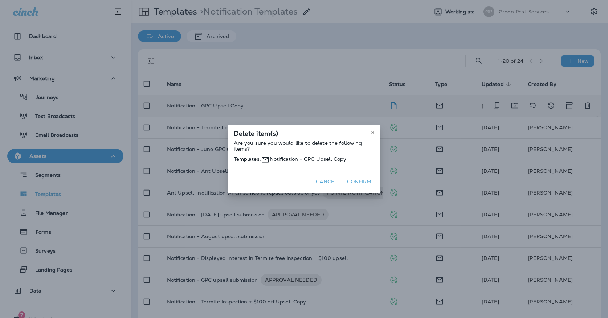
click at [344, 187] on button "Confirm" at bounding box center [359, 181] width 30 height 11
click at [361, 187] on button "Confirm" at bounding box center [359, 181] width 30 height 11
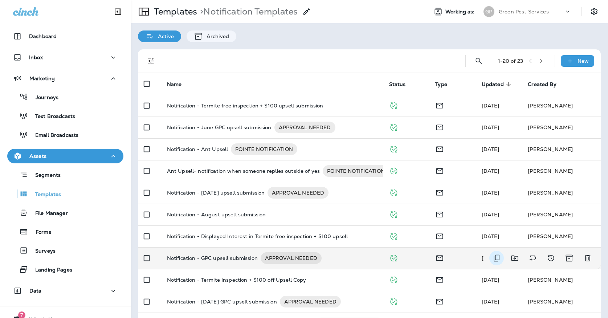
click at [495, 255] on icon "Duplicate" at bounding box center [497, 258] width 6 height 7
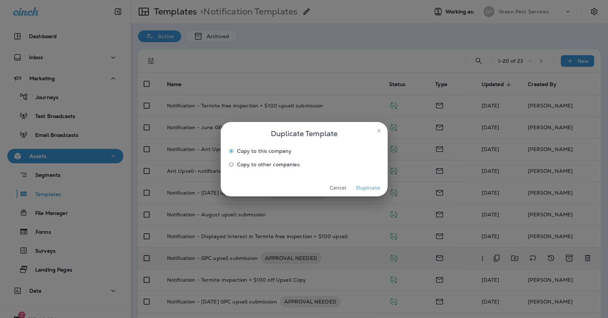
click at [372, 189] on button "Duplicate" at bounding box center [368, 187] width 27 height 11
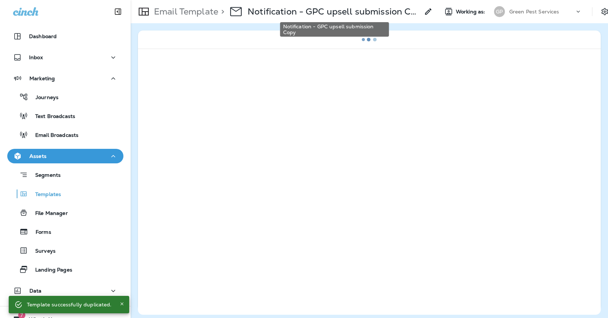
click at [324, 8] on p "Notification - GPC upsell submission Copy" at bounding box center [333, 11] width 172 height 11
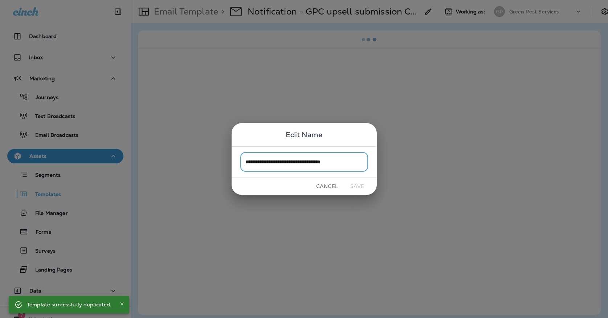
click at [358, 165] on input "**********" at bounding box center [304, 161] width 128 height 19
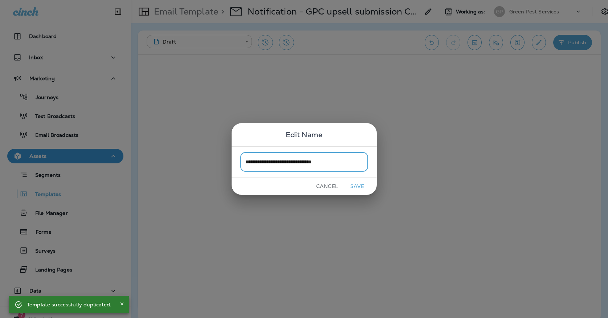
click at [289, 161] on input "**********" at bounding box center [304, 161] width 128 height 19
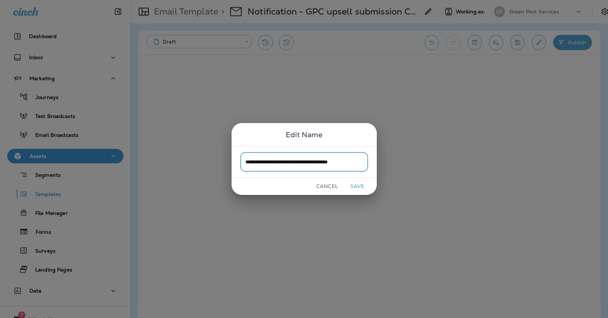
type input "**********"
click at [362, 185] on button "Save" at bounding box center [357, 186] width 27 height 11
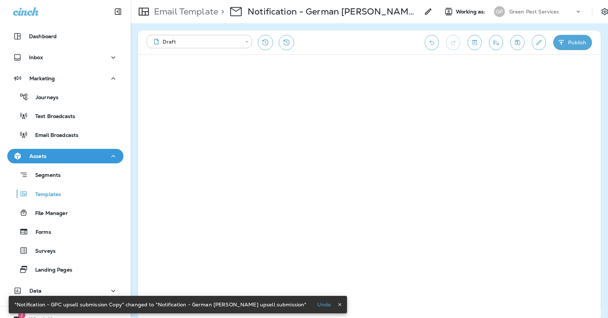
click at [518, 44] on icon "Save" at bounding box center [517, 42] width 8 height 7
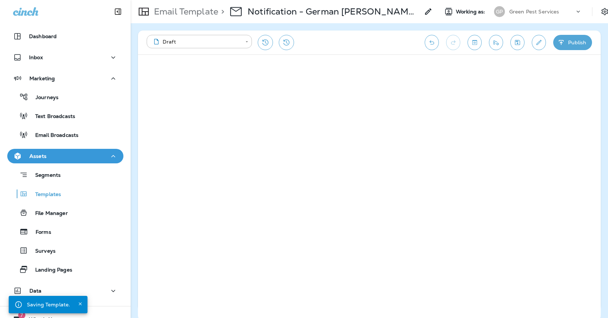
click at [545, 45] on button "Edit details" at bounding box center [539, 42] width 14 height 15
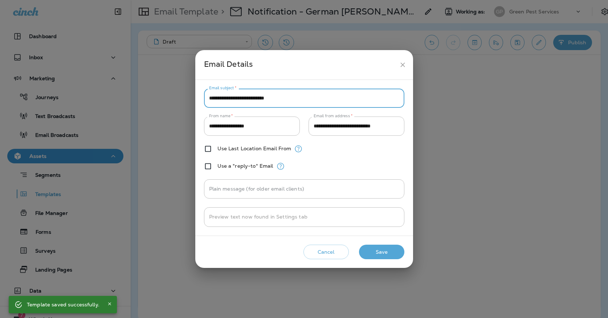
click at [220, 98] on input "**********" at bounding box center [304, 98] width 200 height 19
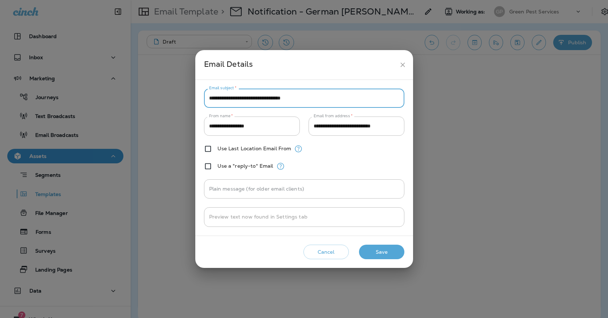
type input "**********"
click at [382, 247] on button "Save" at bounding box center [381, 252] width 45 height 15
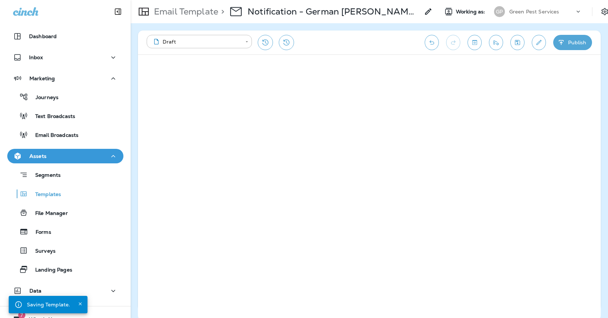
click at [565, 40] on button "Publish" at bounding box center [572, 42] width 39 height 15
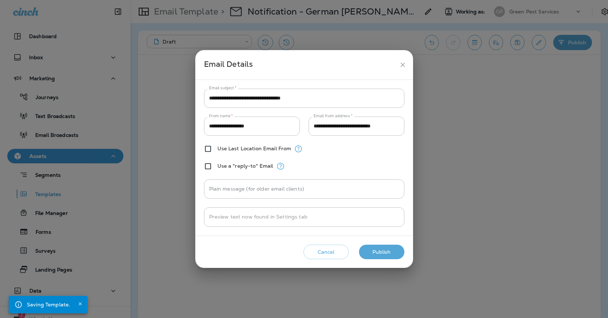
click at [565, 40] on div "**********" at bounding box center [304, 159] width 608 height 318
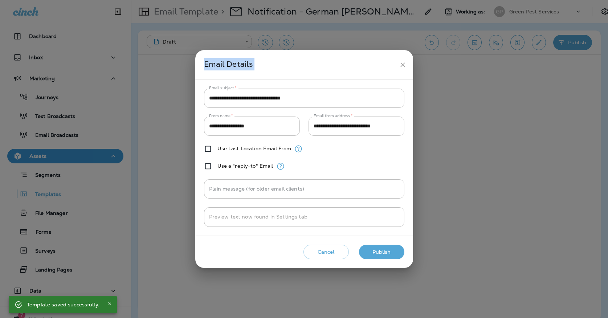
click at [391, 254] on button "Publish" at bounding box center [381, 252] width 45 height 15
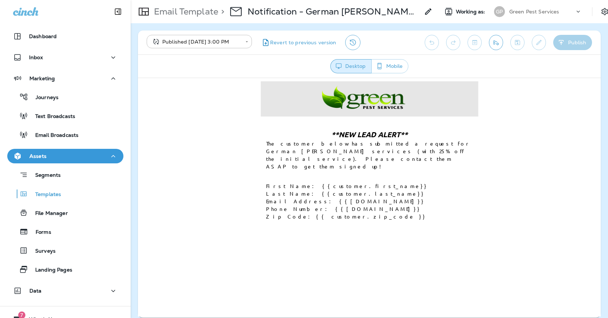
click at [496, 39] on icon "Send test email" at bounding box center [496, 42] width 8 height 7
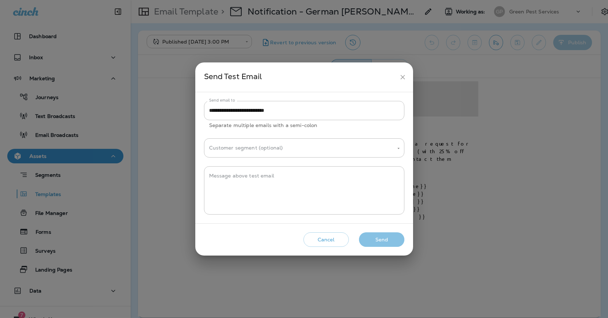
click at [376, 242] on button "Send" at bounding box center [381, 239] width 45 height 15
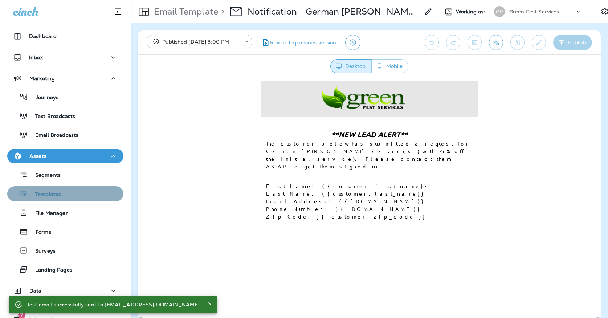
click at [92, 197] on div "Templates" at bounding box center [65, 193] width 110 height 11
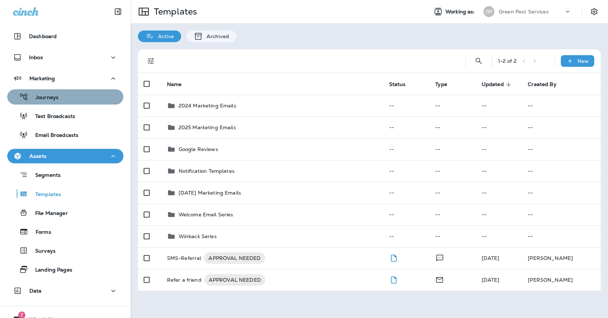
click at [70, 100] on div "Journeys" at bounding box center [65, 96] width 110 height 11
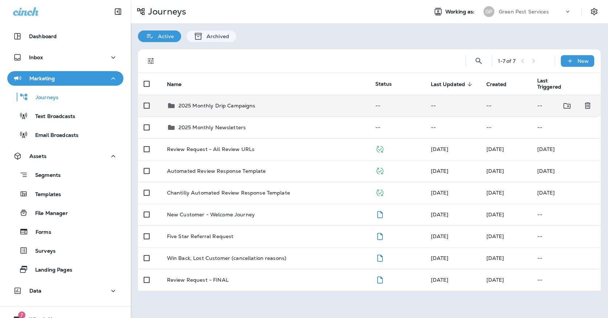
click at [224, 103] on p "2025 Monthly Drip Campaigns" at bounding box center [217, 106] width 77 height 6
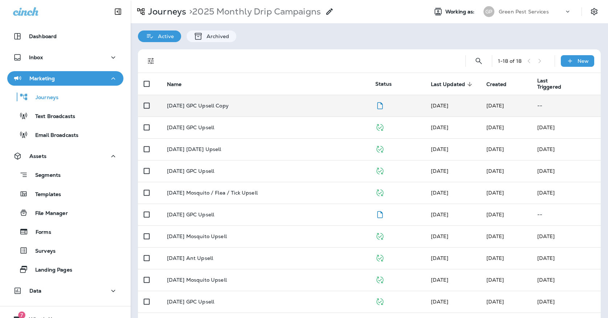
click at [224, 103] on p "[DATE] GPC Upsell Copy" at bounding box center [198, 106] width 62 height 6
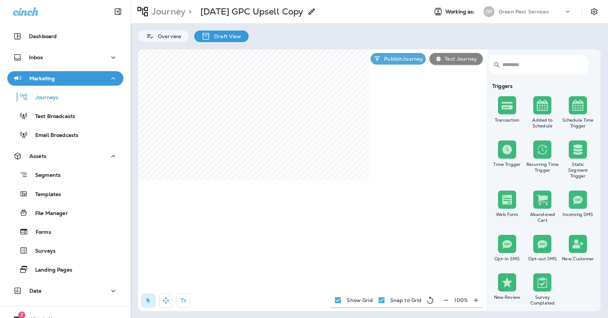
click at [297, 13] on p "[DATE] GPC Upsell Copy" at bounding box center [251, 11] width 103 height 11
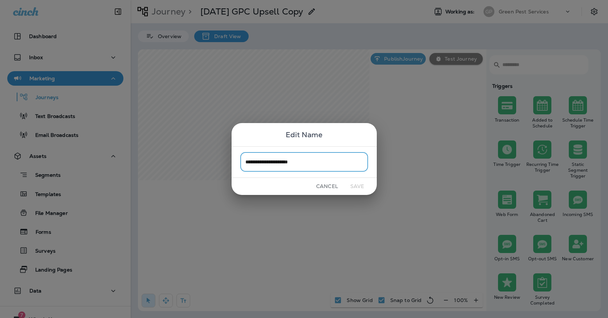
click at [311, 160] on input "**********" at bounding box center [304, 161] width 128 height 19
click at [275, 162] on input "**********" at bounding box center [304, 161] width 128 height 19
type input "**********"
click at [360, 186] on button "Save" at bounding box center [357, 186] width 27 height 11
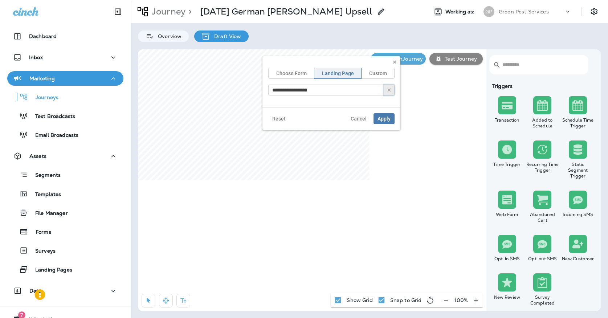
click at [390, 90] on use "button" at bounding box center [389, 90] width 3 height 3
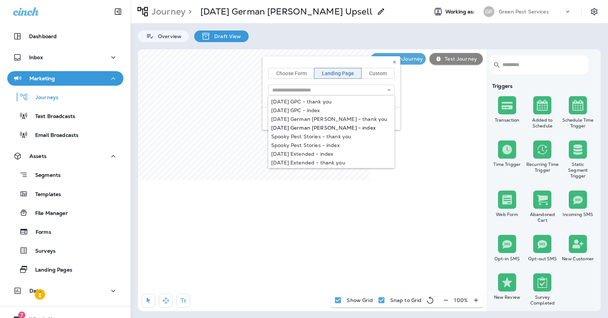
type input "**********"
click at [318, 125] on div "**********" at bounding box center [331, 93] width 138 height 74
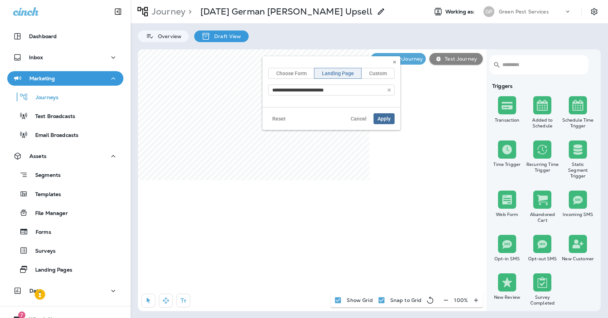
click at [390, 120] on span "Apply" at bounding box center [383, 118] width 13 height 5
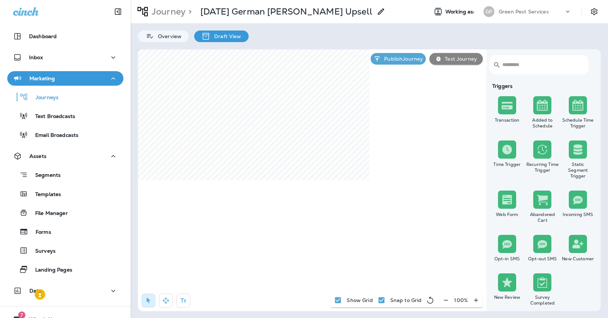
select select "*****"
select select "********"
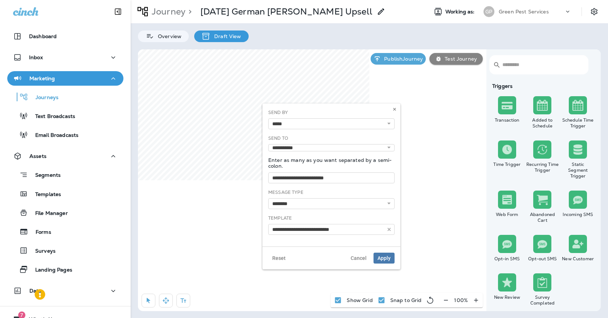
type input "**********"
click at [388, 228] on icon "button" at bounding box center [388, 229] width 5 height 5
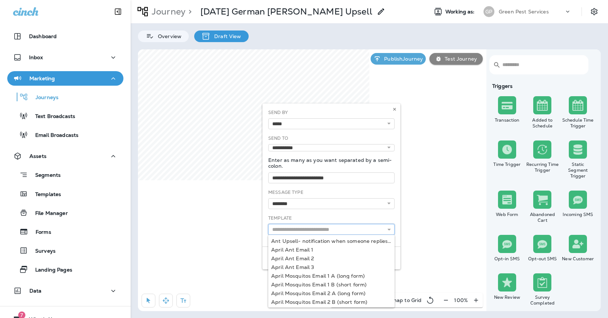
click at [324, 228] on input "text" at bounding box center [331, 229] width 126 height 11
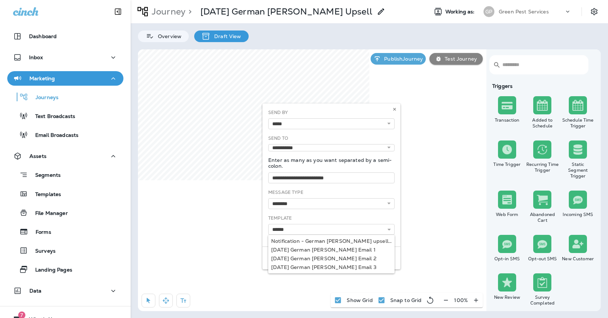
type input "**********"
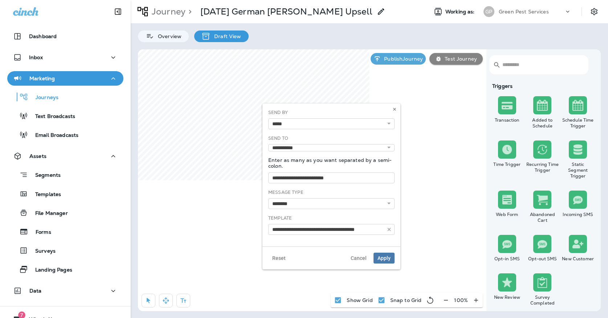
drag, startPoint x: 300, startPoint y: 285, endPoint x: 345, endPoint y: 242, distance: 61.6
click at [345, 242] on div "**********" at bounding box center [331, 174] width 138 height 143
click at [392, 254] on button "Apply" at bounding box center [383, 258] width 21 height 11
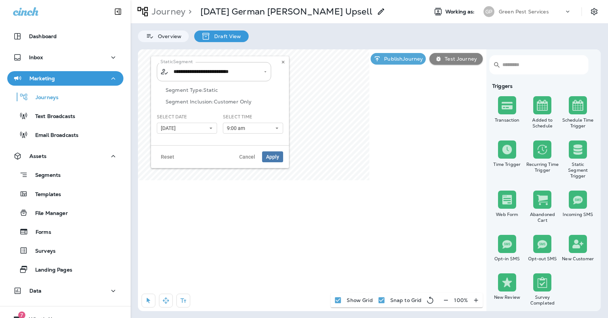
type input "**********"
click at [259, 73] on icon "Clear" at bounding box center [258, 71] width 5 height 5
click at [252, 75] on input "text" at bounding box center [214, 71] width 85 height 13
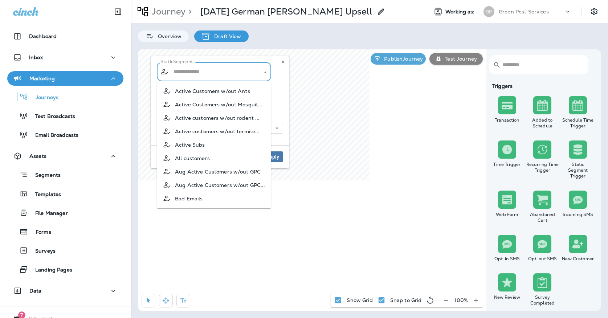
type input "*"
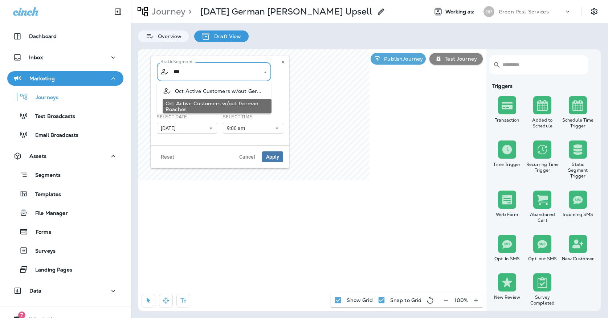
click at [233, 88] on span "Oct Active Customers w/out Ger..." at bounding box center [218, 91] width 87 height 6
type input "**********"
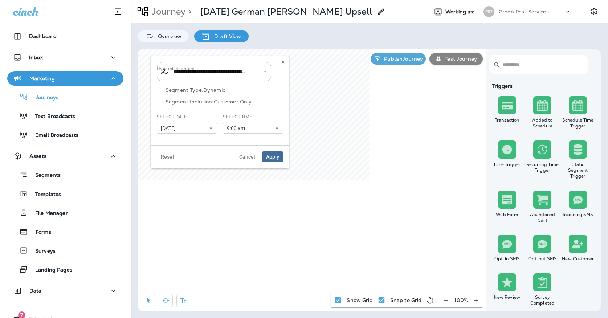
click at [272, 157] on span "Apply" at bounding box center [272, 156] width 13 height 5
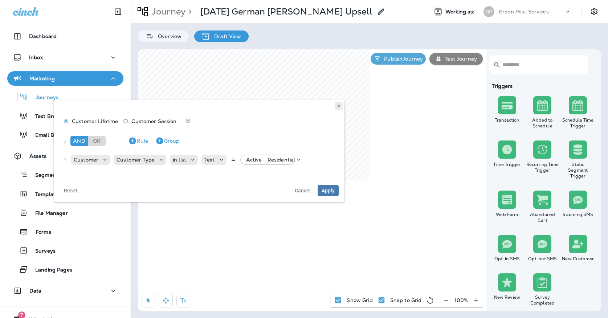
click at [338, 103] on button at bounding box center [339, 106] width 8 height 8
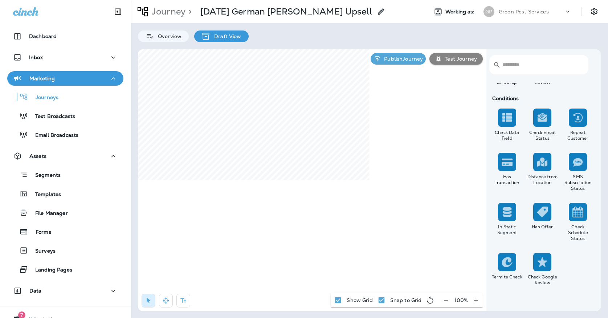
scroll to position [642, 0]
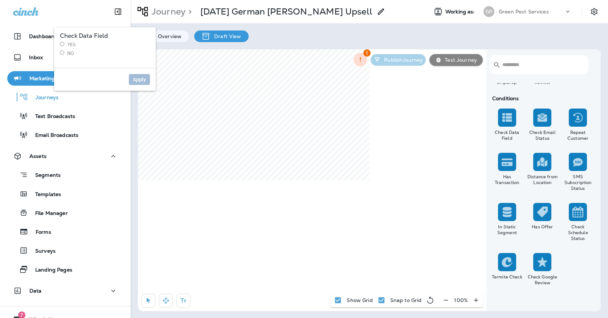
click at [63, 50] on label "No" at bounding box center [105, 53] width 90 height 6
click at [147, 77] on button "Apply" at bounding box center [139, 79] width 21 height 11
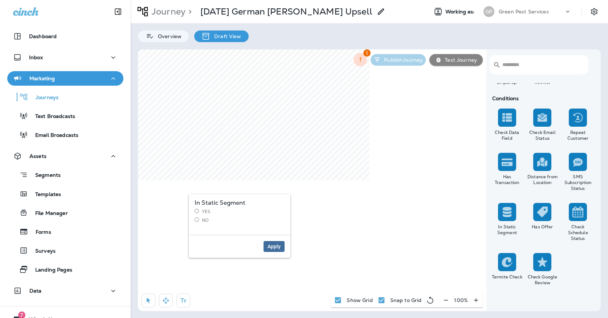
click at [275, 247] on span "Apply" at bounding box center [273, 246] width 13 height 5
click at [201, 218] on label "No" at bounding box center [240, 220] width 90 height 6
click at [274, 248] on span "Apply" at bounding box center [273, 246] width 13 height 5
click at [251, 199] on input "text" at bounding box center [215, 195] width 85 height 13
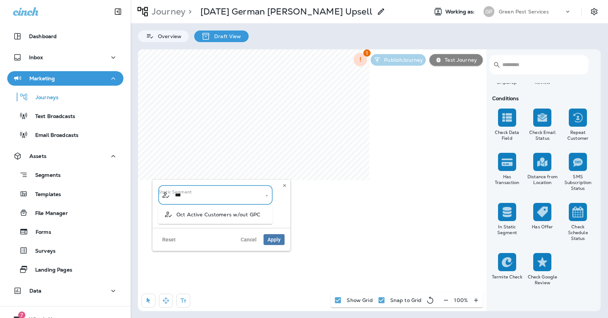
click at [247, 213] on span "Oct Active Customers w/out GPC" at bounding box center [218, 215] width 84 height 6
type input "**********"
click at [276, 242] on span "Apply" at bounding box center [273, 239] width 13 height 5
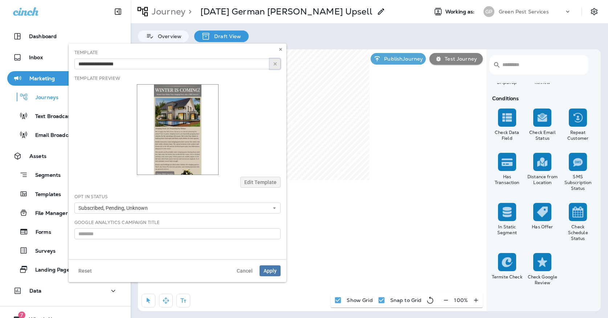
click at [275, 62] on icon "button" at bounding box center [275, 63] width 5 height 5
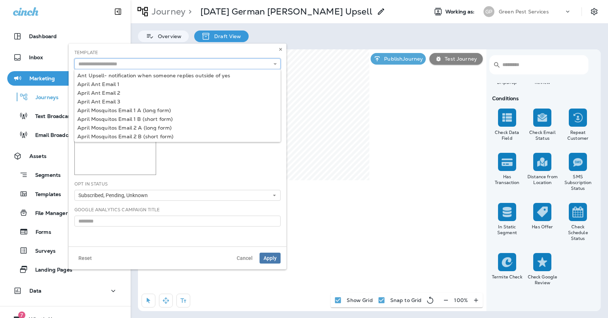
click at [256, 63] on input "text" at bounding box center [177, 63] width 206 height 11
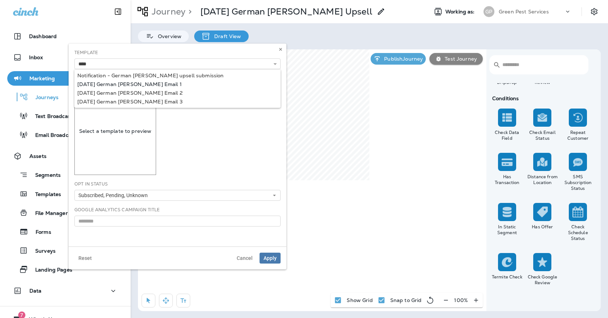
type input "**********"
click at [140, 69] on div "**********" at bounding box center [177, 63] width 206 height 11
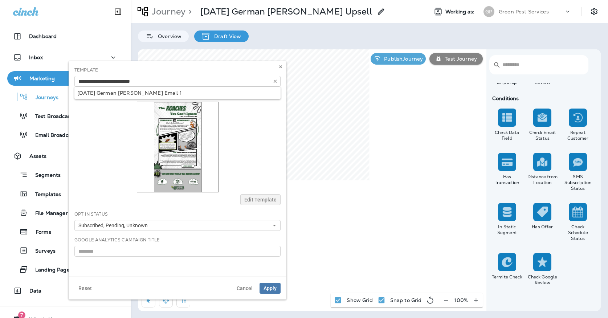
click at [241, 156] on div at bounding box center [177, 147] width 206 height 91
click at [267, 289] on span "Apply" at bounding box center [269, 288] width 13 height 5
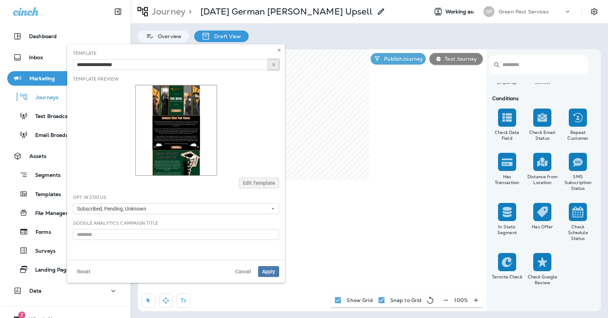
click at [274, 66] on icon "button" at bounding box center [273, 64] width 5 height 5
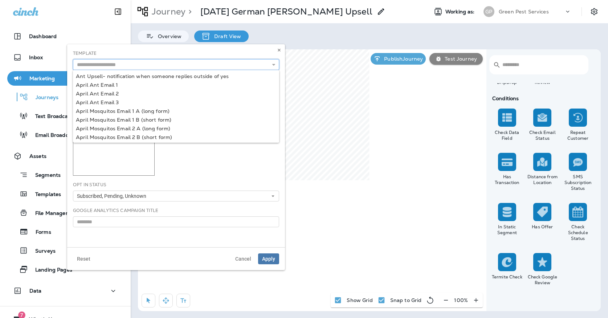
click at [257, 66] on input "text" at bounding box center [176, 64] width 206 height 11
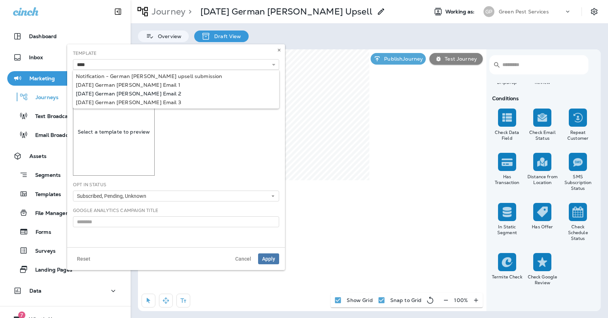
type input "**********"
click at [155, 94] on div "**********" at bounding box center [176, 145] width 218 height 203
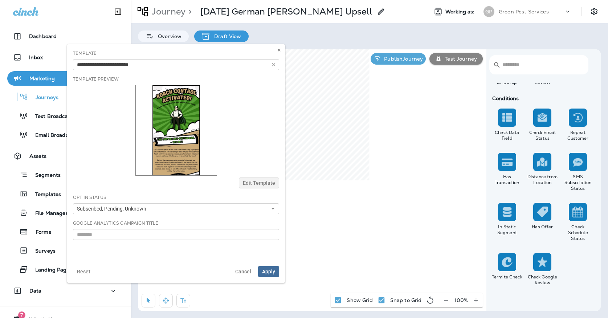
click at [272, 269] on span "Apply" at bounding box center [268, 271] width 13 height 5
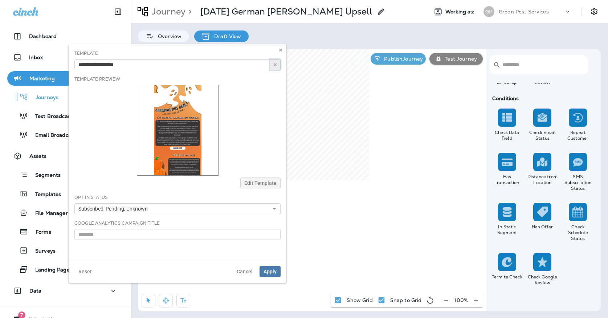
click at [277, 66] on use "button" at bounding box center [275, 64] width 3 height 3
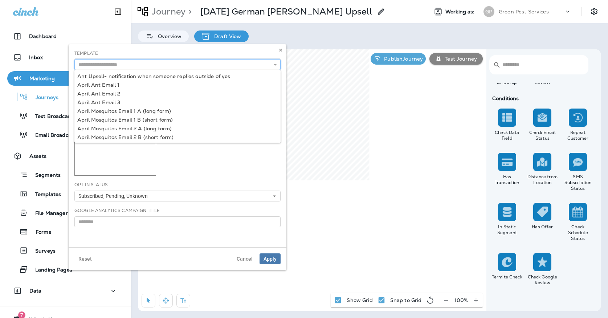
click at [229, 64] on input "text" at bounding box center [177, 64] width 206 height 11
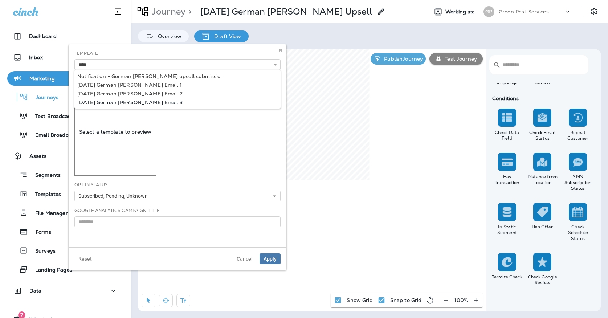
type input "**********"
click at [161, 101] on div "**********" at bounding box center [178, 145] width 218 height 203
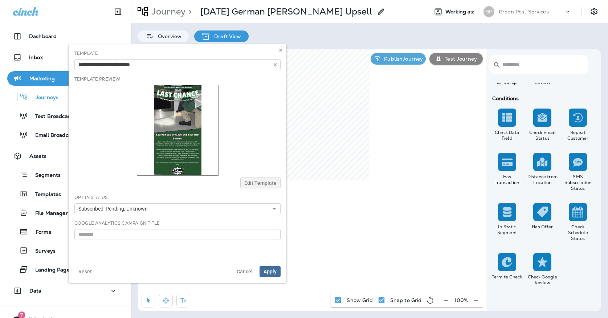
click at [270, 269] on span "Apply" at bounding box center [269, 271] width 13 height 5
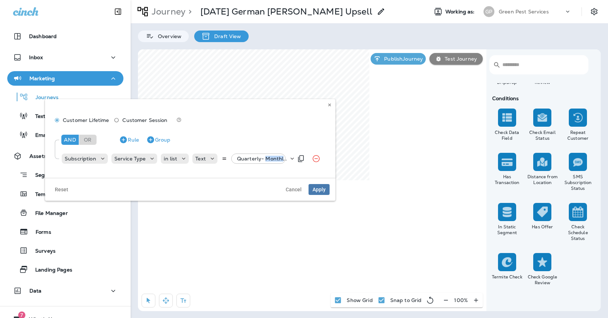
click at [258, 161] on div "Quarterly- Monthly Billing, +42 more" at bounding box center [261, 159] width 54 height 10
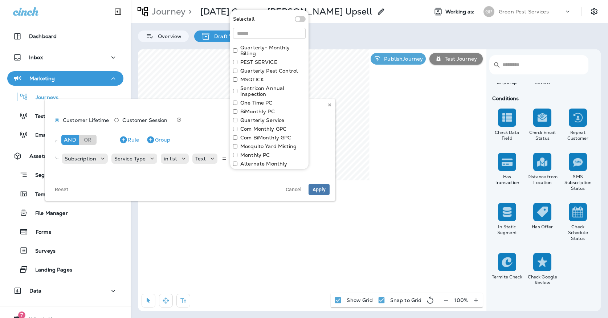
click at [265, 49] on label "Quarterly- Monthly Billing" at bounding box center [272, 51] width 65 height 12
click at [262, 71] on label "Quarterly Pest Control" at bounding box center [268, 71] width 57 height 6
click at [252, 119] on label "Quarterly Service" at bounding box center [262, 120] width 44 height 6
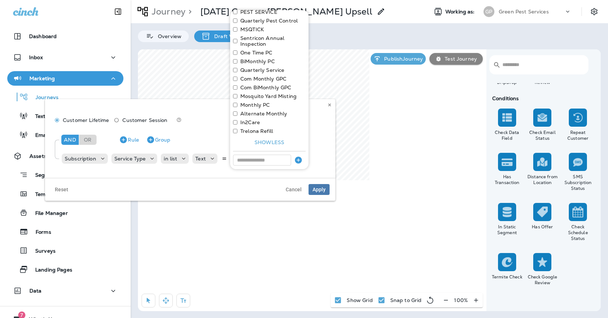
scroll to position [50, 0]
click at [256, 105] on label "Monthly PC" at bounding box center [254, 105] width 29 height 6
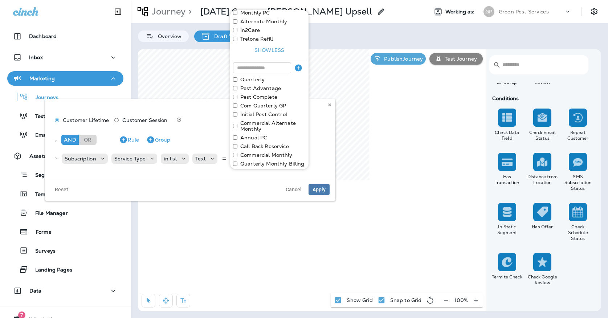
scroll to position [154, 0]
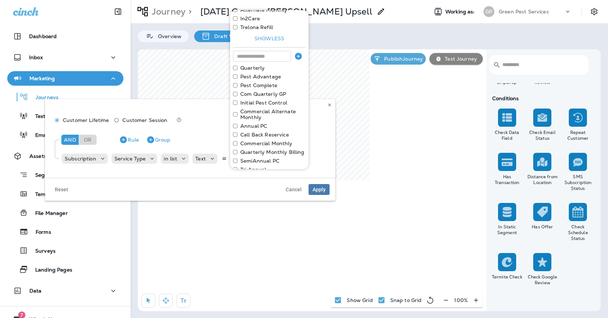
click at [238, 68] on div "Quarterly" at bounding box center [269, 68] width 73 height 6
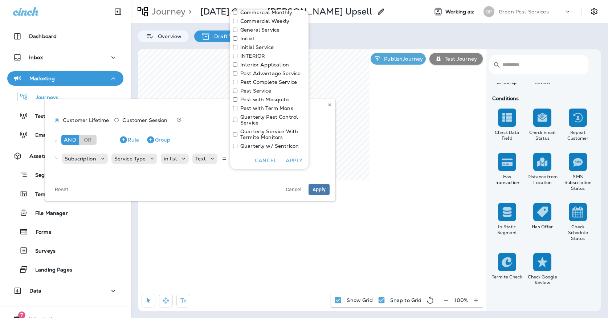
scroll to position [363, 0]
click at [236, 147] on div "Quarterly Service With Termite Monitors" at bounding box center [269, 143] width 73 height 12
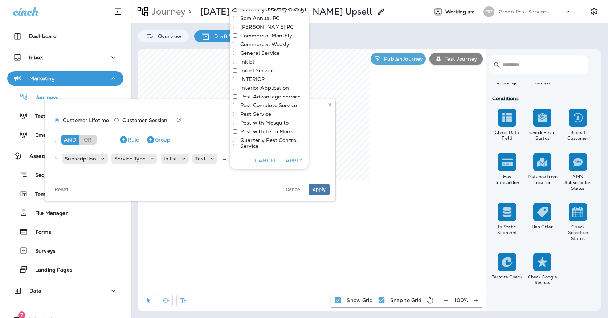
scroll to position [334, 0]
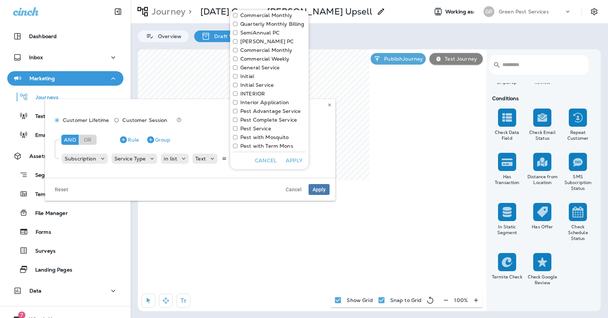
click at [234, 143] on div "Pest with Term Mons" at bounding box center [269, 146] width 73 height 6
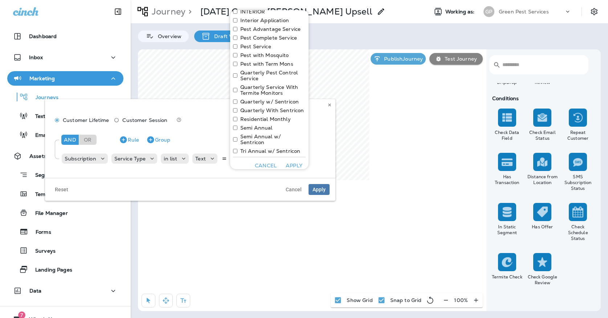
scroll to position [494, 0]
click at [263, 161] on button "Cancel" at bounding box center [266, 166] width 28 height 11
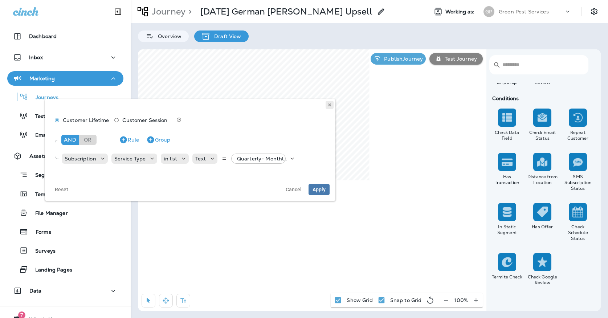
click at [329, 103] on icon at bounding box center [329, 105] width 4 height 4
click at [247, 159] on p "Quarterly- Monthly Billing, +42 more" at bounding box center [263, 159] width 52 height 6
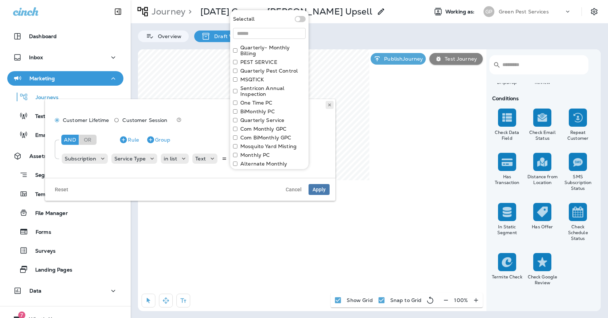
click at [328, 105] on icon at bounding box center [329, 105] width 4 height 4
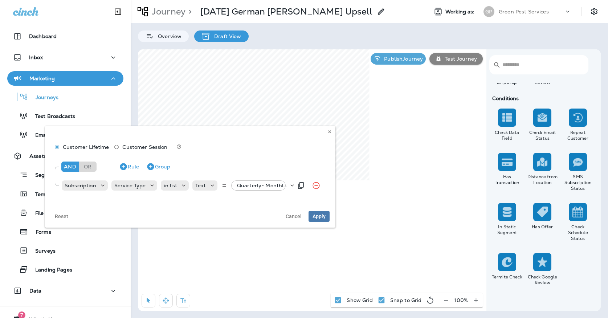
click at [249, 184] on p "Quarterly- Monthly Billing, +42 more" at bounding box center [263, 186] width 52 height 6
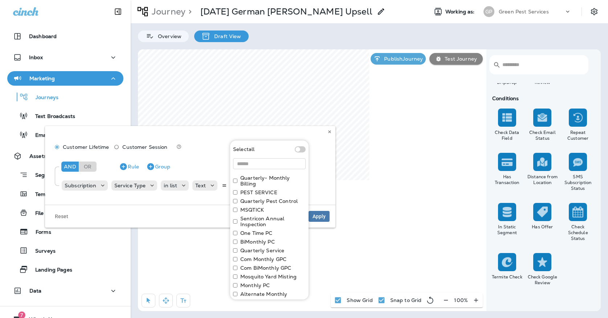
click at [239, 176] on div "Quarterly- Monthly Billing" at bounding box center [269, 181] width 73 height 12
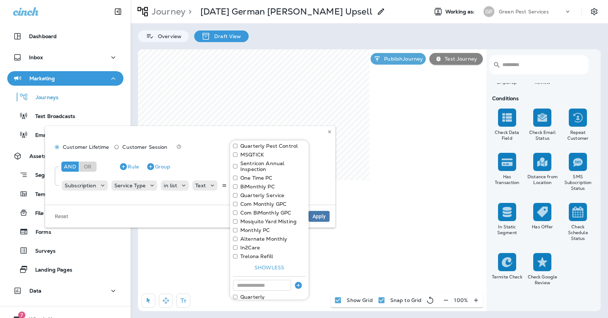
scroll to position [60, 0]
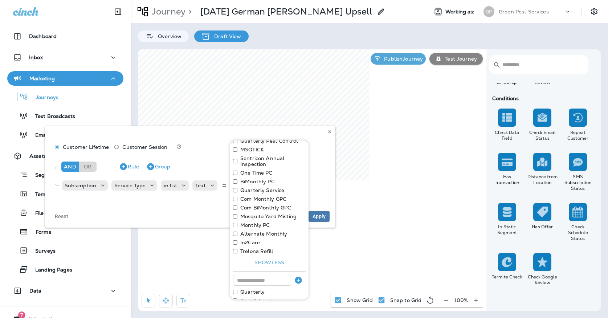
click at [234, 228] on div "Monthly PC" at bounding box center [269, 225] width 73 height 6
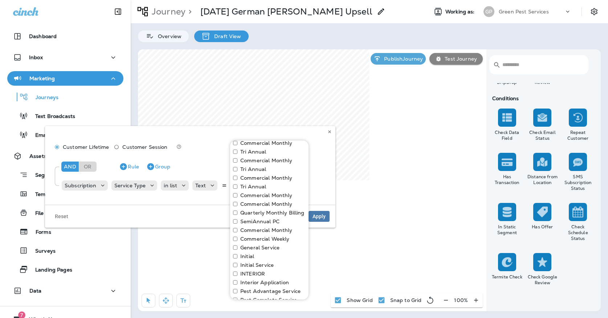
scroll to position [262, 0]
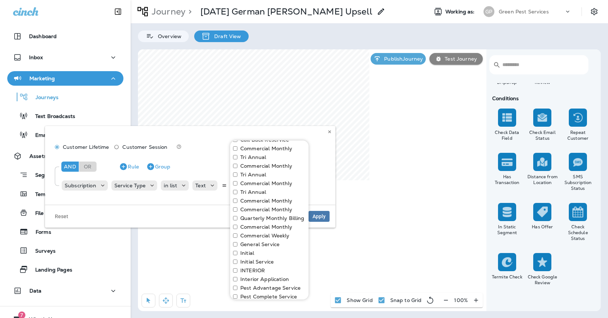
click at [233, 219] on div "Select all Quarterly- Monthly Billing PEST SERVICE Quarterly Pest Control MSQTI…" at bounding box center [269, 112] width 78 height 467
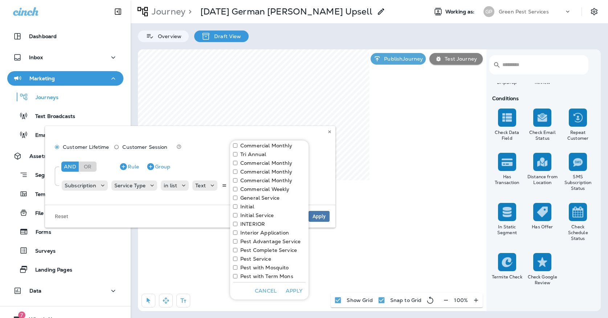
scroll to position [299, 0]
click at [288, 288] on button "Apply" at bounding box center [293, 290] width 23 height 11
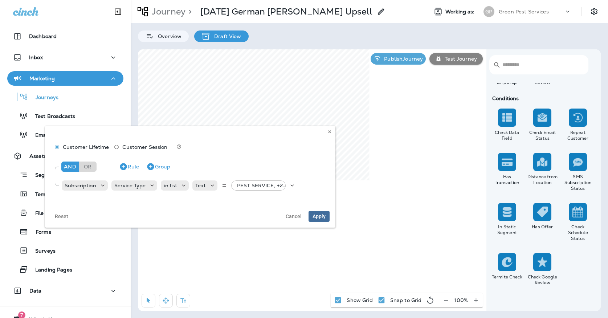
click at [315, 213] on button "Apply" at bounding box center [318, 216] width 21 height 11
click at [244, 185] on p "PEST SERVICE, +23 more" at bounding box center [263, 186] width 52 height 6
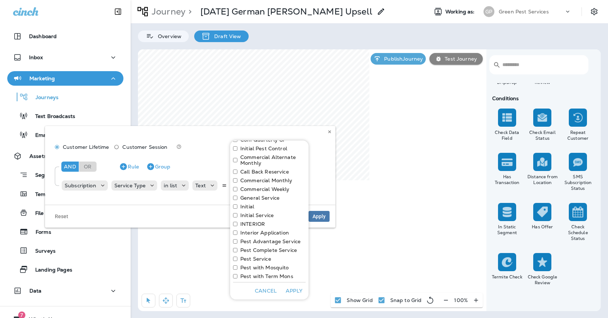
scroll to position [230, 0]
click at [262, 293] on button "Cancel" at bounding box center [266, 290] width 28 height 11
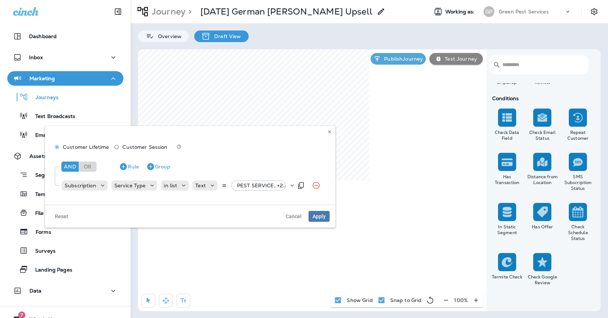
click at [267, 185] on p "PEST SERVICE, +23 more" at bounding box center [263, 186] width 52 height 6
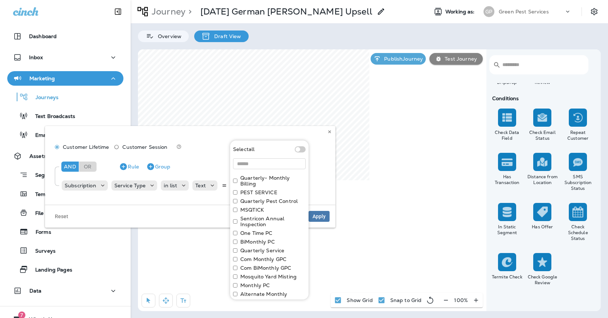
click at [252, 259] on label "Com Monthly GPC" at bounding box center [263, 259] width 46 height 6
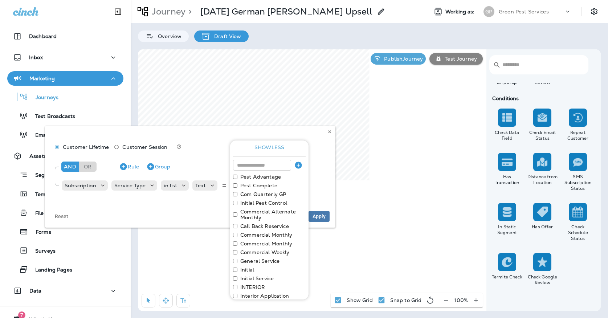
scroll to position [178, 0]
click at [254, 192] on label "Com Quarterly GP" at bounding box center [263, 191] width 46 height 6
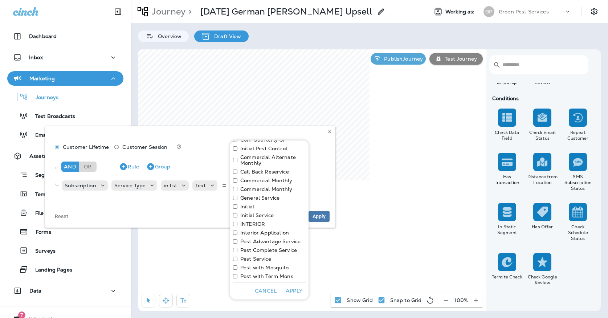
scroll to position [230, 0]
click at [298, 292] on button "Apply" at bounding box center [293, 290] width 23 height 11
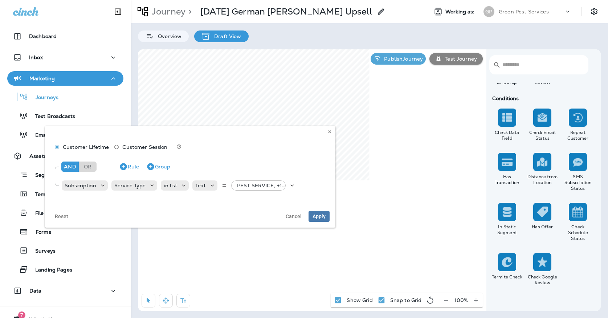
click at [320, 210] on div "Reset Cancel Apply" at bounding box center [190, 216] width 290 height 23
click at [318, 215] on span "Apply" at bounding box center [318, 216] width 13 height 5
click at [257, 183] on p "PEST SERVICE, +19 more" at bounding box center [263, 186] width 52 height 6
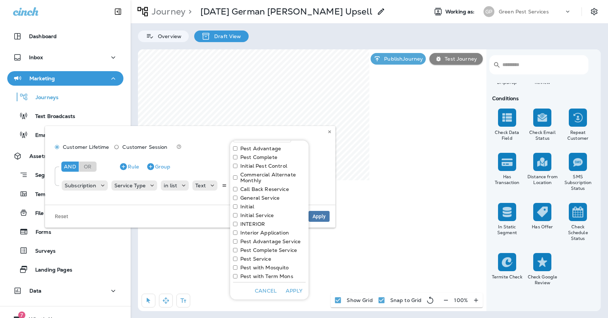
scroll to position [204, 0]
click at [292, 291] on button "Apply" at bounding box center [293, 290] width 23 height 11
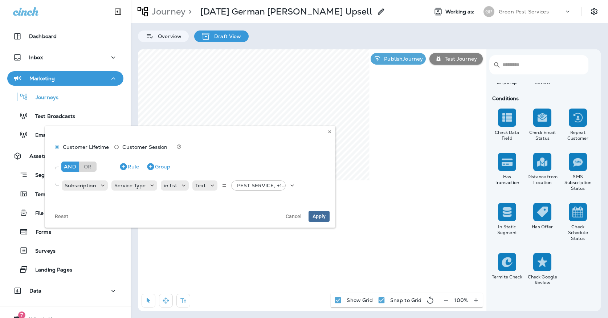
click at [317, 217] on span "Apply" at bounding box center [318, 216] width 13 height 5
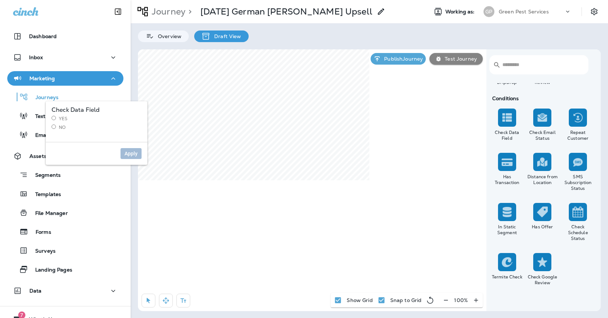
click at [67, 118] on label "Yes" at bounding box center [97, 119] width 90 height 6
click at [135, 157] on button "Apply" at bounding box center [130, 153] width 21 height 11
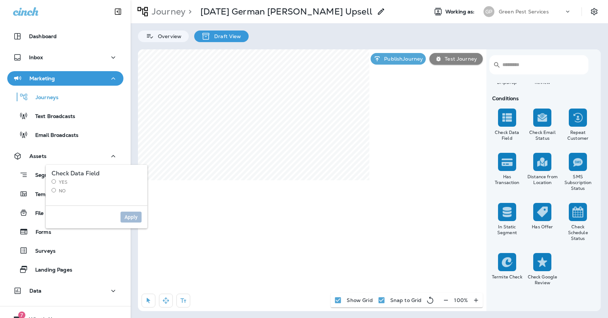
click at [60, 181] on label "Yes" at bounding box center [97, 182] width 90 height 6
click at [124, 216] on span "Apply" at bounding box center [130, 216] width 13 height 5
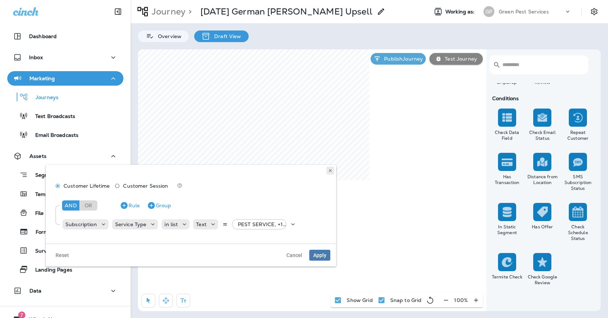
click at [331, 171] on use at bounding box center [330, 170] width 3 height 3
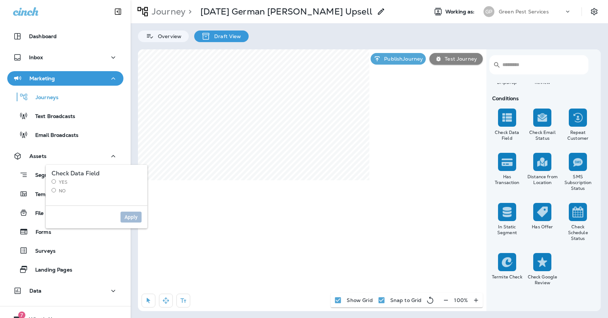
click at [62, 188] on label "No" at bounding box center [97, 191] width 90 height 6
click at [133, 222] on div "Apply" at bounding box center [97, 216] width 102 height 23
click at [133, 220] on button "Apply" at bounding box center [130, 217] width 21 height 11
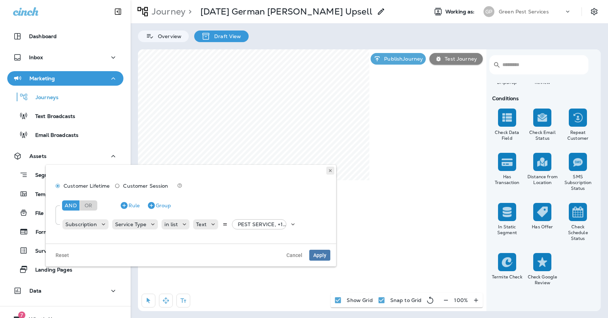
click at [331, 173] on button at bounding box center [330, 171] width 8 height 8
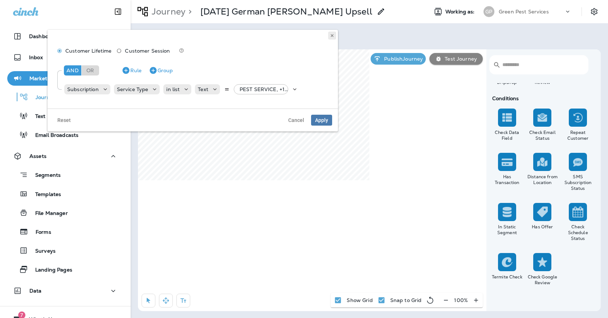
click at [333, 34] on use at bounding box center [332, 35] width 3 height 3
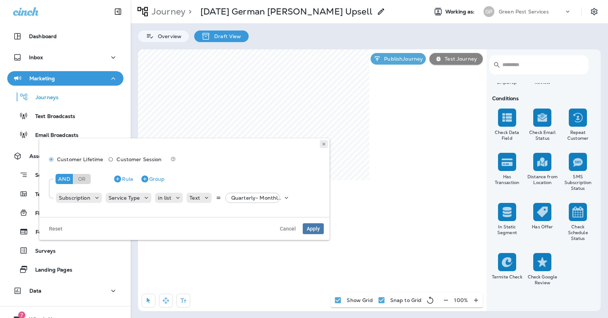
click at [322, 146] on button at bounding box center [324, 144] width 8 height 8
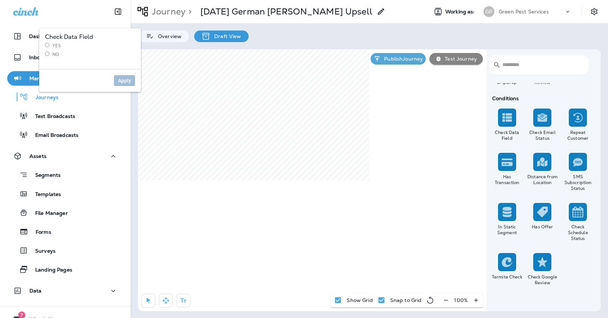
click at [52, 44] on label "Yes" at bounding box center [90, 46] width 90 height 6
click at [114, 79] on button "Apply" at bounding box center [124, 80] width 21 height 11
click at [61, 53] on label "No" at bounding box center [90, 55] width 90 height 6
click at [121, 79] on span "Apply" at bounding box center [124, 80] width 13 height 5
click at [54, 52] on label "Yes" at bounding box center [90, 49] width 90 height 6
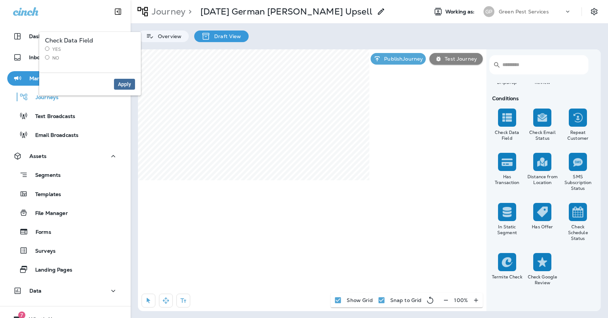
click at [121, 82] on span "Apply" at bounding box center [124, 84] width 13 height 5
click at [57, 57] on label "No" at bounding box center [90, 58] width 90 height 6
click at [115, 87] on button "Apply" at bounding box center [124, 84] width 21 height 11
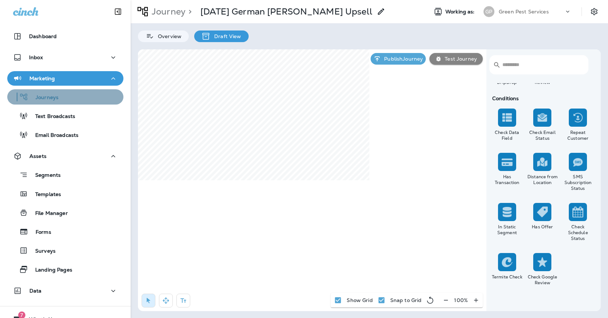
click at [88, 102] on button "Journeys" at bounding box center [65, 96] width 116 height 15
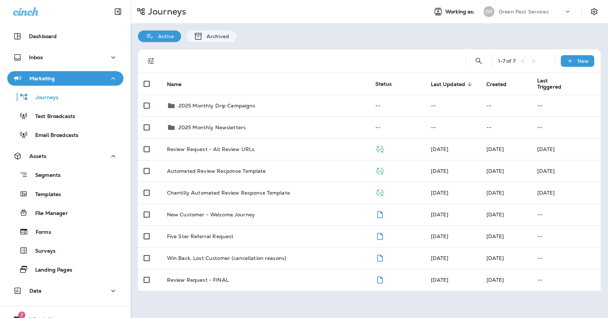
click at [495, 13] on div "GP" at bounding box center [489, 11] width 20 height 11
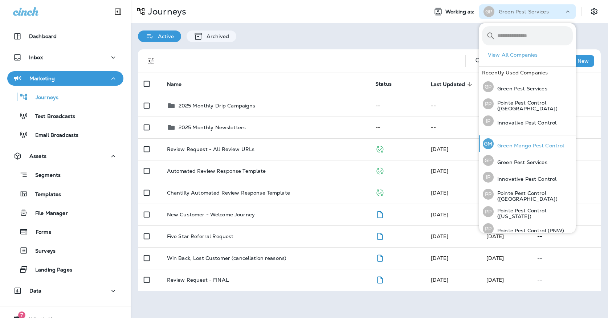
scroll to position [1, 0]
click at [507, 212] on p "Pointe Pest Control ([US_STATE])" at bounding box center [533, 213] width 79 height 12
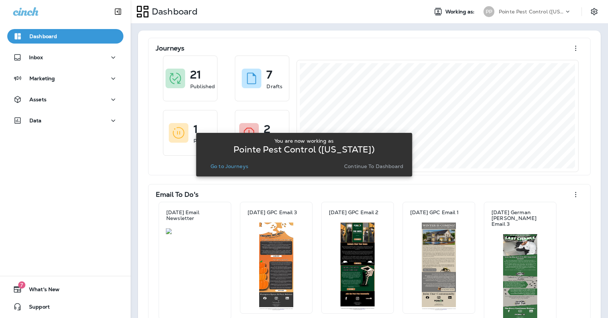
click at [222, 165] on p "Go to Journeys" at bounding box center [229, 166] width 38 height 6
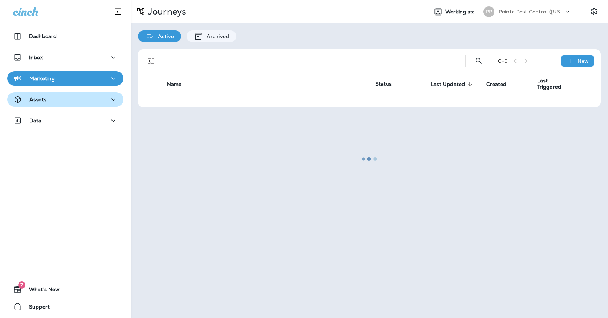
click at [82, 96] on div "Assets" at bounding box center [65, 99] width 105 height 9
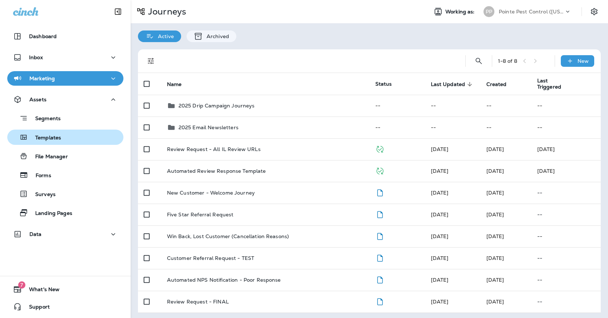
click at [74, 136] on div "Templates" at bounding box center [65, 137] width 110 height 11
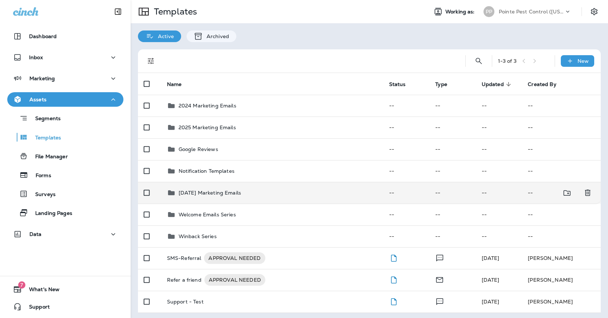
click at [207, 190] on p "[DATE] Marketing Emails" at bounding box center [210, 193] width 62 height 6
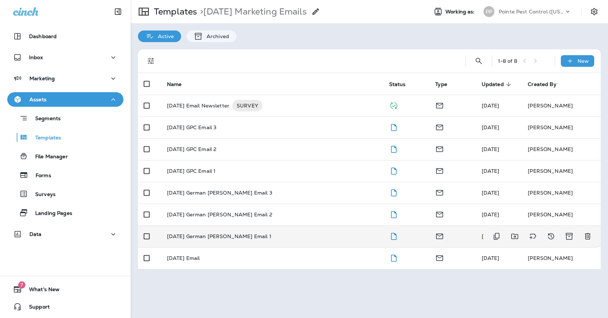
click at [259, 233] on div "[DATE] German [PERSON_NAME] Email 1" at bounding box center [272, 236] width 210 height 6
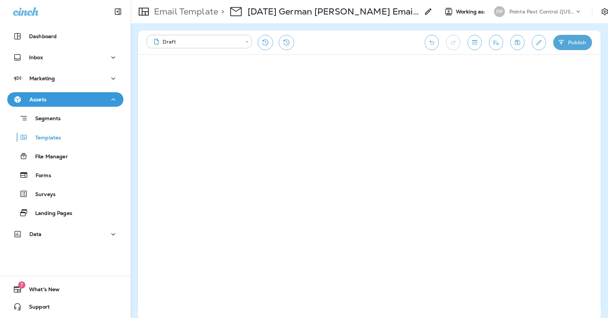
click at [515, 46] on icon "Save" at bounding box center [517, 42] width 8 height 7
click at [536, 40] on icon "Edit details" at bounding box center [539, 42] width 8 height 7
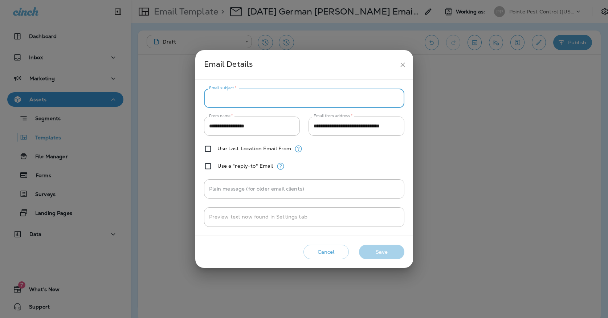
paste input "**********"
type input "**********"
click at [377, 252] on button "Save" at bounding box center [381, 252] width 45 height 15
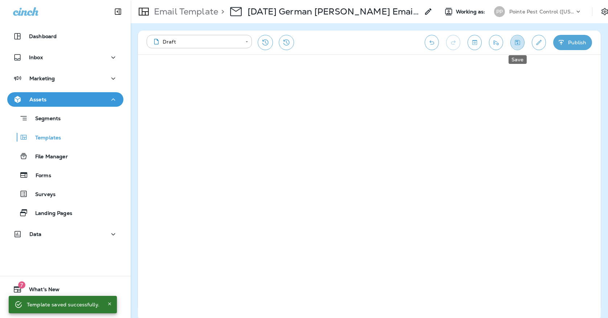
click at [518, 44] on icon "Save" at bounding box center [517, 42] width 8 height 7
click at [536, 44] on icon "Edit details" at bounding box center [539, 42] width 8 height 7
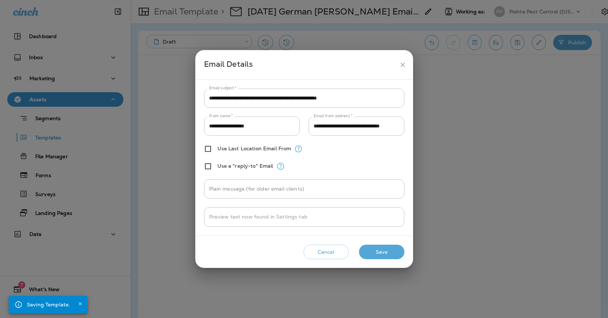
click at [405, 63] on icon "close" at bounding box center [403, 65] width 8 height 8
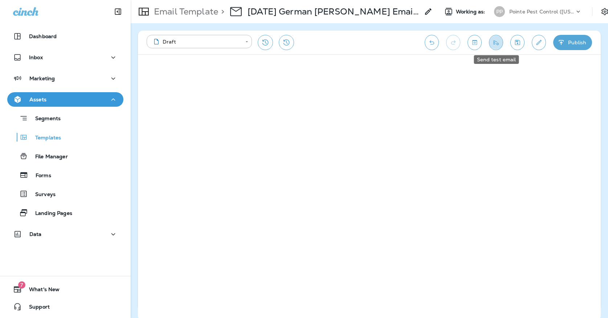
click at [500, 43] on button "Send test email" at bounding box center [496, 42] width 14 height 15
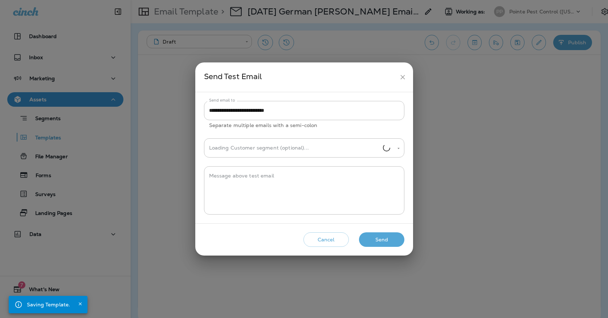
click at [390, 238] on button "Send" at bounding box center [381, 239] width 45 height 15
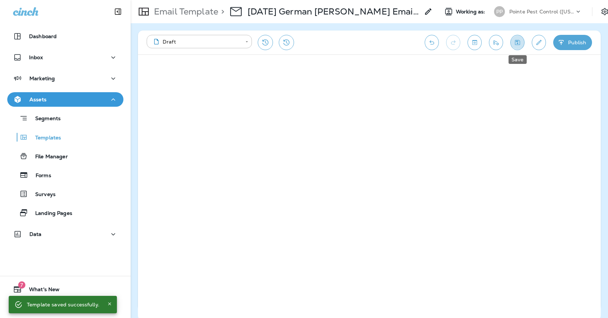
click at [520, 42] on icon "Save" at bounding box center [517, 42] width 8 height 7
click at [539, 36] on button "Edit details" at bounding box center [539, 42] width 14 height 15
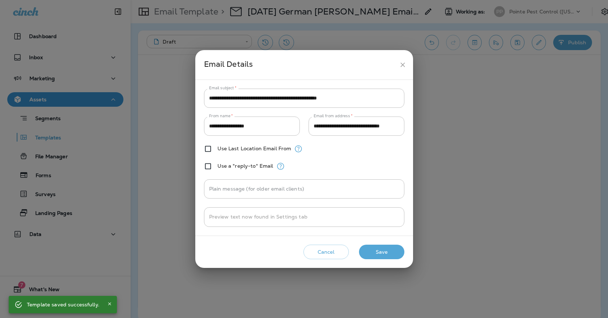
click at [401, 65] on icon "close" at bounding box center [403, 65] width 8 height 8
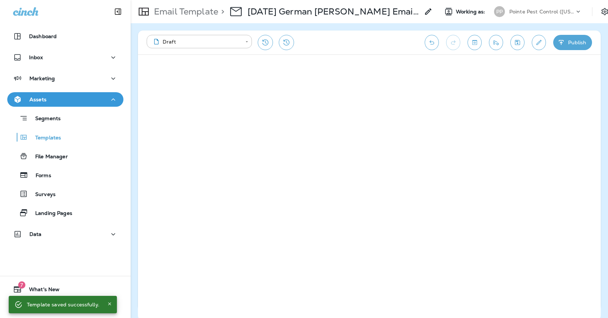
click at [558, 44] on icon "button" at bounding box center [561, 42] width 8 height 7
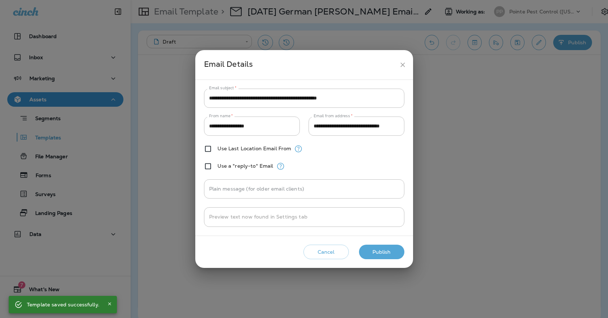
click at [383, 253] on button "Publish" at bounding box center [381, 252] width 45 height 15
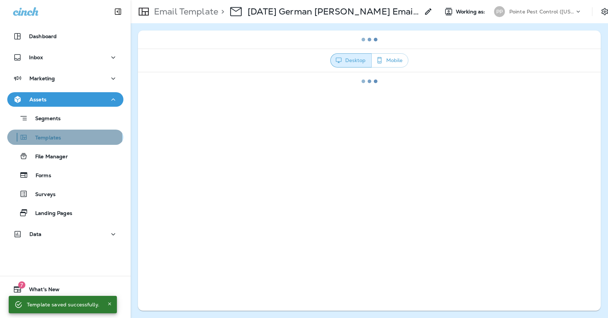
click at [42, 137] on p "Templates" at bounding box center [44, 138] width 33 height 7
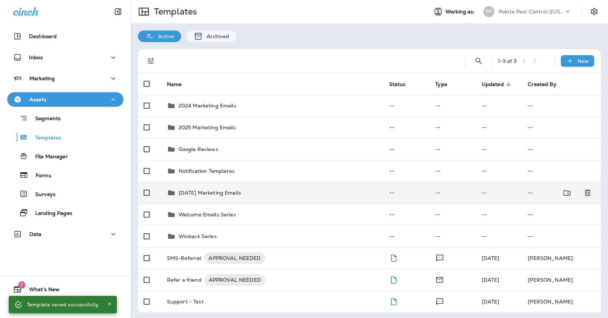
click at [210, 191] on td "[DATE] Marketing Emails" at bounding box center [272, 193] width 222 height 22
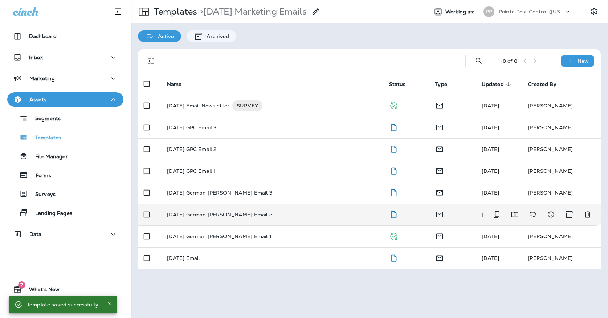
click at [249, 211] on td "[DATE] German [PERSON_NAME] Email 2" at bounding box center [272, 215] width 222 height 22
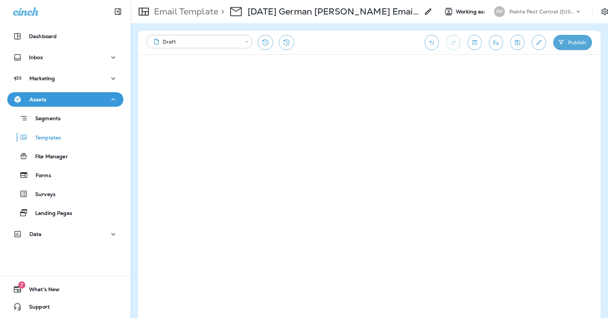
click at [533, 41] on button "Edit details" at bounding box center [539, 42] width 14 height 15
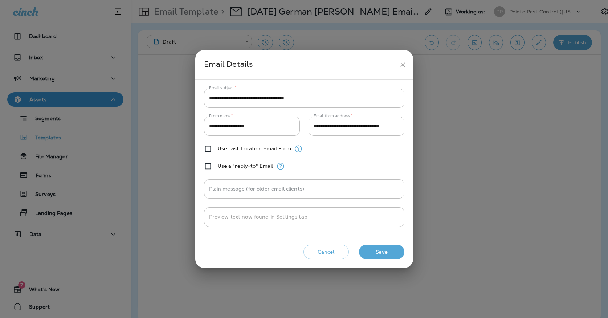
click at [405, 69] on icon "close" at bounding box center [403, 65] width 8 height 8
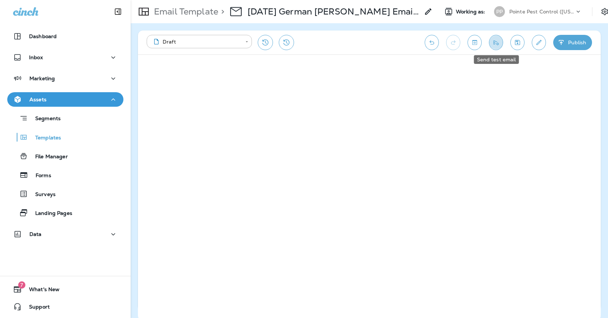
click at [495, 37] on button "Send test email" at bounding box center [496, 42] width 14 height 15
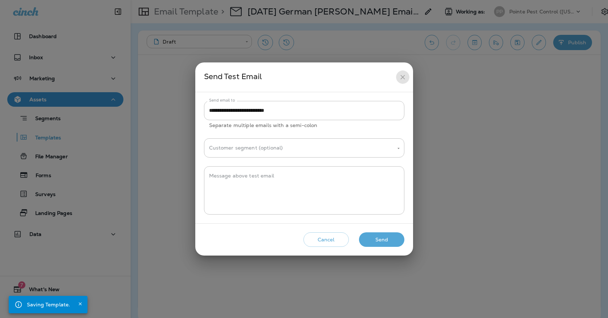
click at [405, 73] on icon "close" at bounding box center [403, 77] width 8 height 8
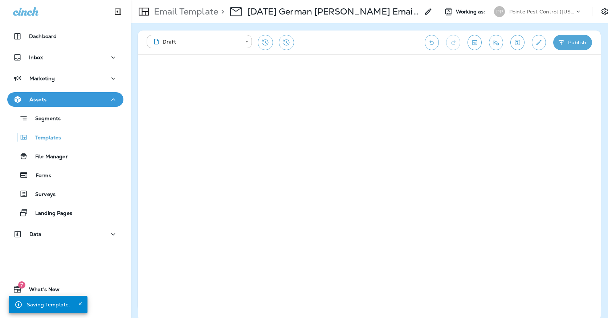
click at [509, 41] on div "**********" at bounding box center [369, 42] width 463 height 24
click at [516, 41] on icon "Save" at bounding box center [517, 42] width 5 height 5
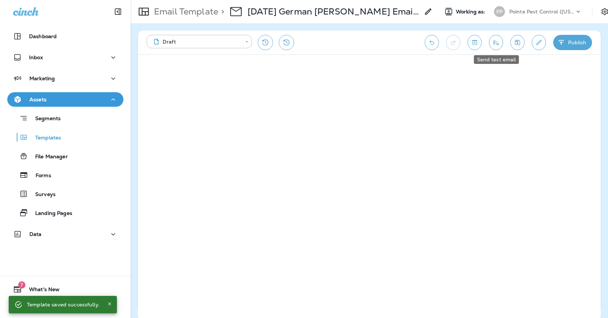
click at [495, 41] on icon "Send test email" at bounding box center [496, 42] width 8 height 7
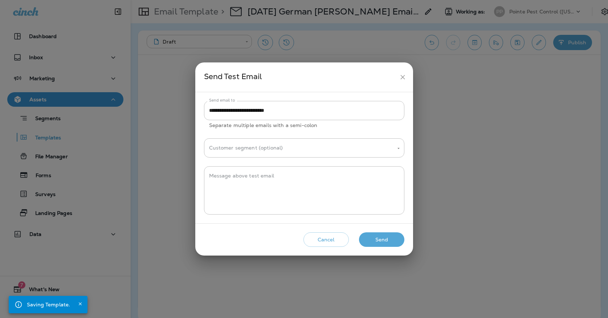
click at [381, 236] on button "Send" at bounding box center [381, 239] width 45 height 15
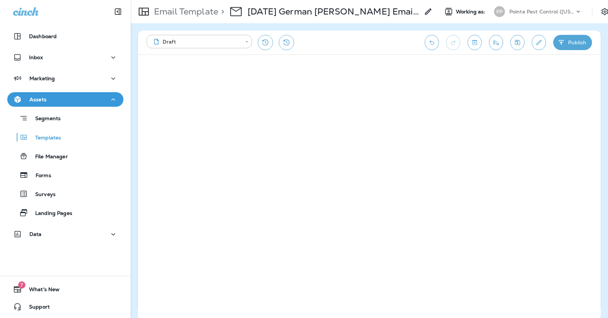
click at [561, 42] on icon "button" at bounding box center [560, 42] width 5 height 5
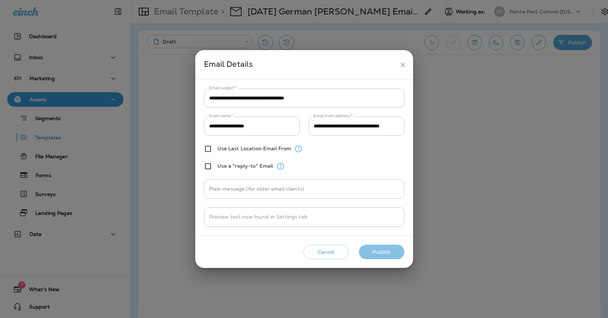
click at [387, 250] on button "Publish" at bounding box center [381, 252] width 45 height 15
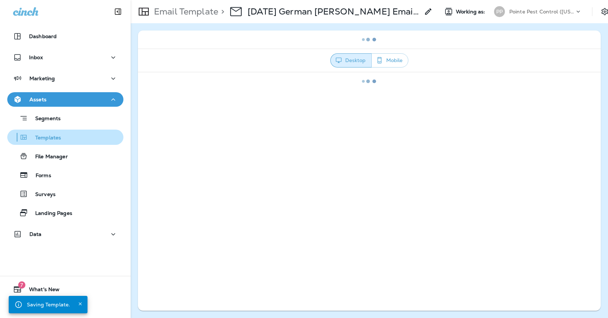
click at [61, 142] on div "Templates" at bounding box center [35, 137] width 51 height 11
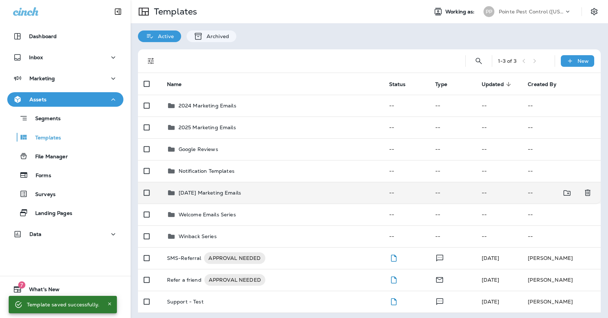
click at [231, 191] on td "[DATE] Marketing Emails" at bounding box center [272, 193] width 222 height 22
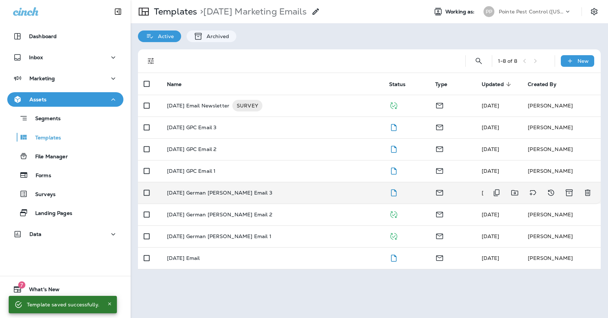
click at [257, 182] on td "[DATE] German [PERSON_NAME] Email 3" at bounding box center [272, 193] width 222 height 22
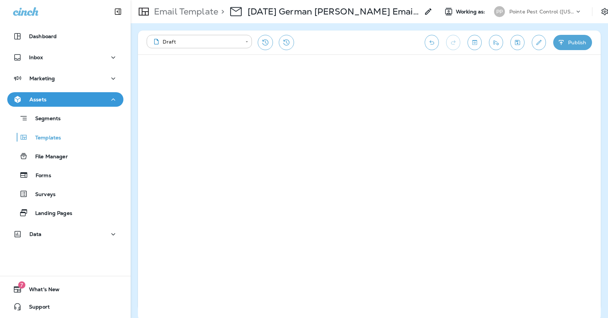
click at [435, 38] on button "Undo" at bounding box center [432, 42] width 14 height 15
click at [537, 44] on icon "Edit details" at bounding box center [539, 42] width 8 height 7
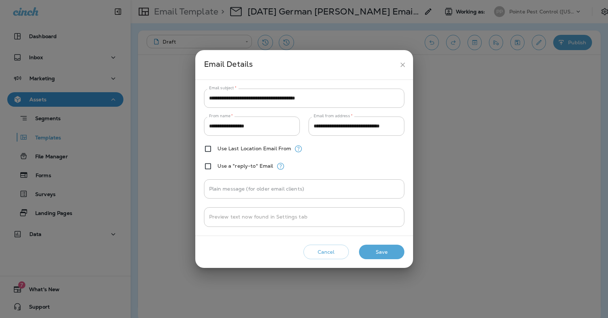
click at [404, 64] on icon "close" at bounding box center [402, 64] width 4 height 4
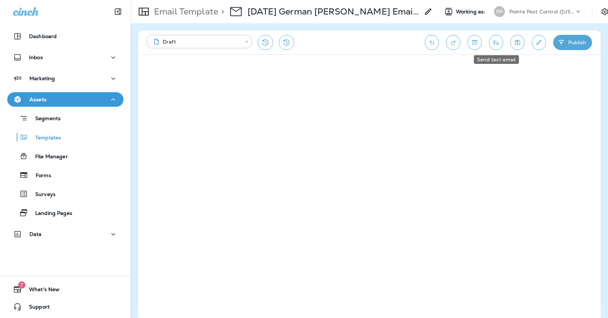
click at [502, 42] on button "Send test email" at bounding box center [496, 42] width 14 height 15
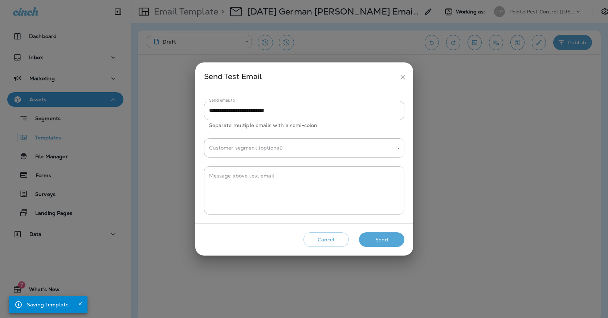
click at [404, 80] on icon "close" at bounding box center [403, 77] width 8 height 8
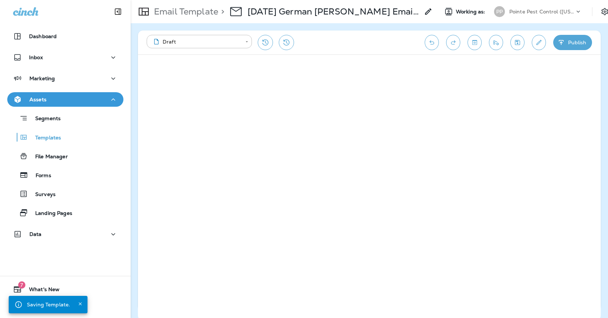
click at [513, 42] on icon "Save" at bounding box center [517, 42] width 8 height 7
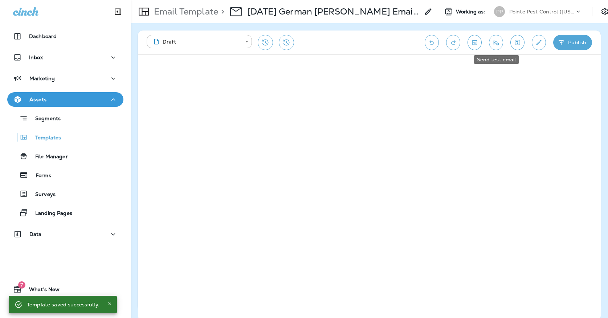
click at [491, 45] on button "Send test email" at bounding box center [496, 42] width 14 height 15
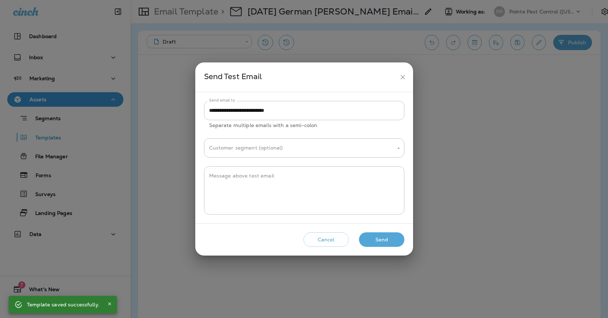
click at [378, 235] on button "Send" at bounding box center [381, 239] width 45 height 15
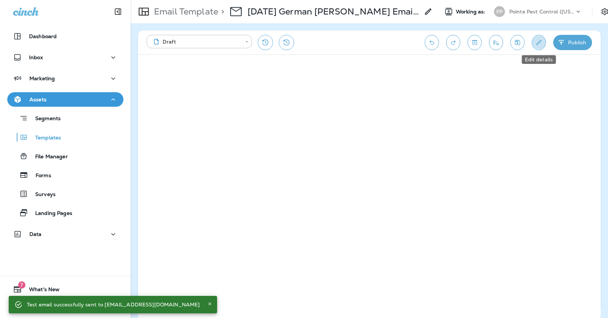
click at [539, 40] on icon "Edit details" at bounding box center [539, 42] width 8 height 7
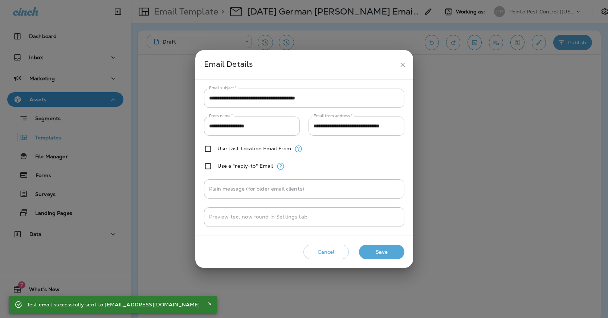
click at [401, 64] on icon "close" at bounding box center [402, 64] width 4 height 4
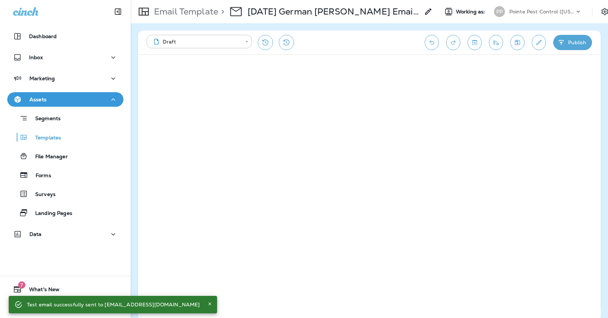
click at [578, 38] on button "Publish" at bounding box center [572, 42] width 39 height 15
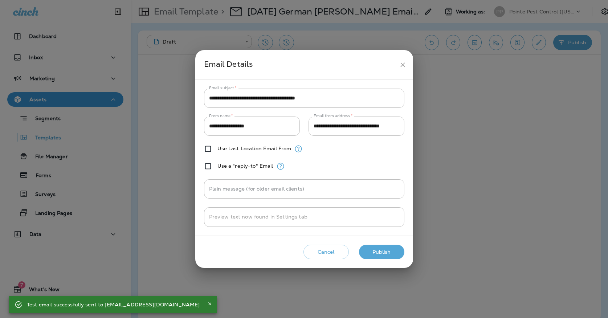
click at [379, 249] on button "Publish" at bounding box center [381, 252] width 45 height 15
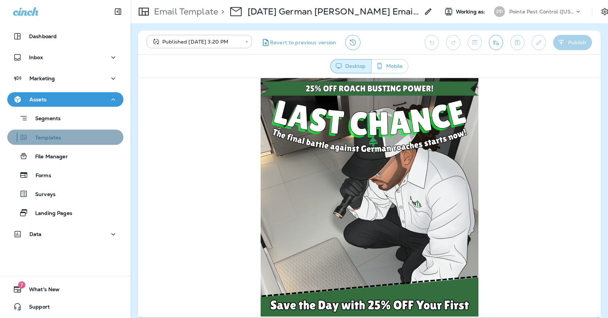
click at [88, 138] on div "Templates" at bounding box center [65, 137] width 110 height 11
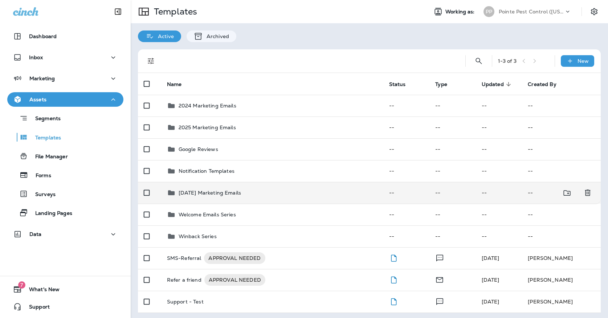
click at [218, 190] on p "[DATE] Marketing Emails" at bounding box center [210, 193] width 62 height 6
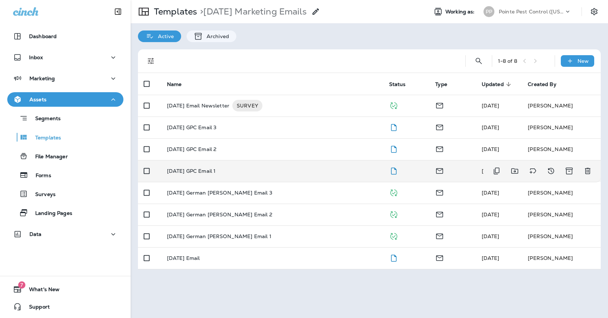
click at [217, 168] on div "[DATE] GPC Email 1" at bounding box center [272, 171] width 210 height 6
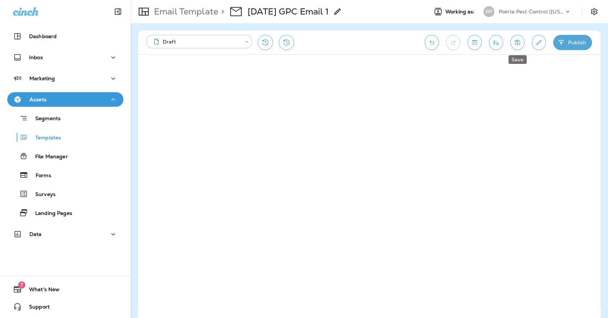
click at [520, 45] on icon "Save" at bounding box center [517, 42] width 8 height 7
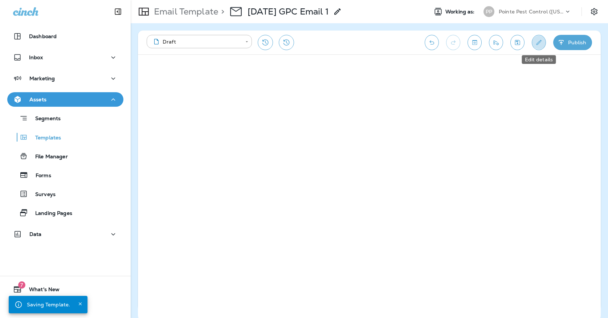
click at [543, 44] on button "Edit details" at bounding box center [539, 42] width 14 height 15
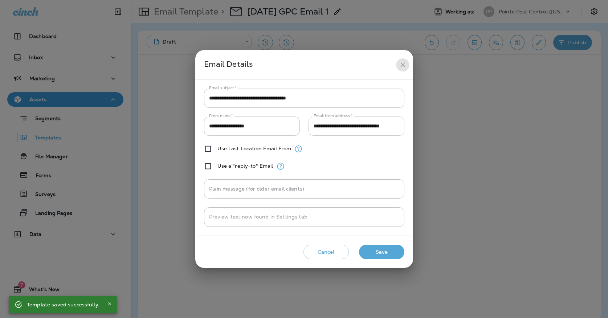
click at [404, 69] on icon "close" at bounding box center [403, 65] width 8 height 8
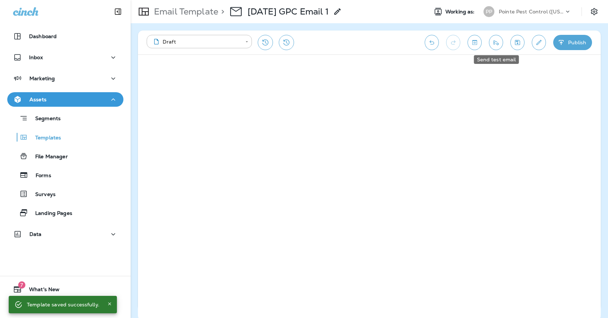
click at [497, 41] on icon "Send test email" at bounding box center [496, 42] width 8 height 7
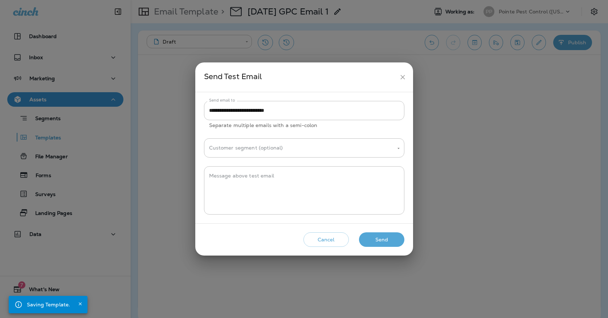
click at [381, 238] on button "Send" at bounding box center [381, 239] width 45 height 15
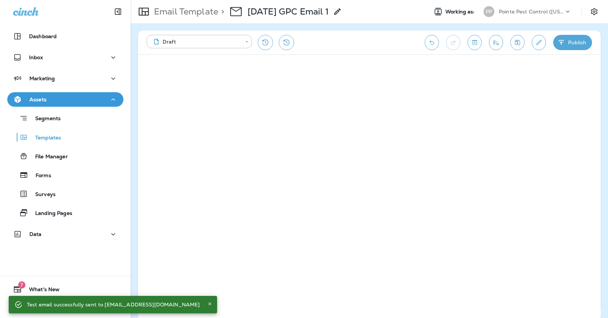
click at [565, 42] on button "Publish" at bounding box center [572, 42] width 39 height 15
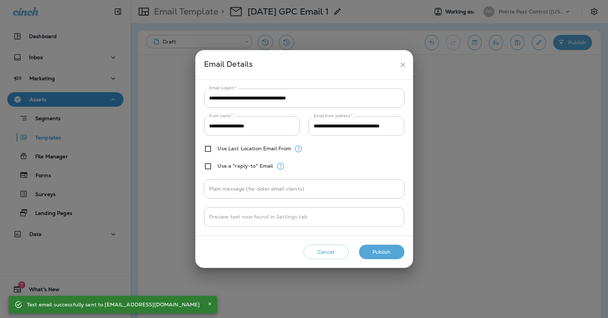
click at [377, 261] on div "Cancel Publish" at bounding box center [304, 252] width 206 height 21
click at [378, 251] on button "Publish" at bounding box center [381, 252] width 45 height 15
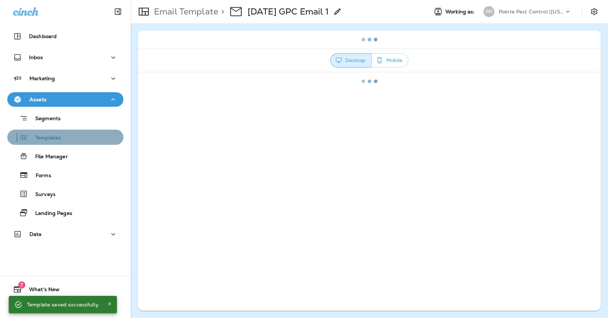
click at [91, 138] on div "Templates" at bounding box center [65, 137] width 110 height 11
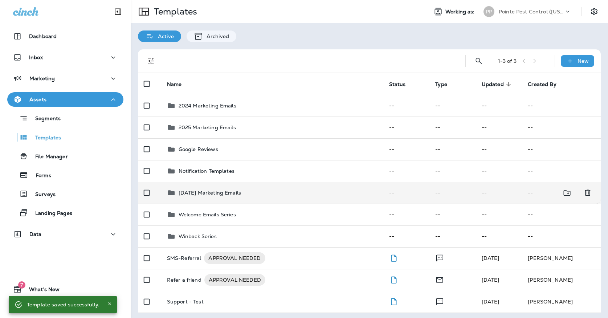
click at [232, 190] on p "[DATE] Marketing Emails" at bounding box center [210, 193] width 62 height 6
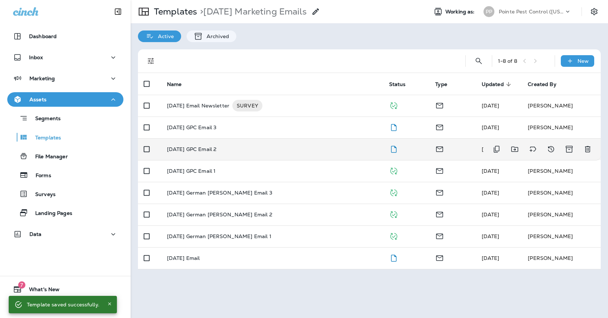
click at [288, 138] on td "[DATE] GPC Email 2" at bounding box center [272, 149] width 222 height 22
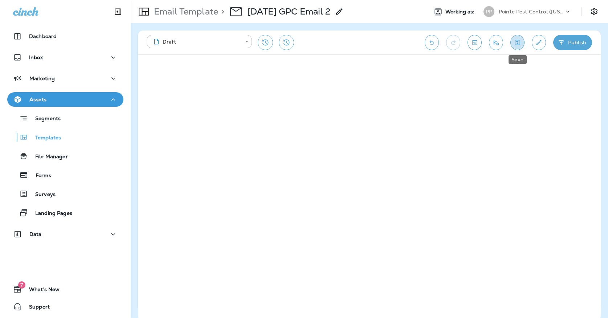
click at [519, 43] on icon "Save" at bounding box center [517, 42] width 8 height 7
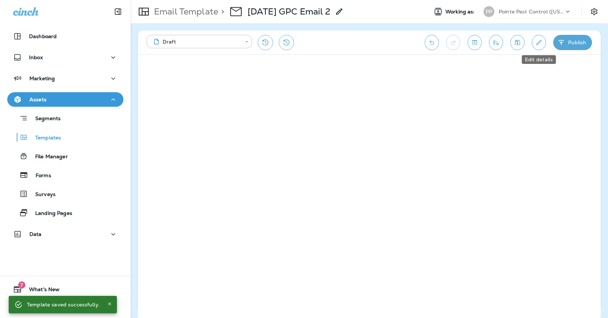
click at [542, 41] on icon "Edit details" at bounding box center [539, 42] width 8 height 7
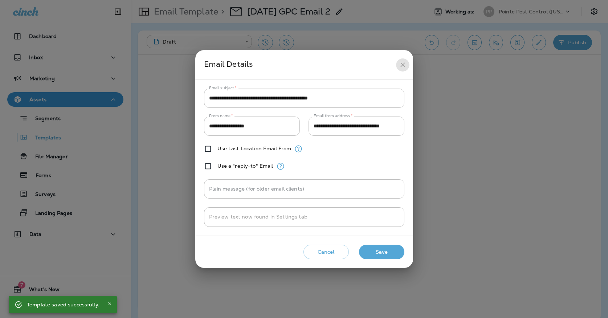
click at [401, 68] on icon "close" at bounding box center [403, 65] width 8 height 8
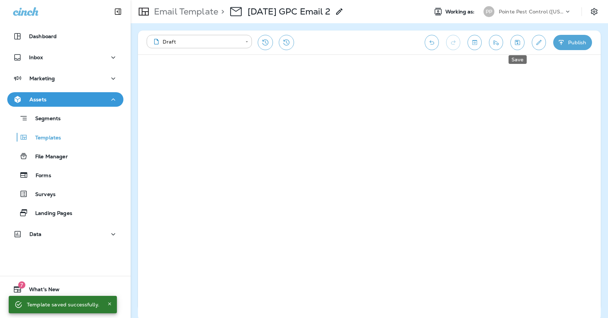
click at [513, 38] on button "Save" at bounding box center [517, 42] width 14 height 15
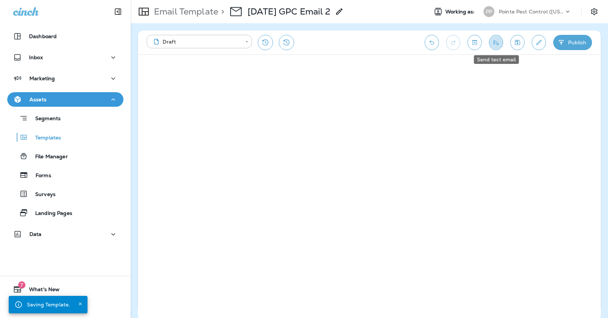
click at [497, 44] on icon "Send test email" at bounding box center [496, 42] width 5 height 5
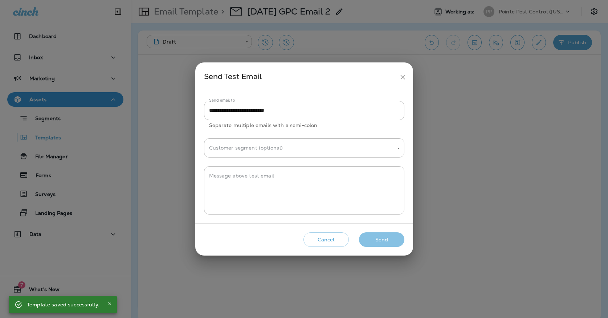
click at [399, 240] on button "Send" at bounding box center [381, 239] width 45 height 15
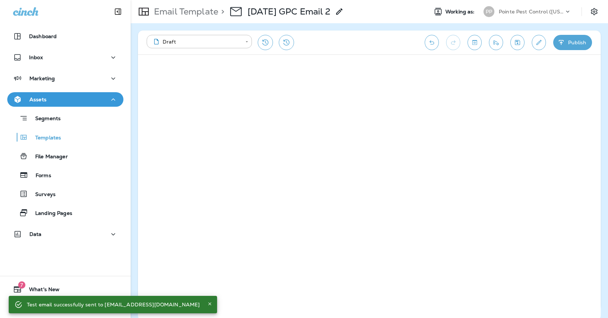
click at [566, 40] on button "Publish" at bounding box center [572, 42] width 39 height 15
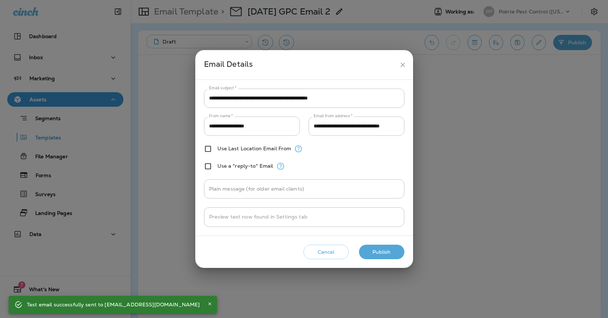
click at [387, 252] on button "Publish" at bounding box center [381, 252] width 45 height 15
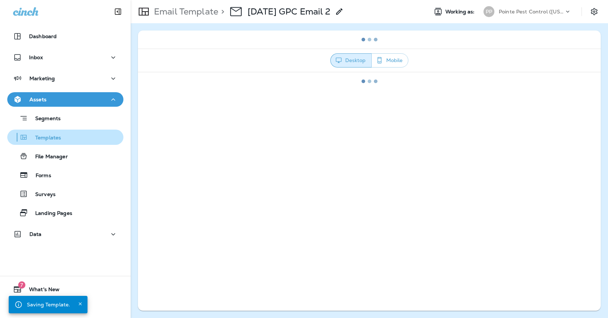
click at [101, 139] on div "Templates" at bounding box center [65, 137] width 110 height 11
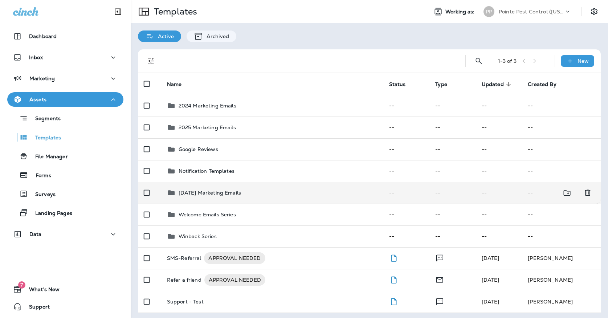
click at [263, 188] on div "[DATE] Marketing Emails" at bounding box center [272, 192] width 210 height 9
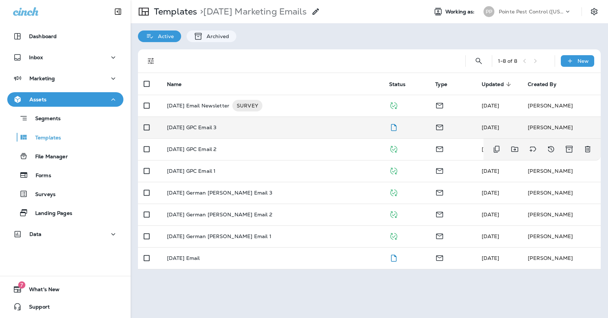
click at [248, 124] on div "[DATE] GPC Email 3" at bounding box center [272, 127] width 210 height 6
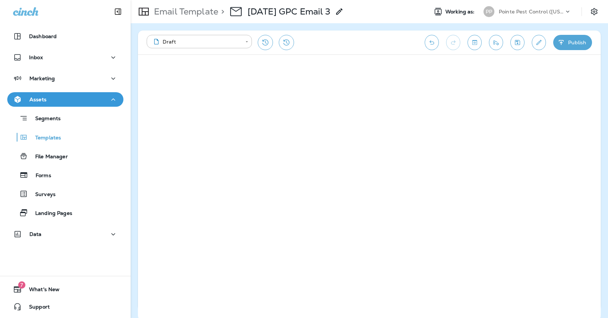
click at [513, 47] on button "Save" at bounding box center [517, 42] width 14 height 15
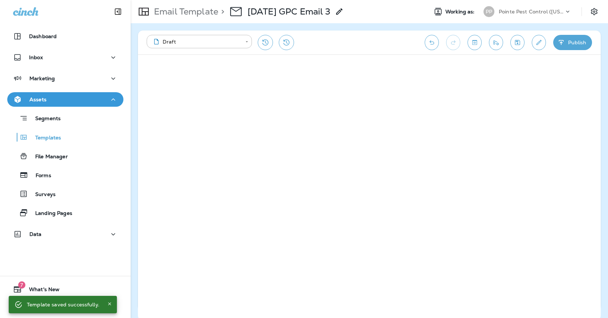
click at [537, 40] on icon "Edit details" at bounding box center [539, 42] width 8 height 7
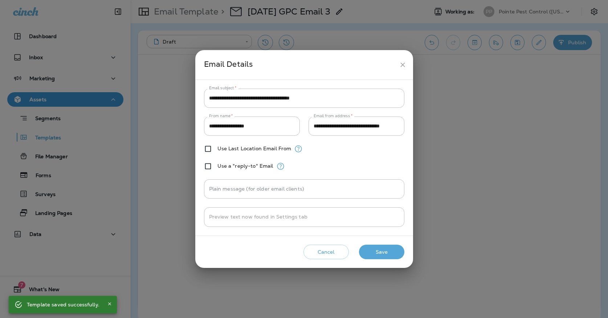
click at [402, 59] on button "close" at bounding box center [402, 64] width 13 height 13
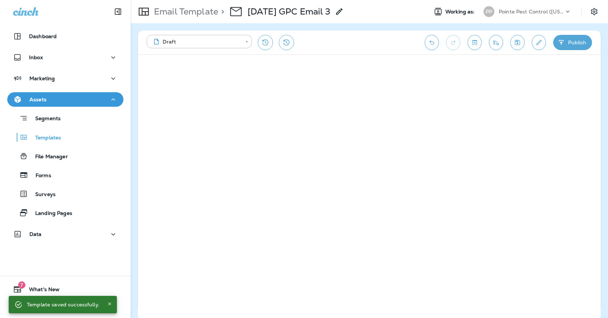
click at [498, 39] on icon "Send test email" at bounding box center [496, 42] width 8 height 7
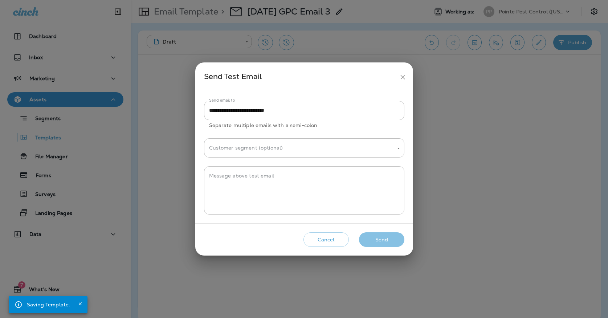
click at [386, 245] on button "Send" at bounding box center [381, 239] width 45 height 15
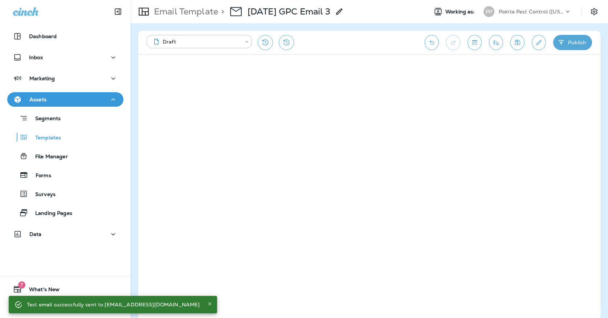
click at [580, 40] on button "Publish" at bounding box center [572, 42] width 39 height 15
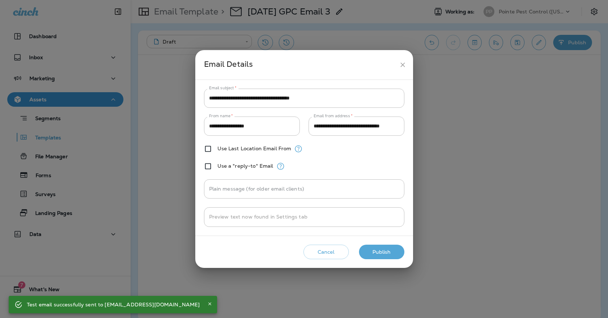
click at [392, 251] on button "Publish" at bounding box center [381, 252] width 45 height 15
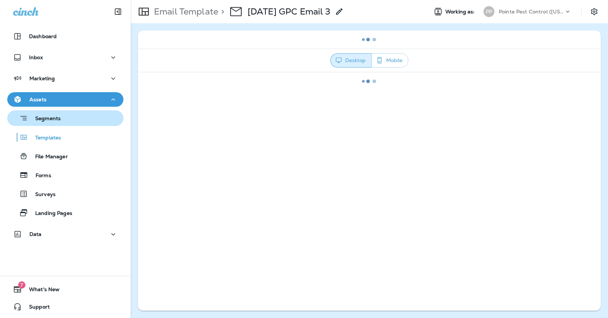
click at [66, 119] on div "Segments" at bounding box center [65, 117] width 110 height 11
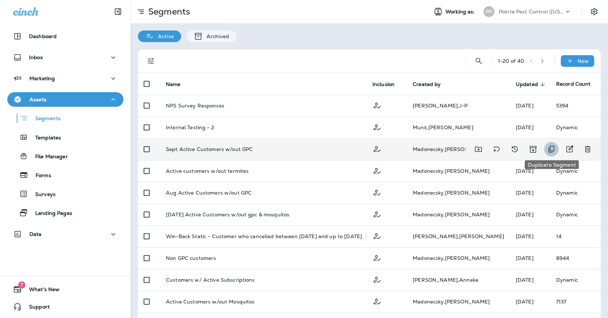
click at [548, 145] on icon "Duplicate Segment" at bounding box center [551, 149] width 9 height 9
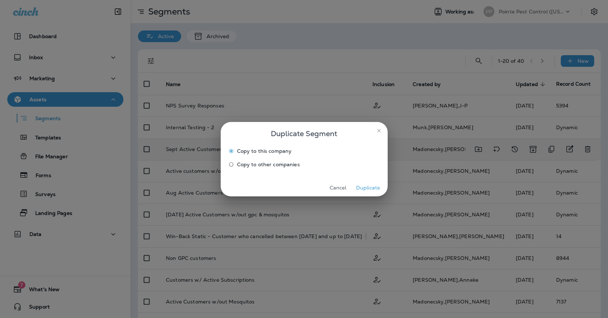
click at [361, 187] on button "Duplicate" at bounding box center [368, 187] width 27 height 11
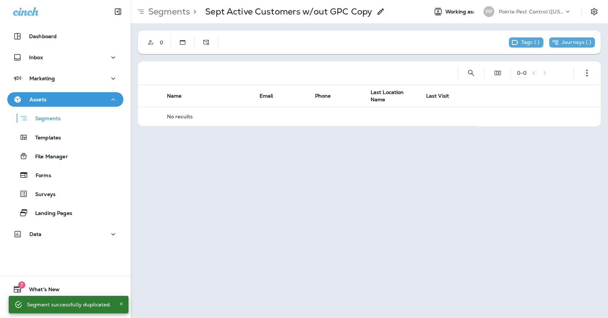
click at [380, 13] on use at bounding box center [380, 11] width 6 height 6
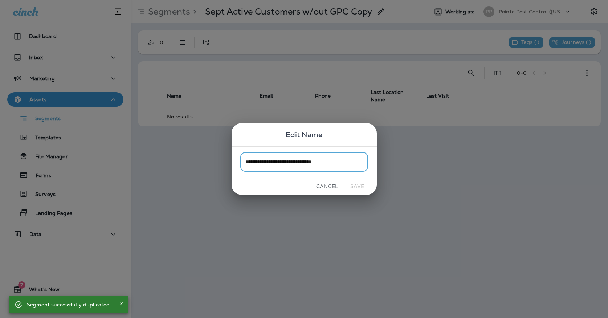
click at [354, 165] on input "**********" at bounding box center [304, 161] width 128 height 19
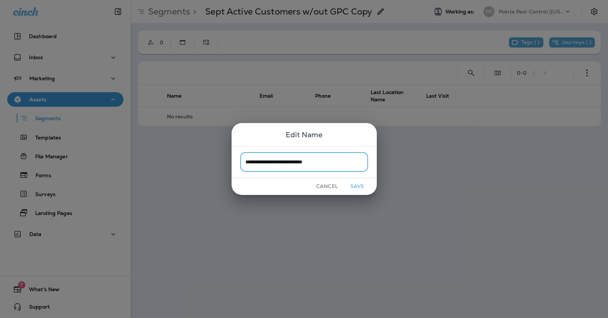
drag, startPoint x: 258, startPoint y: 161, endPoint x: 226, endPoint y: 160, distance: 31.6
click at [226, 160] on div "**********" at bounding box center [304, 159] width 608 height 318
type input "**********"
click at [353, 184] on button "Save" at bounding box center [357, 186] width 27 height 11
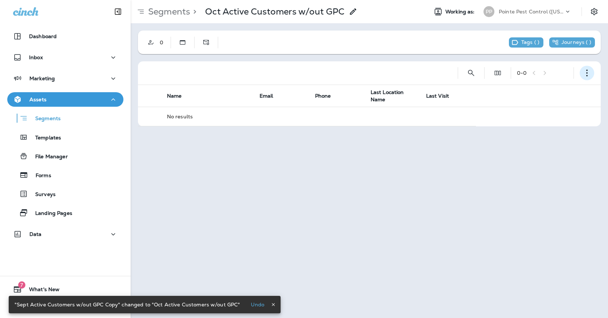
click at [586, 74] on icon "button" at bounding box center [586, 72] width 7 height 7
click at [544, 91] on p "Edit Segment" at bounding box center [538, 92] width 37 height 6
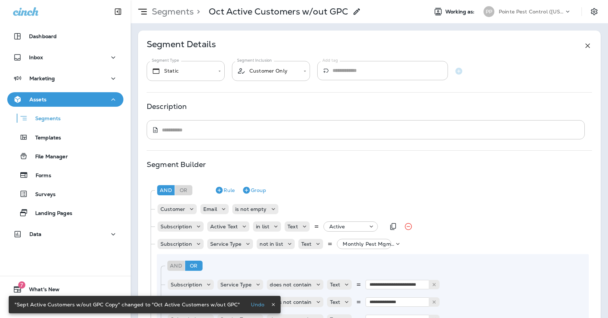
scroll to position [69, 0]
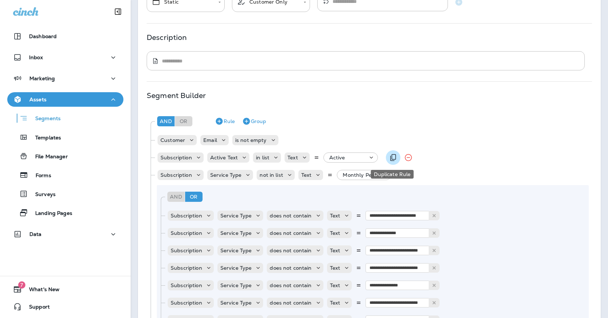
click at [393, 156] on icon "Duplicate Rule" at bounding box center [393, 157] width 9 height 9
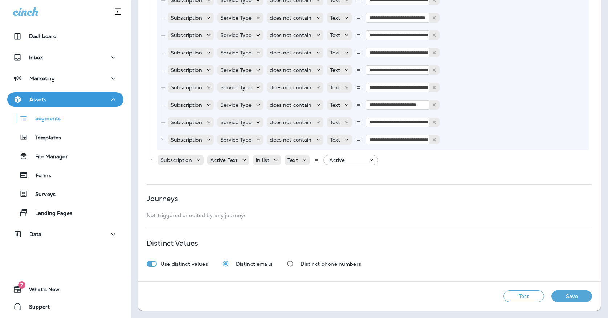
scroll to position [1625, 0]
click at [190, 164] on div "Subscription" at bounding box center [180, 160] width 46 height 10
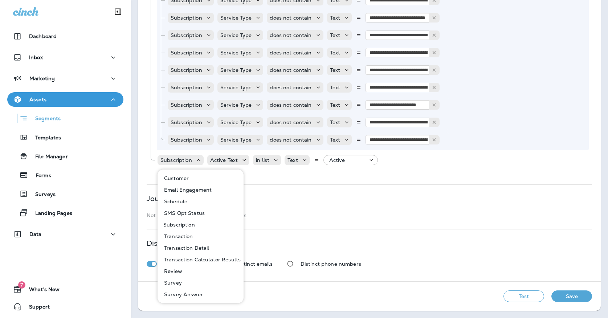
click at [191, 181] on button "Customer" at bounding box center [200, 178] width 85 height 12
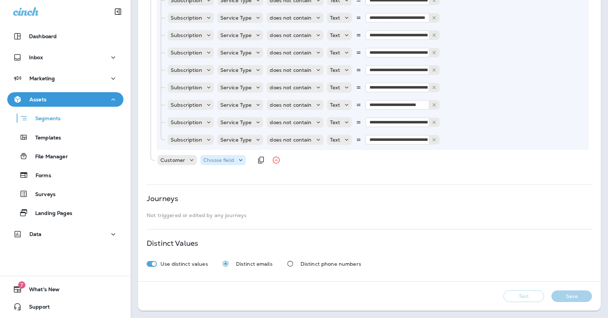
click at [211, 163] on p "Choose field" at bounding box center [218, 160] width 31 height 6
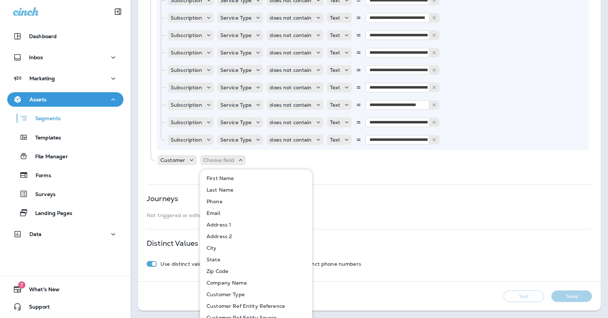
click at [226, 292] on p "Customer Type" at bounding box center [224, 294] width 41 height 6
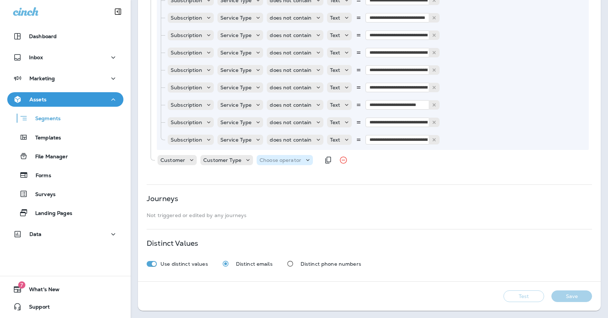
click at [267, 157] on p "Choose operator" at bounding box center [280, 160] width 42 height 6
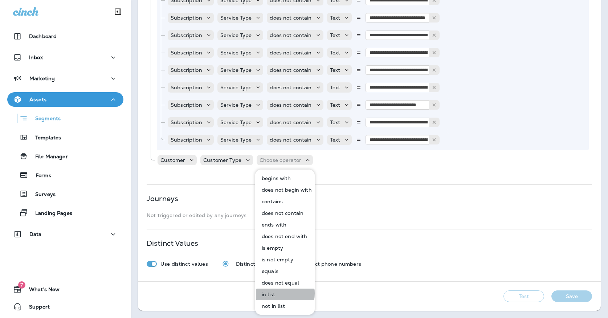
click at [271, 293] on p "in list" at bounding box center [267, 294] width 16 height 6
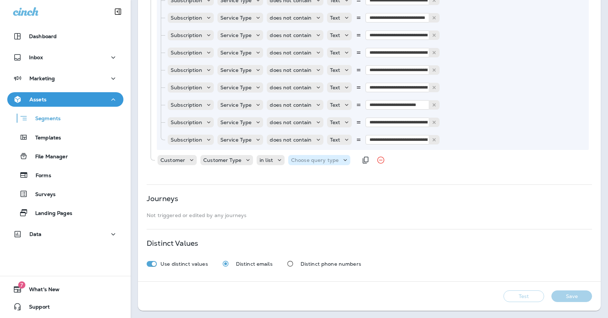
click at [315, 164] on div "Choose query type" at bounding box center [319, 160] width 62 height 10
click at [308, 177] on button "Text" at bounding box center [308, 178] width 42 height 12
click at [357, 156] on div "Select options" at bounding box center [357, 160] width 54 height 10
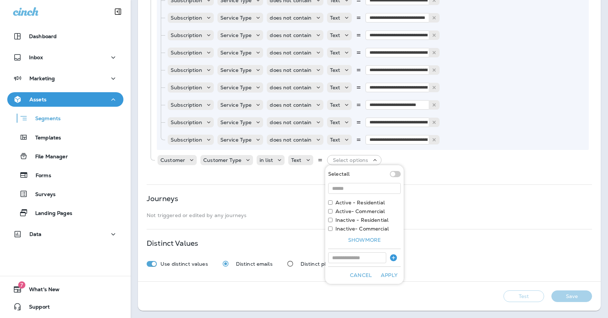
click at [339, 202] on label "Active - Residential" at bounding box center [359, 203] width 49 height 6
click at [391, 272] on button "Apply" at bounding box center [388, 275] width 23 height 11
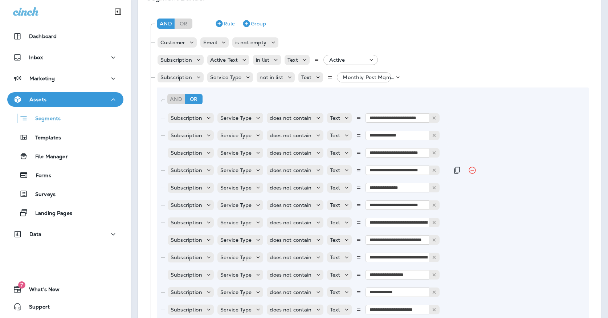
scroll to position [163, 0]
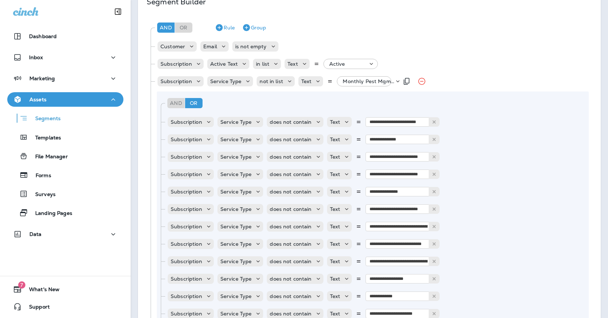
click at [358, 83] on p "Monthly Pest Mgmt Service, +86 more" at bounding box center [369, 81] width 52 height 6
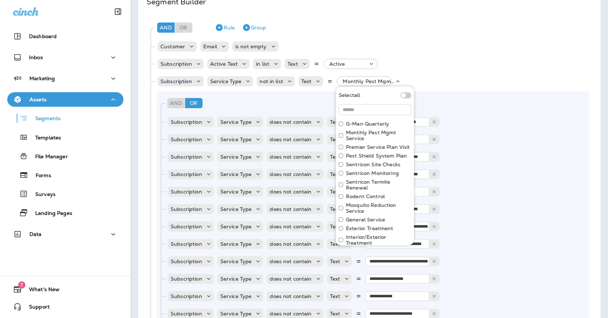
click at [351, 135] on label "Monthly Pest Mgmt Service" at bounding box center [378, 136] width 65 height 12
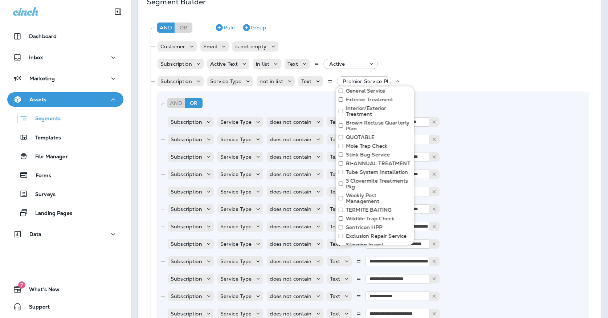
scroll to position [139, 0]
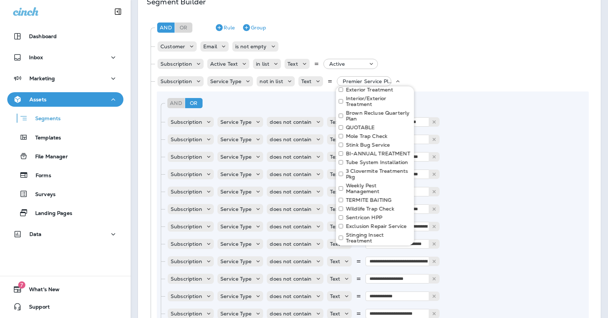
click at [345, 152] on div "BI-ANNUAL TREATMENT" at bounding box center [375, 154] width 73 height 6
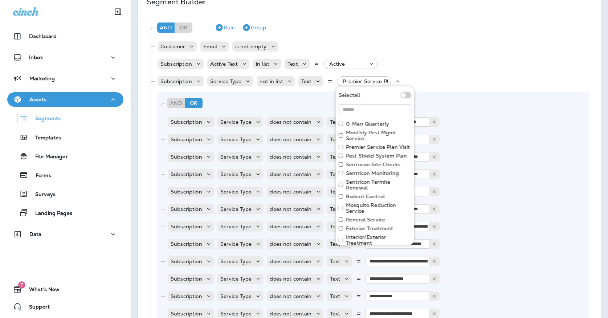
scroll to position [0, 0]
click at [359, 123] on label "G-Man Quarterly" at bounding box center [367, 124] width 43 height 6
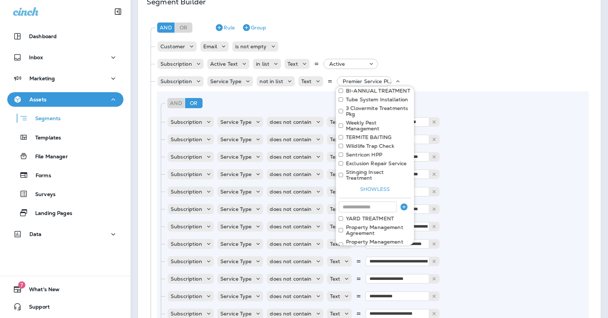
scroll to position [204, 0]
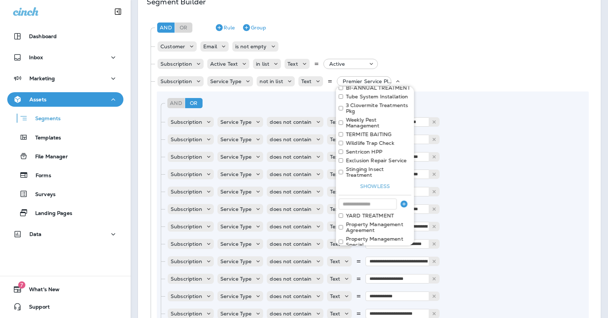
click at [364, 157] on label "Exclusion Repair Service" at bounding box center [376, 160] width 61 height 6
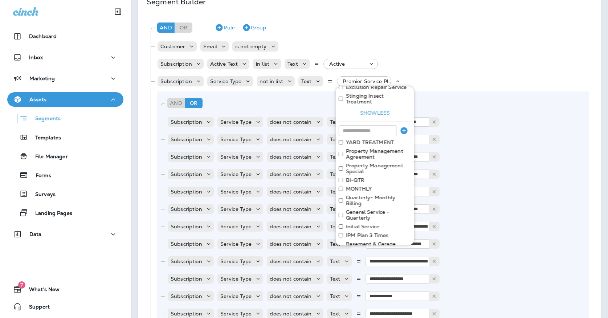
scroll to position [284, 0]
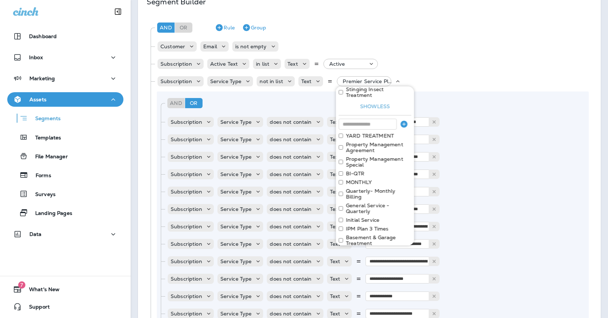
click at [353, 133] on label "YARD TREATMENT" at bounding box center [370, 136] width 48 height 6
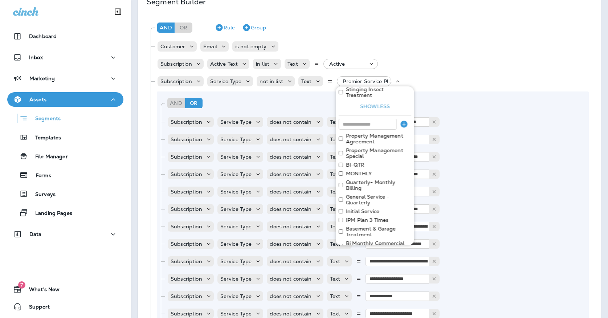
click at [353, 133] on label "Property Management Agreement" at bounding box center [378, 139] width 65 height 12
click at [355, 133] on label "Property Management Special" at bounding box center [378, 139] width 65 height 12
click at [362, 142] on label "MONTHLY" at bounding box center [359, 145] width 26 height 6
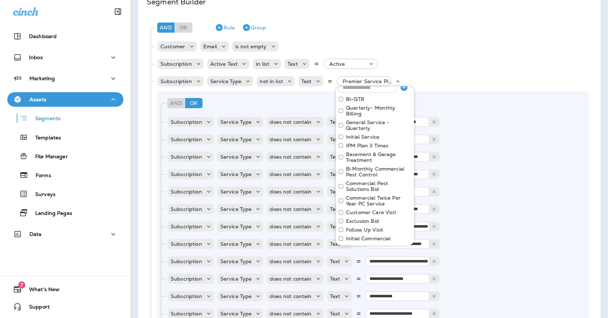
scroll to position [326, 0]
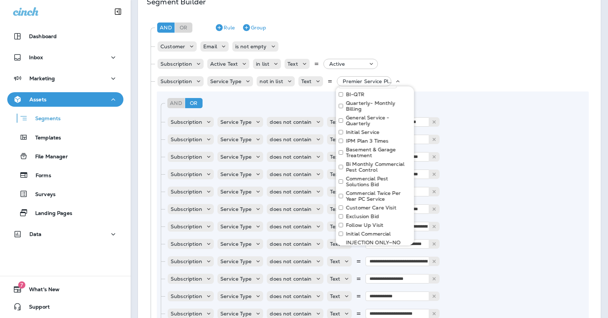
click at [358, 147] on label "Basement & Garage Treatment" at bounding box center [378, 153] width 65 height 12
click at [360, 147] on label "Bi Monthly Commercial Pest Control" at bounding box center [378, 153] width 65 height 12
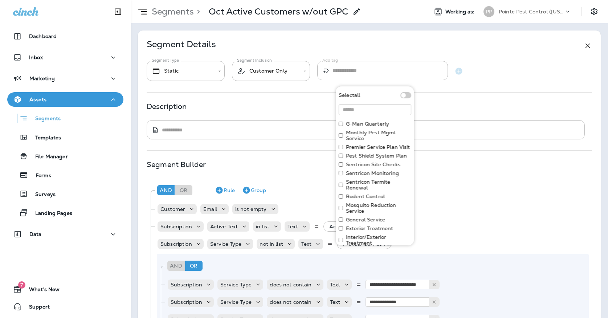
scroll to position [326, 0]
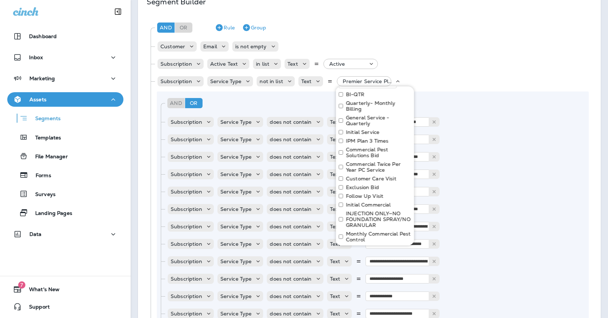
click at [360, 161] on label "Commercial Twice Per Year PC Service" at bounding box center [378, 167] width 65 height 12
click at [357, 147] on label "Commercial Pest Solutions Bid" at bounding box center [378, 153] width 65 height 12
click at [371, 147] on label "Customer Care Visit" at bounding box center [371, 150] width 50 height 6
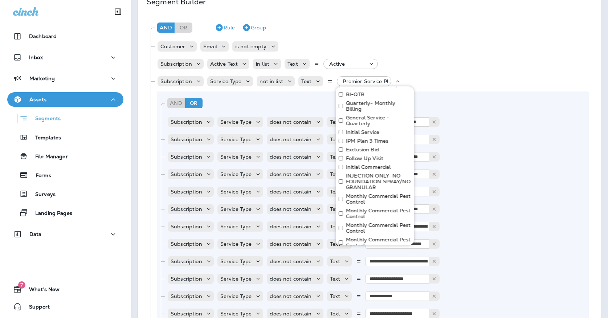
click at [369, 147] on label "Exclusion Bid" at bounding box center [362, 150] width 33 height 6
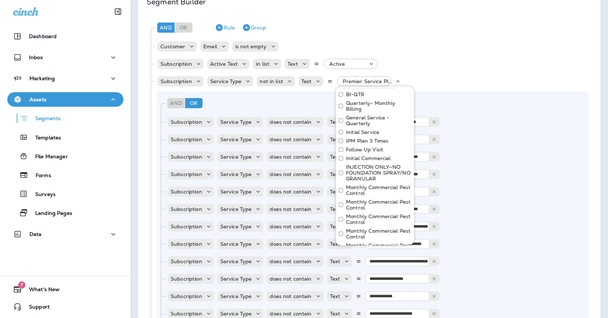
click at [369, 147] on label "Follow Up Visit" at bounding box center [364, 150] width 37 height 6
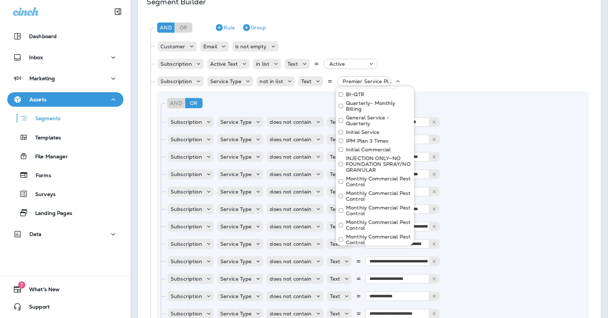
click at [369, 147] on label "Initial Commercial" at bounding box center [368, 150] width 45 height 6
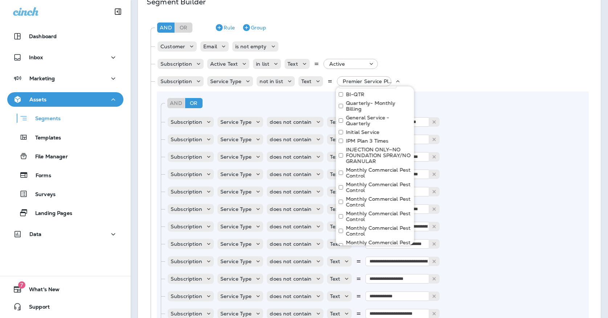
click at [366, 147] on label "INJECTION ONLY—NO FOUNDATION SPRAY/NO GRANULAR" at bounding box center [378, 155] width 65 height 17
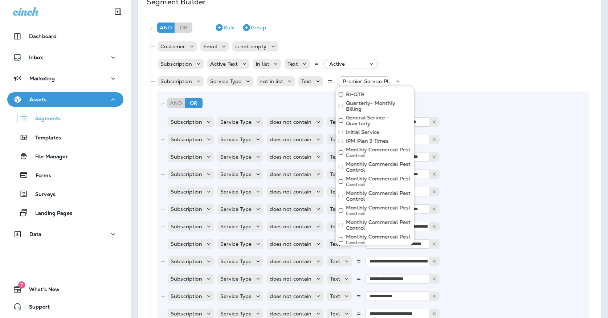
click at [356, 147] on label "Monthly Commercial Pest Control" at bounding box center [378, 153] width 65 height 12
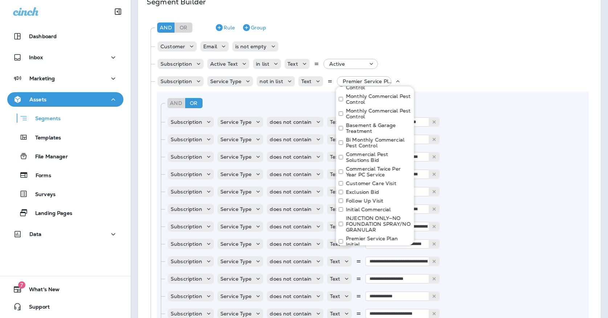
scroll to position [601, 0]
click at [362, 121] on label "Basement & Garage Treatment" at bounding box center [378, 127] width 65 height 12
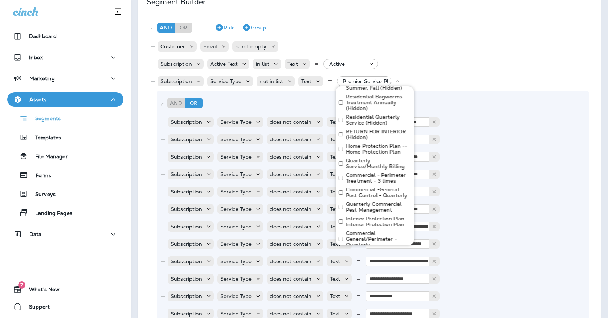
scroll to position [1362, 0]
click at [399, 254] on button "Apply" at bounding box center [399, 259] width 23 height 11
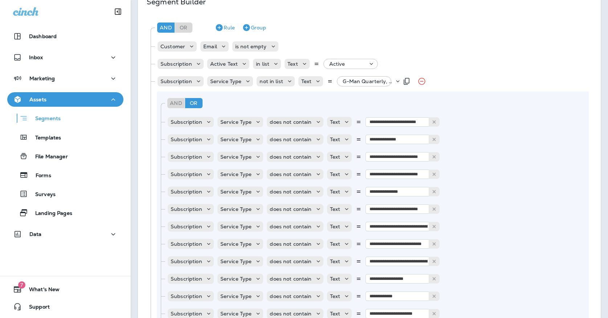
click at [352, 82] on p "G-Man Quarterly, +73 more" at bounding box center [369, 81] width 52 height 6
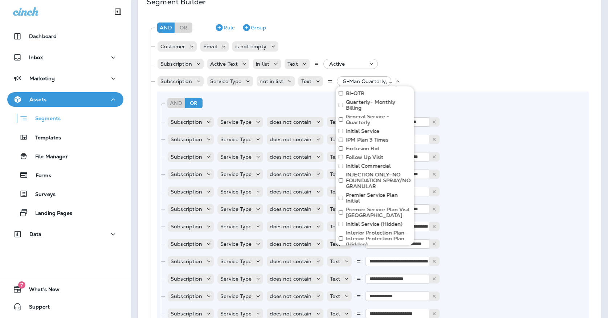
scroll to position [331, 0]
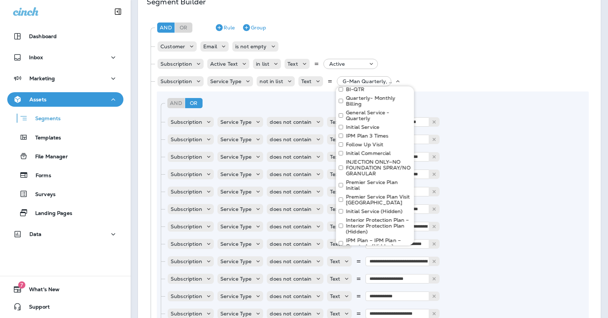
click at [354, 142] on label "Follow Up Visit" at bounding box center [364, 145] width 37 height 6
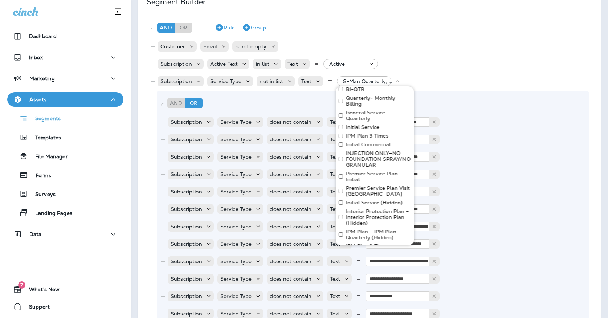
click at [359, 142] on label "Initial Commercial" at bounding box center [368, 145] width 45 height 6
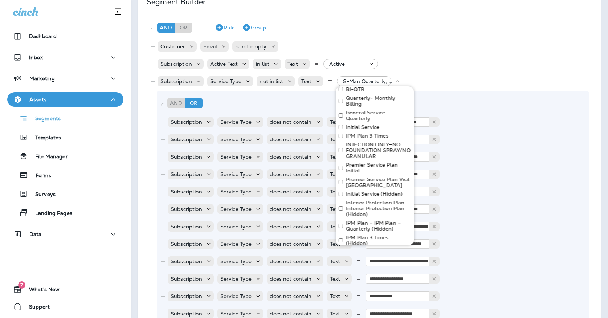
click at [365, 142] on label "INJECTION ONLY—NO FOUNDATION SPRAY/NO GRANULAR" at bounding box center [378, 150] width 65 height 17
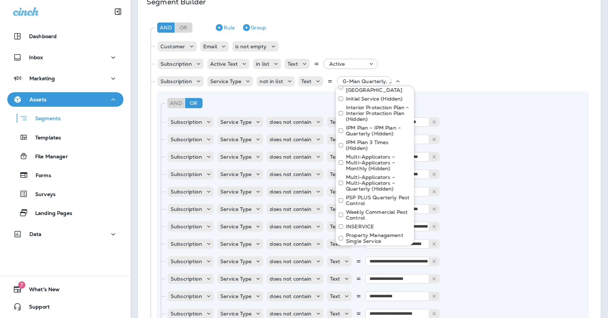
scroll to position [415, 0]
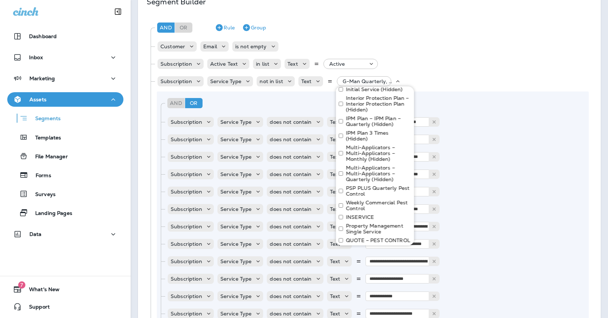
click at [354, 144] on label "Multi-Applicators – Multi-Applicators – Monthly (Hidden)" at bounding box center [378, 152] width 65 height 17
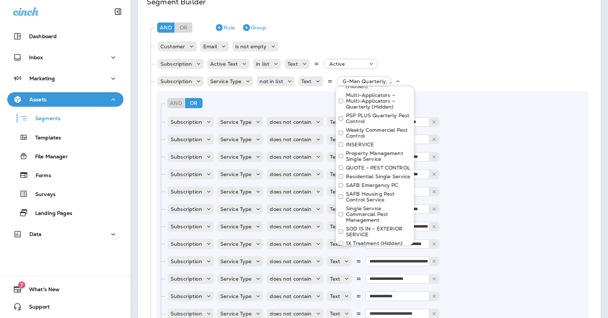
scroll to position [472, 0]
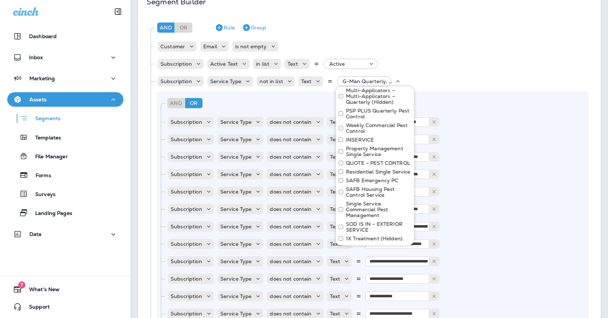
click at [357, 122] on label "Weekly Commercial Pest Control" at bounding box center [378, 128] width 65 height 12
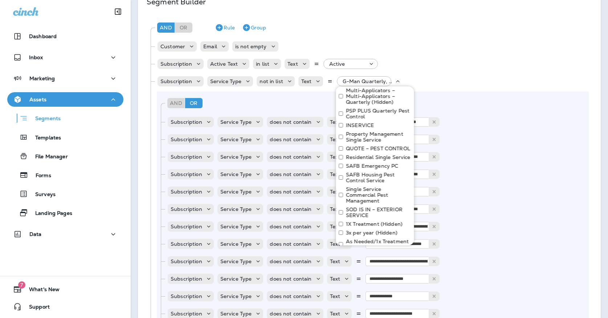
click at [361, 131] on label "Property Management Single Service" at bounding box center [378, 137] width 65 height 12
click at [372, 131] on label "QUOTE – PEST CONTROL" at bounding box center [378, 134] width 64 height 6
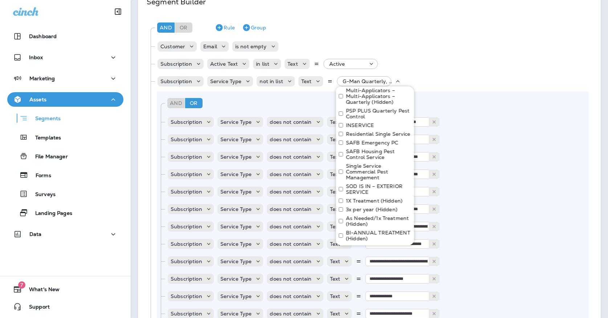
click at [359, 122] on label "INSERVICE" at bounding box center [360, 125] width 28 height 6
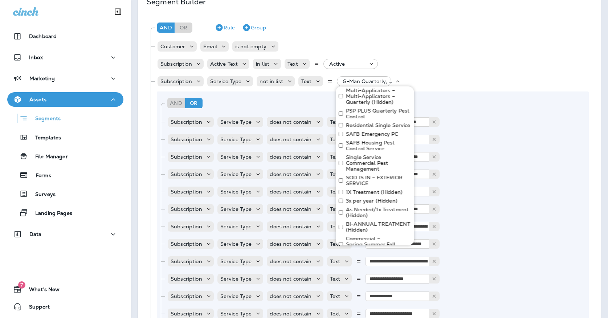
click at [365, 122] on label "Residential Single Service" at bounding box center [378, 125] width 65 height 6
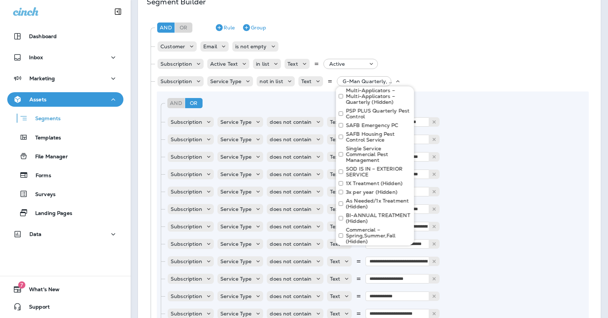
click at [365, 122] on label "SAFB Emergency PC" at bounding box center [372, 125] width 52 height 6
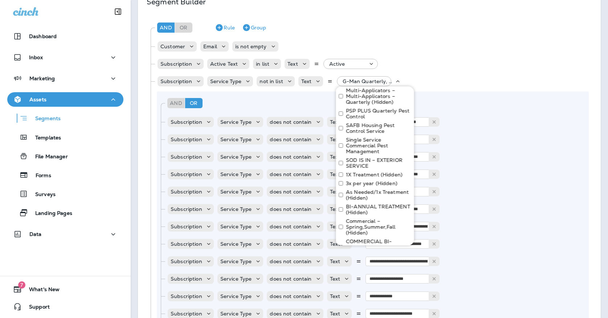
click at [367, 122] on label "SAFB Housing Pest Control Service" at bounding box center [378, 128] width 65 height 12
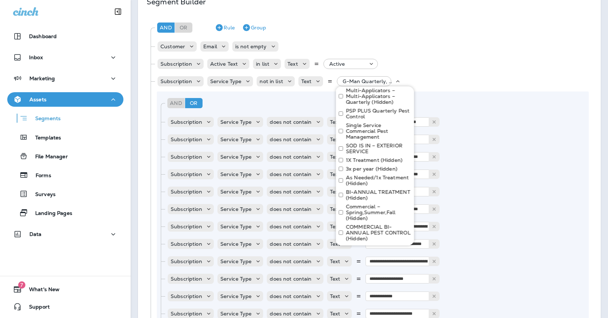
click at [355, 122] on label "Single Service Commercial Pest Management" at bounding box center [378, 130] width 65 height 17
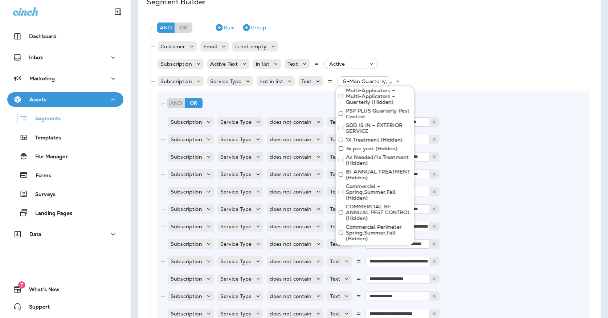
click at [359, 122] on label "SOD IS IN – EXTERIOR SERVICE" at bounding box center [378, 128] width 65 height 12
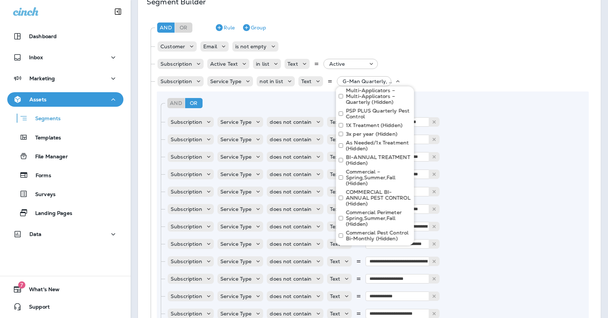
click at [359, 122] on label "1X Treatment (Hidden)" at bounding box center [374, 125] width 57 height 6
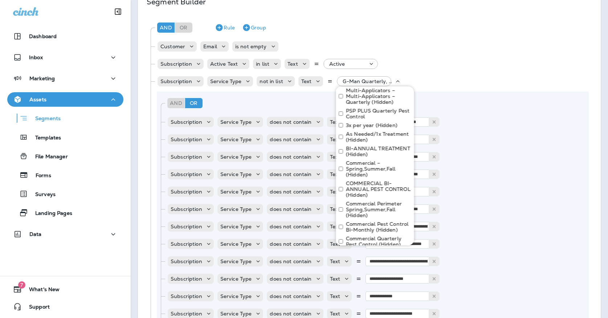
click at [362, 131] on label "As Needed/1x Treatment (Hidden)" at bounding box center [378, 137] width 65 height 12
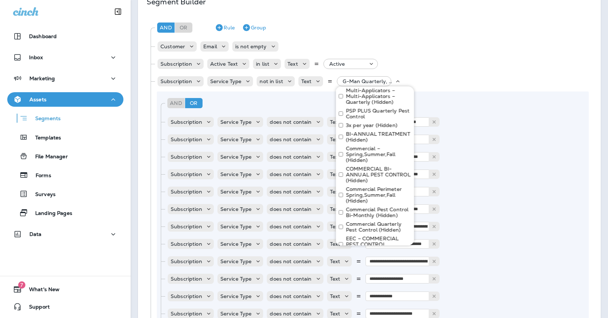
click at [359, 131] on label "BI-ANNUAL TREATMENT (Hidden)" at bounding box center [378, 137] width 65 height 12
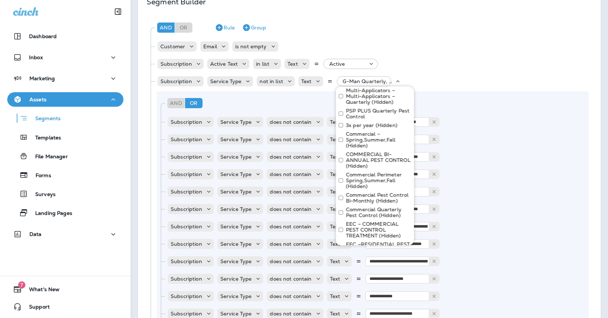
click at [360, 151] on label "COMMERCIAL BI-ANNUAL PEST CONTROL (Hidden)" at bounding box center [378, 159] width 65 height 17
click at [363, 172] on label "Commercial Pest Control Bi-Monthly (Hidden)" at bounding box center [378, 178] width 65 height 12
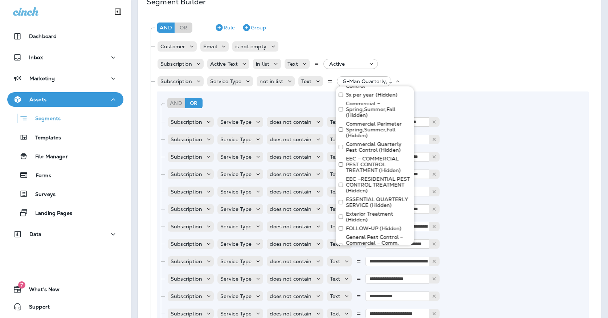
scroll to position [522, 0]
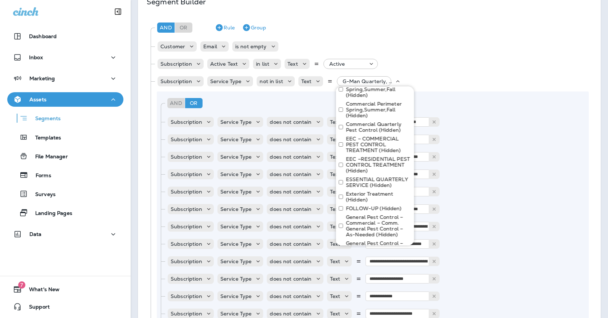
click at [364, 136] on label "EEC – COMMERCIAL PEST CONTROL TREATMENT (Hidden)" at bounding box center [378, 144] width 65 height 17
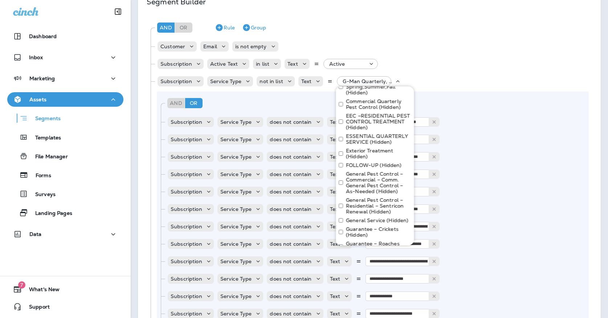
scroll to position [551, 0]
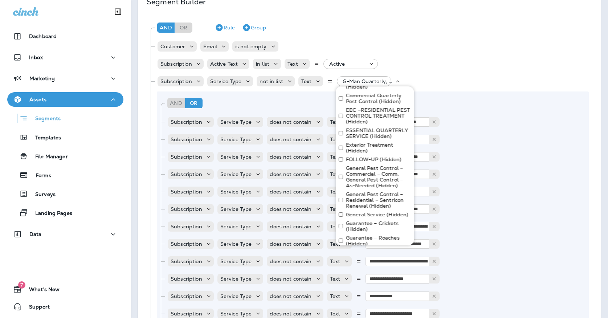
click at [363, 142] on label "Exterior Treatment (Hidden)" at bounding box center [378, 148] width 65 height 12
click at [371, 142] on label "FOLLOW-UP (Hidden)" at bounding box center [374, 145] width 56 height 6
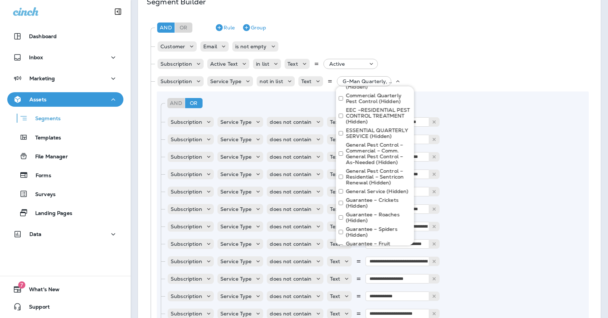
click at [374, 142] on label "General Pest Control – Commercial – Comm. General Pest Control – As-Needed (Hid…" at bounding box center [378, 153] width 65 height 23
click at [376, 142] on label "General Pest Control – Residential – Sentricon Renewal (Hidden)" at bounding box center [378, 150] width 65 height 17
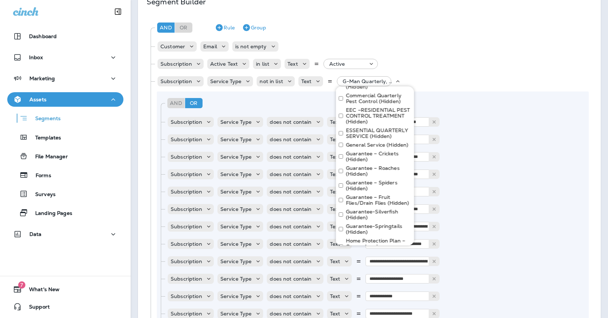
click at [378, 142] on label "General Service (Hidden)" at bounding box center [377, 145] width 62 height 6
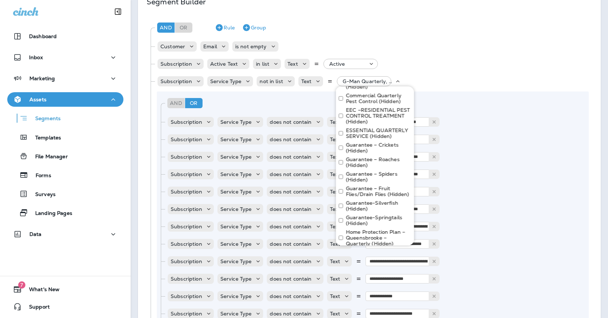
click at [356, 142] on label "Guarantee – Crickets (Hidden)" at bounding box center [378, 148] width 65 height 12
click at [359, 142] on label "Guarantee – Roaches (Hidden)" at bounding box center [378, 148] width 65 height 12
click at [360, 142] on label "Guarantee – Spiders (Hidden)" at bounding box center [378, 148] width 65 height 12
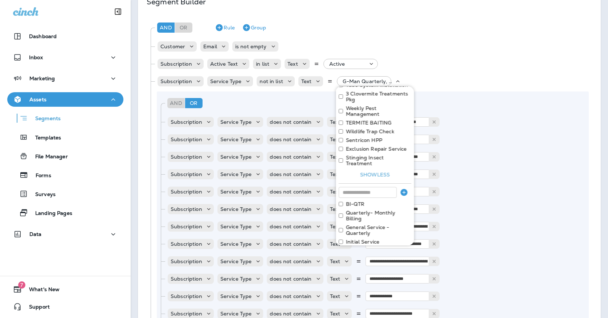
scroll to position [254, 0]
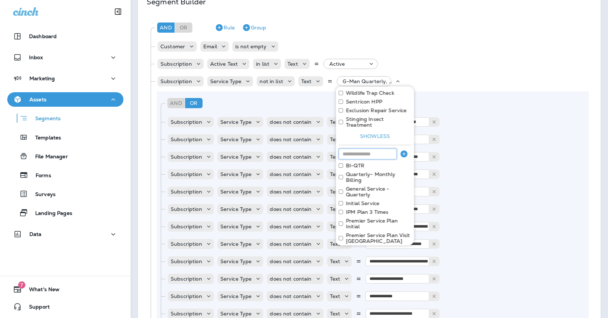
click at [358, 148] on input at bounding box center [368, 153] width 58 height 11
type input "**********"
click at [403, 150] on icon "button" at bounding box center [403, 153] width 7 height 7
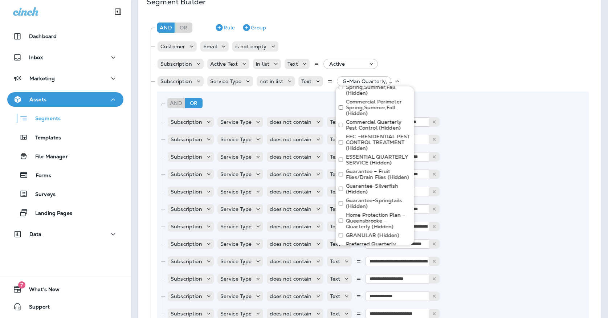
scroll to position [532, 0]
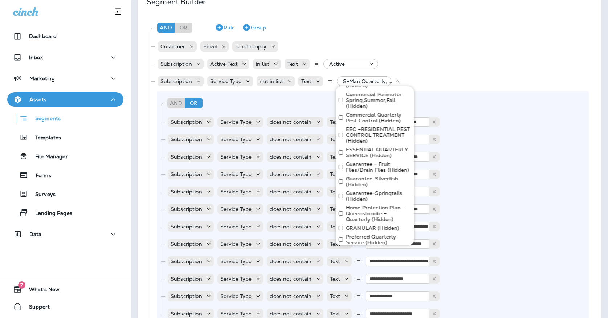
click at [365, 161] on label "Guarantee – Fruit Flies/Drain Flies (Hidden)" at bounding box center [378, 167] width 65 height 12
click at [354, 161] on label "Guarantee-Silverfish (Hidden)" at bounding box center [378, 167] width 65 height 12
click at [354, 161] on label "Guarantee-Springtails (Hidden)" at bounding box center [378, 167] width 65 height 12
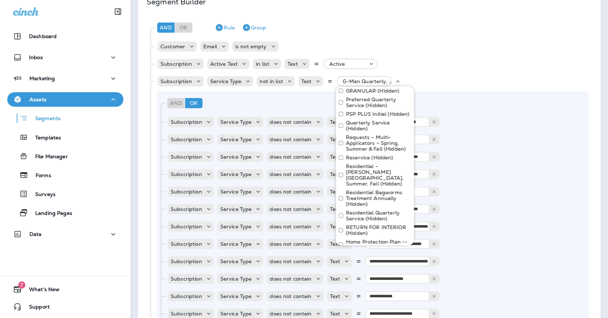
scroll to position [631, 0]
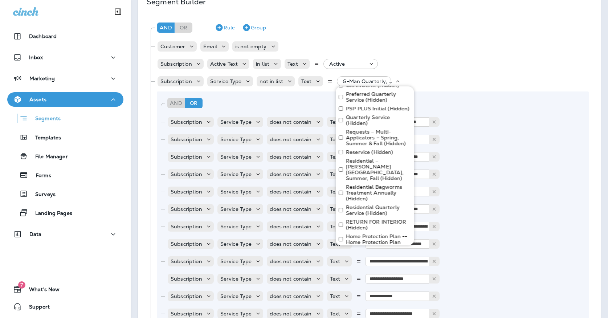
click at [364, 149] on label "Reservice (Hidden)" at bounding box center [370, 152] width 48 height 6
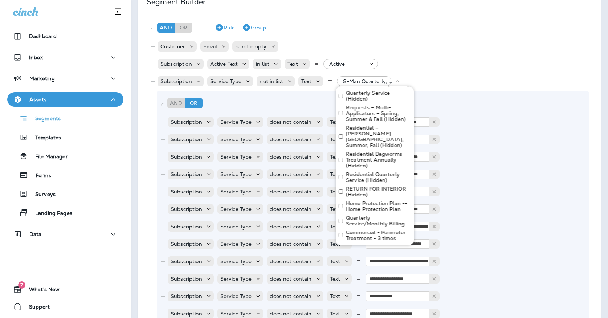
scroll to position [666, 0]
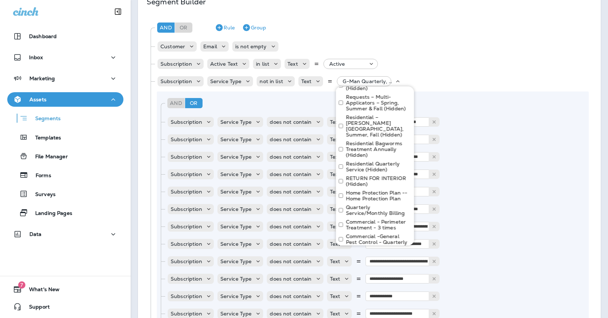
click at [374, 140] on label "Residential Bagworms Treatment Annually (Hidden)" at bounding box center [378, 148] width 65 height 17
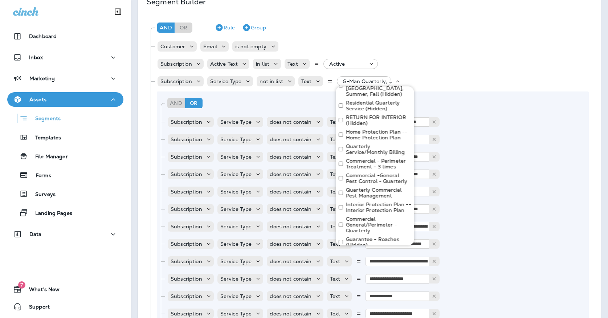
scroll to position [706, 0]
click at [398, 254] on button "Apply" at bounding box center [399, 259] width 23 height 11
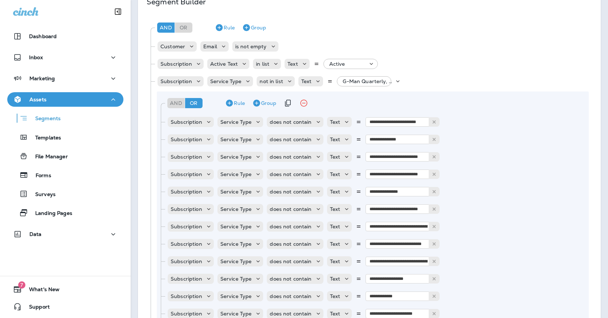
scroll to position [178, 0]
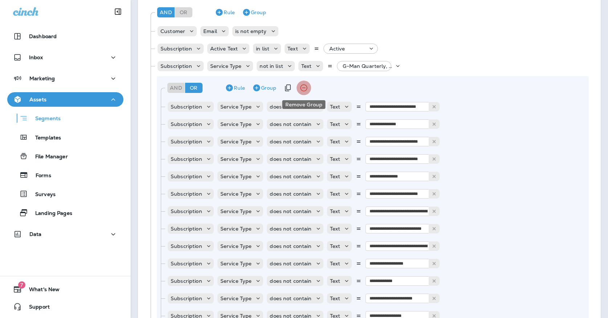
click at [304, 85] on icon "Remove Group" at bounding box center [303, 88] width 7 height 7
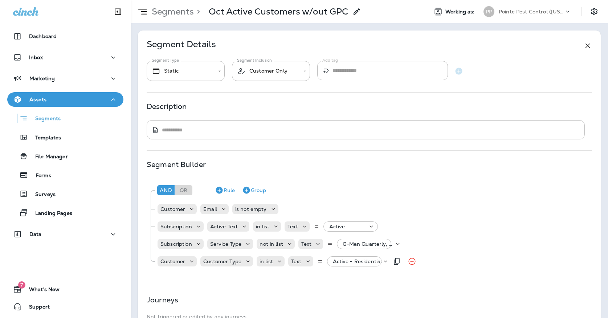
scroll to position [0, 0]
click at [262, 11] on p "Oct Active Customers w/out GPC" at bounding box center [278, 11] width 139 height 11
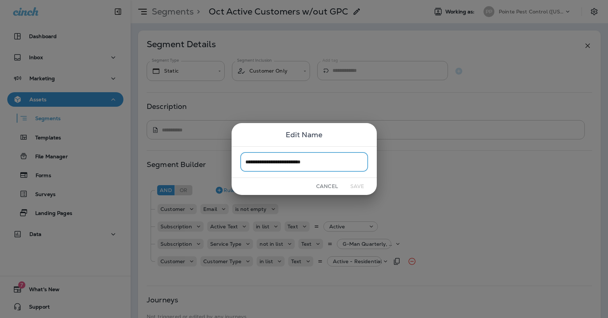
click at [335, 163] on input "**********" at bounding box center [304, 161] width 128 height 19
type input "**********"
click at [357, 185] on button "Save" at bounding box center [357, 186] width 27 height 11
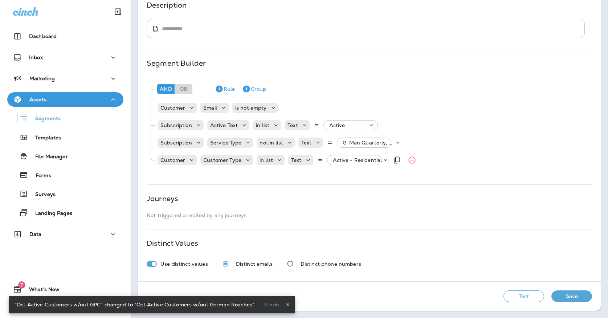
scroll to position [101, 0]
click at [516, 300] on button "Test" at bounding box center [523, 296] width 41 height 12
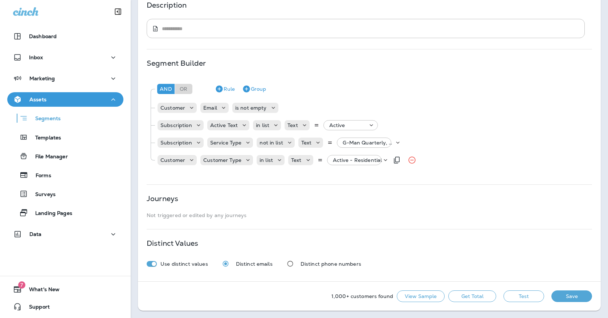
click at [424, 297] on button "View Sample" at bounding box center [421, 296] width 48 height 12
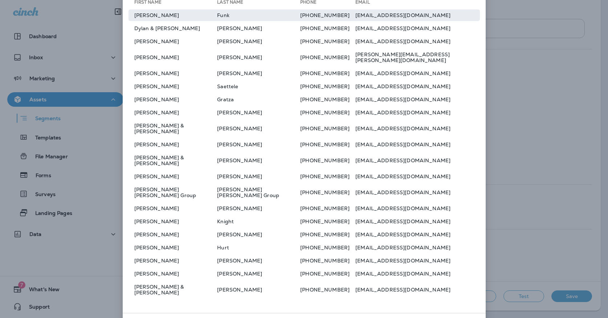
click at [213, 21] on td "Patty" at bounding box center [172, 15] width 89 height 12
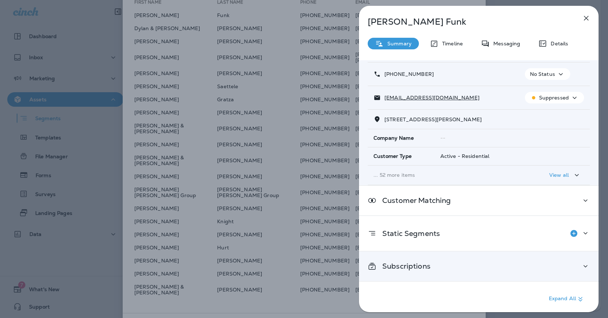
click at [435, 262] on div "Subscriptions" at bounding box center [479, 266] width 222 height 9
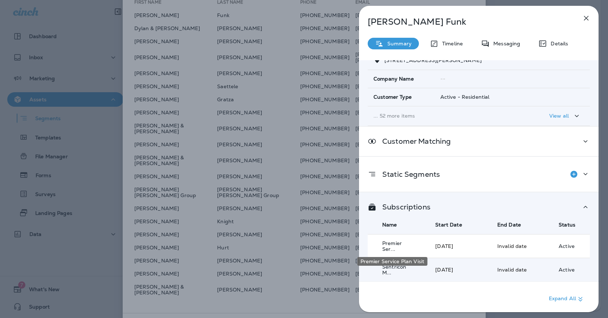
scroll to position [99, 0]
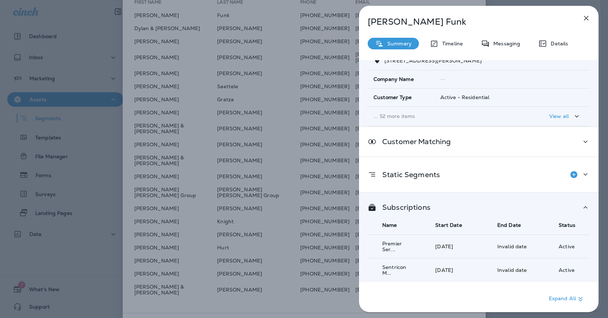
click at [586, 20] on icon "button" at bounding box center [586, 18] width 9 height 9
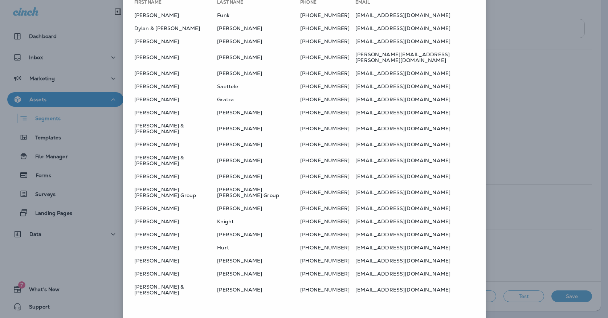
click at [173, 122] on div at bounding box center [304, 159] width 608 height 318
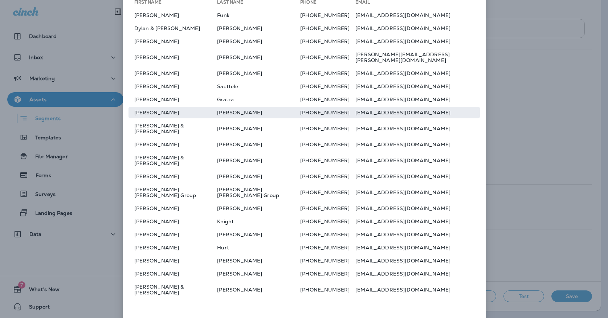
click at [173, 118] on td "Greg" at bounding box center [172, 113] width 89 height 12
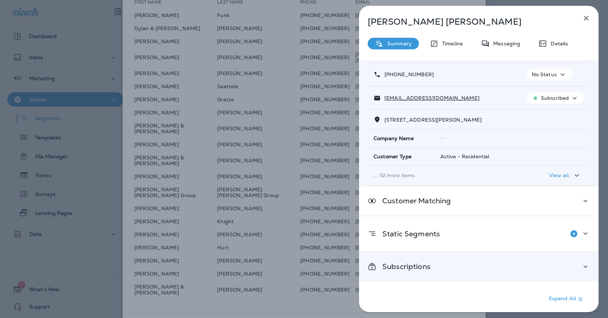
click at [401, 258] on div "Subscriptions" at bounding box center [479, 266] width 240 height 29
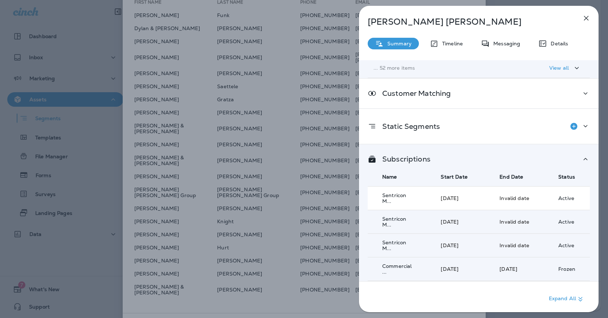
scroll to position [166, 0]
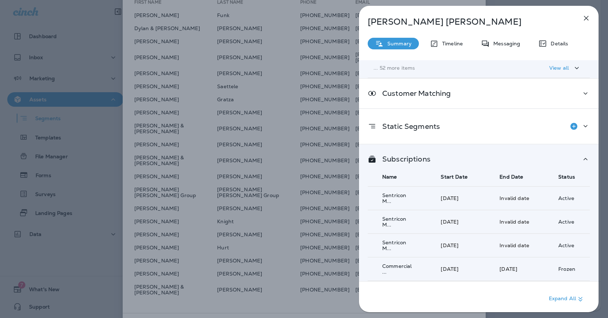
click at [584, 21] on icon "button" at bounding box center [586, 18] width 9 height 9
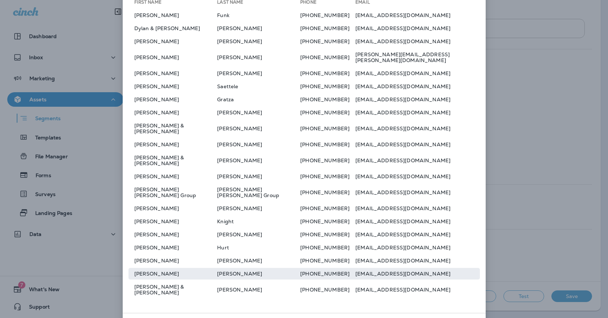
click at [188, 268] on td "Bruce" at bounding box center [172, 274] width 89 height 12
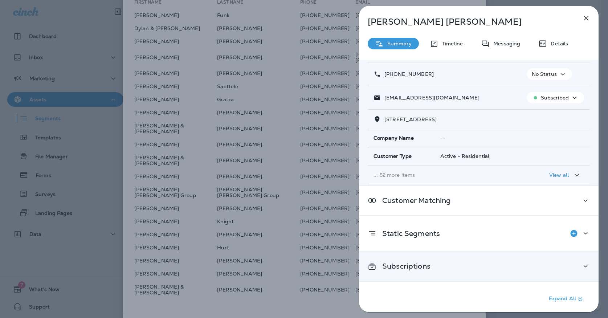
click at [411, 278] on div "Subscriptions" at bounding box center [479, 265] width 240 height 29
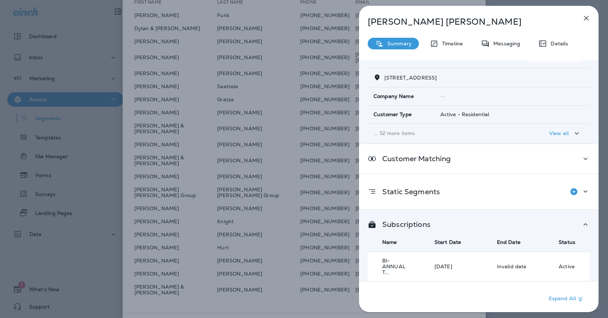
scroll to position [82, 0]
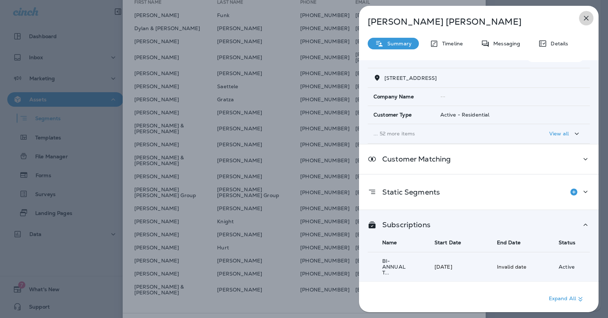
click at [584, 20] on icon "button" at bounding box center [586, 18] width 5 height 5
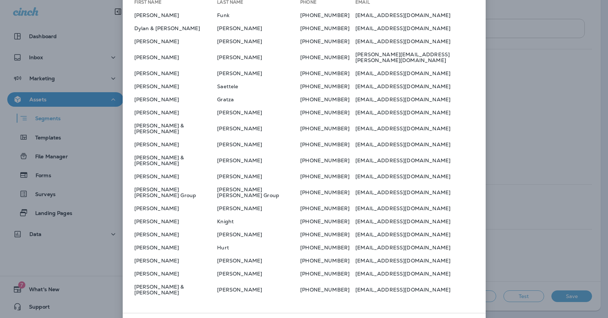
click at [466, 318] on span "Done" at bounding box center [470, 324] width 12 height 5
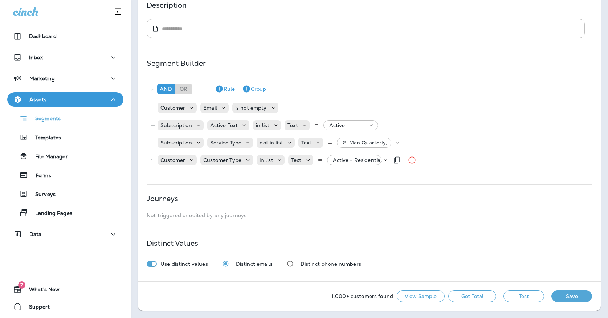
click at [561, 296] on button "Save" at bounding box center [571, 296] width 41 height 12
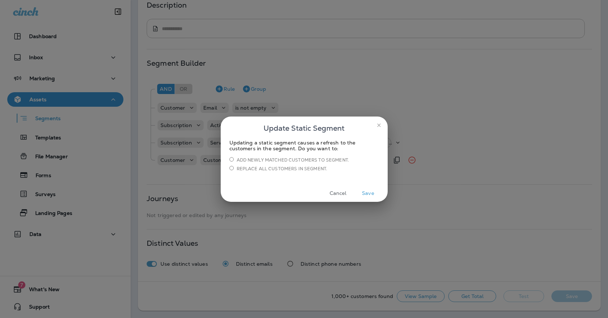
click at [363, 192] on button "Save" at bounding box center [368, 193] width 27 height 11
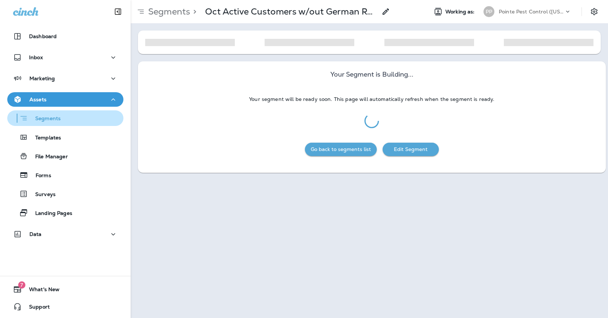
click at [99, 122] on div "Segments" at bounding box center [65, 117] width 110 height 11
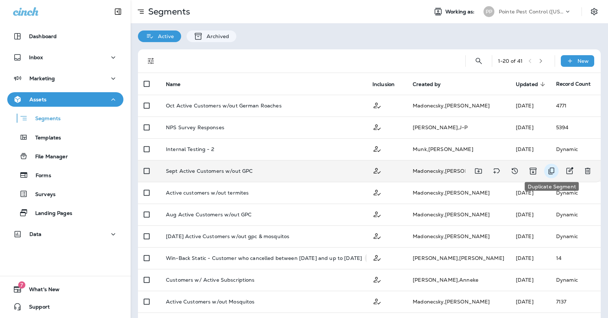
click at [554, 168] on icon "Duplicate Segment" at bounding box center [551, 171] width 9 height 9
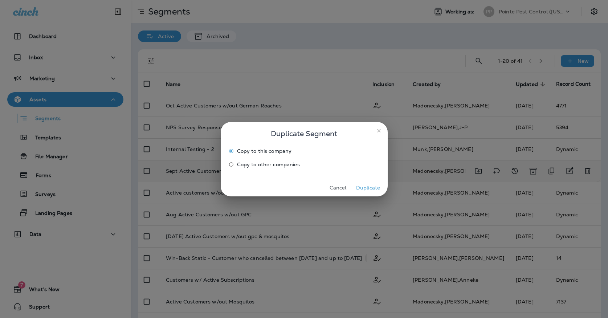
click at [367, 186] on button "Duplicate" at bounding box center [368, 187] width 27 height 11
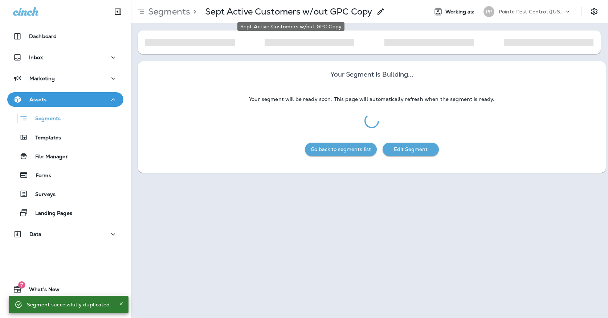
click at [323, 10] on p "Sept Active Customers w/out GPC Copy" at bounding box center [288, 11] width 167 height 11
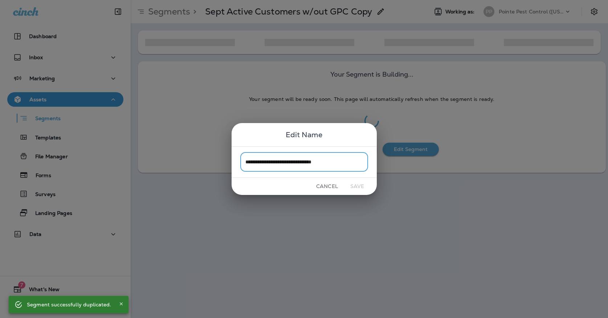
click at [347, 157] on input "**********" at bounding box center [304, 161] width 128 height 19
click at [349, 161] on input "**********" at bounding box center [304, 161] width 128 height 19
drag, startPoint x: 256, startPoint y: 160, endPoint x: 225, endPoint y: 164, distance: 31.8
click at [225, 164] on div "**********" at bounding box center [304, 159] width 608 height 318
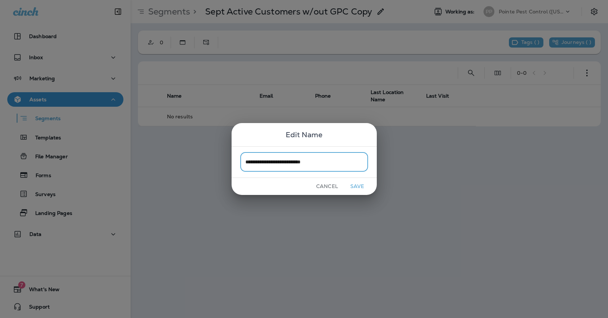
type input "**********"
click at [355, 188] on button "Save" at bounding box center [357, 186] width 27 height 11
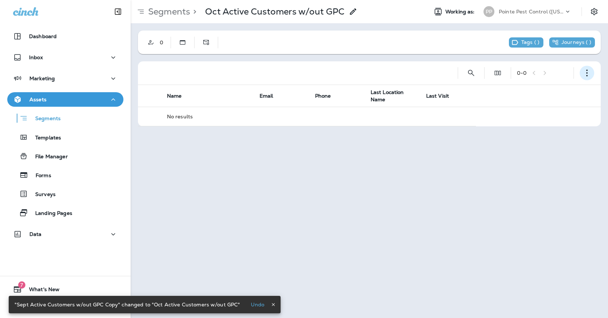
click at [590, 72] on icon "button" at bounding box center [586, 72] width 7 height 7
click at [531, 89] on p "Edit Segment" at bounding box center [538, 92] width 37 height 6
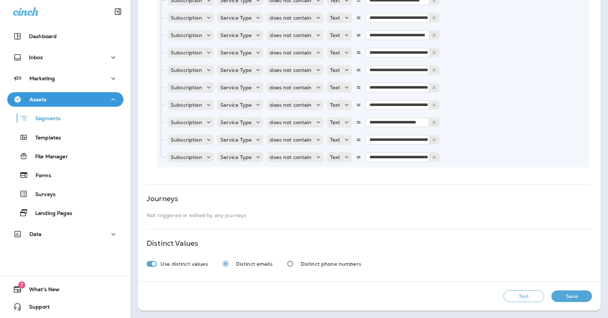
scroll to position [1608, 0]
click at [562, 297] on button "Save" at bounding box center [571, 296] width 41 height 12
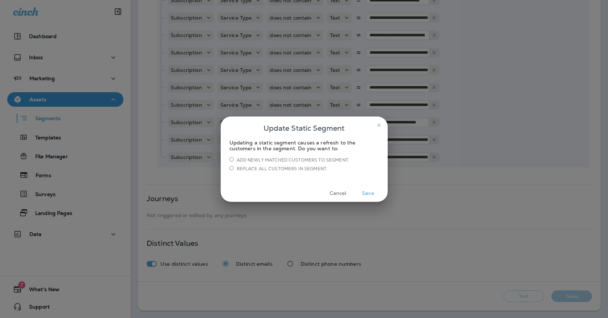
click at [336, 195] on button "Cancel" at bounding box center [337, 193] width 27 height 11
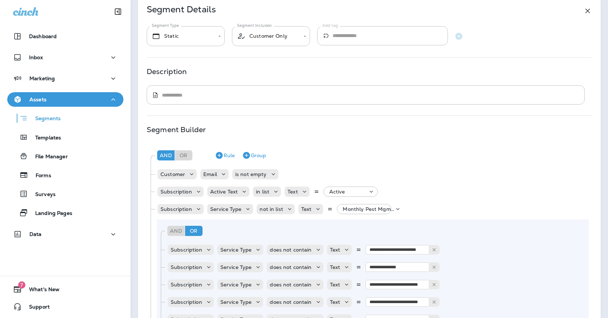
scroll to position [19, 0]
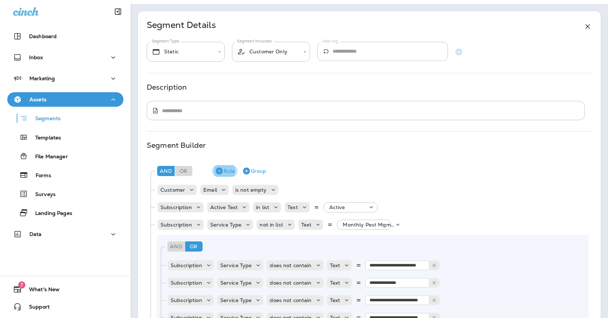
click at [226, 173] on button "Rule" at bounding box center [225, 171] width 26 height 12
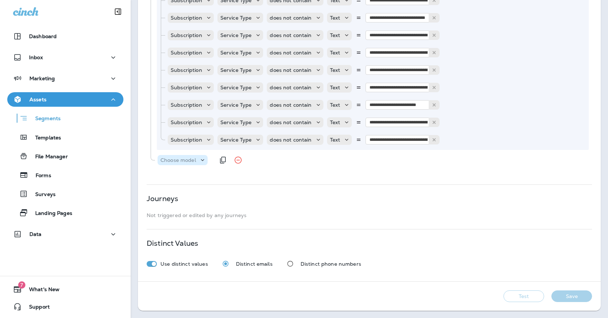
click at [197, 161] on div "Choose model" at bounding box center [177, 160] width 41 height 6
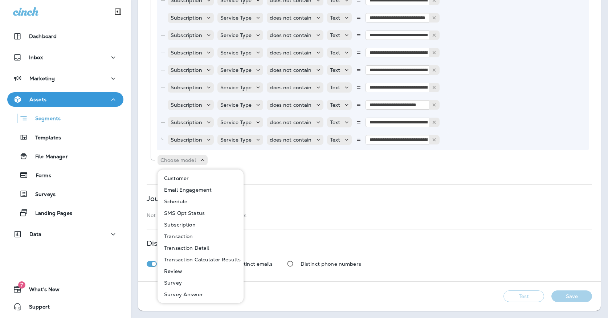
click at [195, 179] on button "Customer" at bounding box center [200, 178] width 85 height 12
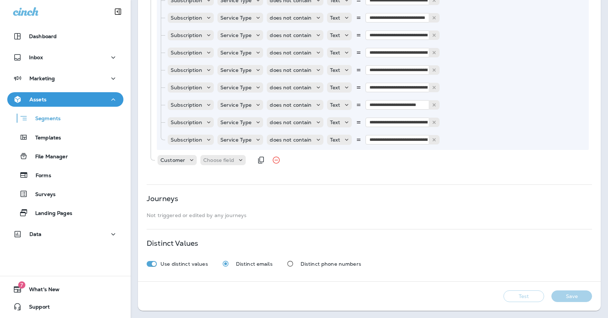
click at [215, 166] on div "Customer Choose field" at bounding box center [205, 160] width 96 height 15
click at [214, 157] on p "Choose field" at bounding box center [218, 160] width 31 height 6
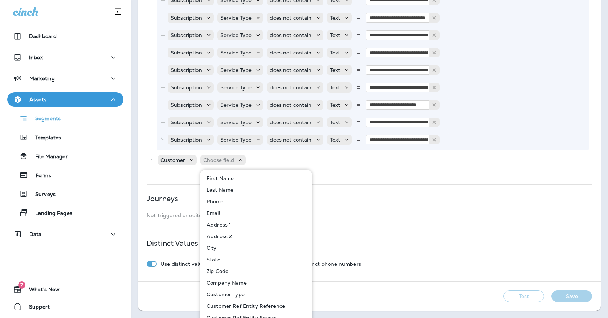
click at [224, 292] on p "Customer Type" at bounding box center [224, 294] width 41 height 6
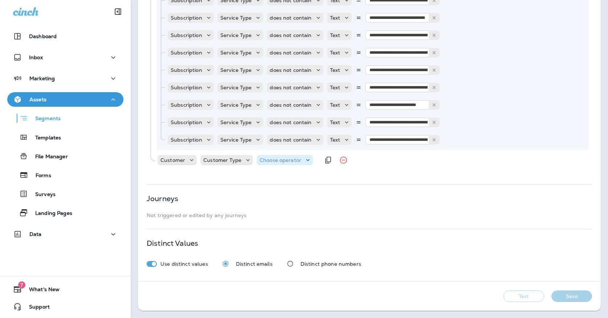
click at [267, 159] on p "Choose operator" at bounding box center [280, 160] width 42 height 6
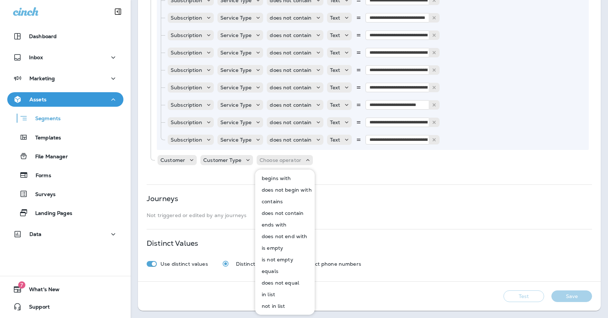
click at [271, 290] on button "in list" at bounding box center [285, 294] width 59 height 12
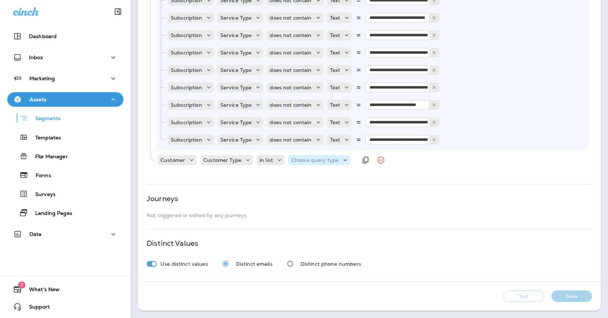
click at [306, 161] on p "Choose query type" at bounding box center [315, 160] width 48 height 6
click at [308, 181] on button "Text" at bounding box center [308, 178] width 42 height 12
click at [353, 158] on p "Select options" at bounding box center [351, 160] width 36 height 6
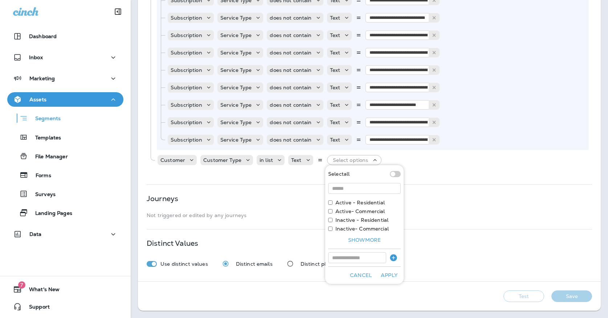
click at [347, 204] on label "Active - Residential" at bounding box center [359, 203] width 49 height 6
click at [386, 275] on button "Apply" at bounding box center [388, 275] width 23 height 11
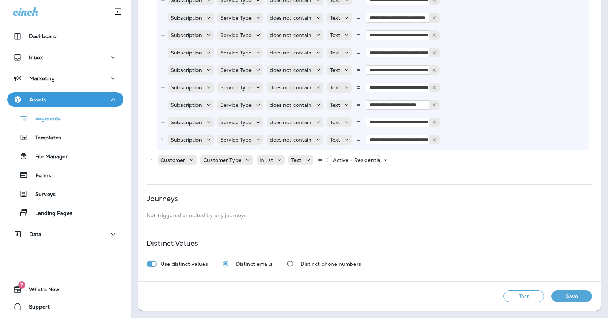
click at [560, 296] on button "Save" at bounding box center [571, 296] width 41 height 12
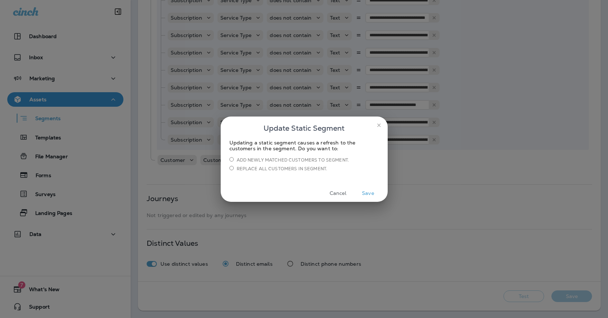
click at [368, 192] on button "Save" at bounding box center [368, 193] width 27 height 11
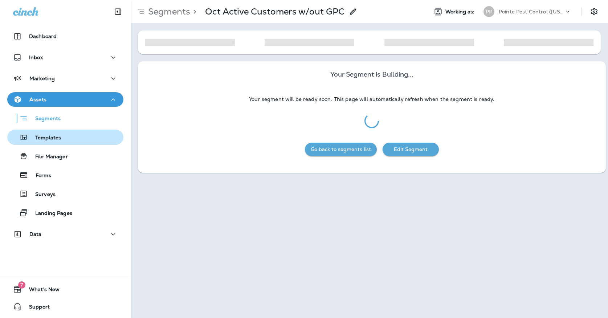
click at [57, 140] on p "Templates" at bounding box center [44, 138] width 33 height 7
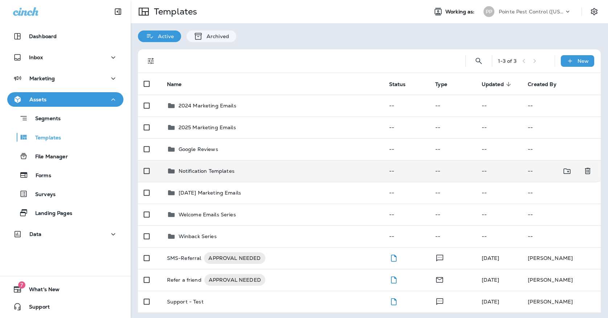
click at [208, 168] on p "Notification Templates" at bounding box center [207, 171] width 56 height 6
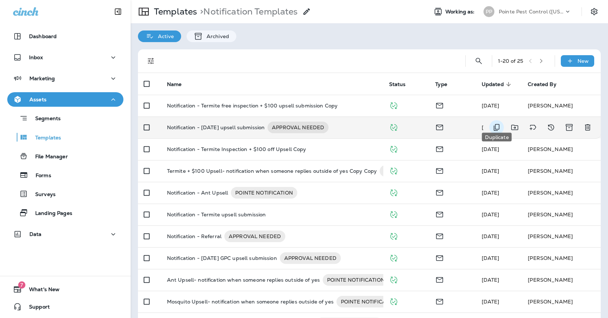
click at [496, 123] on icon "Duplicate" at bounding box center [496, 127] width 9 height 9
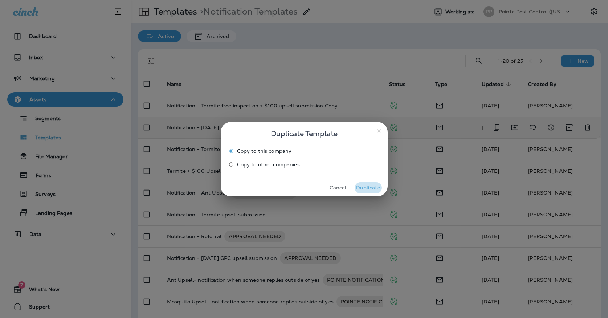
click at [367, 189] on button "Duplicate" at bounding box center [368, 187] width 27 height 11
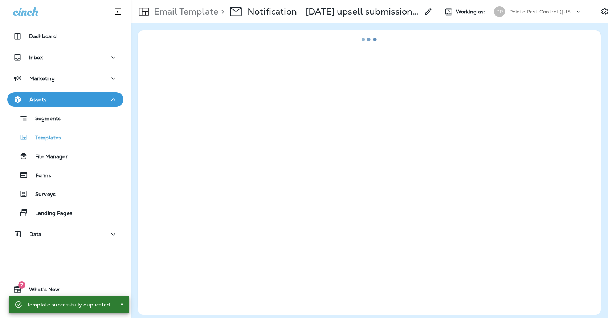
click at [324, 7] on p "Notification - [DATE] upsell submission Copy" at bounding box center [333, 11] width 172 height 11
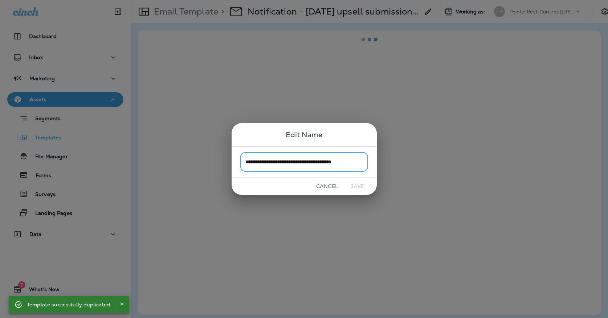
click at [362, 163] on input "**********" at bounding box center [304, 161] width 128 height 19
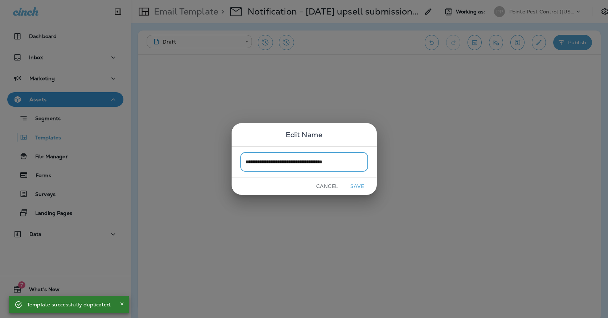
click at [303, 162] on input "**********" at bounding box center [304, 161] width 128 height 19
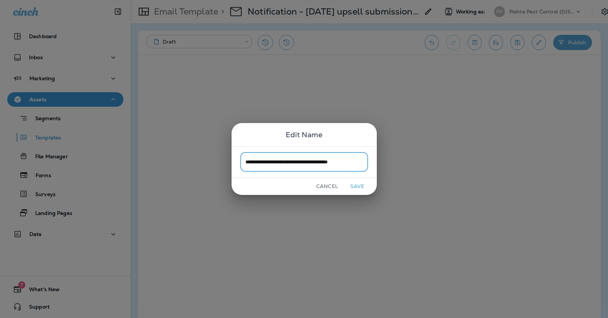
type input "**********"
click at [350, 184] on button "Save" at bounding box center [357, 186] width 27 height 11
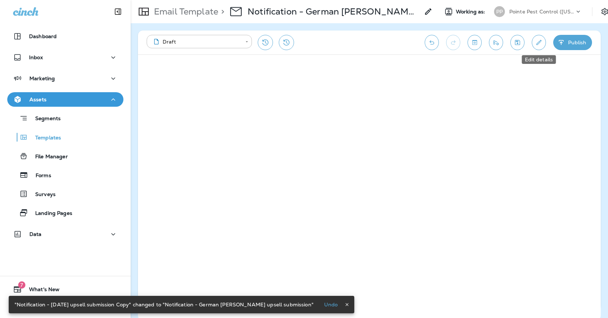
click at [537, 37] on button "Edit details" at bounding box center [539, 42] width 14 height 15
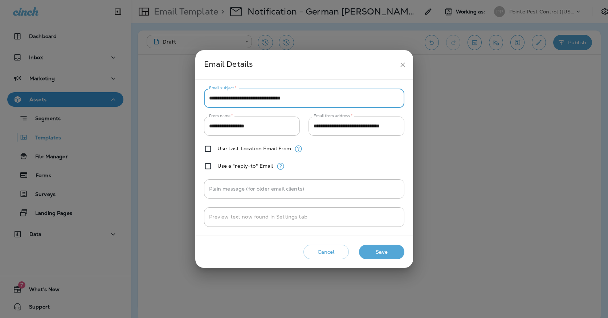
type input "**********"
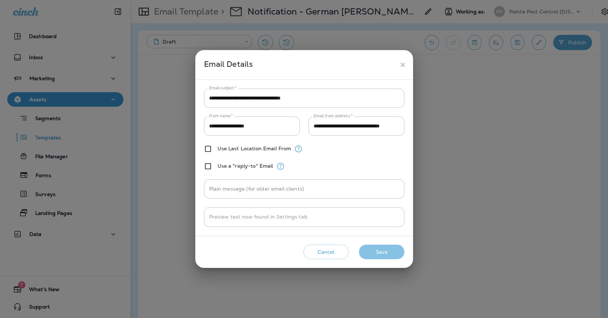
click at [386, 249] on button "Save" at bounding box center [381, 252] width 45 height 15
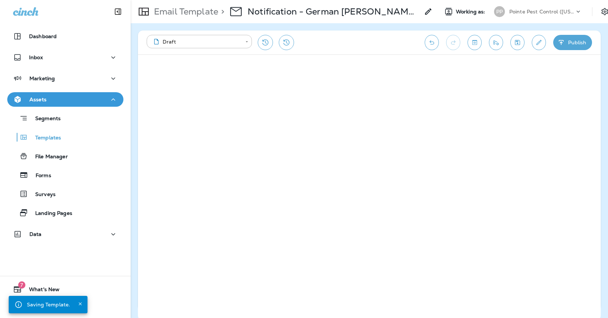
click at [558, 44] on icon "button" at bounding box center [561, 42] width 8 height 7
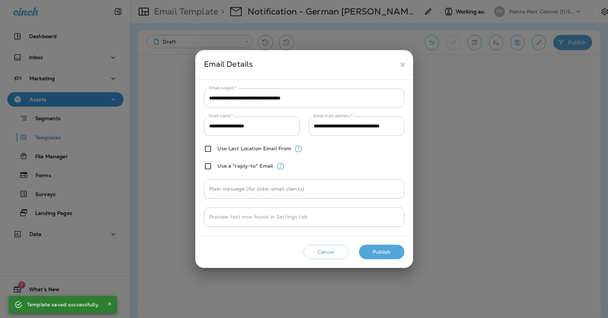
click at [371, 258] on button "Publish" at bounding box center [381, 252] width 45 height 15
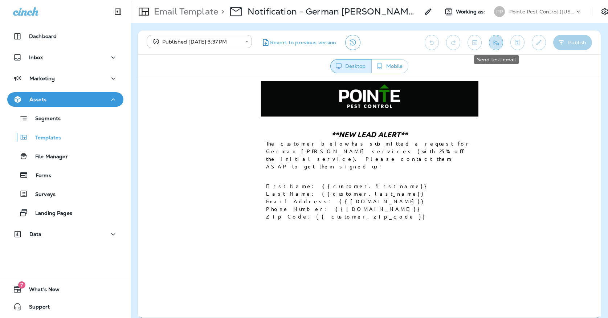
click at [492, 42] on icon "Send test email" at bounding box center [496, 42] width 8 height 7
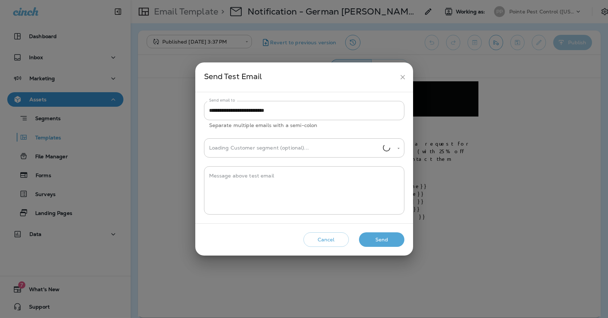
click at [386, 249] on div "Cancel Send" at bounding box center [304, 239] width 206 height 21
click at [386, 242] on button "Send" at bounding box center [381, 239] width 45 height 15
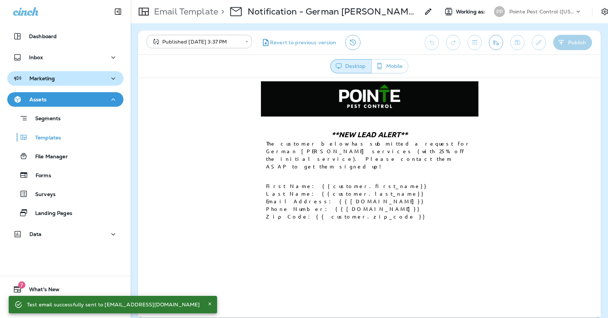
click at [78, 80] on div "Marketing" at bounding box center [65, 78] width 105 height 9
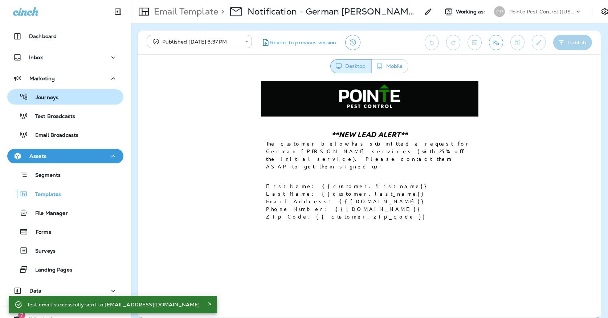
click at [78, 96] on div "Journeys" at bounding box center [65, 96] width 110 height 11
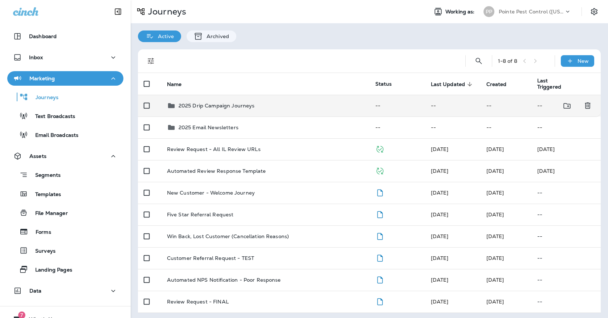
click at [252, 103] on p "2025 Drip Campaign Journeys" at bounding box center [217, 106] width 76 height 6
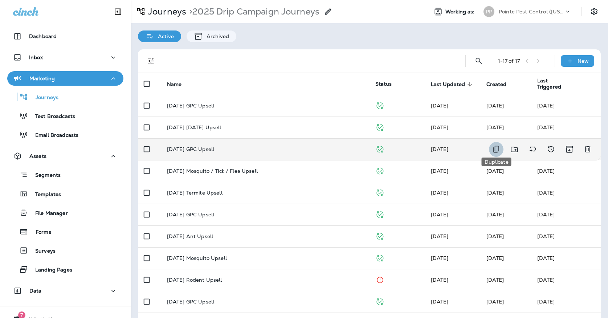
click at [496, 147] on icon "Duplicate" at bounding box center [496, 149] width 9 height 9
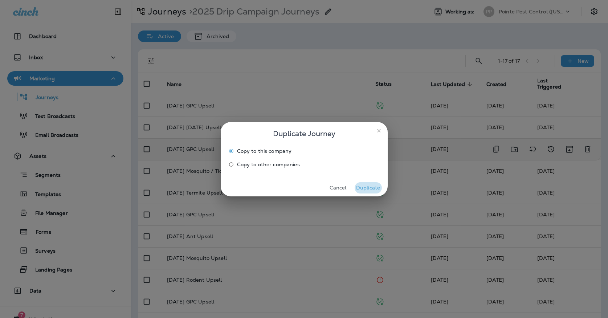
click at [365, 184] on button "Duplicate" at bounding box center [368, 187] width 27 height 11
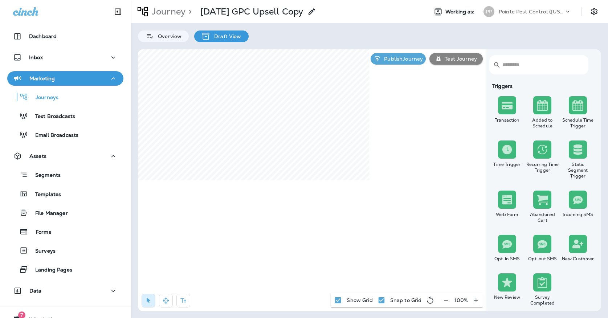
click at [255, 11] on p "[DATE] GPC Upsell Copy" at bounding box center [251, 11] width 103 height 11
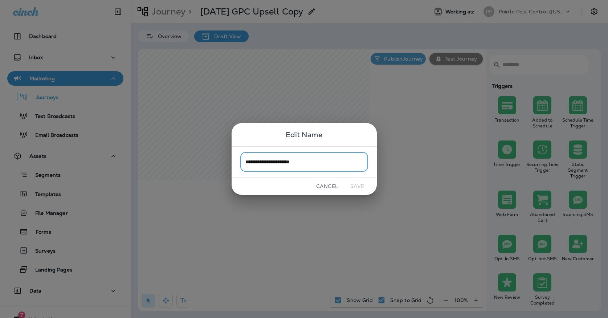
click at [312, 164] on input "**********" at bounding box center [304, 161] width 128 height 19
drag, startPoint x: 257, startPoint y: 161, endPoint x: 224, endPoint y: 161, distance: 33.4
click at [224, 161] on div "**********" at bounding box center [304, 159] width 608 height 318
type input "**********"
click at [360, 189] on button "Save" at bounding box center [357, 186] width 27 height 11
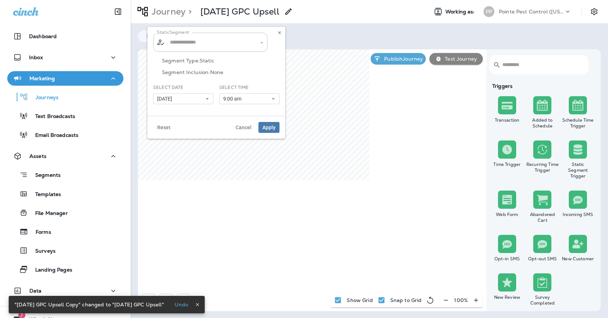
type input "**********"
click at [280, 29] on button at bounding box center [279, 33] width 8 height 8
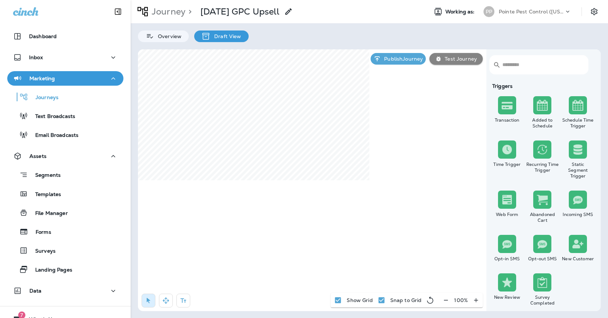
select select "*****"
select select "********"
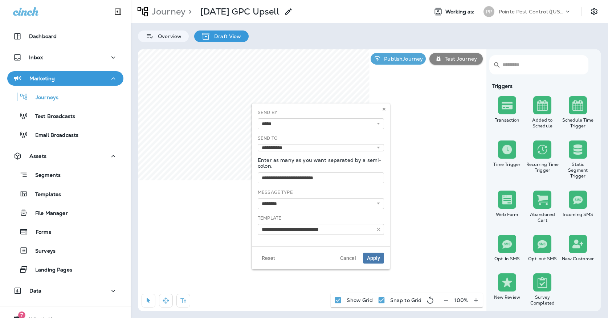
type input "**********"
click at [384, 109] on use at bounding box center [383, 109] width 3 height 3
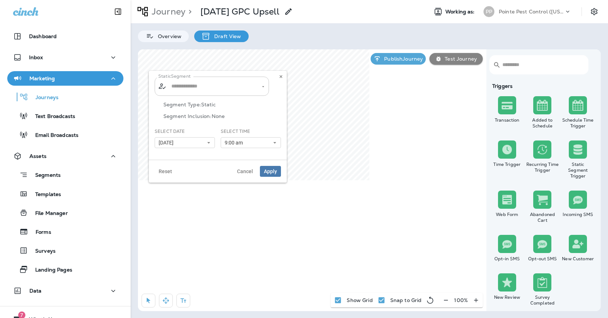
type input "**********"
click at [255, 87] on icon "Clear" at bounding box center [256, 86] width 5 height 5
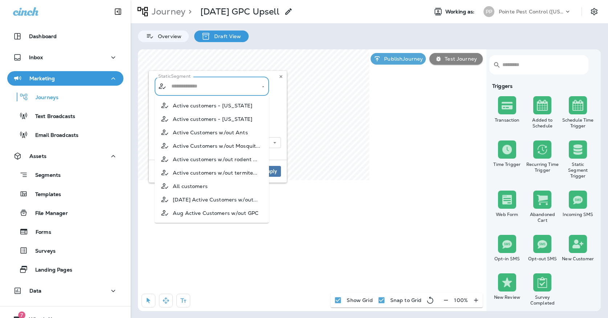
click at [243, 87] on input "text" at bounding box center [211, 86] width 85 height 13
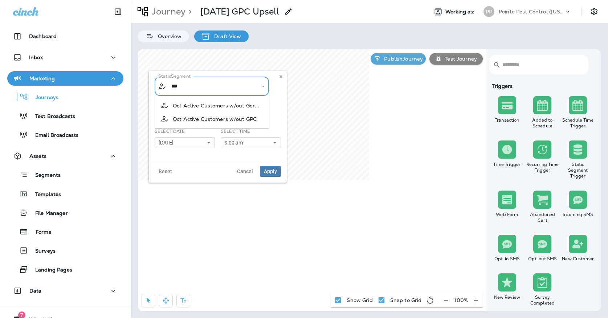
click at [244, 120] on span "Oct Active Customers w/out GPC" at bounding box center [215, 119] width 84 height 6
type input "**********"
click at [185, 142] on button "[DATE]" at bounding box center [185, 142] width 60 height 11
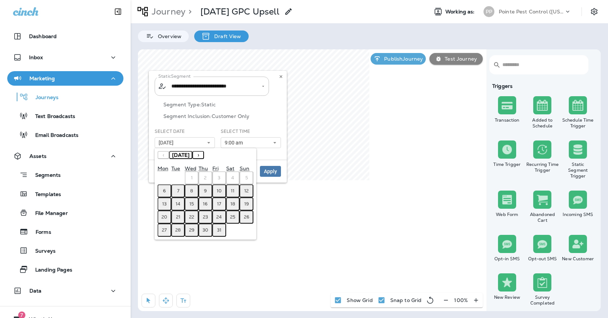
click at [176, 191] on button "7" at bounding box center [178, 190] width 14 height 13
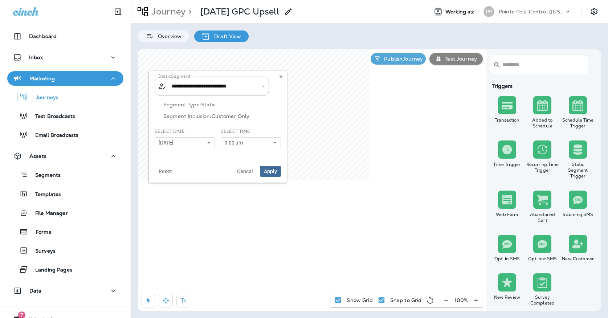
click at [268, 172] on span "Apply" at bounding box center [270, 171] width 13 height 5
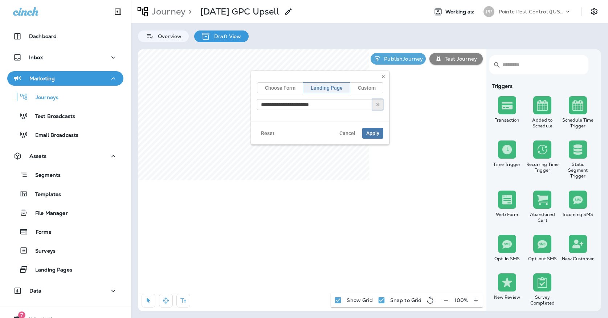
click at [378, 103] on use "button" at bounding box center [377, 104] width 3 height 3
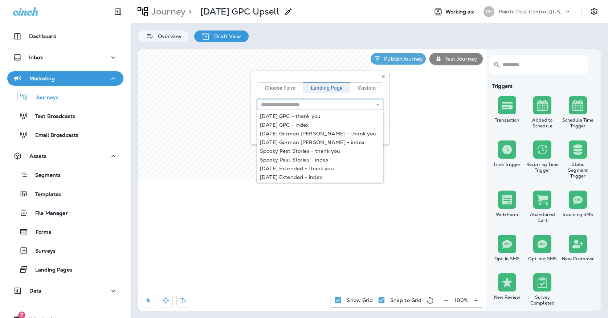
click at [329, 103] on input "text" at bounding box center [320, 104] width 126 height 11
type input "**********"
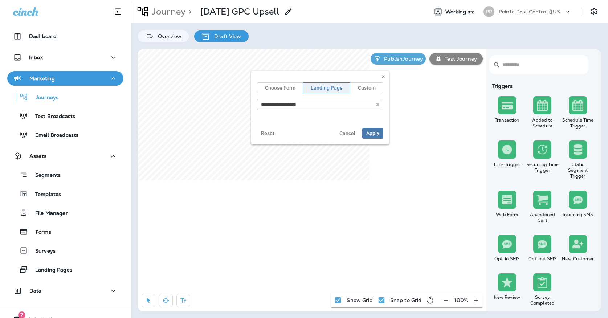
click at [292, 127] on div "**********" at bounding box center [320, 108] width 138 height 74
click at [378, 133] on span "Apply" at bounding box center [372, 133] width 13 height 5
select select "*****"
select select "********"
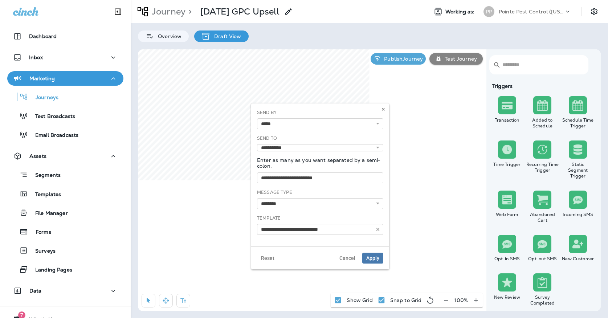
type input "**********"
click at [381, 227] on button "button" at bounding box center [377, 229] width 11 height 11
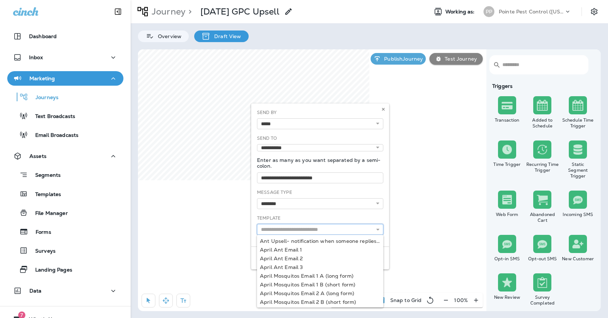
click at [353, 226] on input "text" at bounding box center [320, 229] width 126 height 11
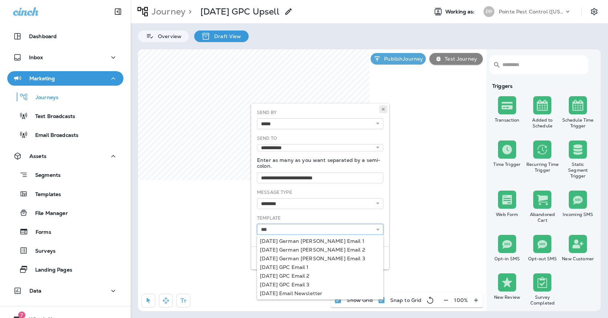
type input "***"
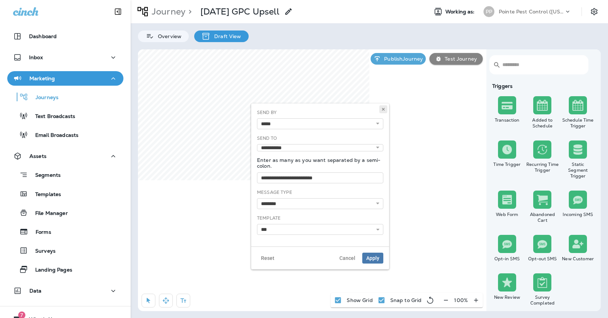
click at [382, 110] on icon at bounding box center [383, 109] width 4 height 4
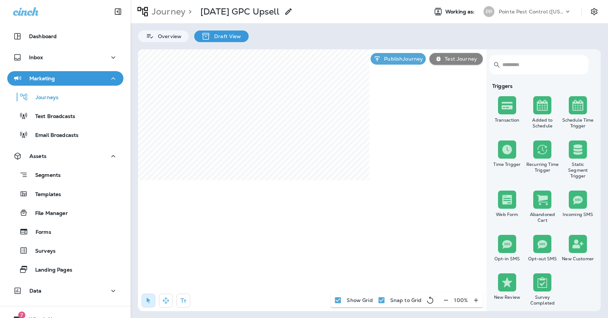
select select "*****"
select select "********"
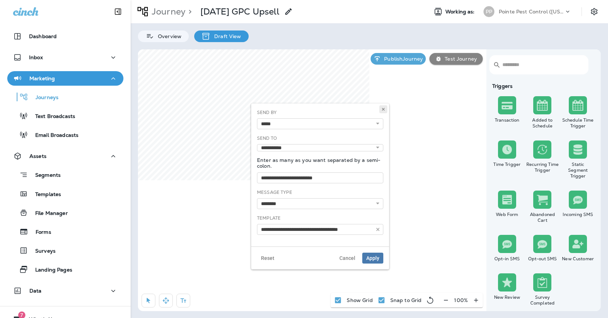
click at [385, 109] on icon at bounding box center [383, 109] width 4 height 4
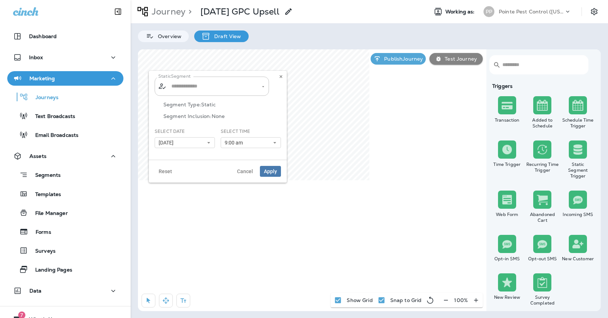
type input "**********"
click at [282, 75] on icon at bounding box center [281, 76] width 4 height 4
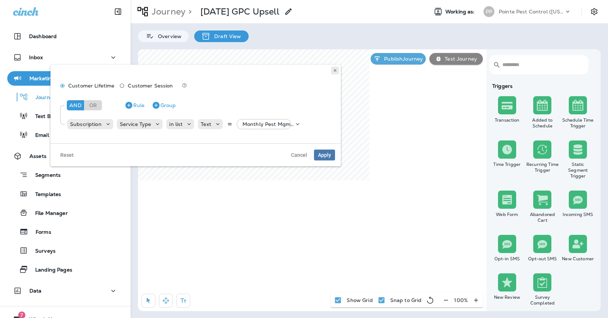
click at [335, 72] on icon at bounding box center [335, 70] width 4 height 4
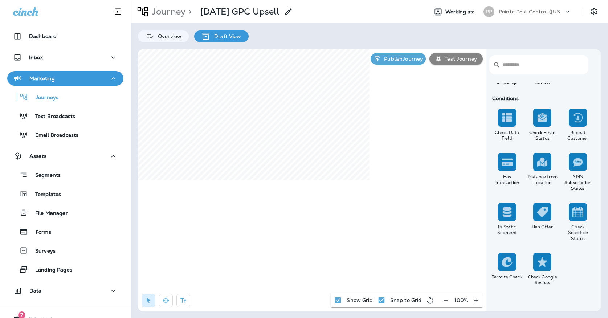
scroll to position [642, 0]
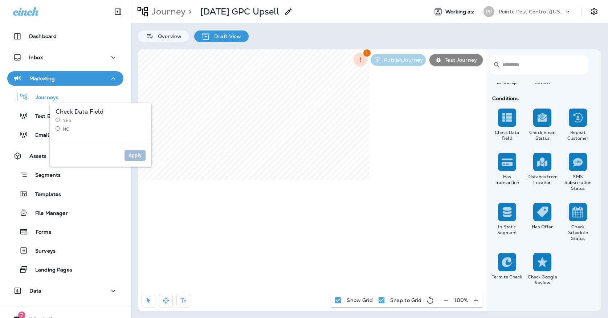
click at [69, 123] on label "Yes" at bounding box center [101, 121] width 90 height 6
click at [142, 155] on button "Apply" at bounding box center [134, 155] width 21 height 11
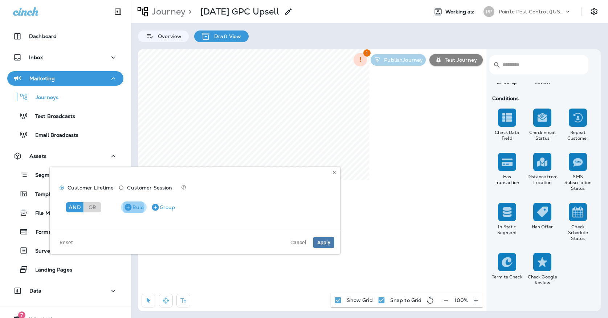
click at [131, 207] on icon "button" at bounding box center [127, 207] width 7 height 7
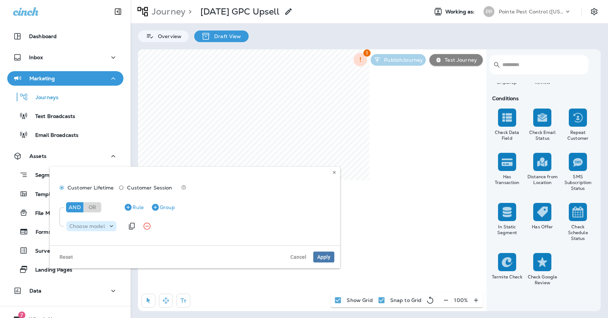
click at [108, 228] on icon at bounding box center [111, 225] width 7 height 7
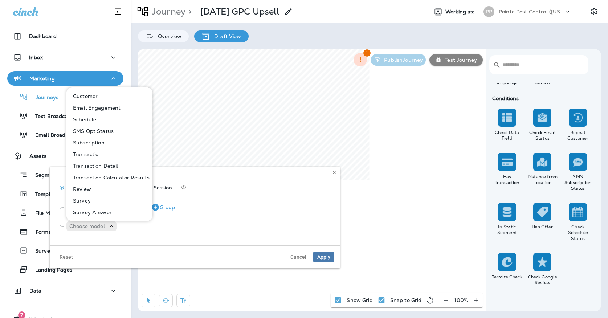
click at [85, 96] on p "Customer" at bounding box center [84, 96] width 28 height 6
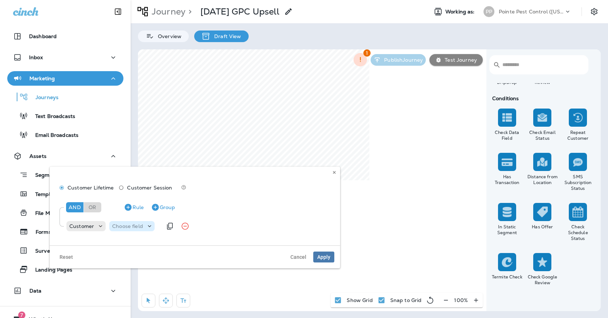
click at [137, 229] on p "Choose field" at bounding box center [127, 226] width 31 height 6
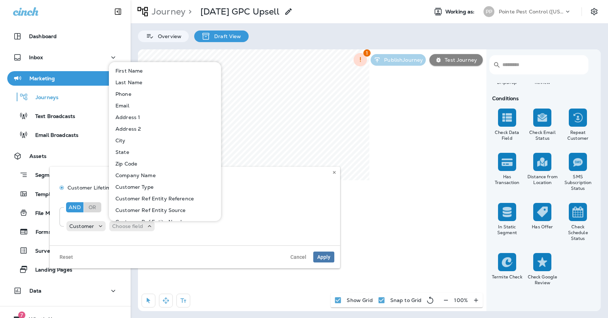
click at [140, 190] on button "Customer Type" at bounding box center [165, 187] width 111 height 12
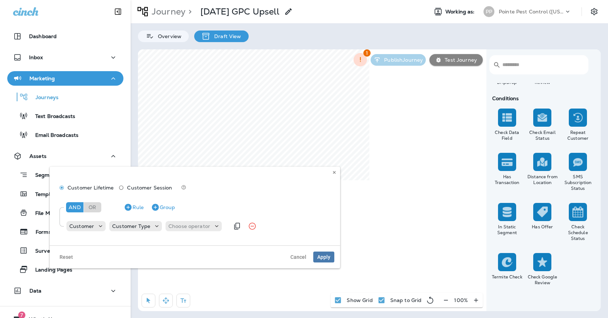
click at [175, 219] on div "Customer Customer Type Choose operator" at bounding box center [147, 226] width 163 height 15
click at [175, 220] on div "Customer Customer Type Choose operator" at bounding box center [147, 226] width 163 height 15
click at [175, 227] on p "Choose operator" at bounding box center [189, 226] width 42 height 6
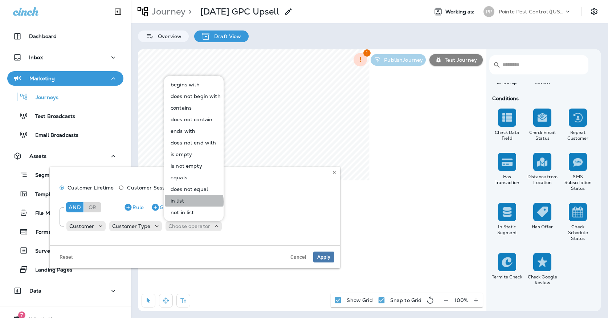
click at [178, 202] on p "in list" at bounding box center [176, 201] width 16 height 6
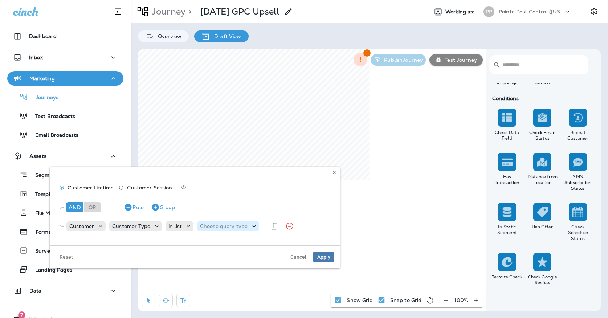
click at [220, 230] on div "Choose query type" at bounding box center [228, 226] width 62 height 10
click at [211, 239] on button "Text" at bounding box center [217, 244] width 42 height 12
click at [254, 225] on p "Select options" at bounding box center [260, 226] width 36 height 6
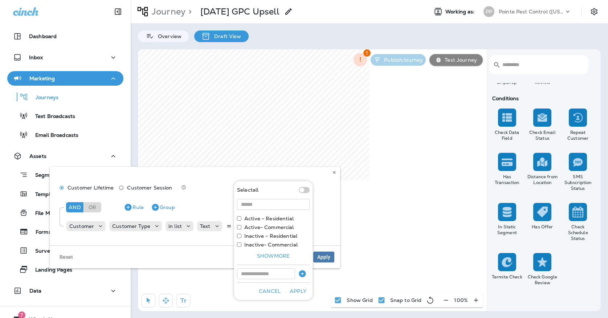
click at [251, 220] on label "Active - Residential" at bounding box center [268, 219] width 49 height 6
click at [294, 288] on button "Apply" at bounding box center [297, 291] width 23 height 11
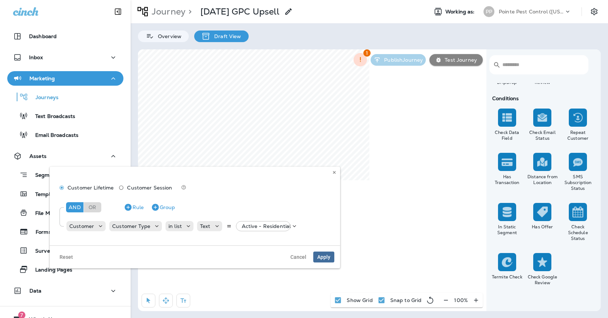
click at [322, 256] on span "Apply" at bounding box center [323, 256] width 13 height 5
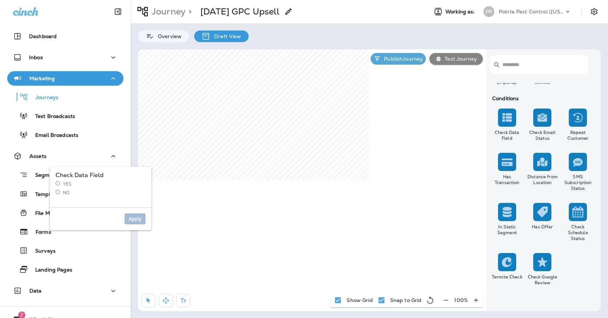
click at [62, 183] on label "Yes" at bounding box center [101, 184] width 90 height 6
click at [140, 224] on div "Apply" at bounding box center [101, 218] width 102 height 23
click at [138, 216] on span "Apply" at bounding box center [134, 218] width 13 height 5
click at [62, 194] on label "No" at bounding box center [101, 193] width 90 height 6
click at [129, 215] on button "Apply" at bounding box center [134, 218] width 21 height 11
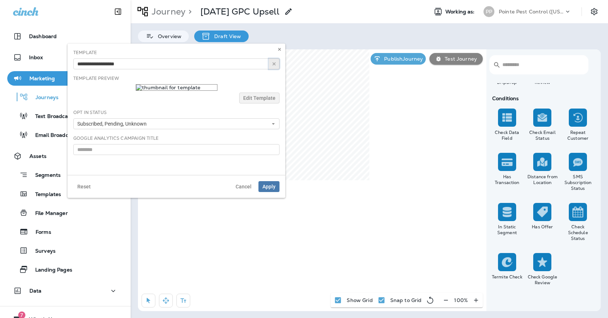
click at [274, 65] on icon "button" at bounding box center [273, 63] width 5 height 5
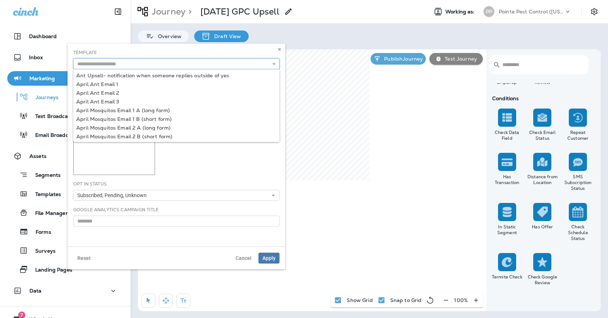
click at [252, 63] on input "text" at bounding box center [176, 63] width 206 height 11
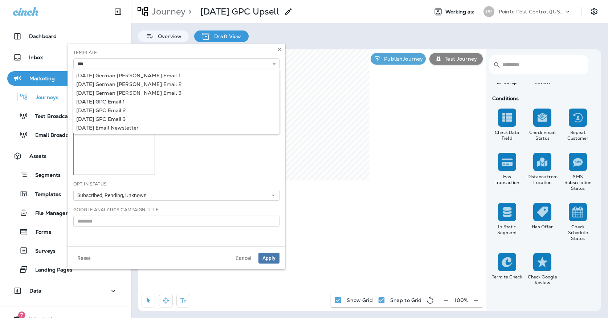
type input "**********"
click at [102, 100] on div "**********" at bounding box center [176, 145] width 218 height 203
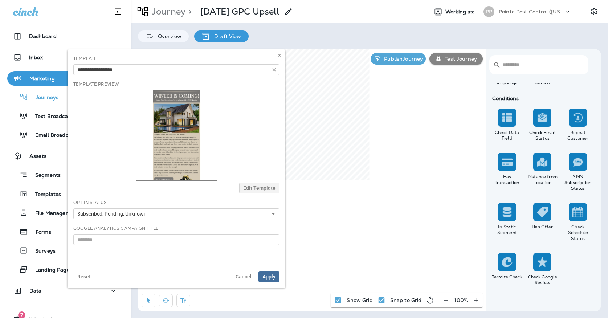
click at [269, 277] on span "Apply" at bounding box center [268, 276] width 13 height 5
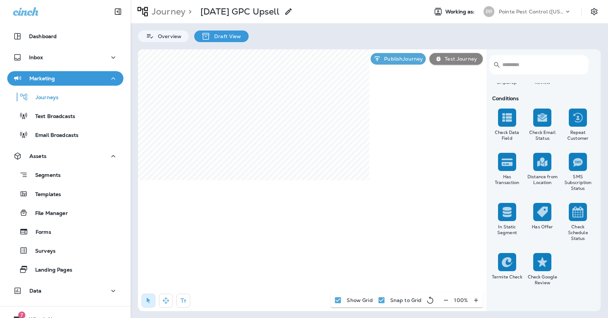
select select "****"
select select "*"
select select "**"
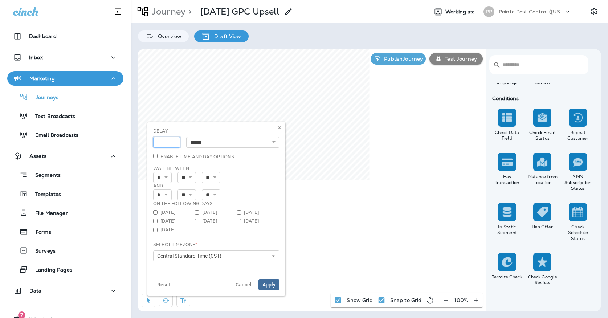
type input "*"
click at [174, 140] on input "*" at bounding box center [166, 142] width 27 height 11
click at [266, 282] on span "Apply" at bounding box center [268, 284] width 13 height 5
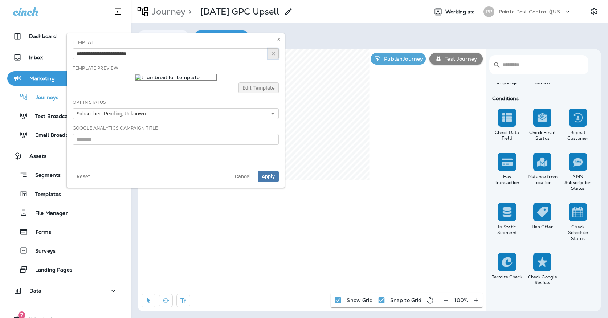
click at [275, 52] on icon "button" at bounding box center [273, 53] width 5 height 5
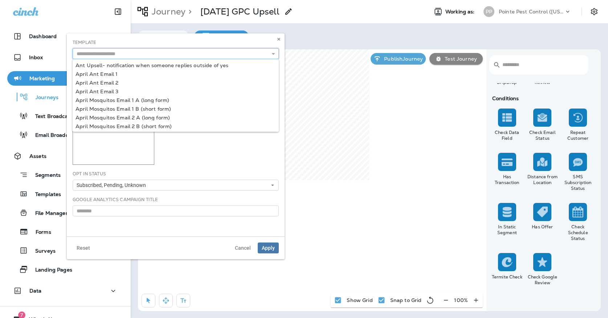
click at [252, 52] on input "text" at bounding box center [176, 53] width 206 height 11
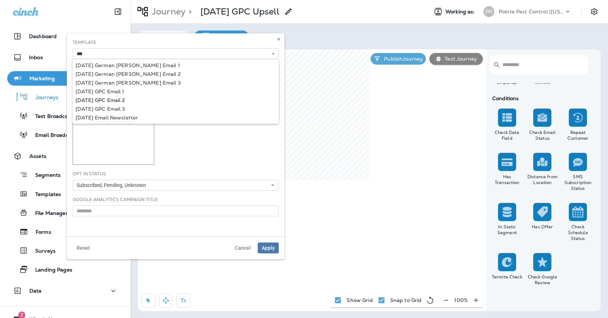
type input "**********"
click at [116, 98] on div "**********" at bounding box center [176, 134] width 218 height 203
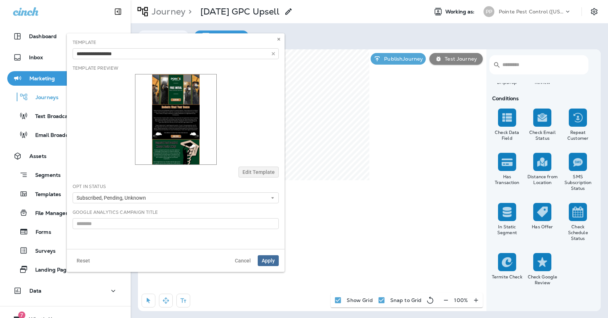
click at [268, 260] on span "Apply" at bounding box center [268, 260] width 13 height 5
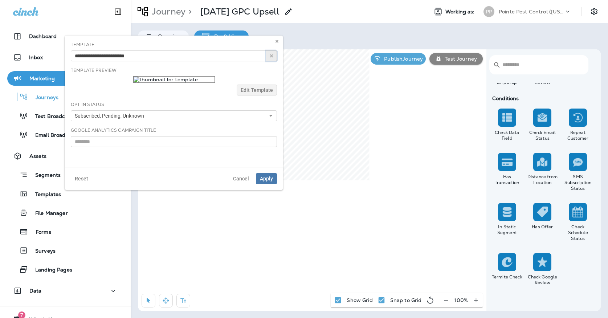
click at [270, 56] on icon "button" at bounding box center [271, 55] width 5 height 5
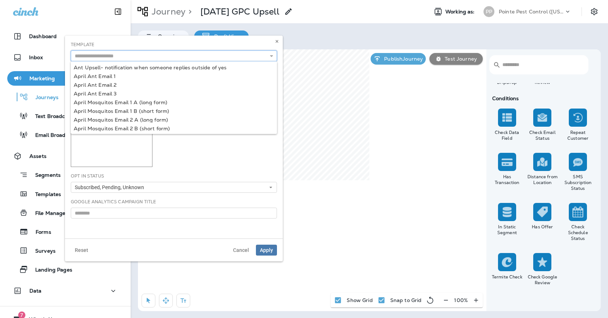
click at [250, 57] on input "text" at bounding box center [174, 55] width 206 height 11
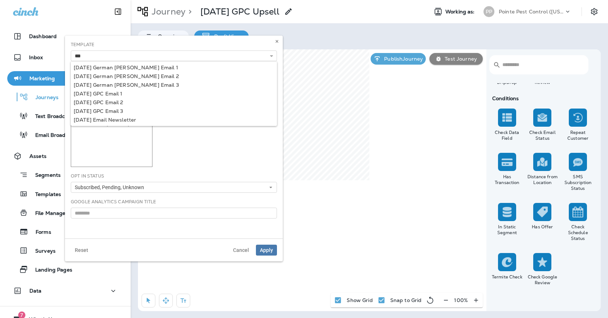
type input "**********"
click at [116, 107] on div "**********" at bounding box center [174, 137] width 218 height 203
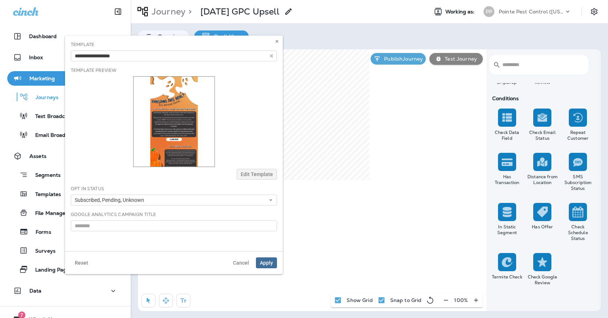
click at [267, 261] on span "Apply" at bounding box center [266, 262] width 13 height 5
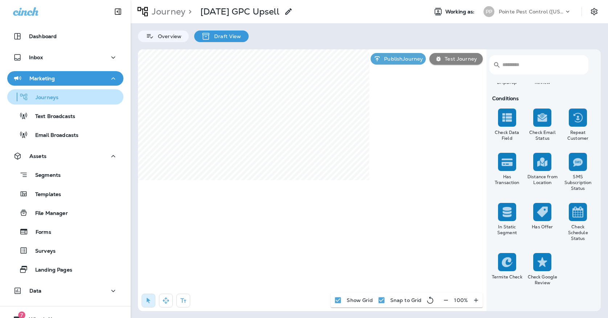
click at [58, 99] on p "Journeys" at bounding box center [43, 97] width 30 height 7
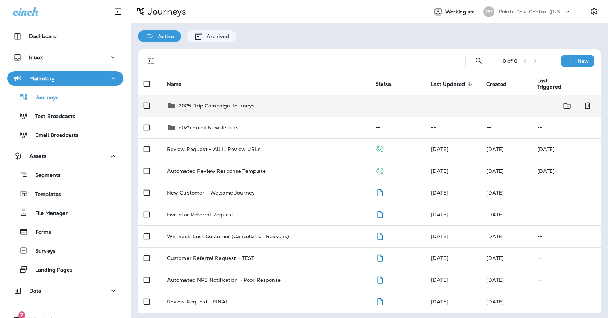
click at [198, 103] on p "2025 Drip Campaign Journeys" at bounding box center [217, 106] width 76 height 6
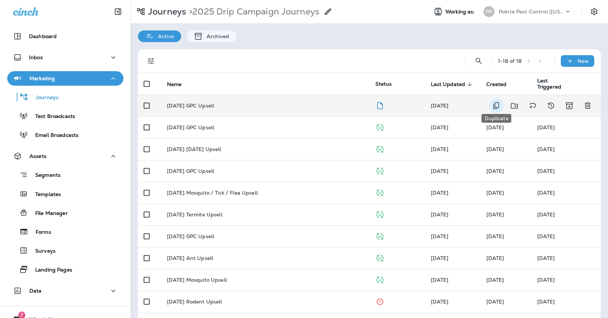
click at [499, 102] on icon "Duplicate" at bounding box center [496, 105] width 6 height 7
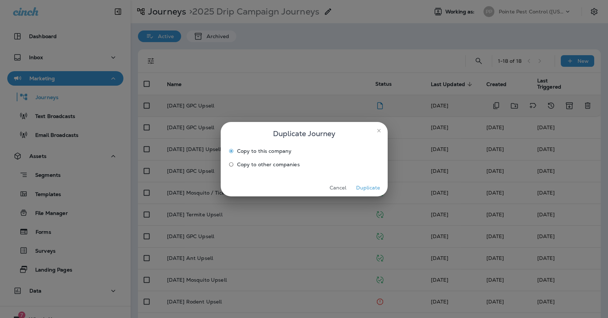
click at [365, 180] on div "Cancel Duplicate" at bounding box center [304, 187] width 167 height 17
click at [364, 189] on button "Duplicate" at bounding box center [368, 187] width 27 height 11
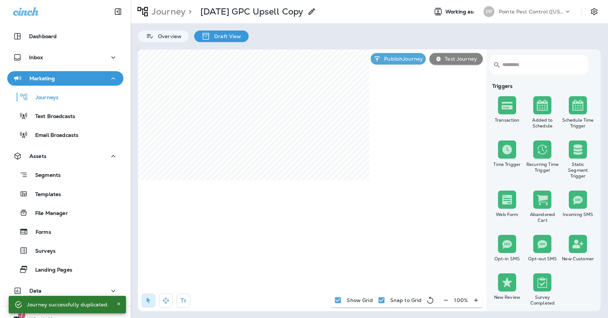
click at [270, 12] on p "[DATE] GPC Upsell Copy" at bounding box center [251, 11] width 103 height 11
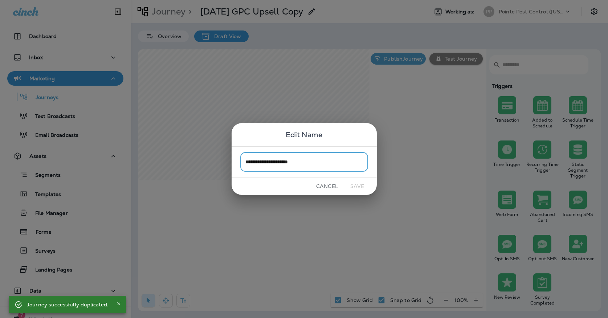
click at [316, 155] on input "**********" at bounding box center [304, 161] width 128 height 19
click at [311, 165] on input "**********" at bounding box center [304, 161] width 128 height 19
click at [274, 160] on input "**********" at bounding box center [304, 161] width 128 height 19
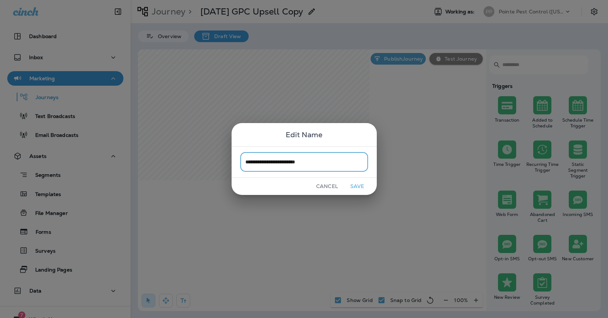
type input "**********"
click at [365, 185] on button "Save" at bounding box center [357, 186] width 27 height 11
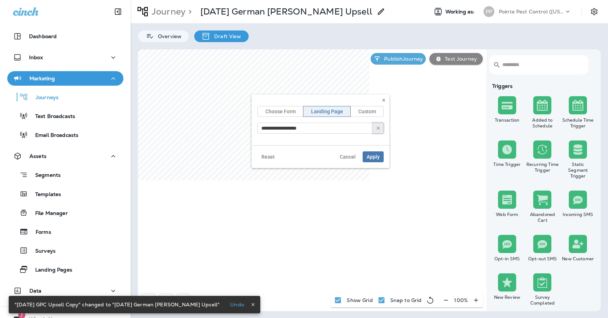
click at [378, 128] on use "button" at bounding box center [378, 128] width 3 height 3
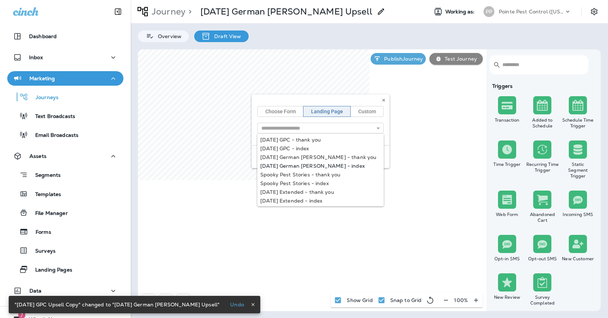
type input "**********"
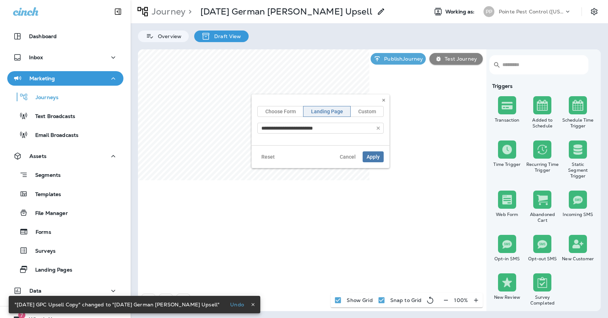
click at [300, 164] on div "**********" at bounding box center [320, 131] width 138 height 74
click at [373, 153] on button "Apply" at bounding box center [373, 156] width 21 height 11
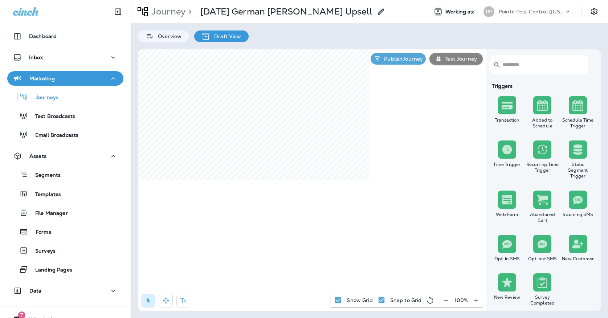
select select "*****"
select select "********"
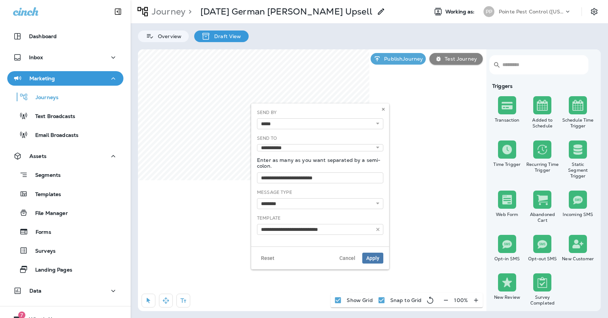
type input "**********"
click at [379, 229] on icon "button" at bounding box center [377, 229] width 5 height 5
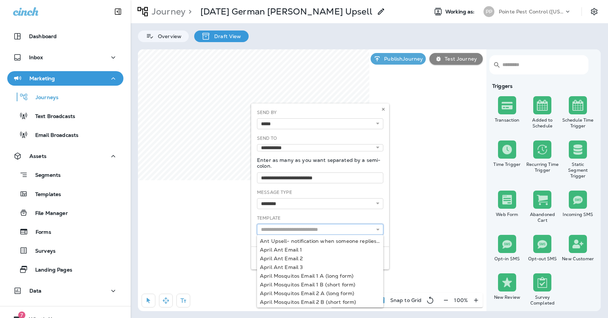
click at [368, 229] on input "text" at bounding box center [320, 229] width 126 height 11
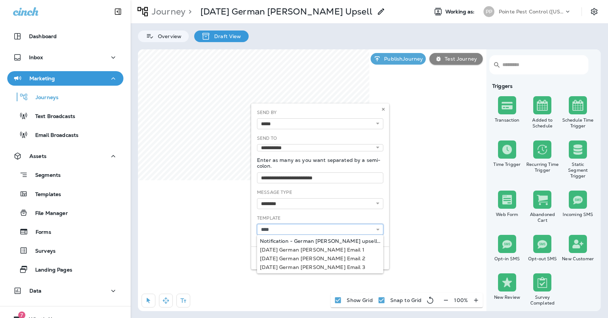
type input "**********"
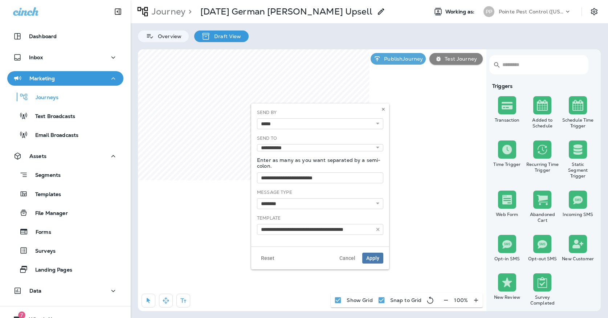
click at [358, 242] on div "**********" at bounding box center [320, 174] width 138 height 143
click at [369, 259] on span "Apply" at bounding box center [372, 257] width 13 height 5
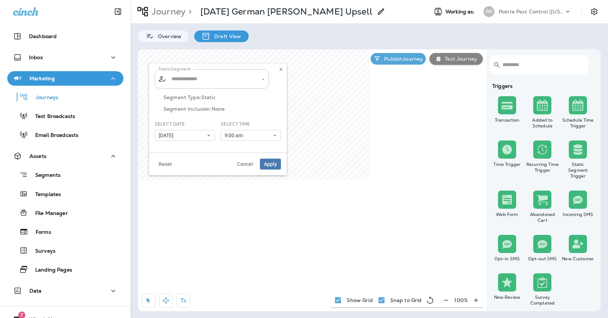
type input "**********"
click at [257, 79] on icon "Clear" at bounding box center [256, 79] width 5 height 5
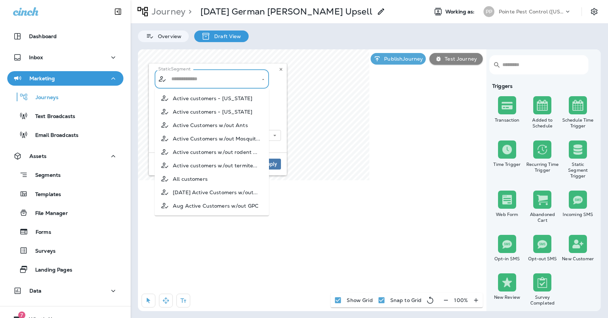
click at [248, 79] on input "text" at bounding box center [211, 79] width 85 height 13
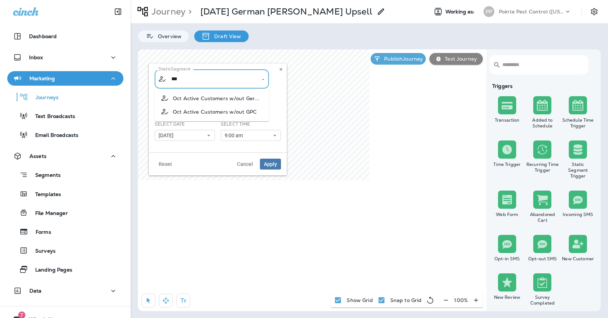
click at [219, 94] on li "Oct Active Customers w/out Ger..." at bounding box center [212, 97] width 114 height 13
type input "**********"
click at [272, 167] on span "Apply" at bounding box center [270, 163] width 13 height 5
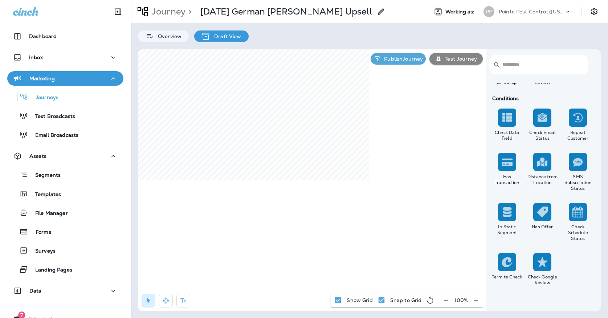
scroll to position [642, 0]
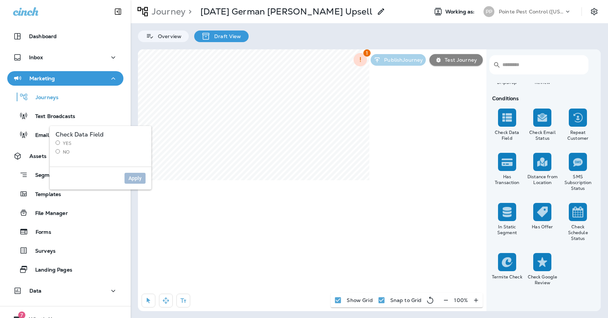
click at [63, 152] on label "No" at bounding box center [101, 152] width 90 height 6
click at [131, 176] on span "Apply" at bounding box center [134, 178] width 13 height 5
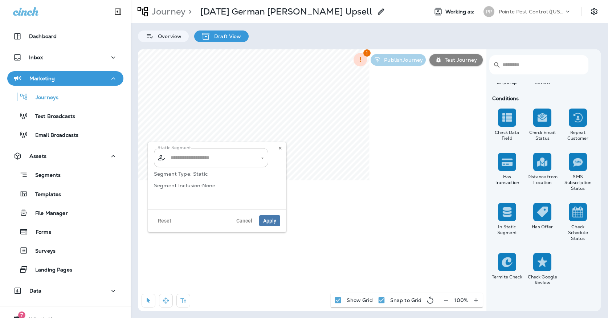
click at [202, 163] on input "text" at bounding box center [211, 157] width 85 height 13
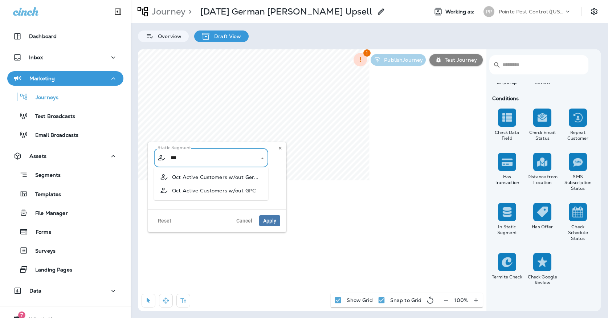
click at [194, 190] on span "Oct Active Customers w/out GPC" at bounding box center [214, 191] width 84 height 6
type input "**********"
click at [275, 222] on span "Apply" at bounding box center [269, 220] width 13 height 5
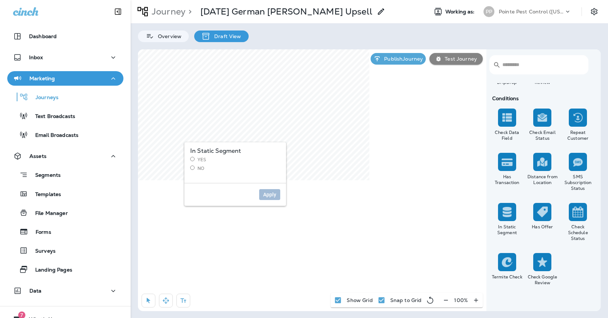
click at [196, 168] on label "No" at bounding box center [235, 168] width 90 height 6
click at [262, 192] on button "Apply" at bounding box center [269, 194] width 21 height 11
click at [384, 251] on span "Apply" at bounding box center [385, 249] width 13 height 5
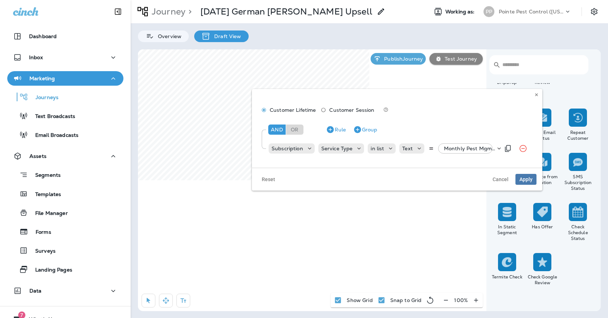
click at [455, 153] on div "Monthly Pest Mgmt Service, +87 more" at bounding box center [468, 148] width 54 height 10
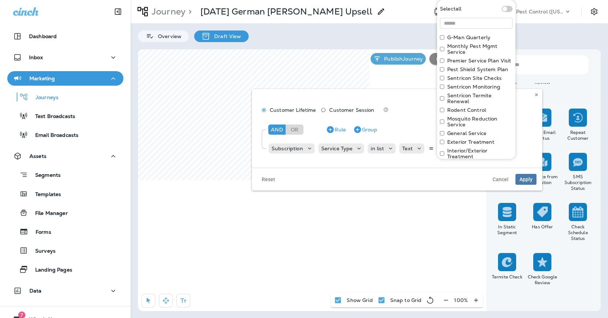
click at [482, 40] on label "G-Man Quarterly" at bounding box center [468, 37] width 43 height 6
click at [475, 46] on label "Monthly Pest Mgmt Service" at bounding box center [479, 49] width 65 height 12
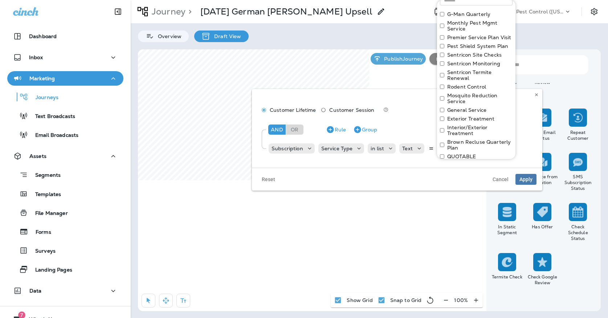
scroll to position [36, 0]
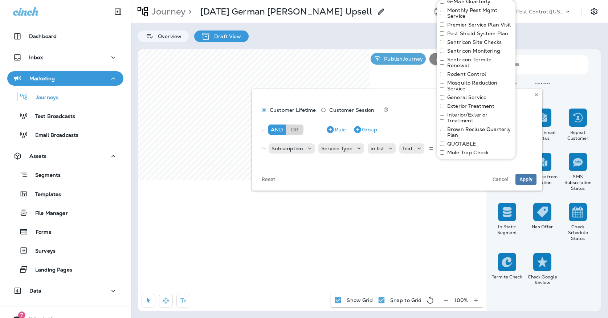
click at [470, 98] on label "General Service" at bounding box center [466, 97] width 39 height 6
click at [467, 107] on label "Exterior Treatment" at bounding box center [471, 106] width 48 height 6
click at [462, 120] on label "Interior/Exterior Treatment" at bounding box center [479, 118] width 65 height 12
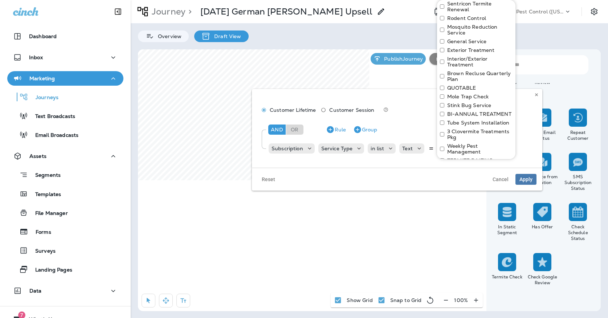
scroll to position [108, 0]
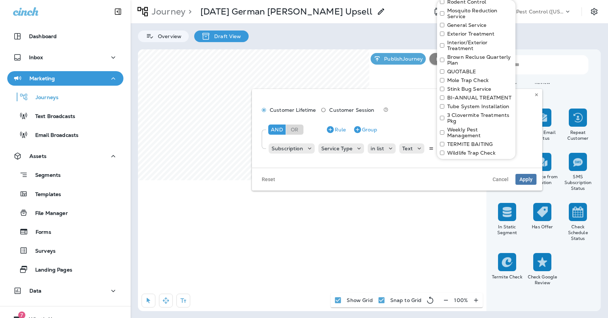
click at [465, 99] on label "BI-ANNUAL TREATMENT" at bounding box center [479, 98] width 64 height 6
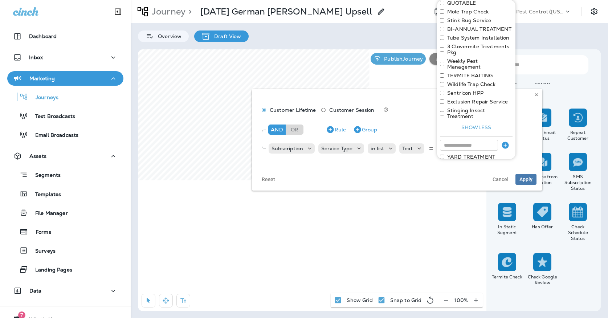
scroll to position [180, 0]
click at [463, 95] on label "Exclusion Repair Service" at bounding box center [477, 98] width 61 height 6
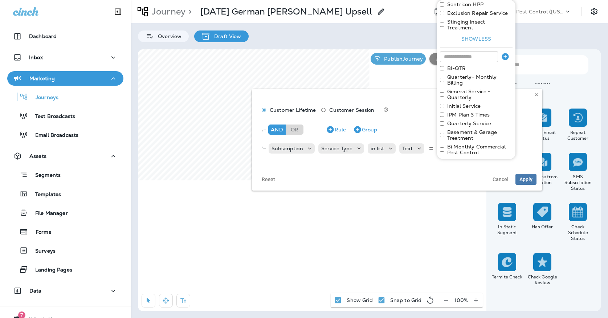
scroll to position [270, 0]
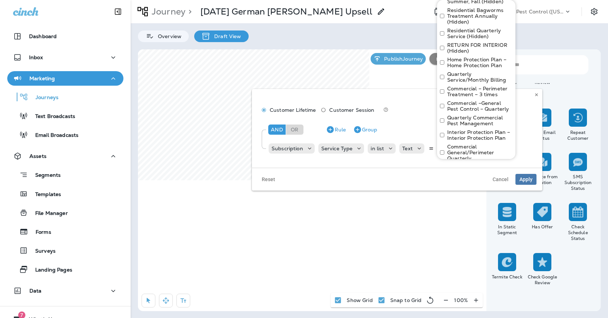
scroll to position [1484, 0]
click at [493, 168] on button "Apply" at bounding box center [500, 173] width 23 height 11
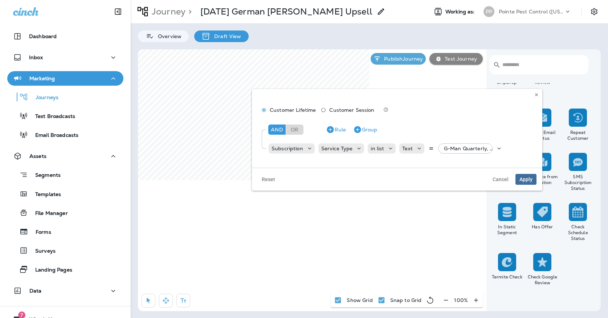
click at [531, 181] on span "Apply" at bounding box center [525, 179] width 13 height 5
click at [439, 143] on div "G-Man Quarterly, +80 more" at bounding box center [465, 146] width 54 height 6
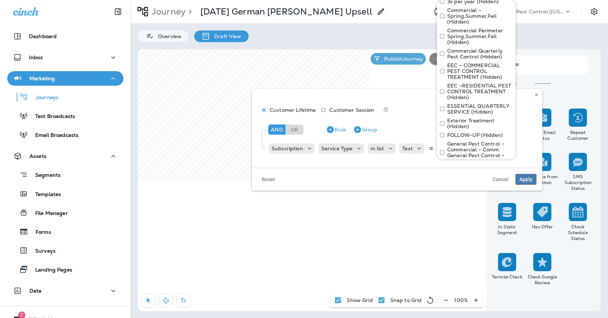
scroll to position [578, 0]
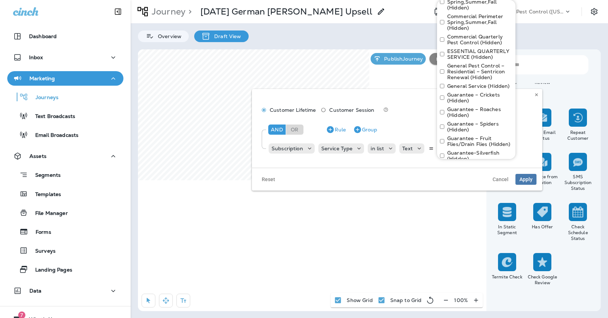
click at [442, 63] on div "General Pest Control – Residential – Sentricon Renewal (Hidden)" at bounding box center [476, 71] width 73 height 17
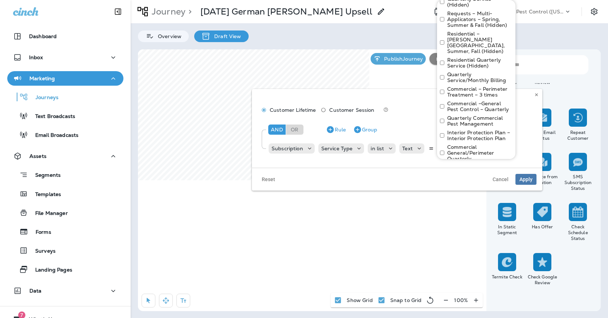
scroll to position [694, 0]
click at [497, 154] on button "Apply" at bounding box center [500, 159] width 23 height 11
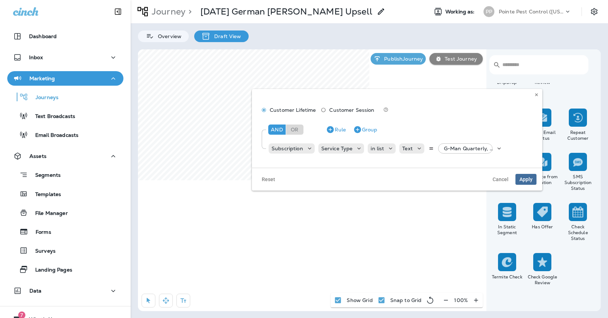
click at [525, 181] on span "Apply" at bounding box center [525, 179] width 13 height 5
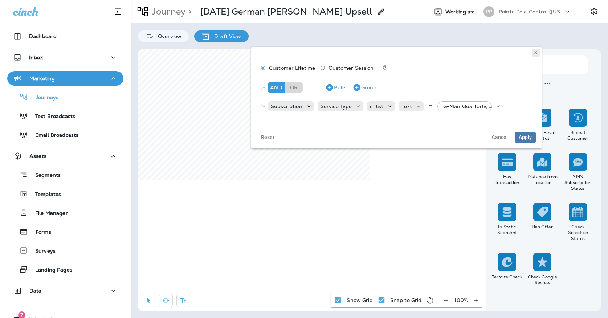
click at [539, 51] on button at bounding box center [536, 53] width 8 height 8
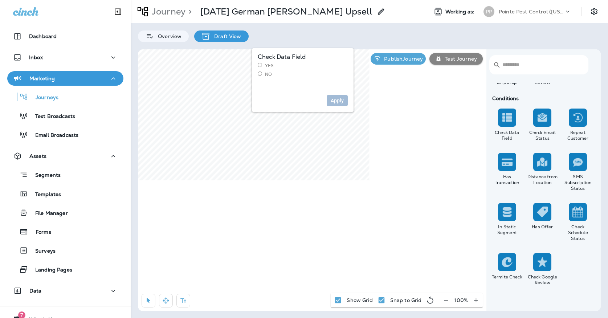
click at [264, 63] on label "Yes" at bounding box center [303, 66] width 90 height 6
click at [329, 103] on button "Apply" at bounding box center [337, 100] width 21 height 11
click at [264, 72] on label "No" at bounding box center [303, 74] width 90 height 6
click at [338, 96] on button "Apply" at bounding box center [337, 100] width 21 height 11
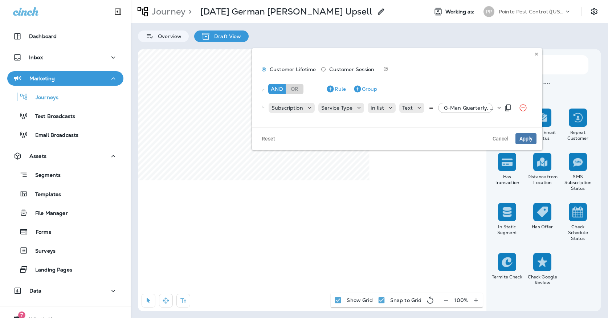
click at [459, 102] on div "Subscription Service Type in list Text G-Man Quarterly, +37 more" at bounding box center [384, 108] width 232 height 15
click at [456, 106] on p "G-Man Quarterly, +37 more" at bounding box center [470, 108] width 52 height 6
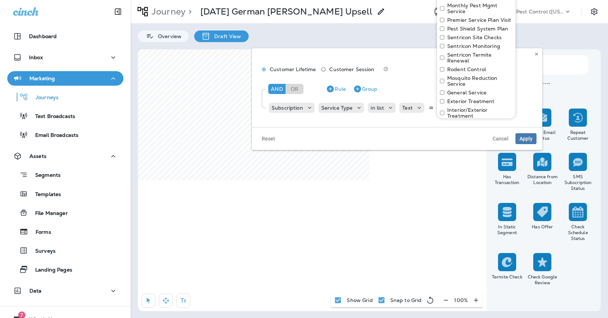
scroll to position [0, 0]
click at [536, 53] on use at bounding box center [536, 54] width 3 height 3
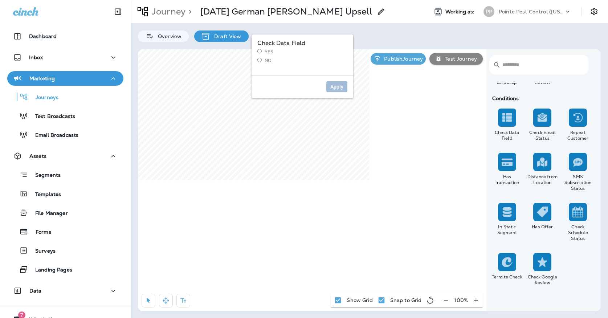
click at [264, 53] on label "Yes" at bounding box center [302, 52] width 90 height 6
click at [331, 85] on span "Apply" at bounding box center [336, 86] width 13 height 5
click at [267, 58] on label "No" at bounding box center [302, 61] width 90 height 6
click at [332, 90] on button "Apply" at bounding box center [336, 86] width 21 height 11
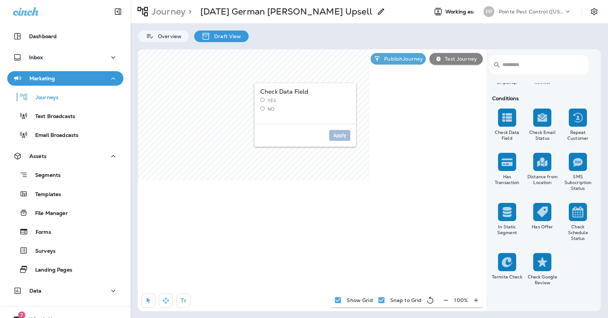
click at [267, 101] on label "Yes" at bounding box center [305, 101] width 90 height 6
click at [331, 133] on button "Apply" at bounding box center [339, 135] width 21 height 11
click at [271, 107] on label "No" at bounding box center [305, 109] width 90 height 6
click at [338, 139] on button "Apply" at bounding box center [339, 135] width 21 height 11
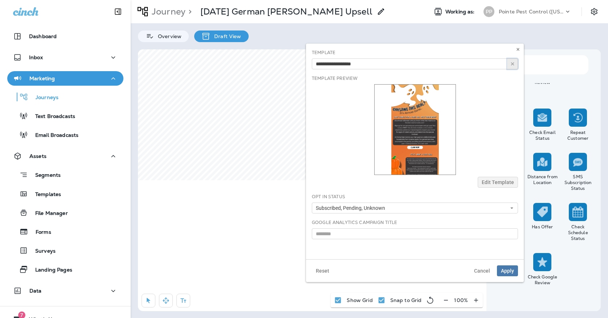
click at [512, 66] on icon "button" at bounding box center [512, 63] width 5 height 5
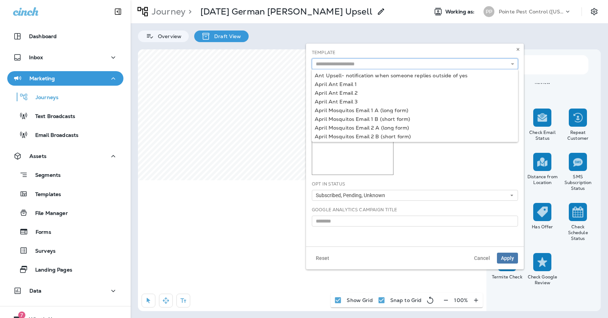
click at [489, 65] on input "text" at bounding box center [415, 63] width 206 height 11
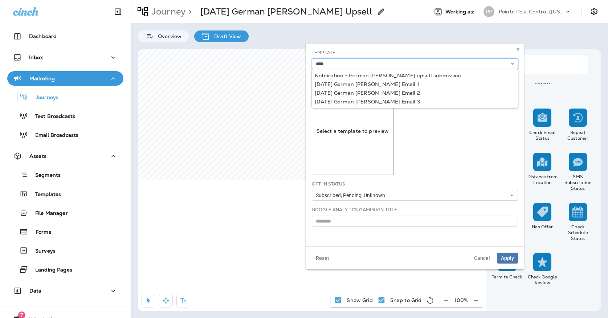
type input "**********"
click at [372, 69] on div "**********" at bounding box center [415, 63] width 206 height 11
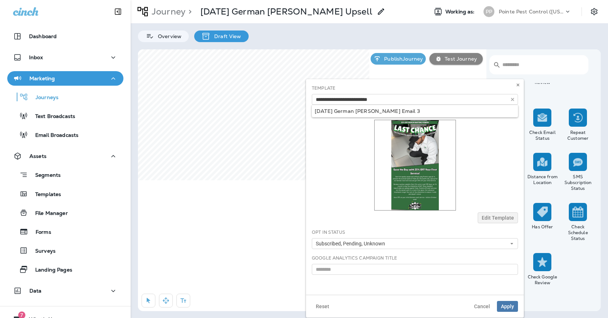
click at [335, 204] on div at bounding box center [415, 165] width 206 height 91
click at [501, 307] on span "Apply" at bounding box center [507, 306] width 13 height 5
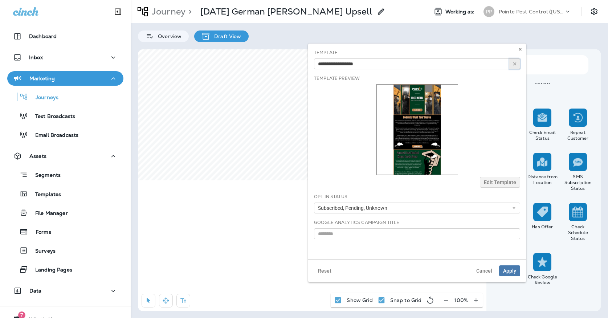
click at [512, 65] on icon "button" at bounding box center [514, 63] width 5 height 5
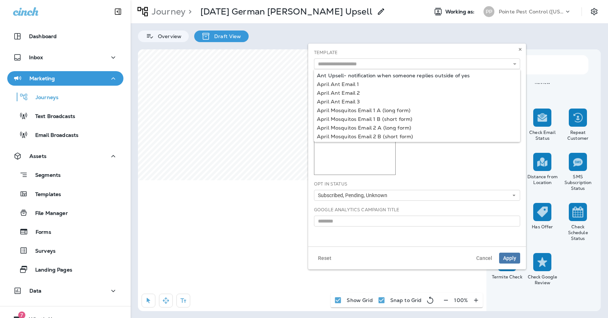
type input "**********"
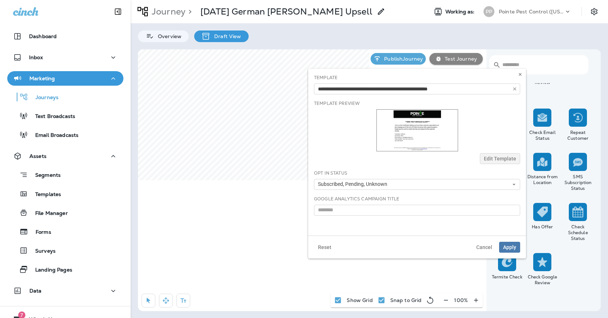
click at [475, 72] on div "**********" at bounding box center [417, 152] width 218 height 167
click at [511, 87] on button "button" at bounding box center [514, 88] width 11 height 11
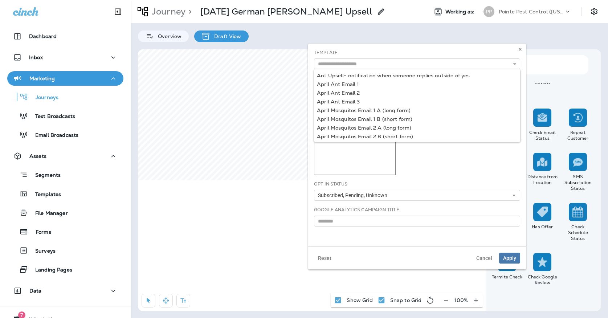
click at [427, 58] on div "Template Ant Upsell- notification when someone replies outside of yes April Ant…" at bounding box center [417, 59] width 206 height 20
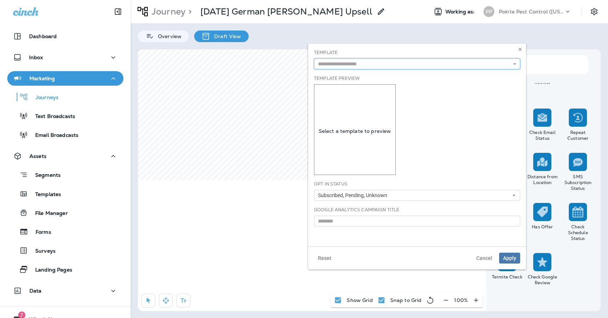
click at [424, 62] on input "text" at bounding box center [417, 63] width 206 height 11
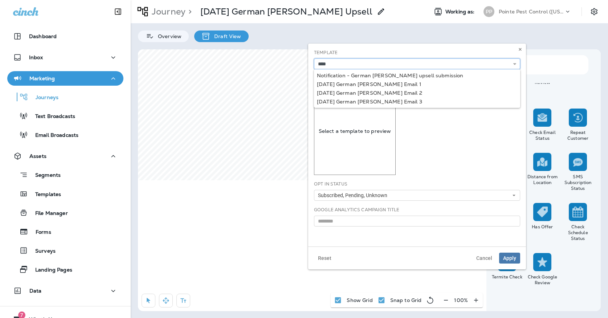
type input "**********"
click at [389, 69] on div "**********" at bounding box center [417, 63] width 206 height 11
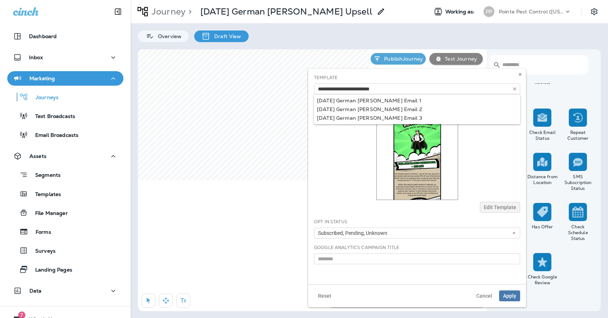
click at [344, 151] on div at bounding box center [417, 154] width 206 height 91
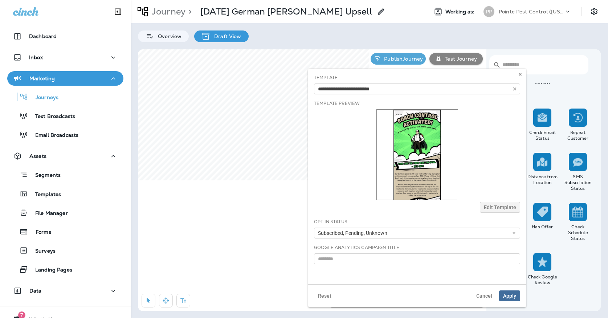
click at [512, 295] on span "Apply" at bounding box center [509, 295] width 13 height 5
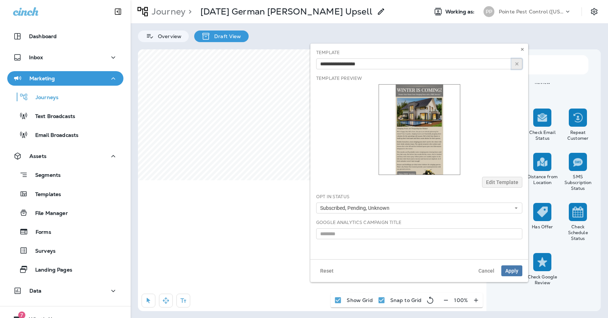
click at [514, 62] on button "button" at bounding box center [516, 63] width 11 height 11
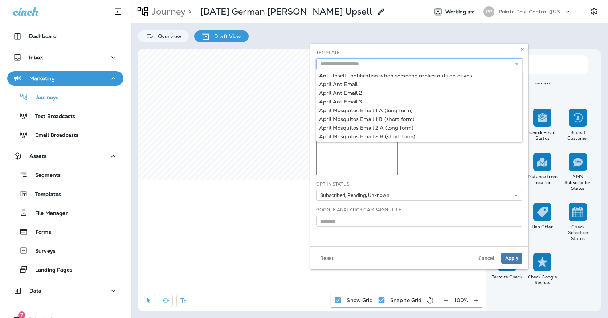
click at [495, 59] on input "text" at bounding box center [419, 63] width 206 height 11
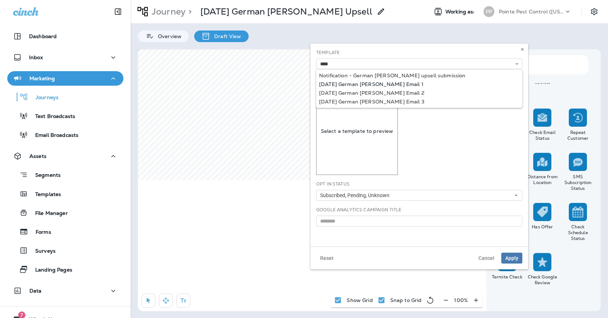
type input "**********"
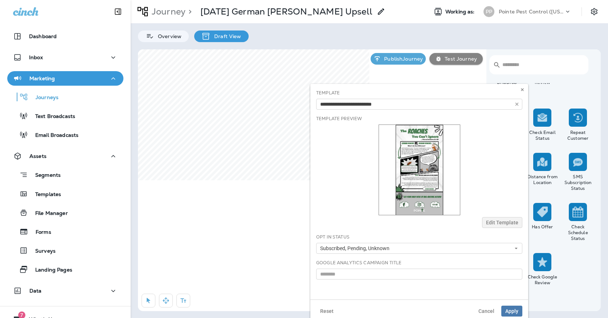
click at [371, 85] on div "**********" at bounding box center [419, 192] width 218 height 216
click at [510, 314] on span "Apply" at bounding box center [511, 310] width 13 height 5
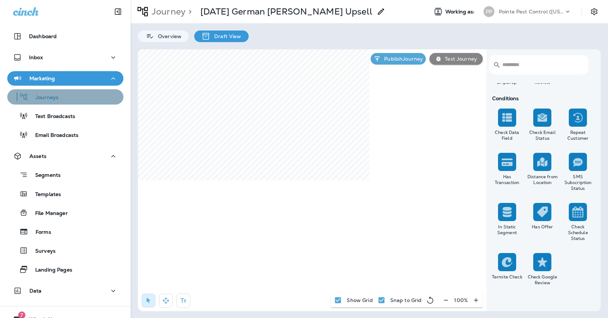
click at [79, 95] on div "Journeys" at bounding box center [65, 96] width 110 height 11
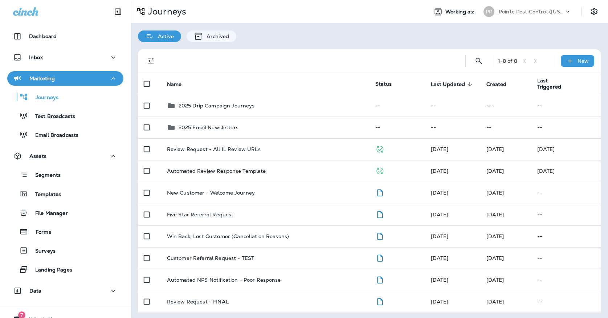
click at [510, 5] on div "PP Pointe Pest Control ([US_STATE])" at bounding box center [527, 11] width 97 height 15
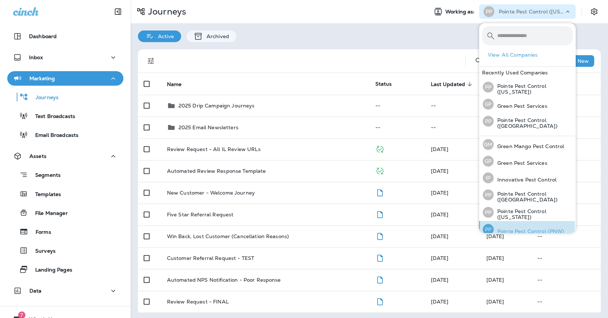
click at [495, 225] on div "PP Pointe Pest Control (PNW)" at bounding box center [523, 229] width 87 height 17
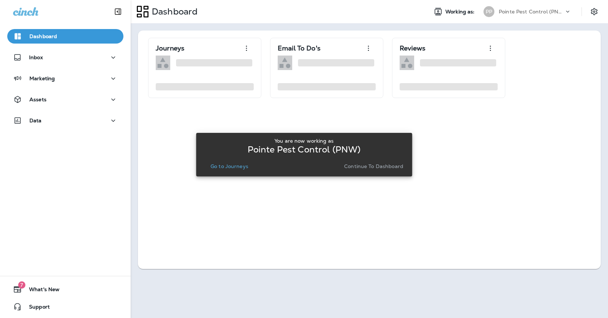
click at [234, 166] on p "Go to Journeys" at bounding box center [229, 166] width 38 height 6
